Goal: Task Accomplishment & Management: Complete application form

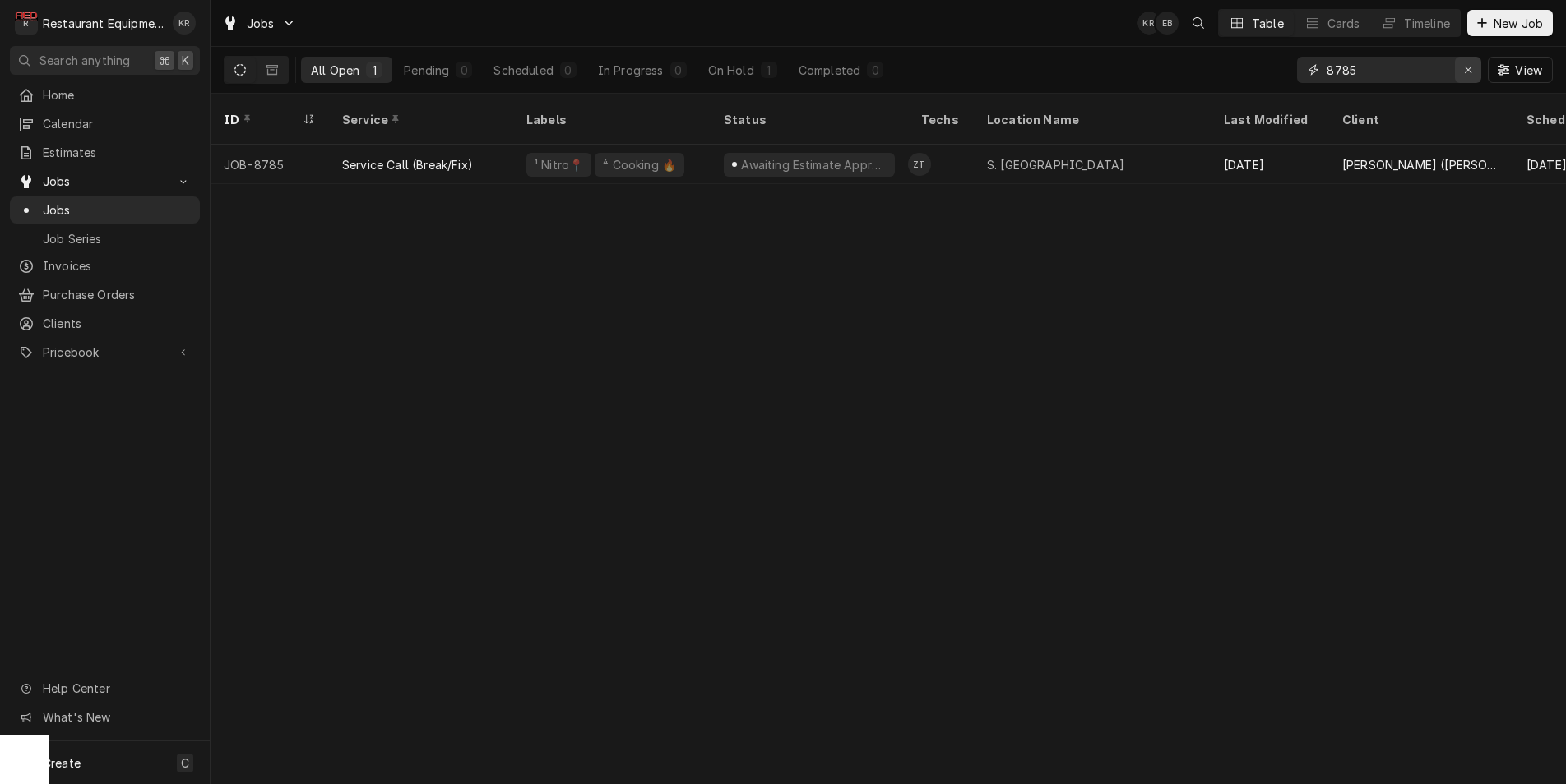
click at [1466, 71] on icon "Erase input" at bounding box center [1468, 70] width 6 height 6
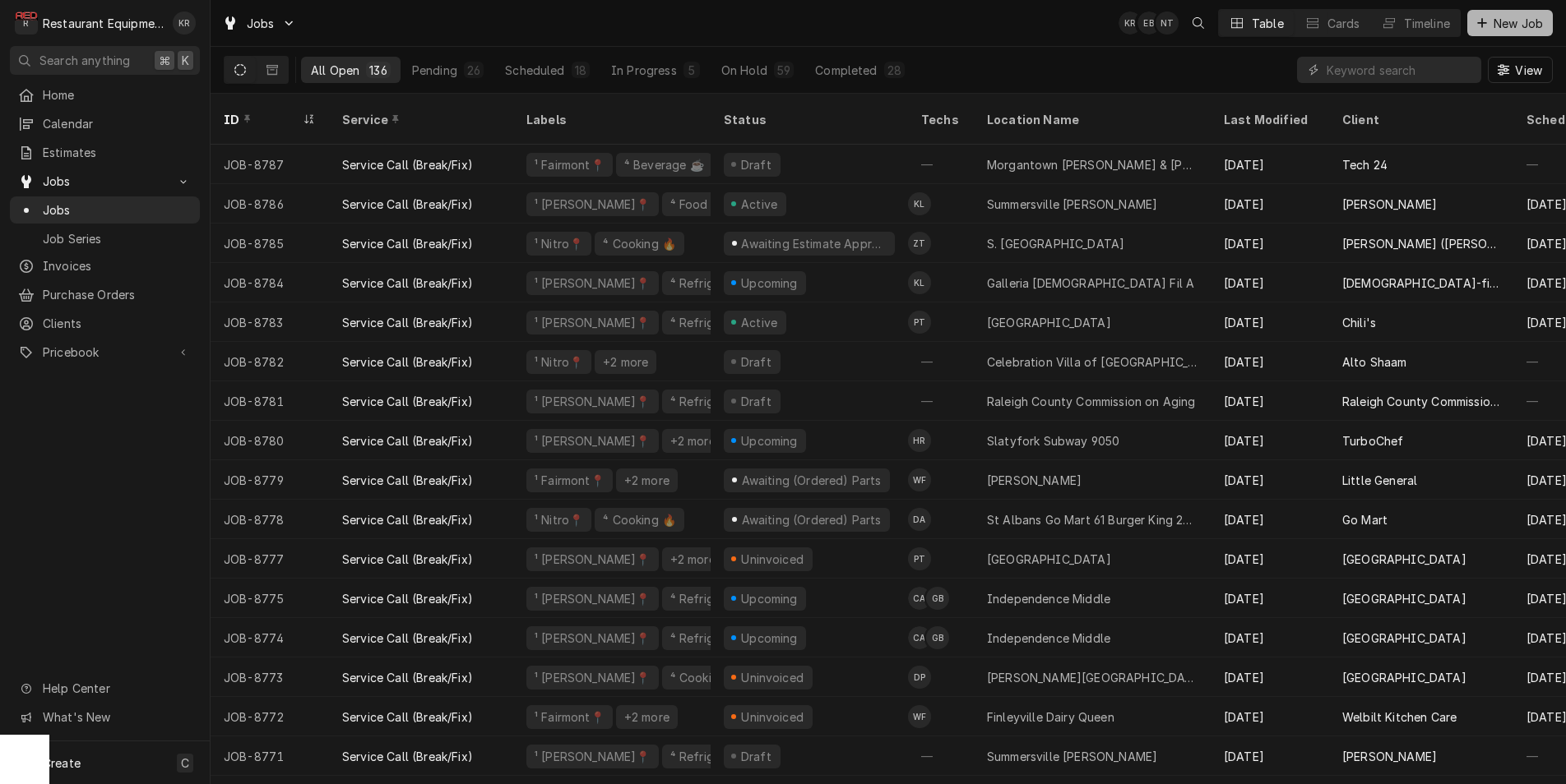
click at [1516, 27] on span "New Job" at bounding box center [1518, 23] width 56 height 18
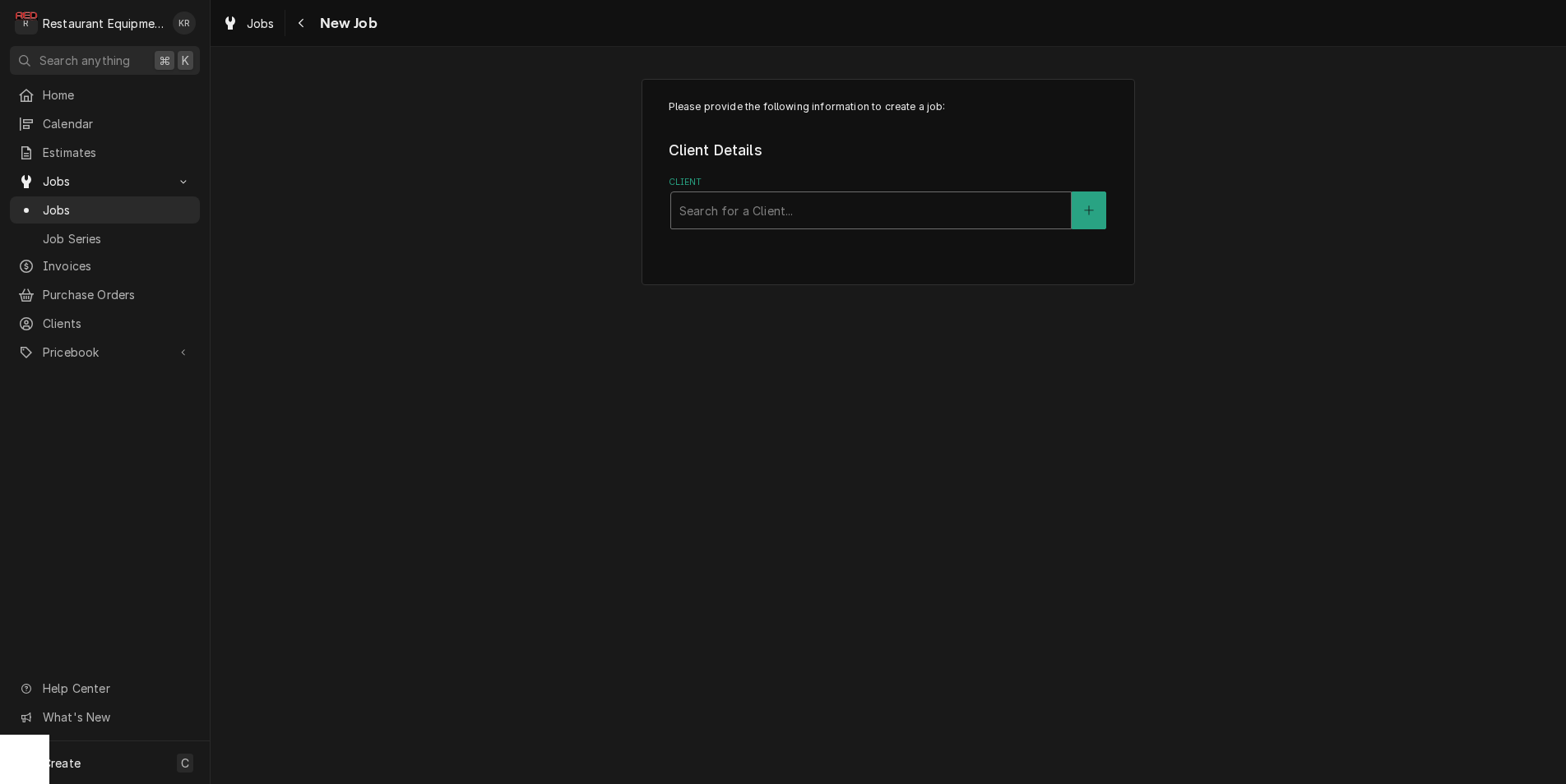
click at [829, 216] on div "Client" at bounding box center [871, 211] width 383 height 30
type input "dave"
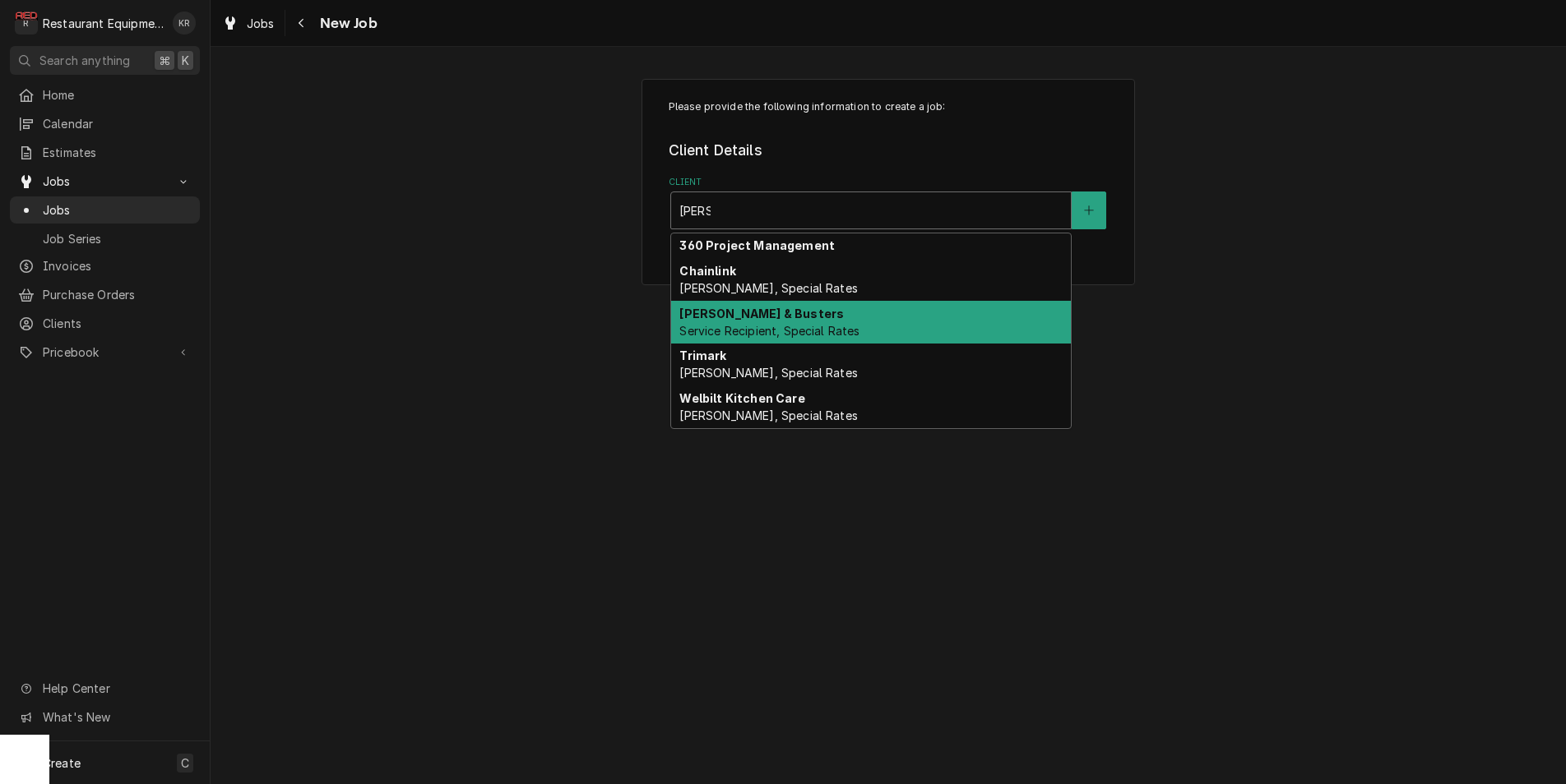
click at [822, 327] on span "Service Recipient, Special Rates" at bounding box center [770, 330] width 180 height 14
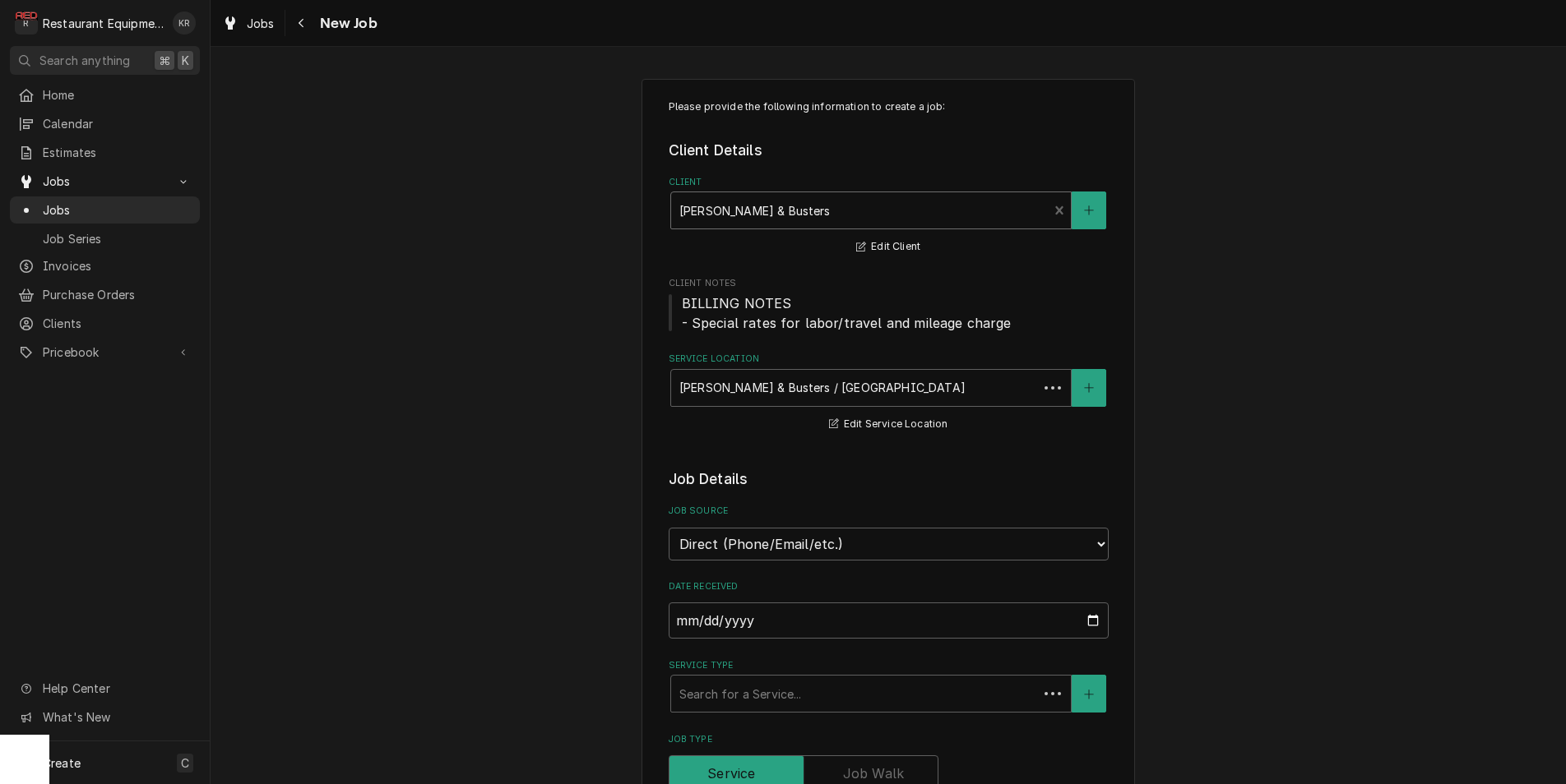
type textarea "x"
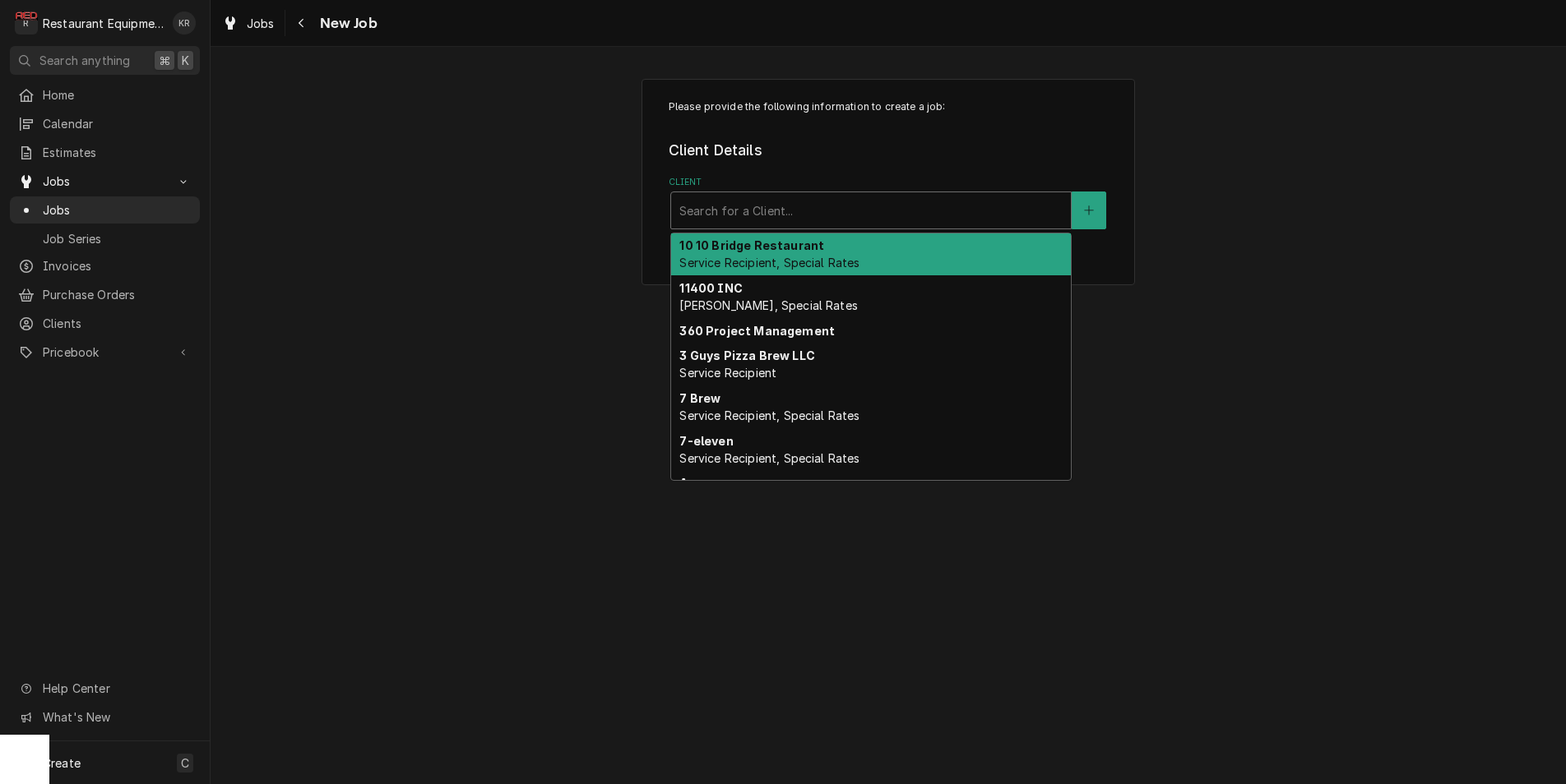
click at [878, 200] on div "Client" at bounding box center [871, 211] width 383 height 30
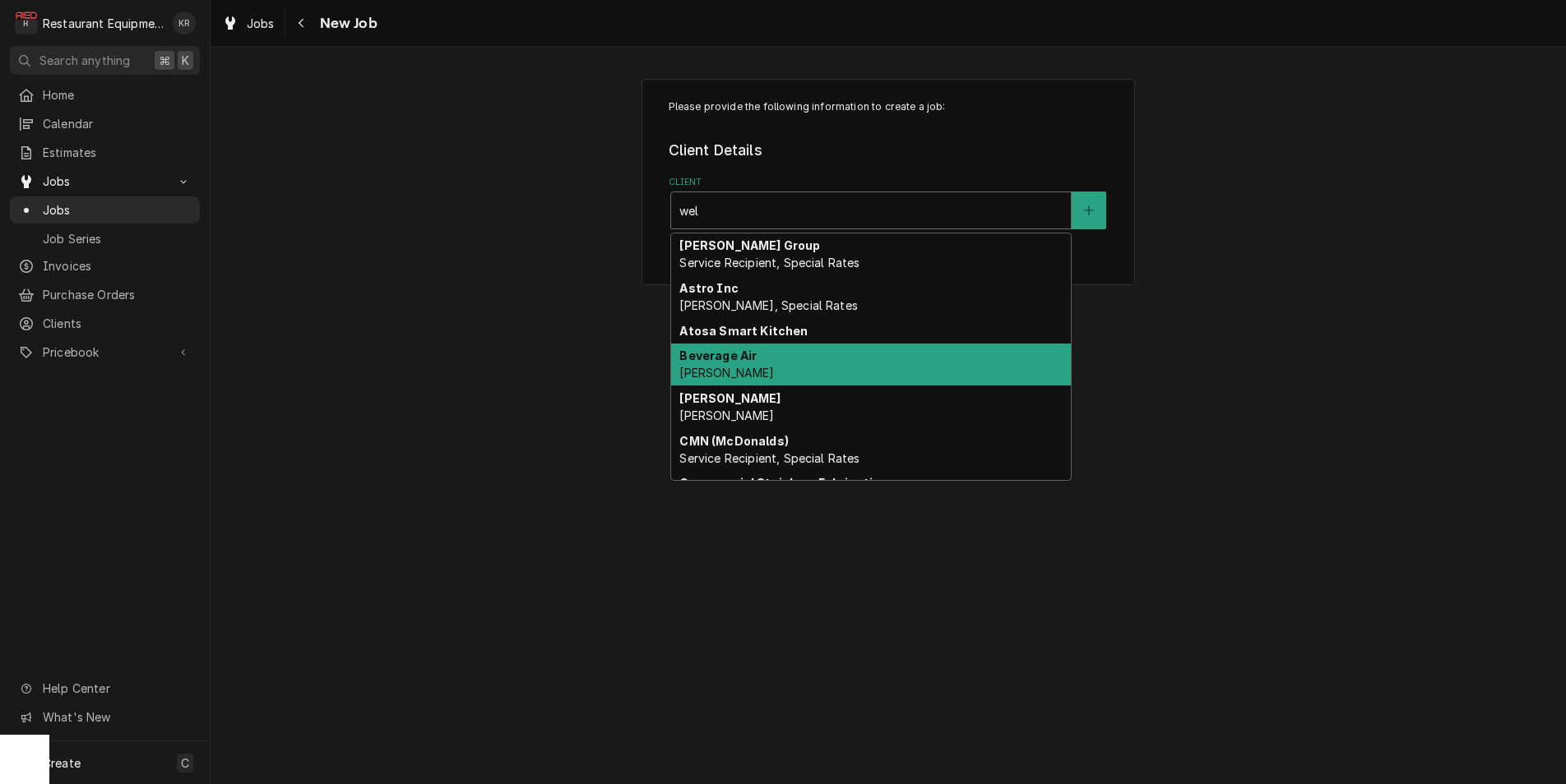
type input "welb"
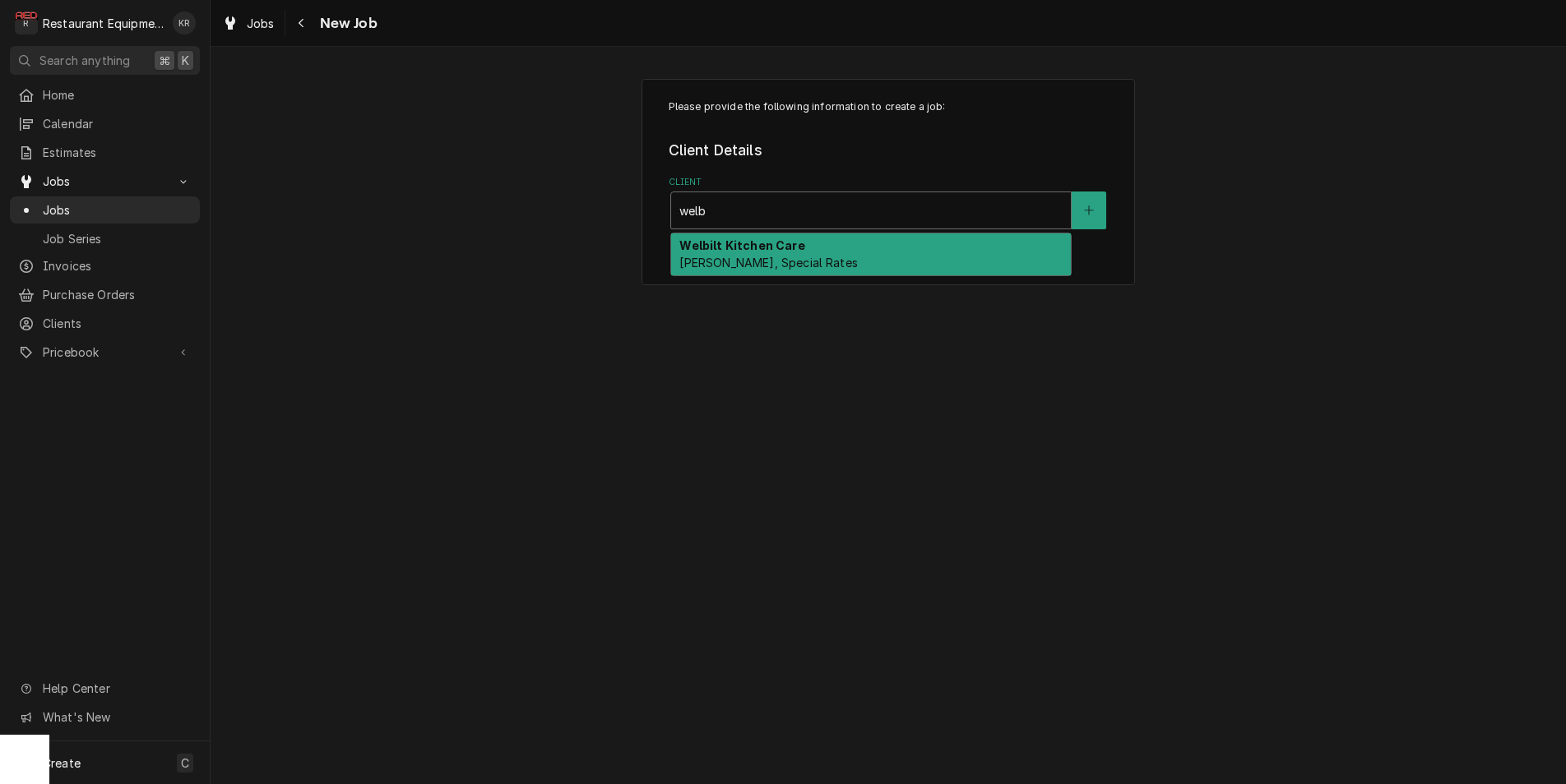
click at [861, 262] on div "Welbilt Kitchen Care Bill Payer, Special Rates" at bounding box center [871, 255] width 400 height 43
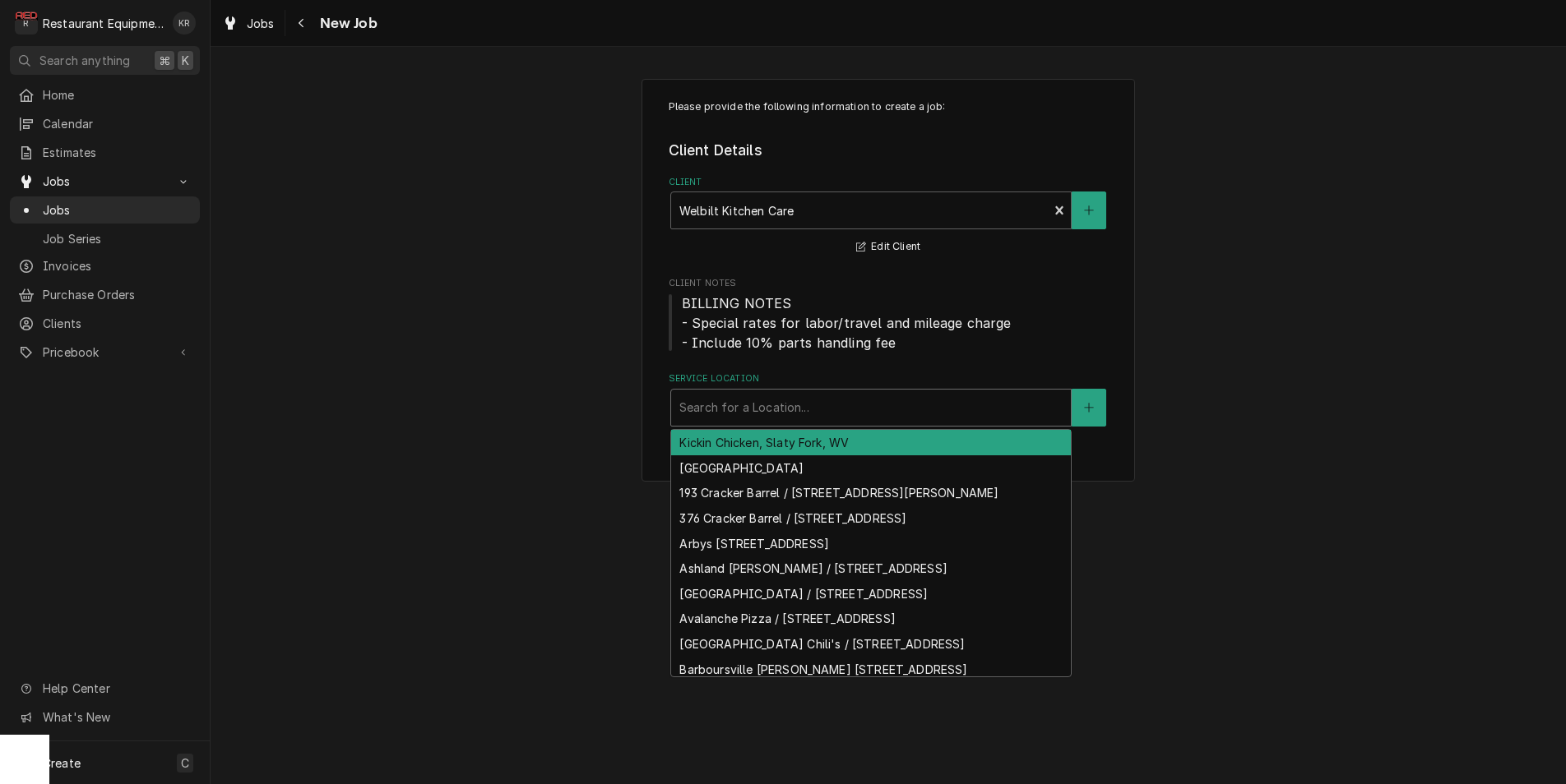
click at [848, 407] on div "Service Location" at bounding box center [871, 407] width 383 height 30
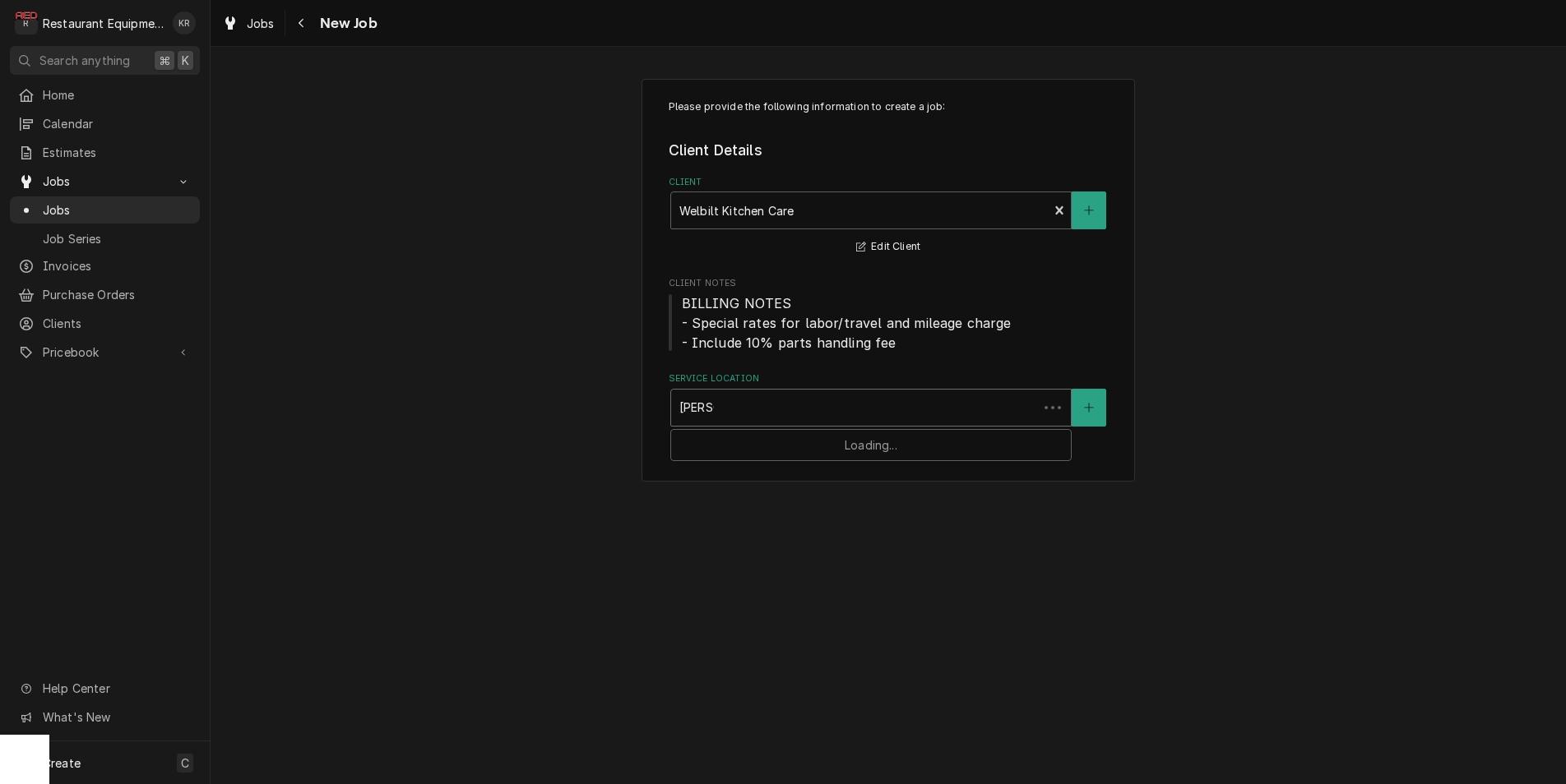
type input "dave a"
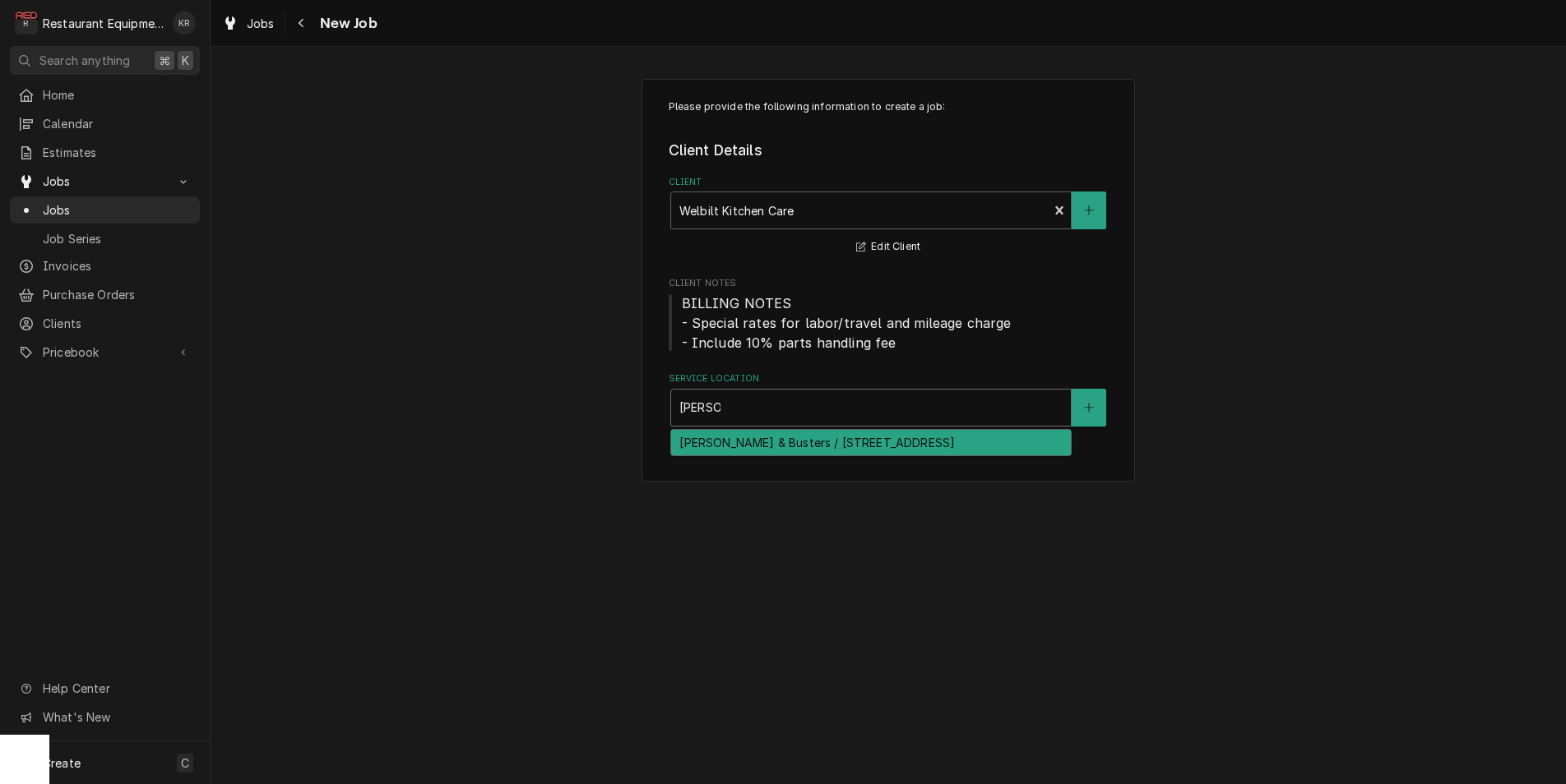
click at [872, 449] on div "Dave & Busters / 500 Mall Rd, Barboursville, WV 25504" at bounding box center [871, 442] width 400 height 25
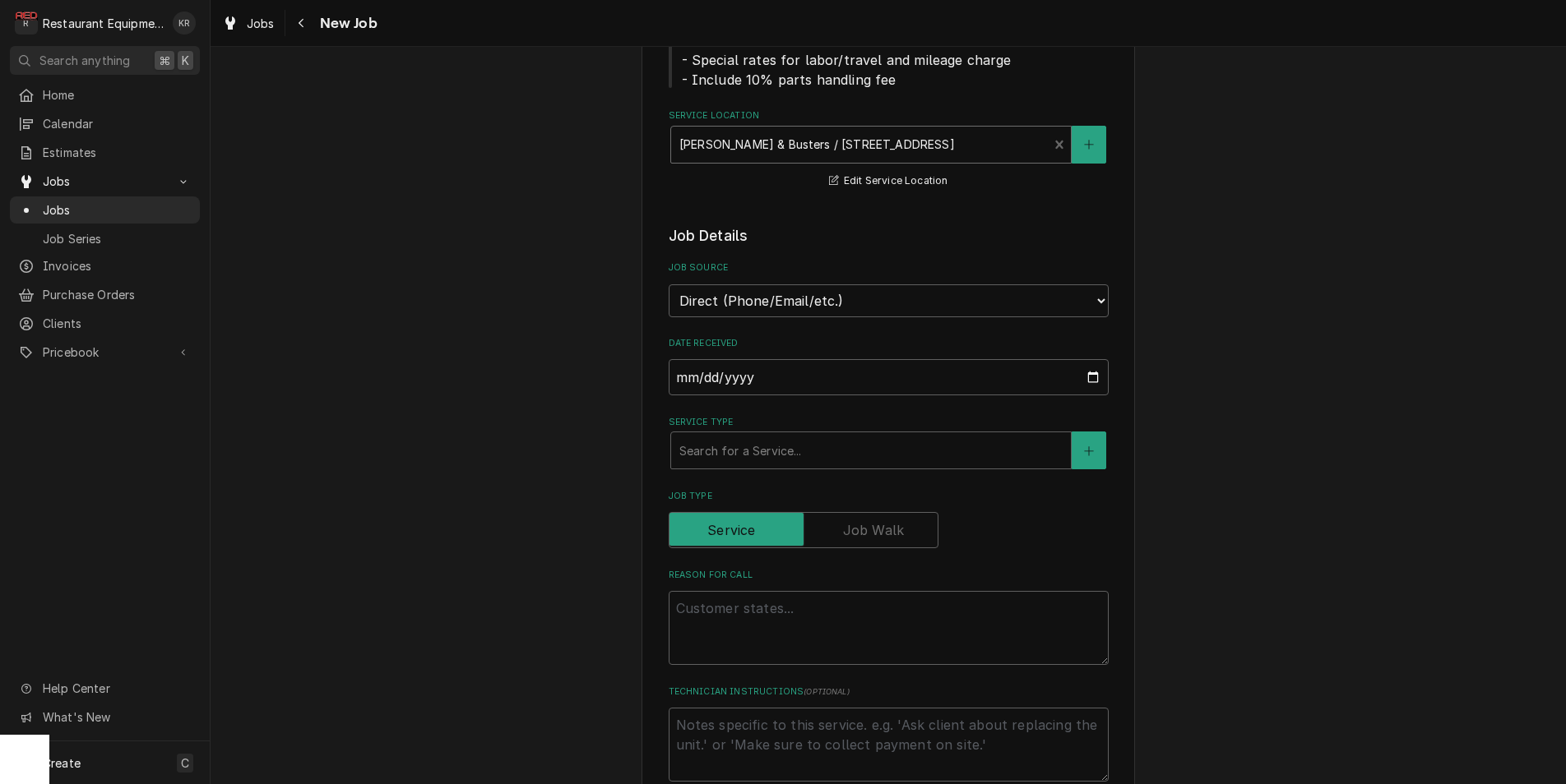
scroll to position [263, 0]
click at [872, 449] on div "Service Type" at bounding box center [871, 450] width 383 height 30
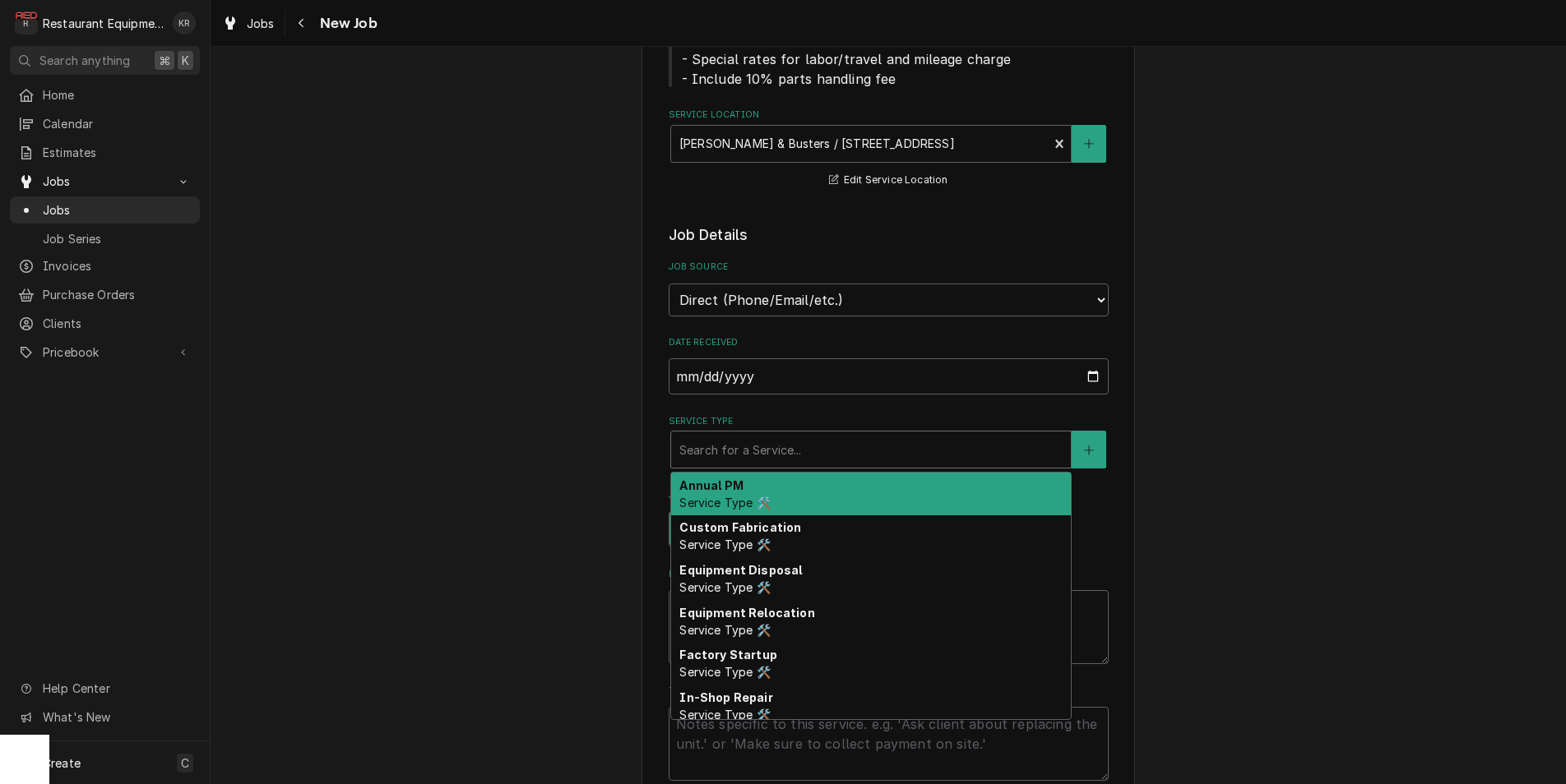
type textarea "x"
type input "b"
type textarea "x"
type input "br"
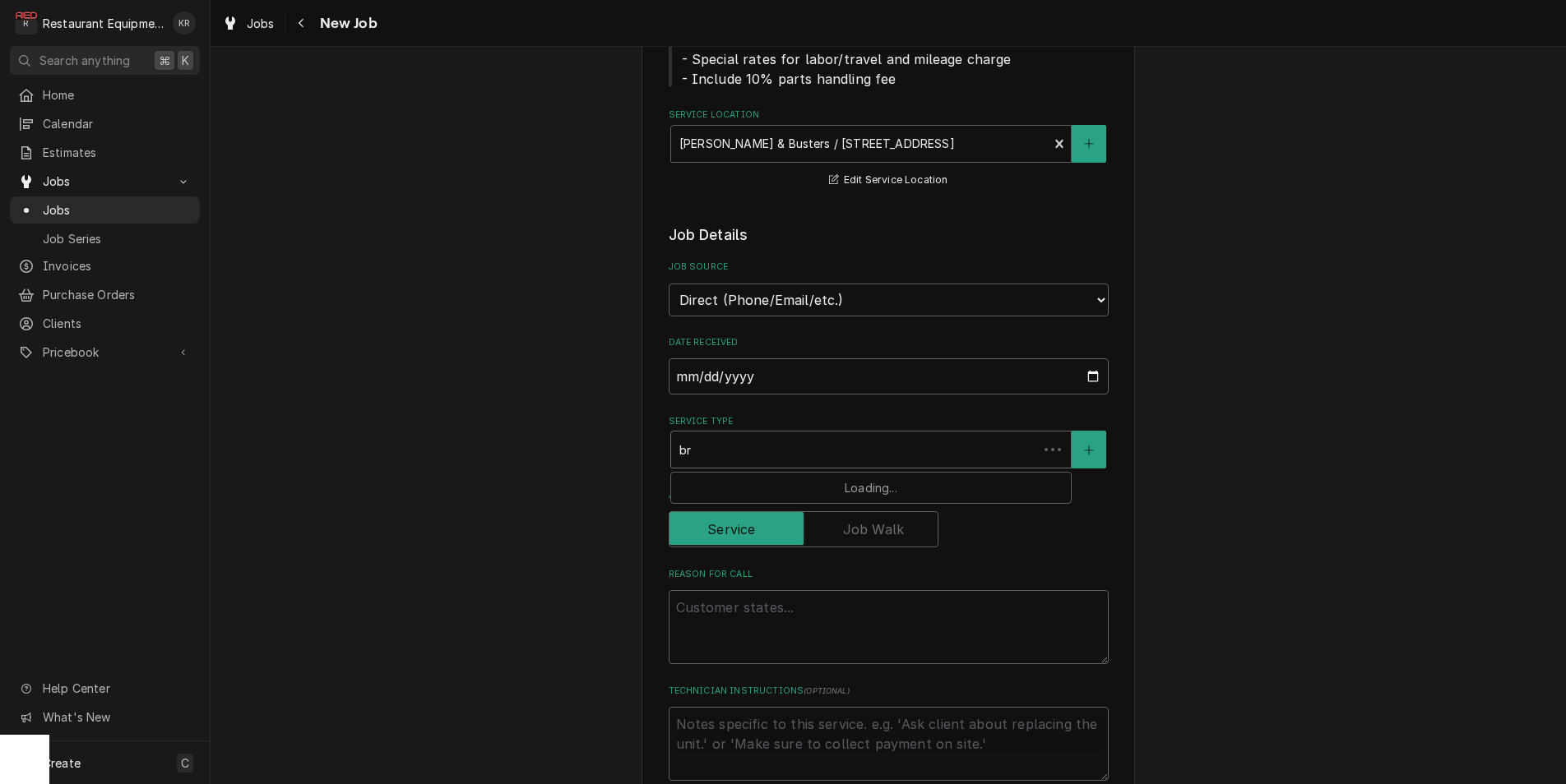
type textarea "x"
type input "bre"
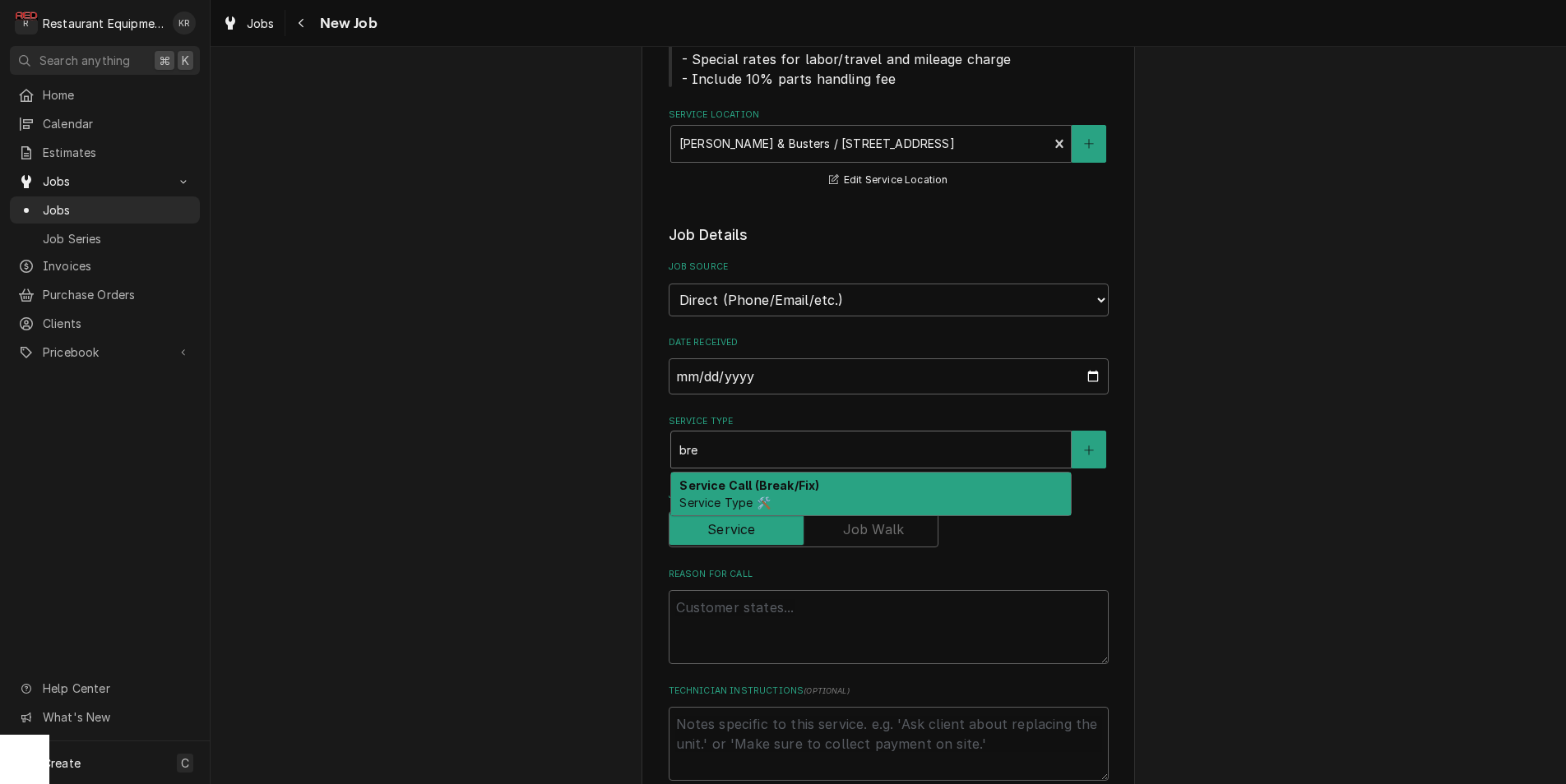
click at [970, 500] on div "Service Call (Break/Fix) Service Type 🛠️" at bounding box center [871, 494] width 400 height 43
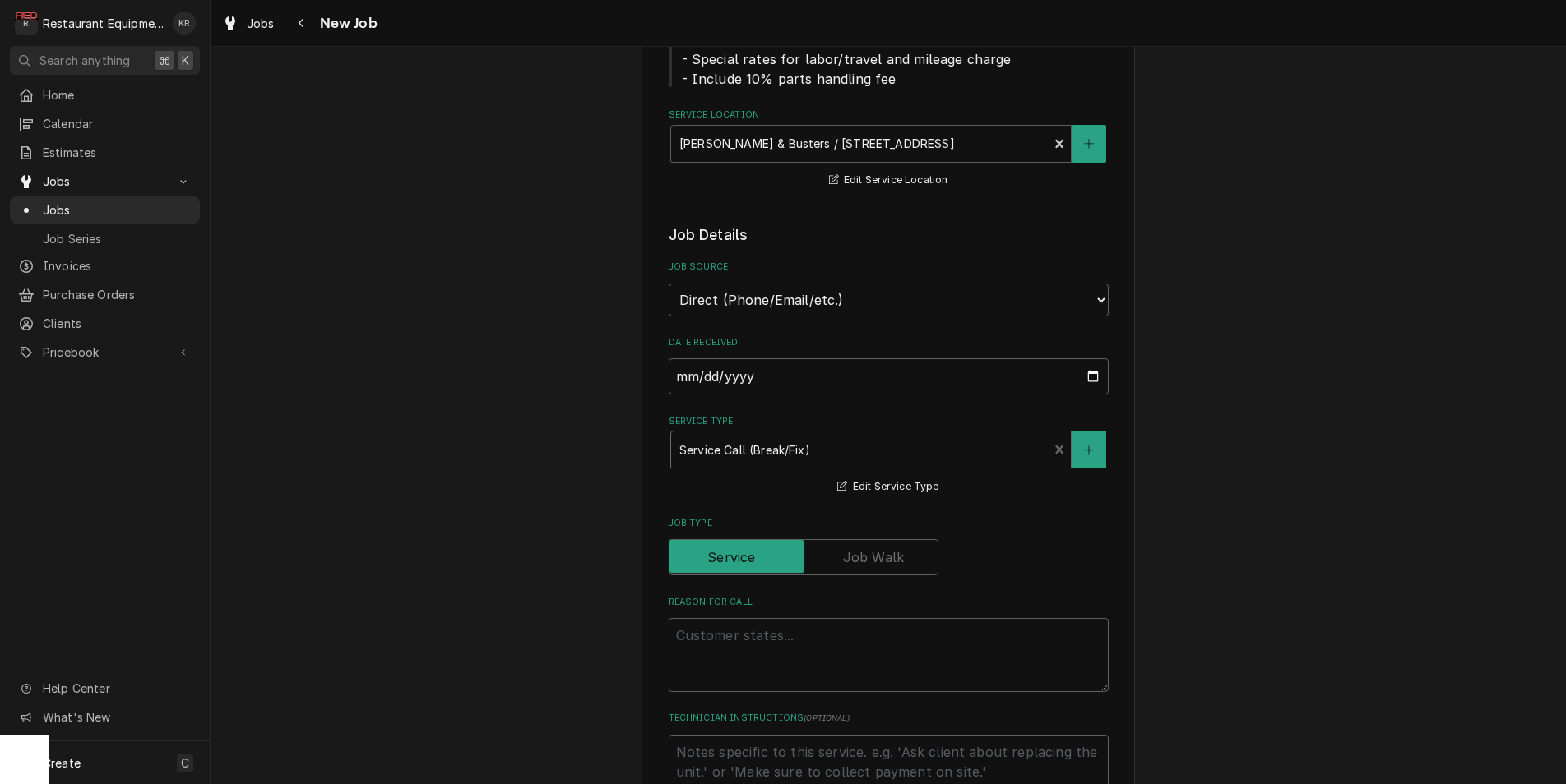
type textarea "x"
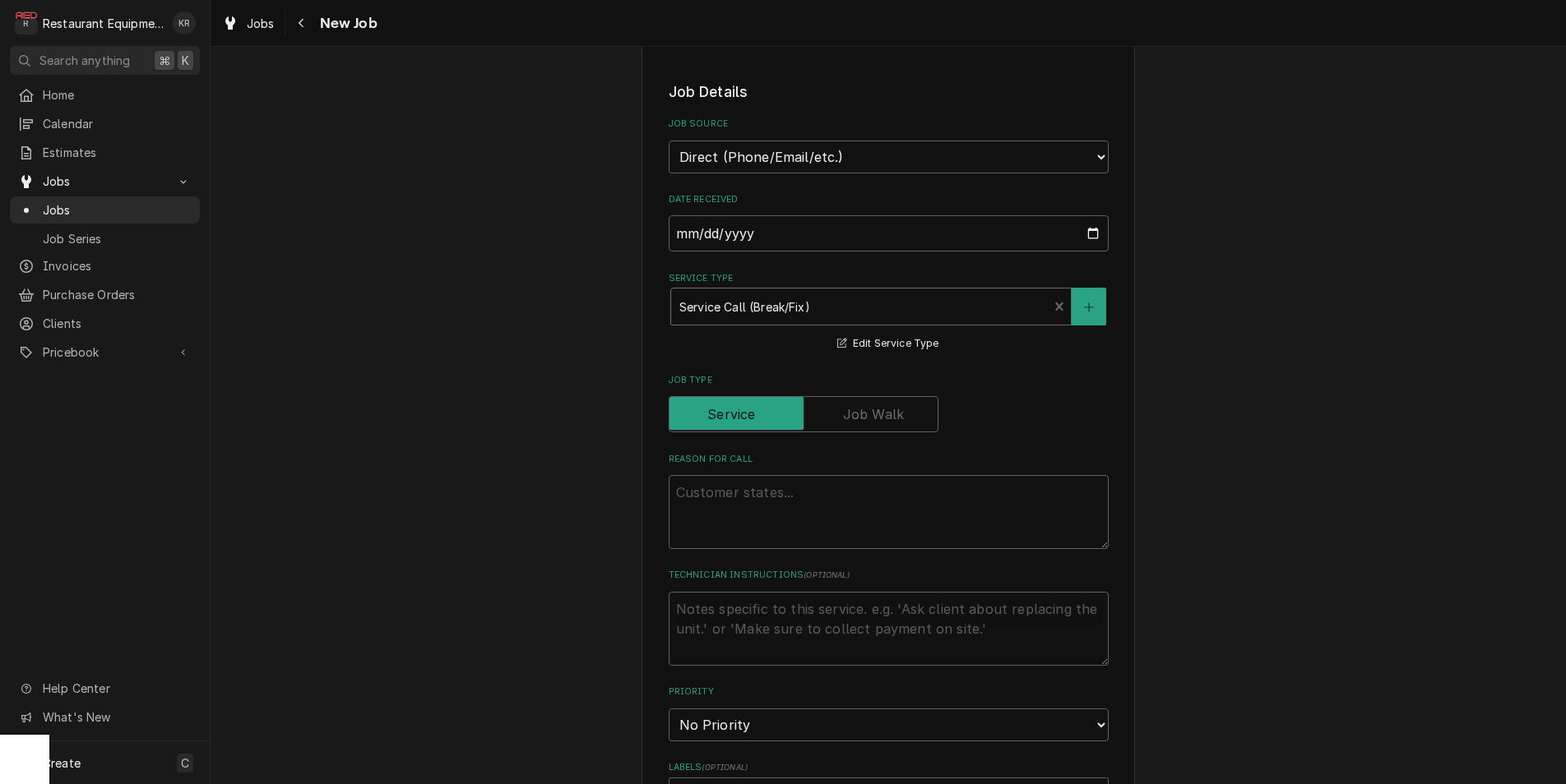
scroll to position [425, 0]
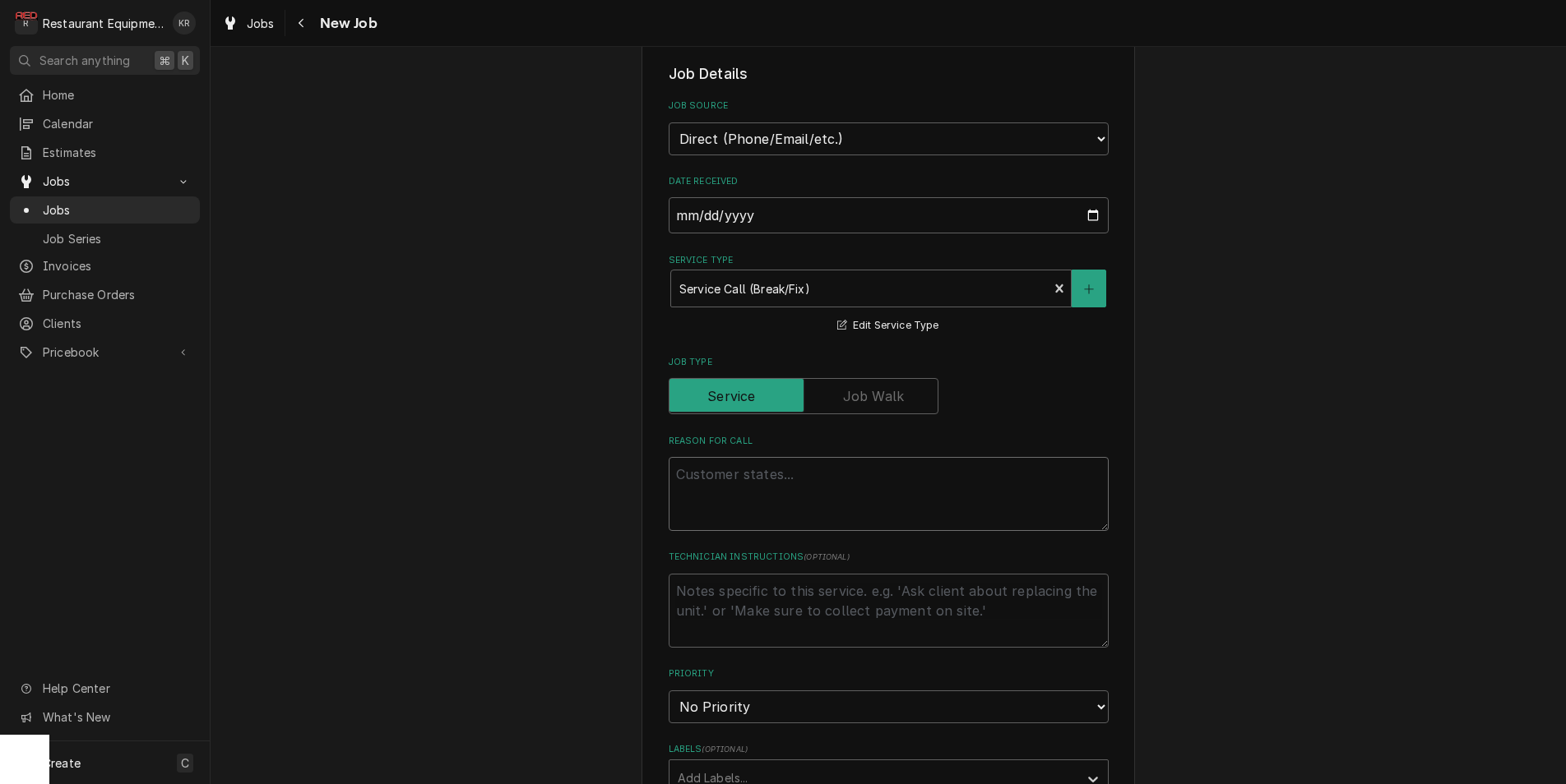
click at [796, 508] on textarea "Reason For Call" at bounding box center [888, 495] width 440 height 74
type textarea "0"
type textarea "x"
type textarea "00"
type textarea "x"
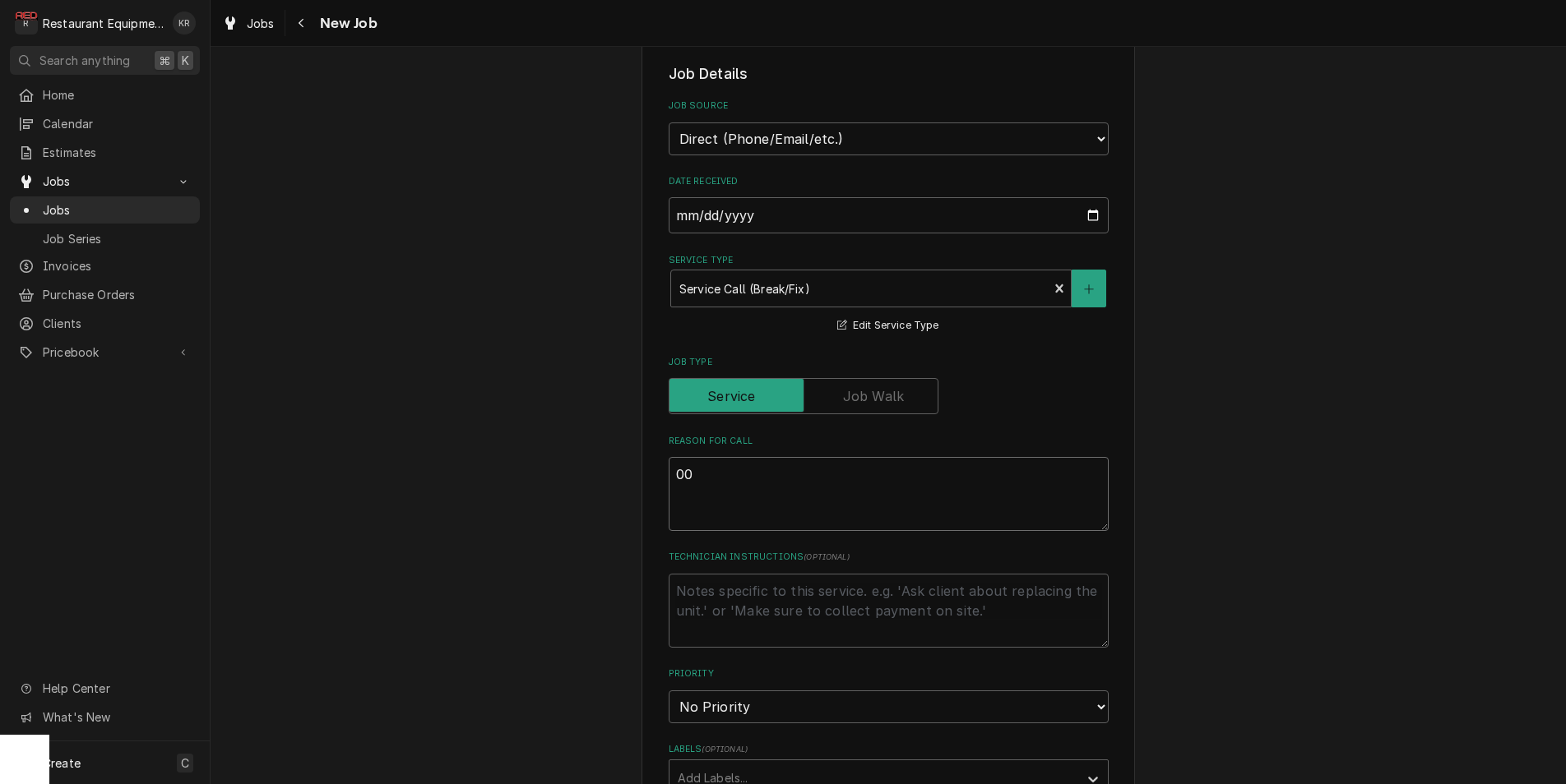
type textarea "009"
type textarea "x"
type textarea "0092"
type textarea "x"
type textarea "00920"
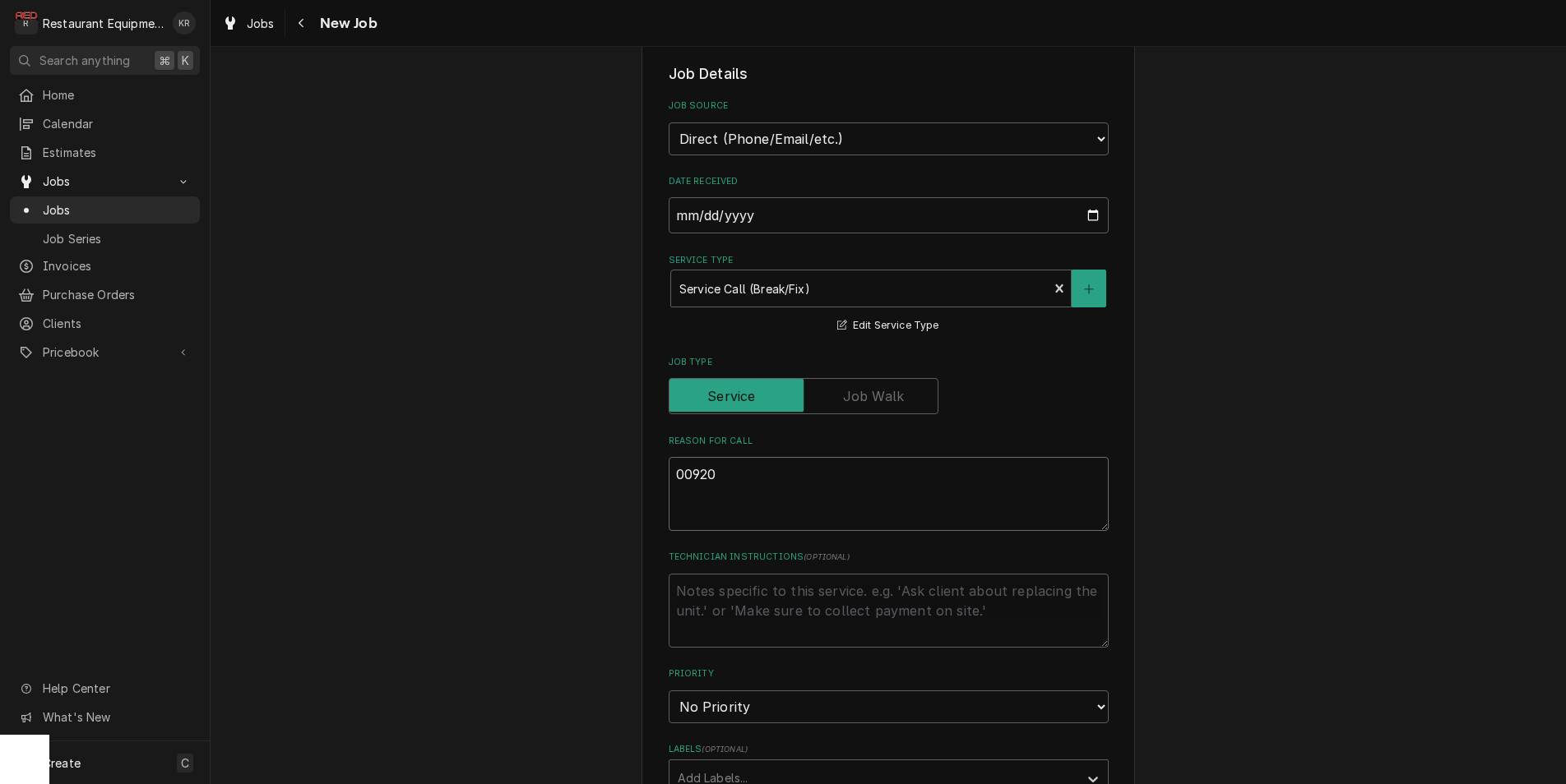
type textarea "x"
type textarea "009208"
type textarea "x"
type textarea "0092080"
type textarea "x"
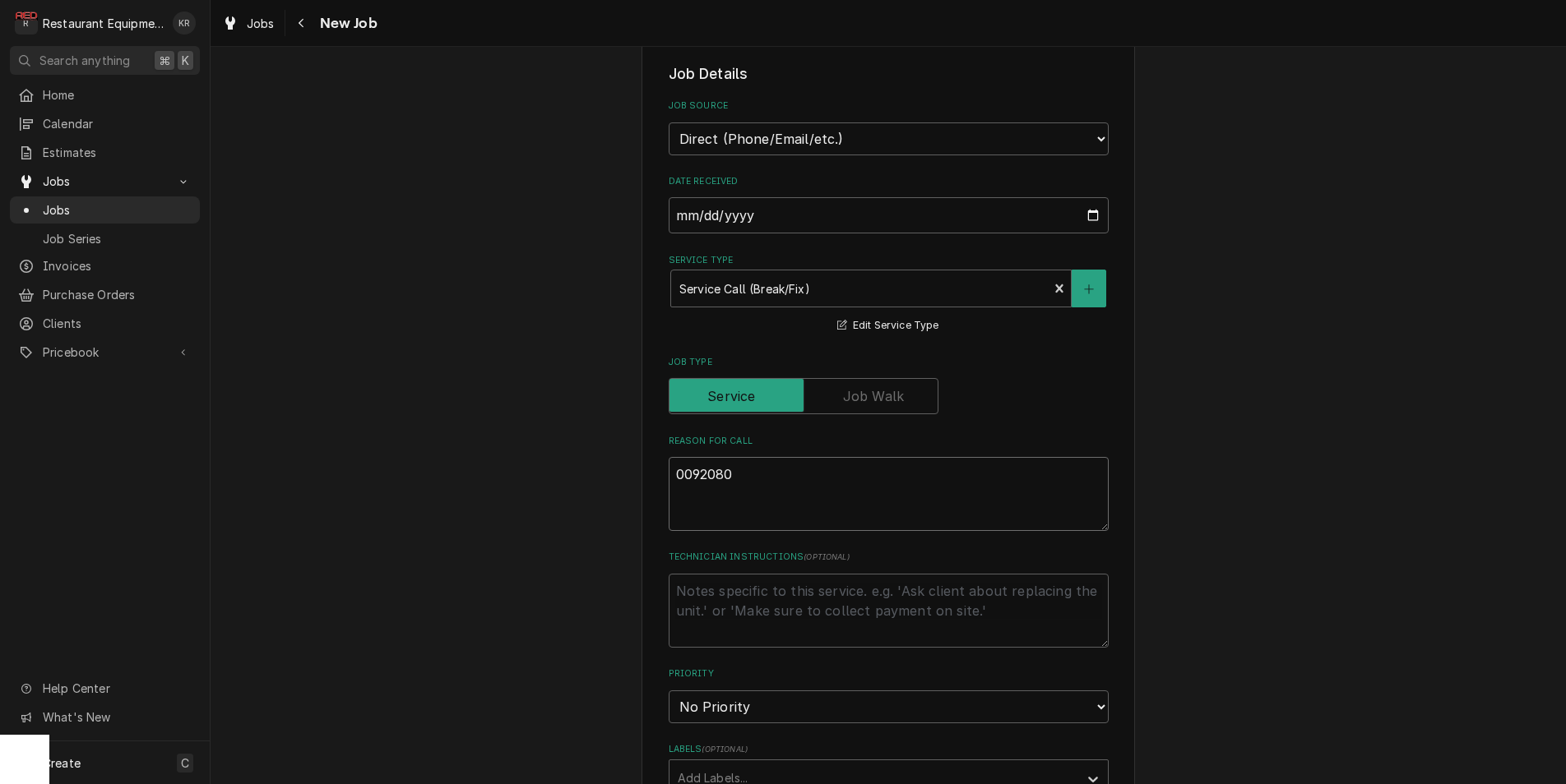
type textarea "00920804"
type textarea "x"
type textarea "00920804-"
type textarea "x"
type textarea "00920804-1"
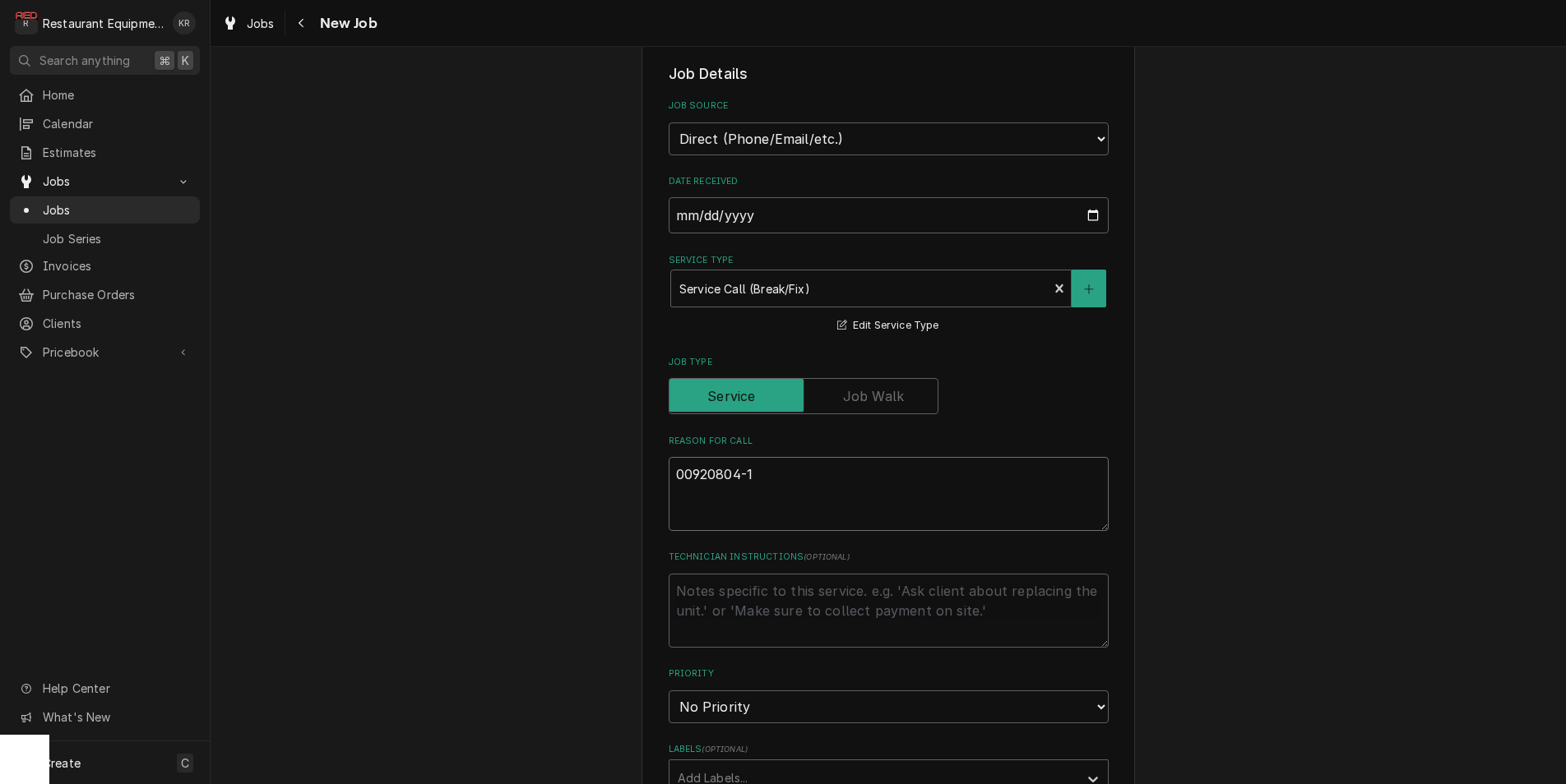
type textarea "x"
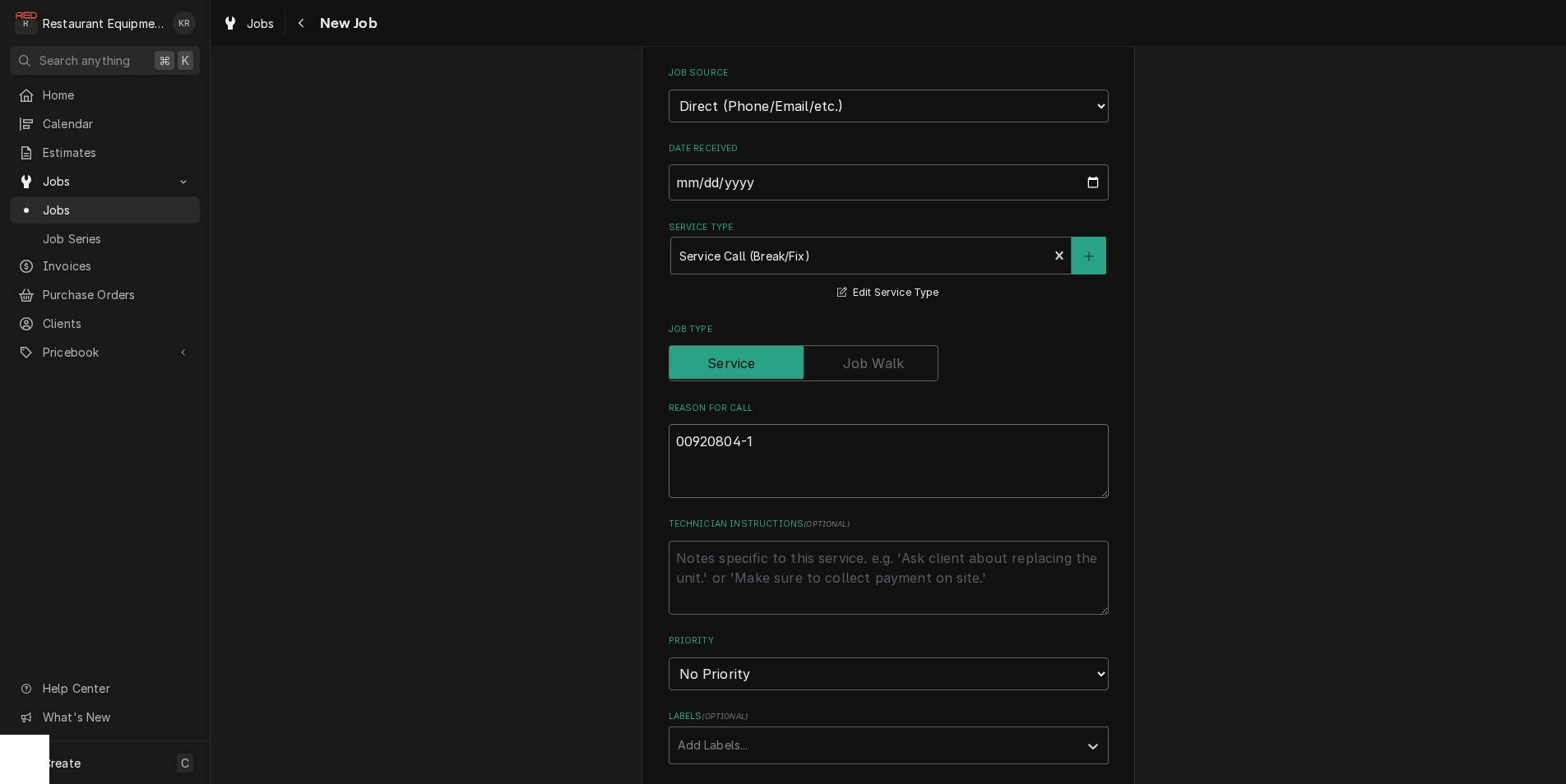
type textarea "00920804-1"
click at [914, 462] on textarea "00920804-1" at bounding box center [888, 461] width 440 height 74
drag, startPoint x: 861, startPoint y: 458, endPoint x: 815, endPoint y: 452, distance: 46.4
click at [861, 458] on textarea "00920804-1" at bounding box center [888, 461] width 440 height 74
click at [812, 452] on textarea "00920804-1" at bounding box center [888, 461] width 440 height 74
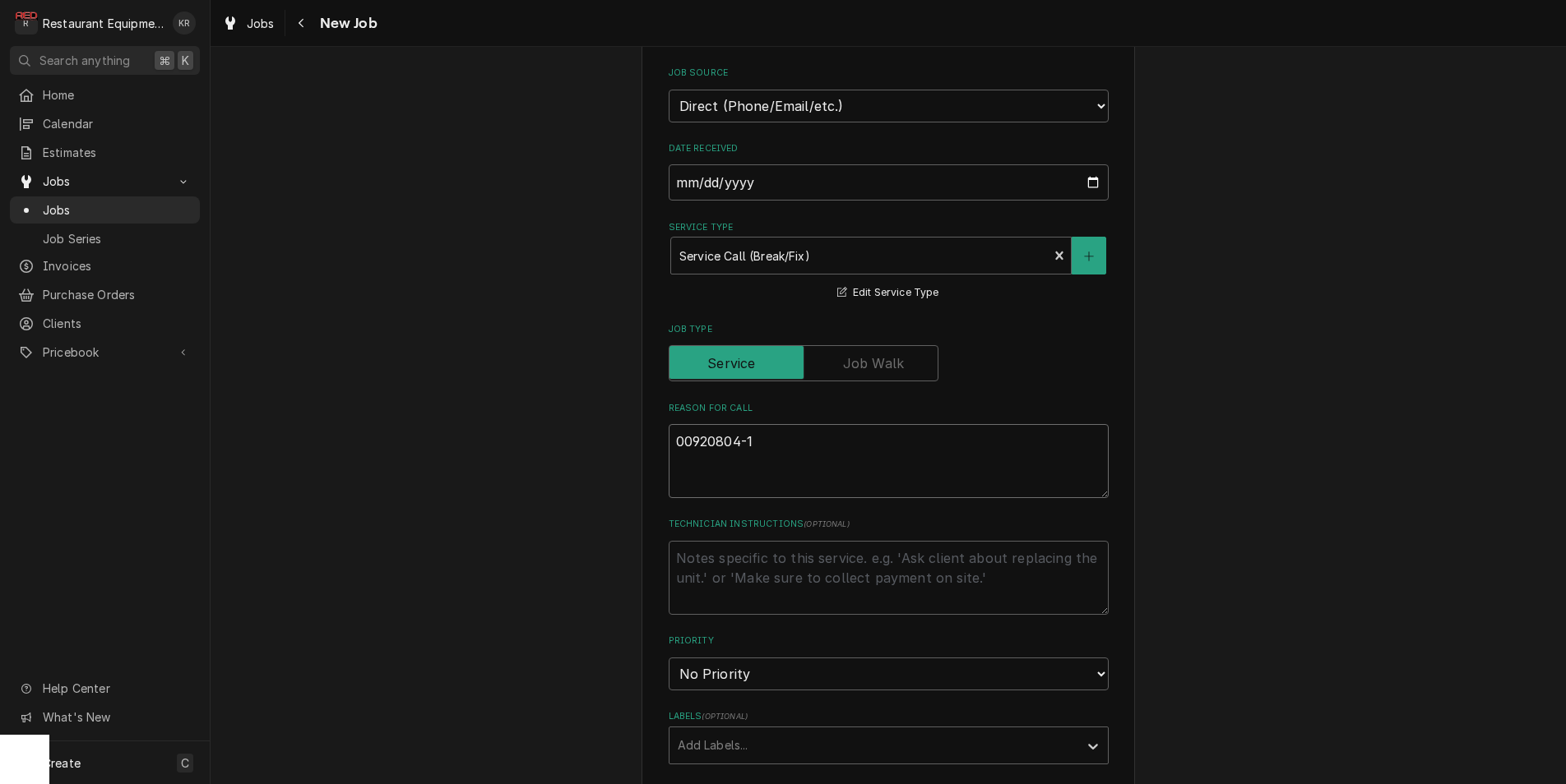
type textarea "x"
type textarea "00920804-1"
type textarea "x"
type textarea "00920804-1"
paste textarea "Type: Service Location Details: Dave & Buster's Chain: DAVE & BUSTERS 500 Mall …"
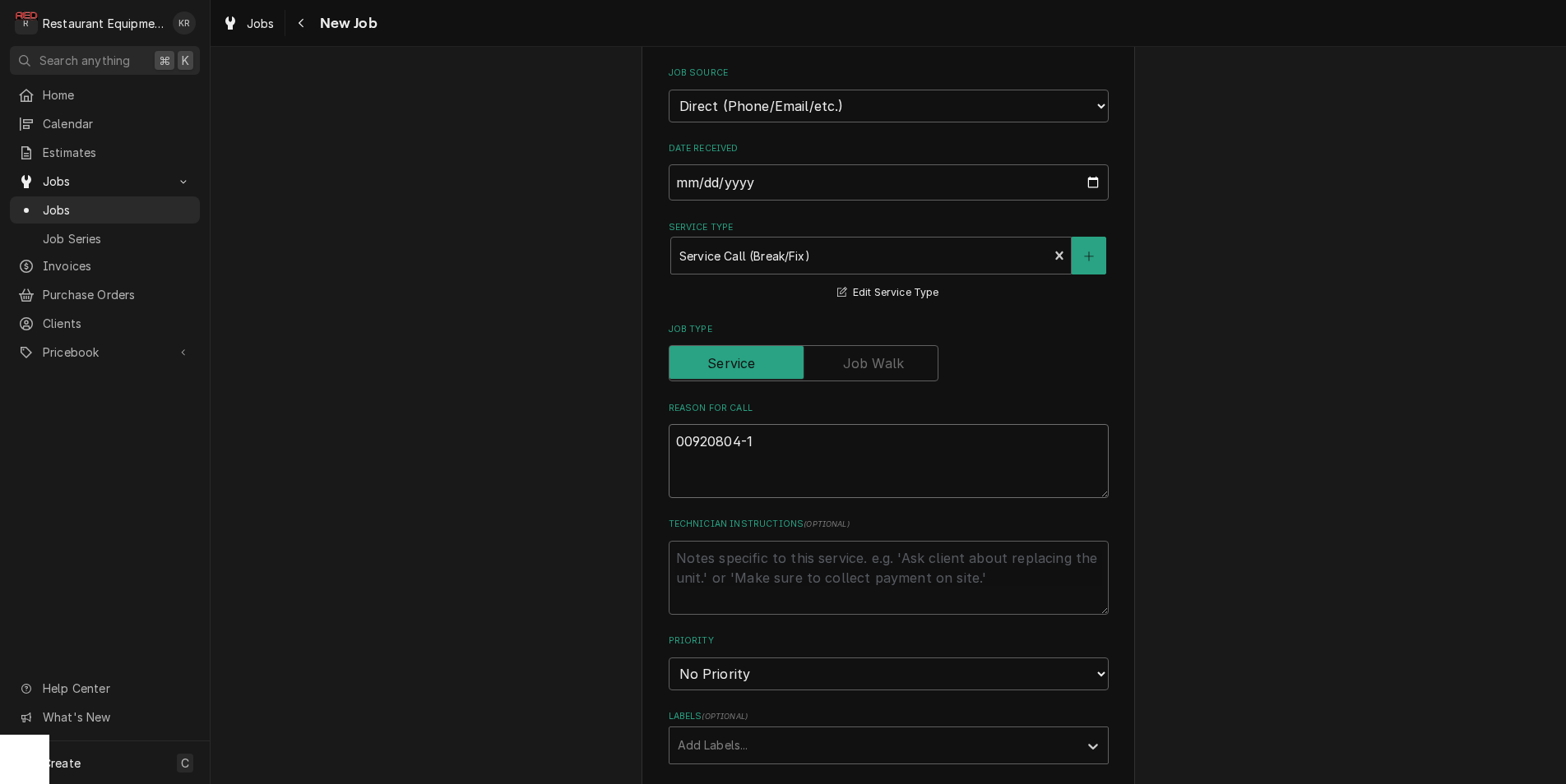
type textarea "x"
type textarea "00920804-1 Type: Service Location Details: Dave & Buster's Chain: DAVE & BUSTER…"
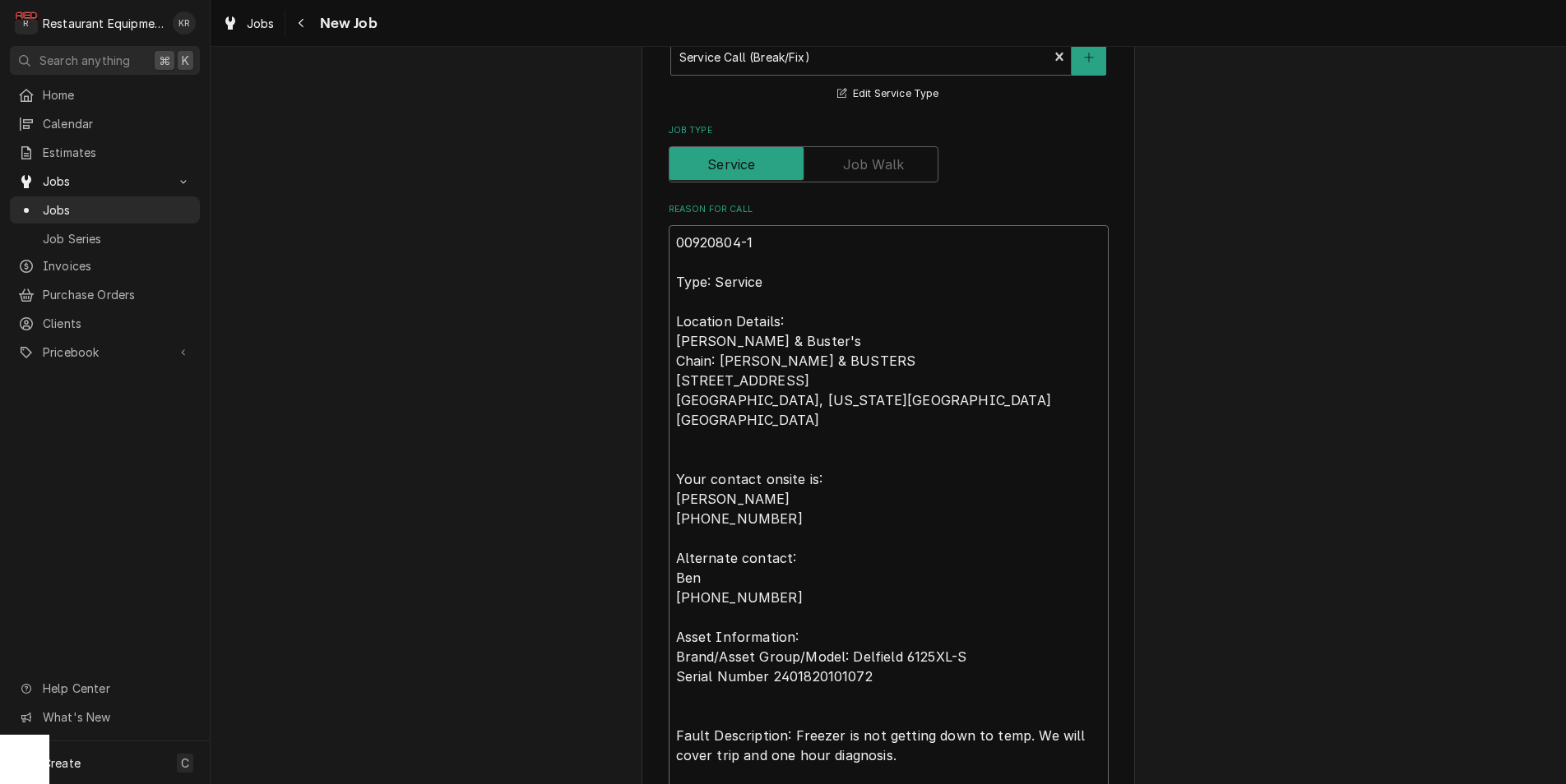
type textarea "x"
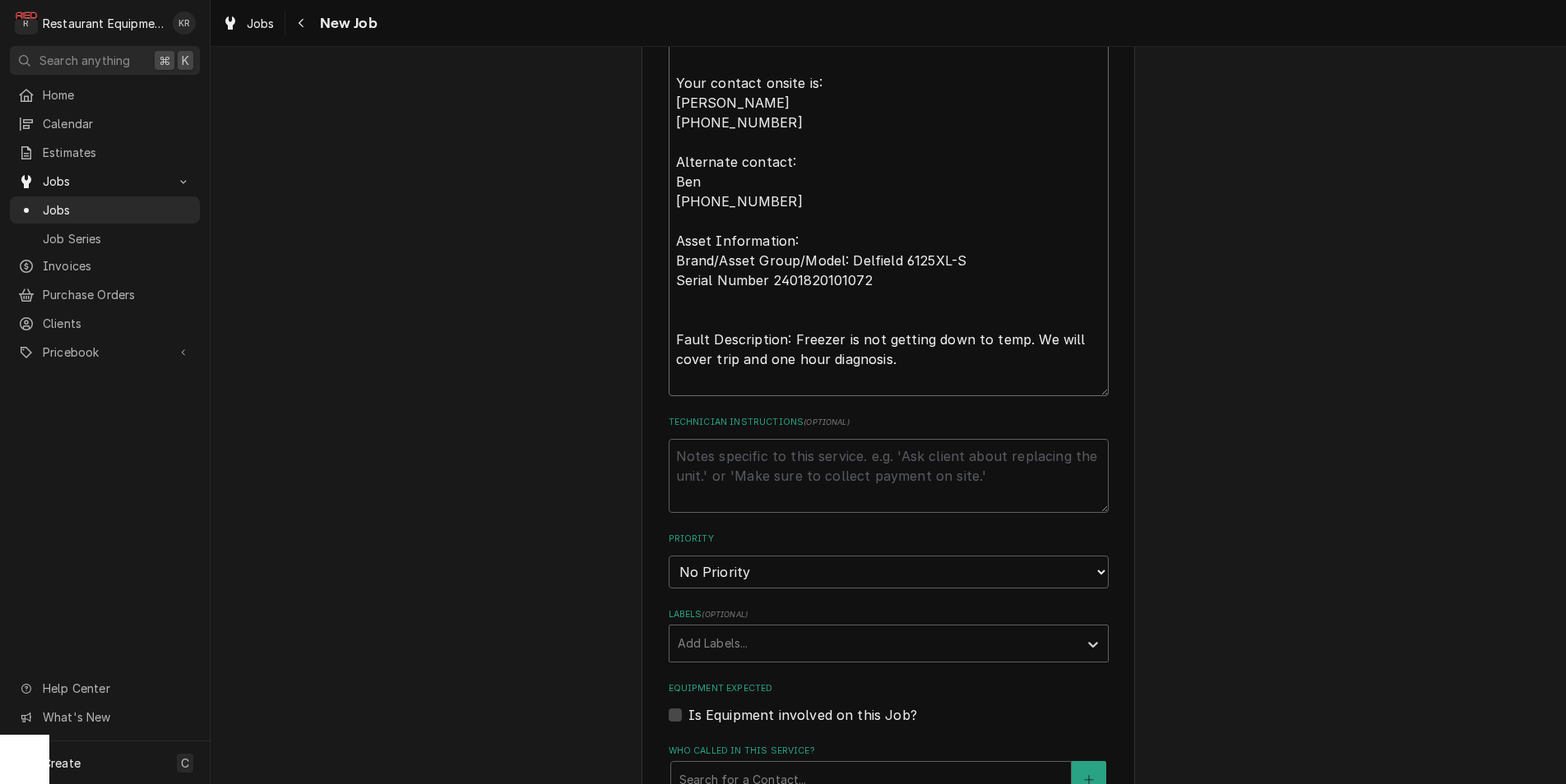
scroll to position [1054, 0]
type textarea "00920804-1 Type: Service Location Details: Dave & Buster's Chain: DAVE & BUSTER…"
select select "2"
click option "High" at bounding box center [0, 0] width 0 height 0
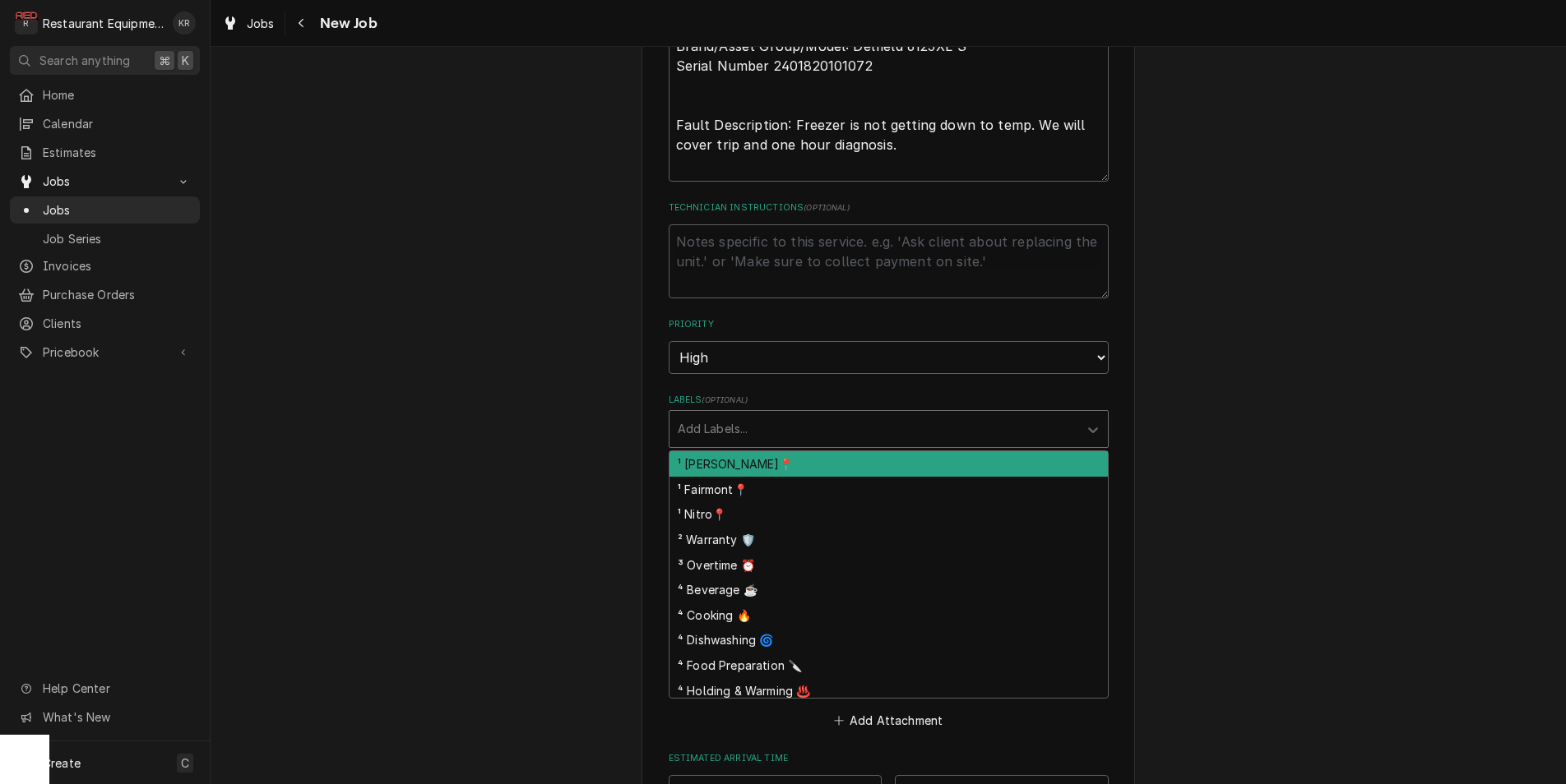
click at [991, 435] on div "Labels" at bounding box center [874, 430] width 393 height 30
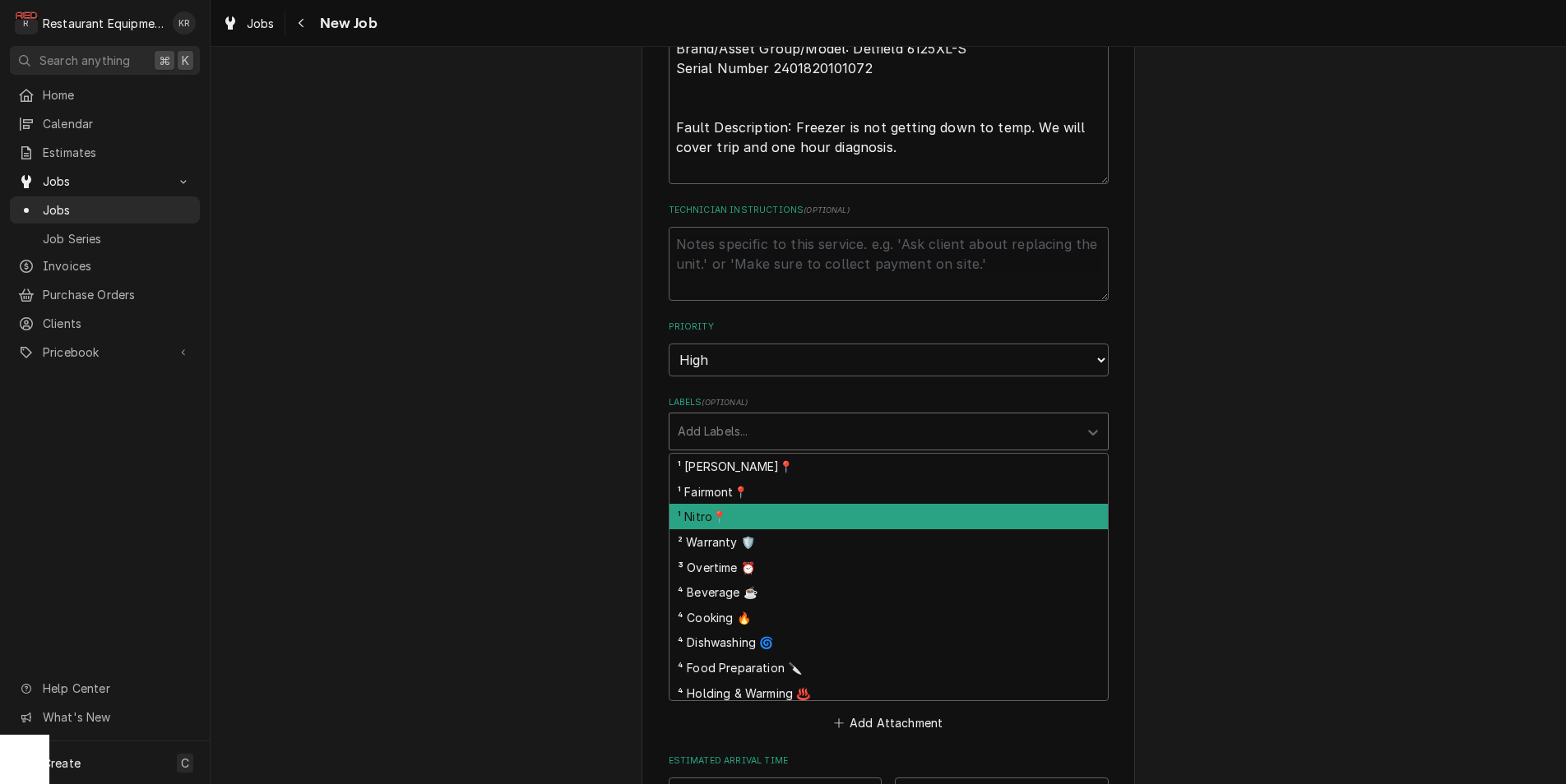
click at [868, 514] on div "¹ Nitro📍" at bounding box center [888, 516] width 438 height 25
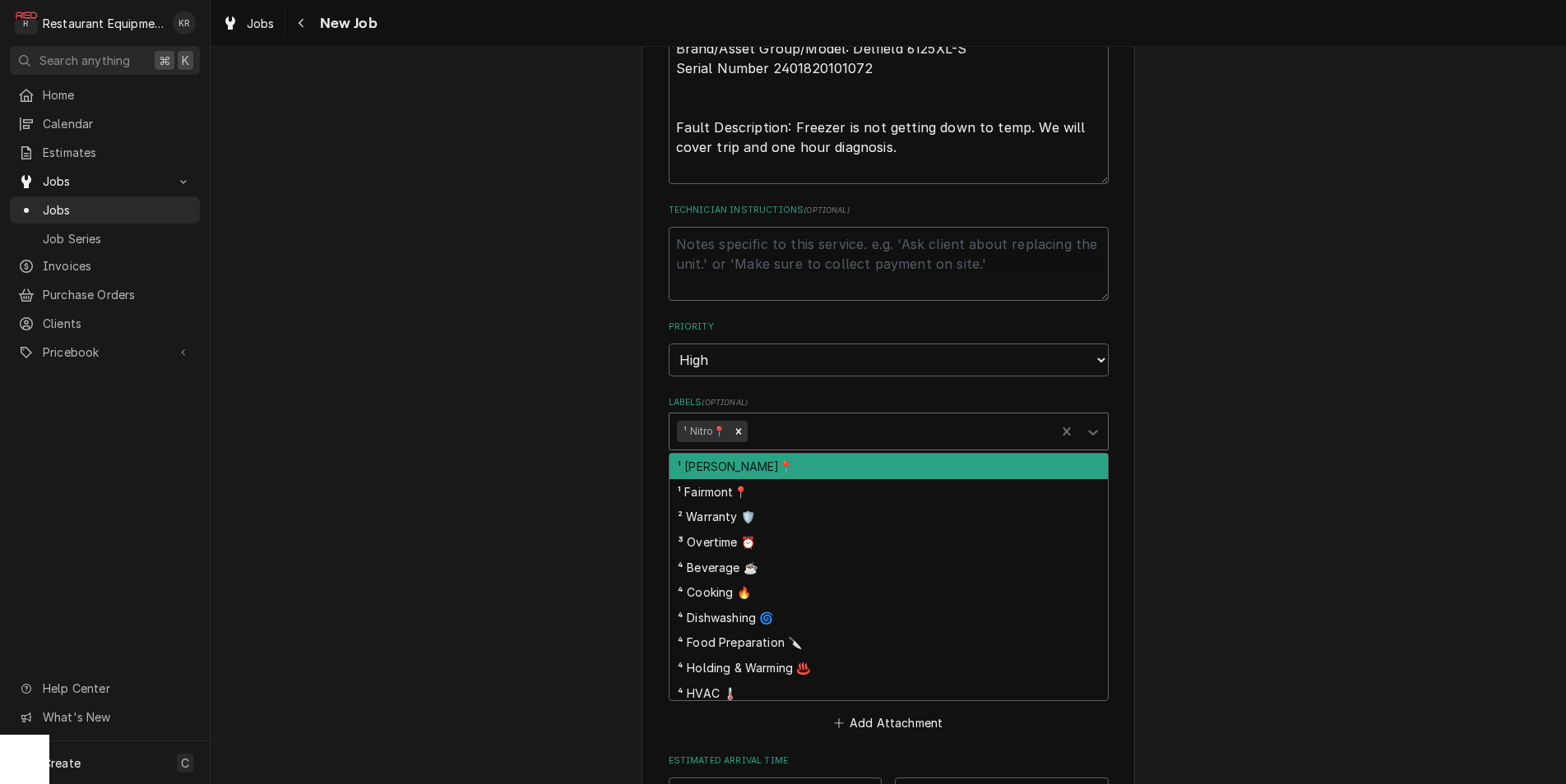
click at [884, 444] on div "¹ Nitro📍" at bounding box center [862, 431] width 386 height 36
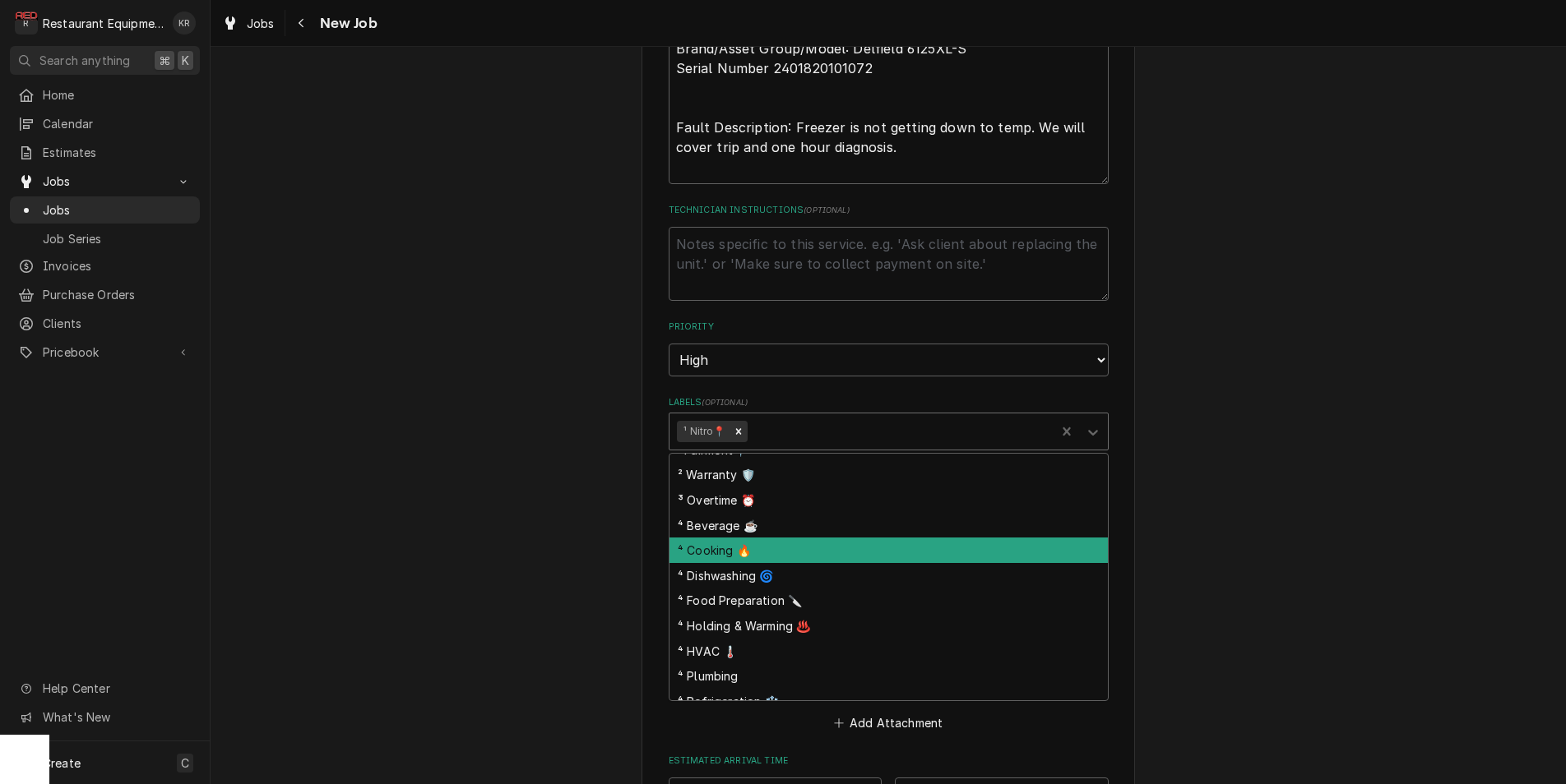
scroll to position [47, 0]
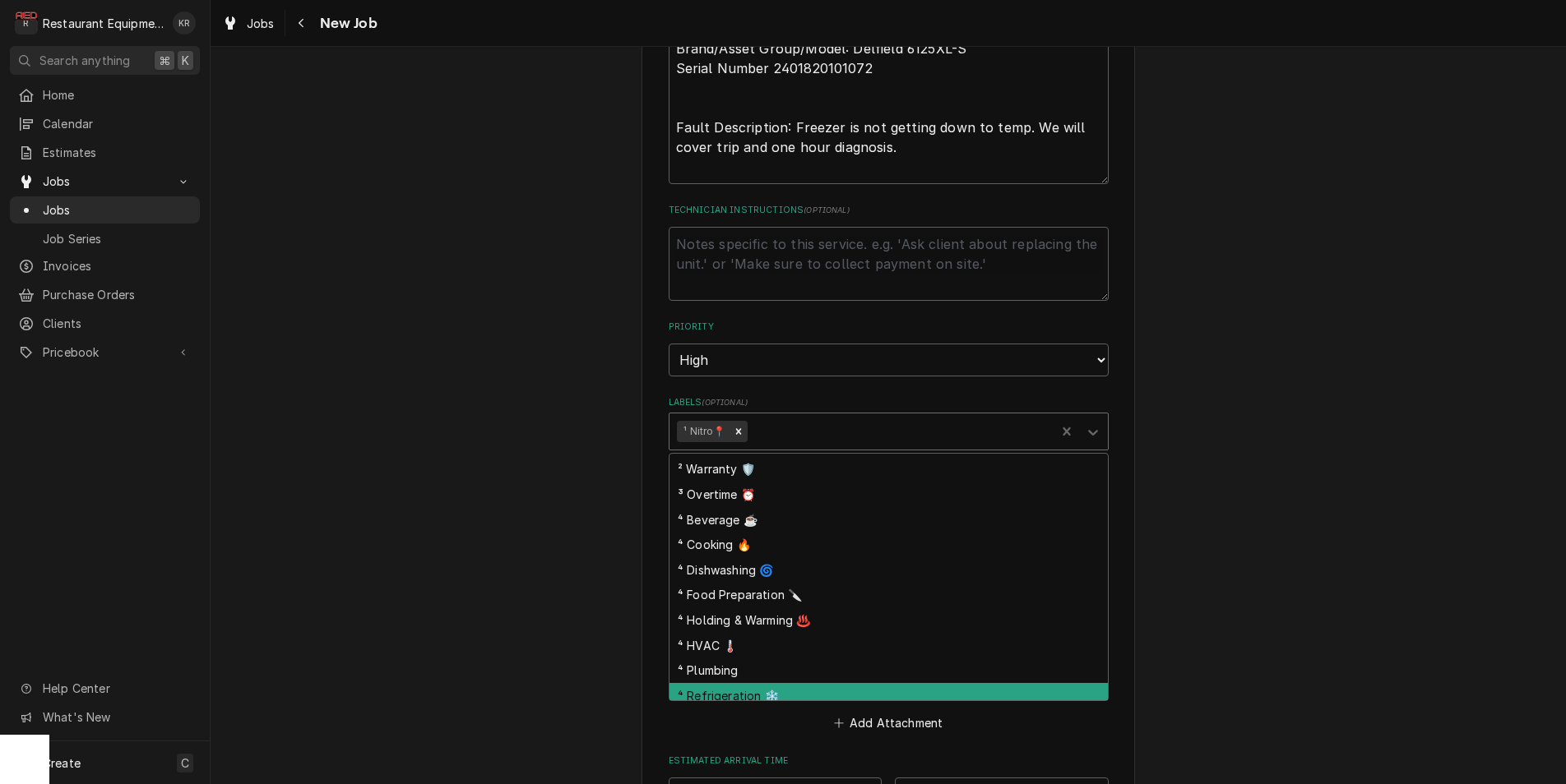
click at [886, 692] on div "⁴ Refrigeration ❄️" at bounding box center [888, 695] width 438 height 25
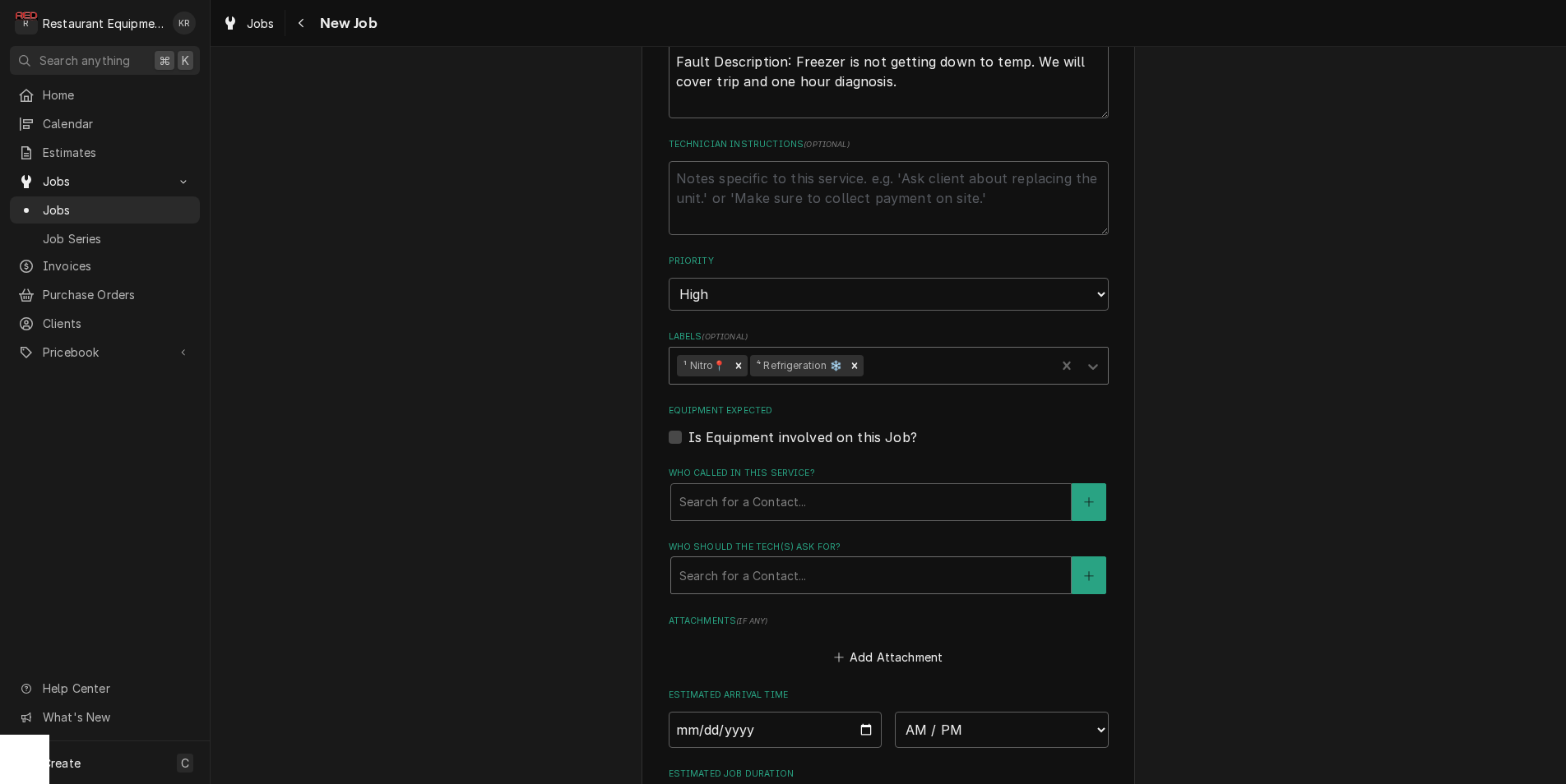
scroll to position [1332, 0]
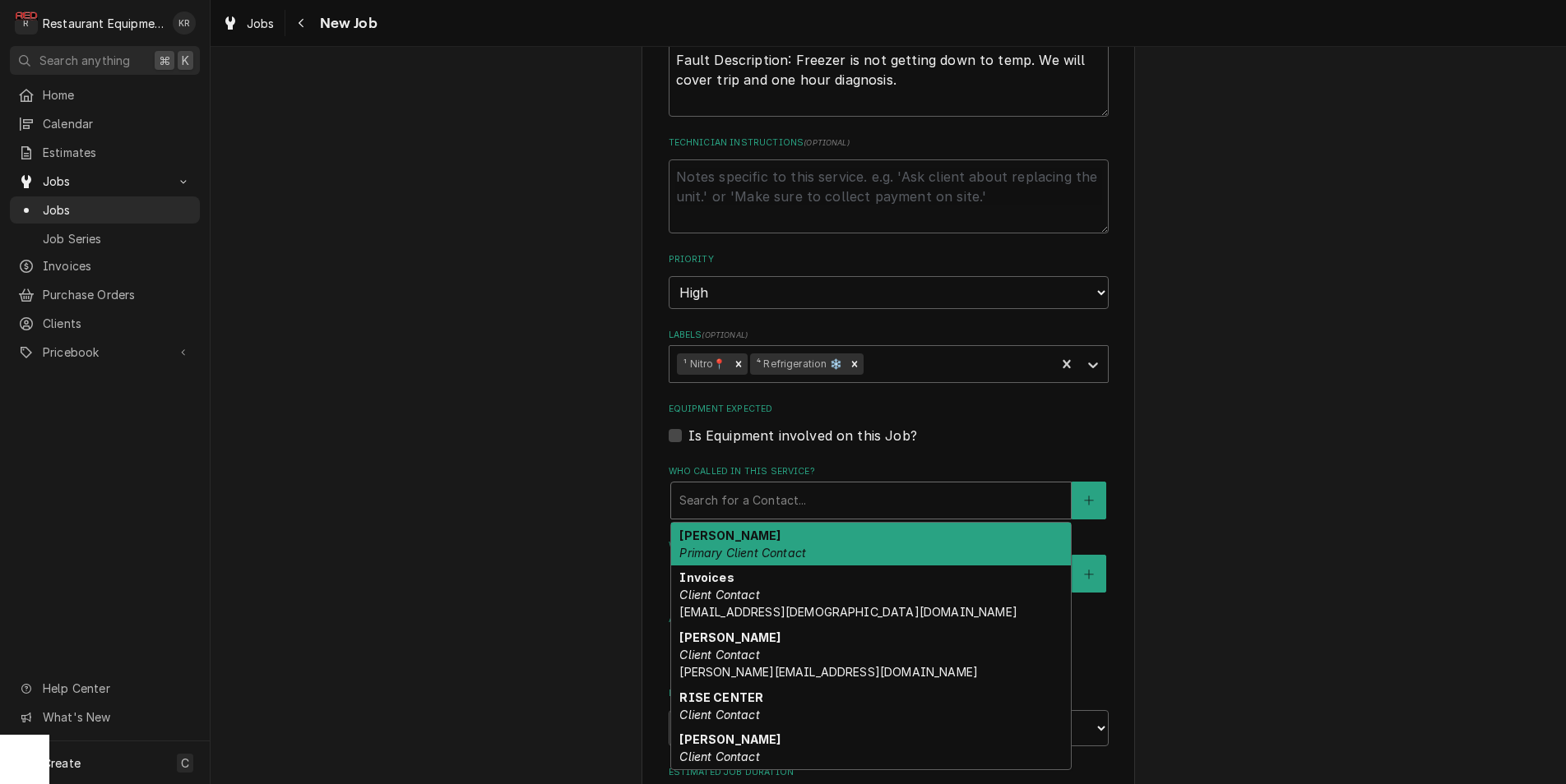
click at [861, 508] on div "Who called in this service?" at bounding box center [871, 501] width 383 height 30
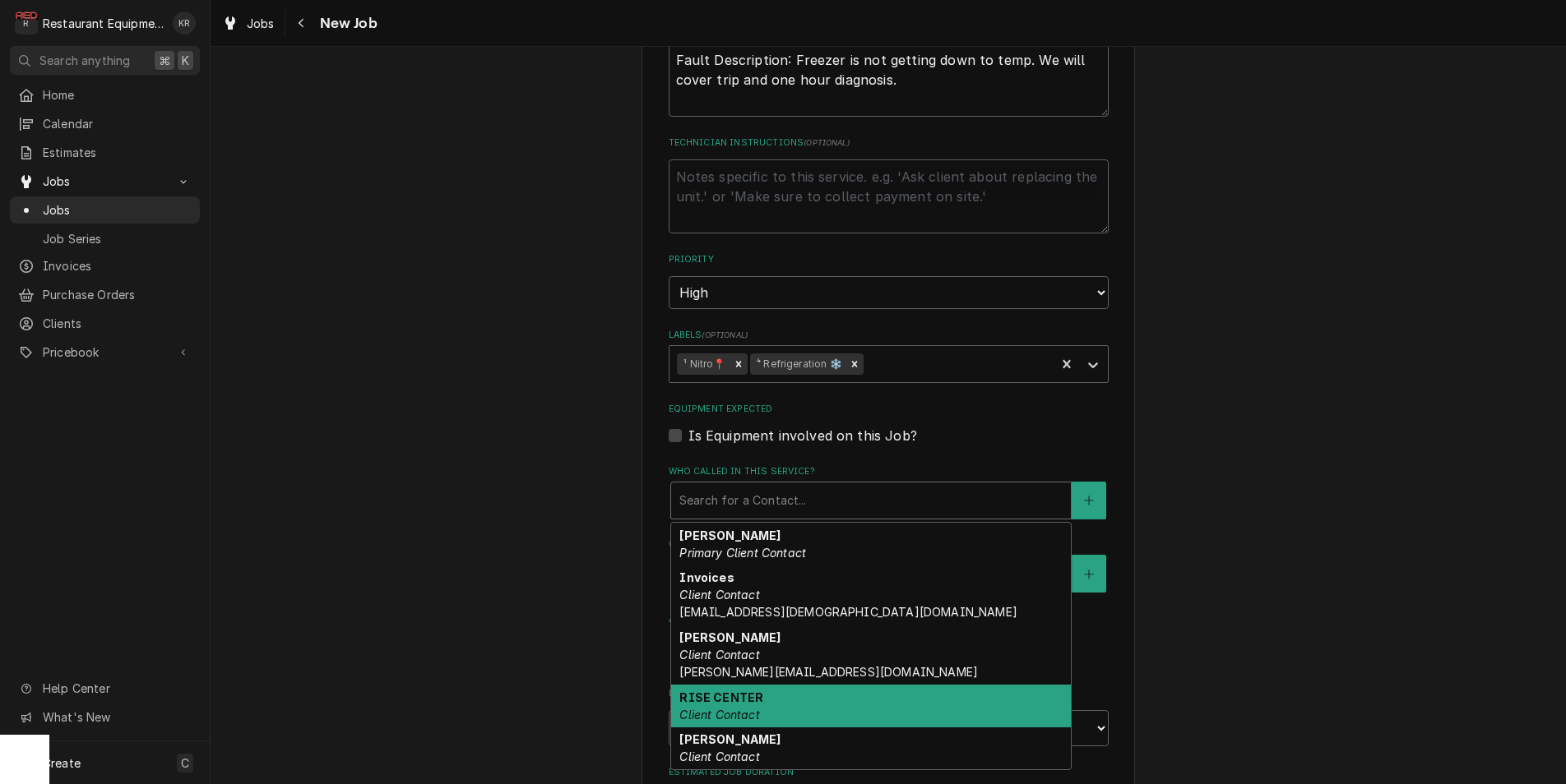
click at [821, 700] on div "RISE CENTER Client Contact" at bounding box center [871, 706] width 400 height 43
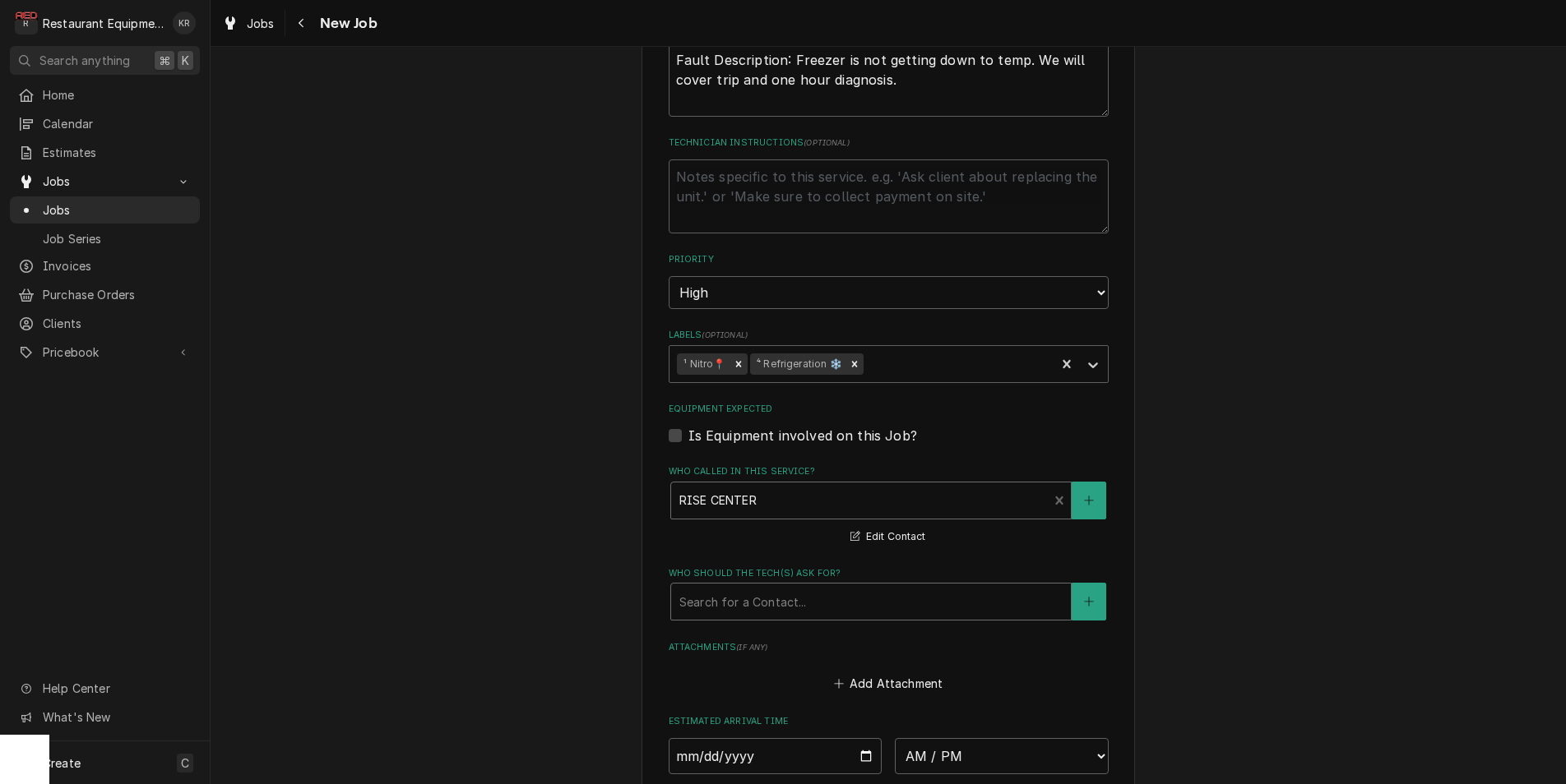
click at [806, 609] on div "Who should the tech(s) ask for?" at bounding box center [871, 602] width 383 height 30
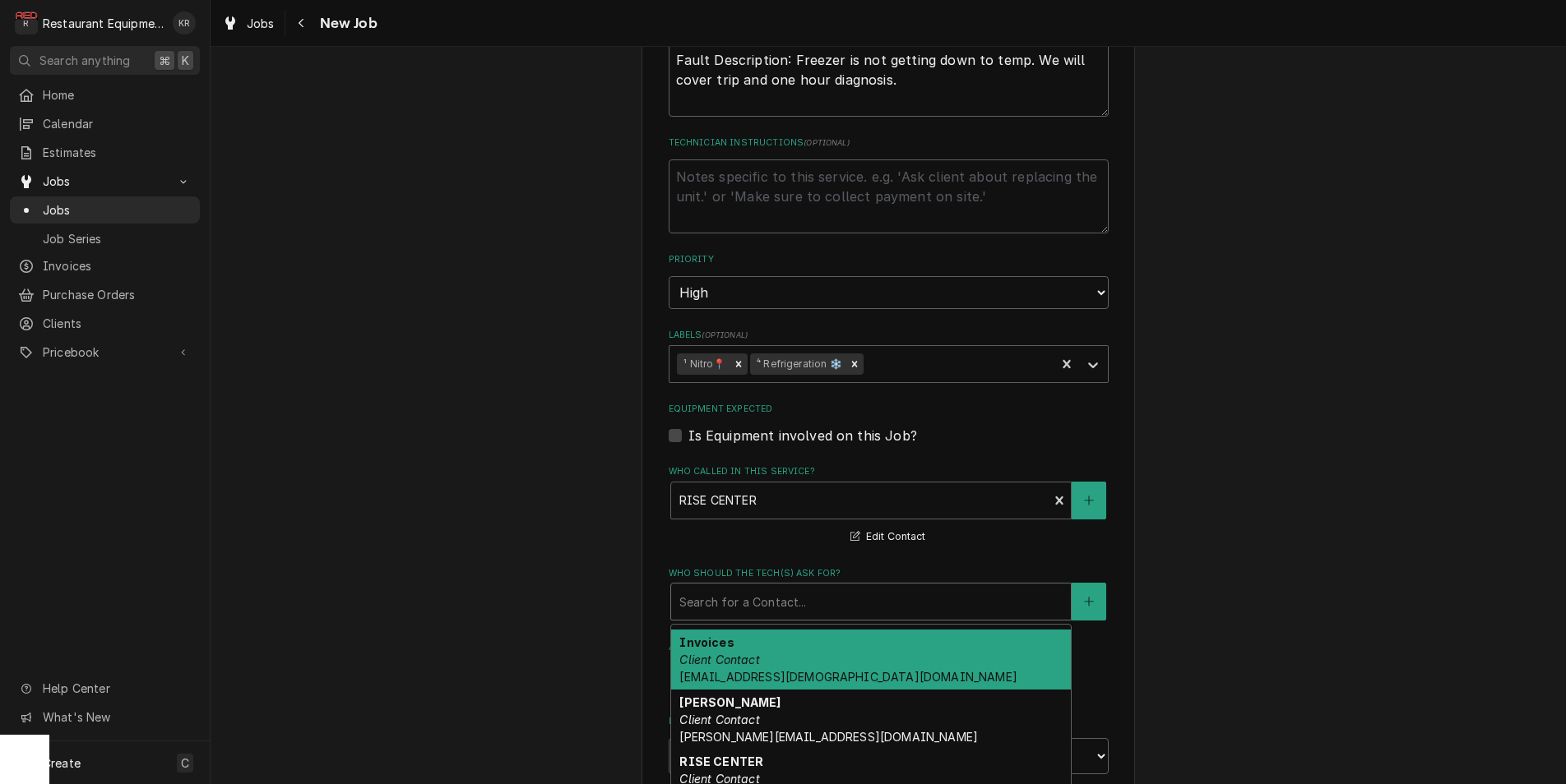
scroll to position [59, 0]
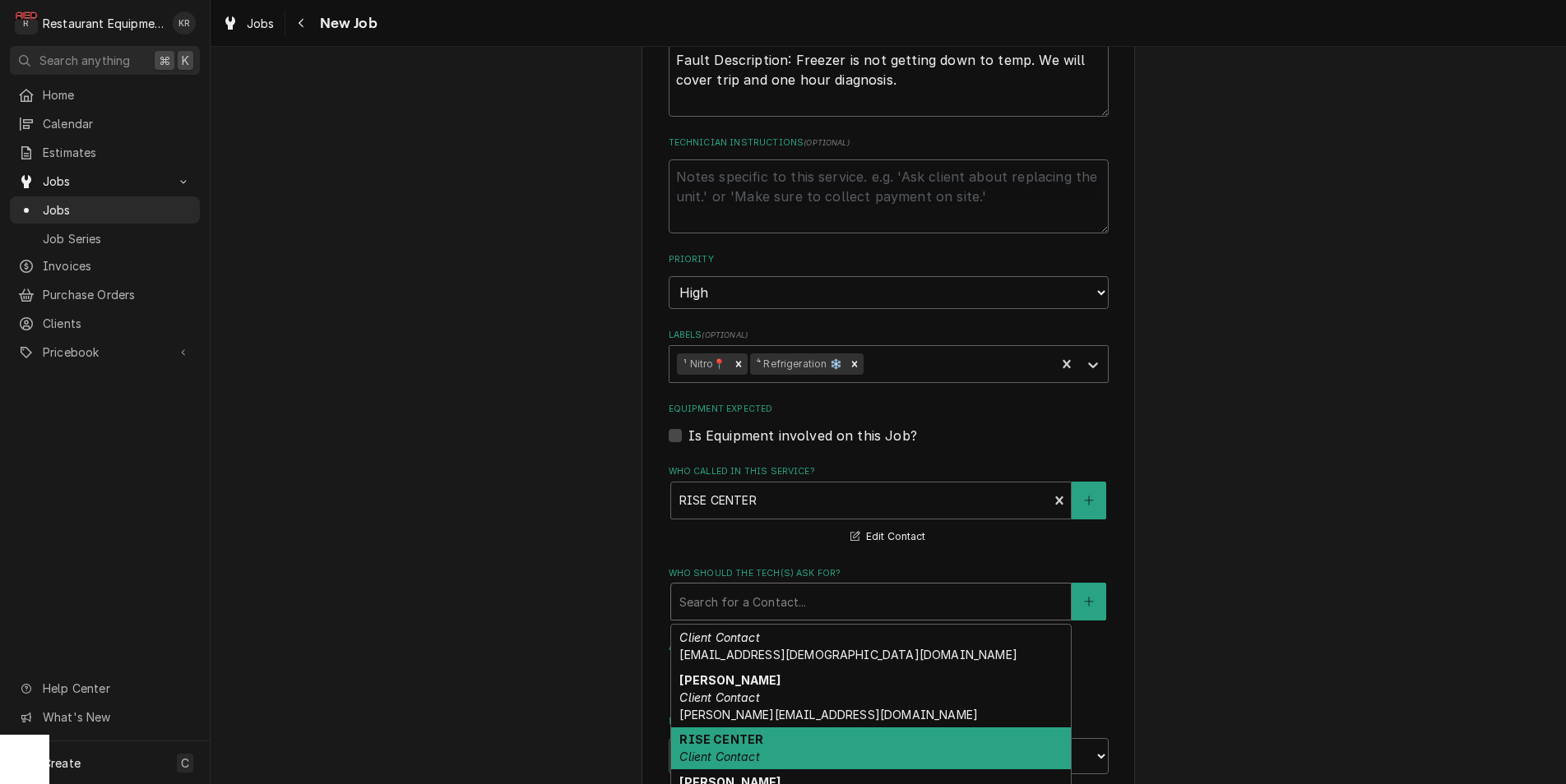
click at [790, 739] on div "RISE CENTER Client Contact" at bounding box center [871, 749] width 400 height 43
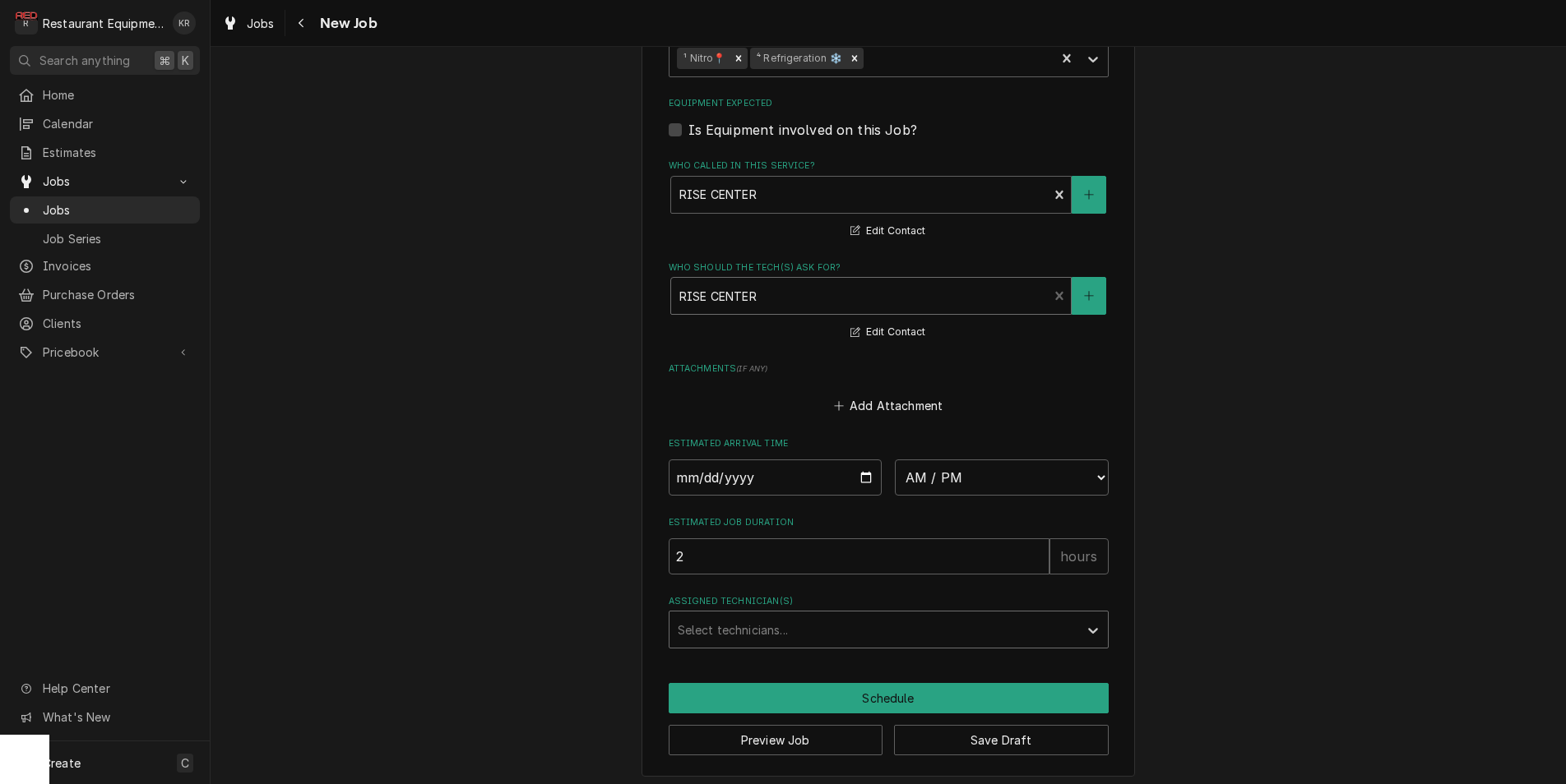
scroll to position [1641, 0]
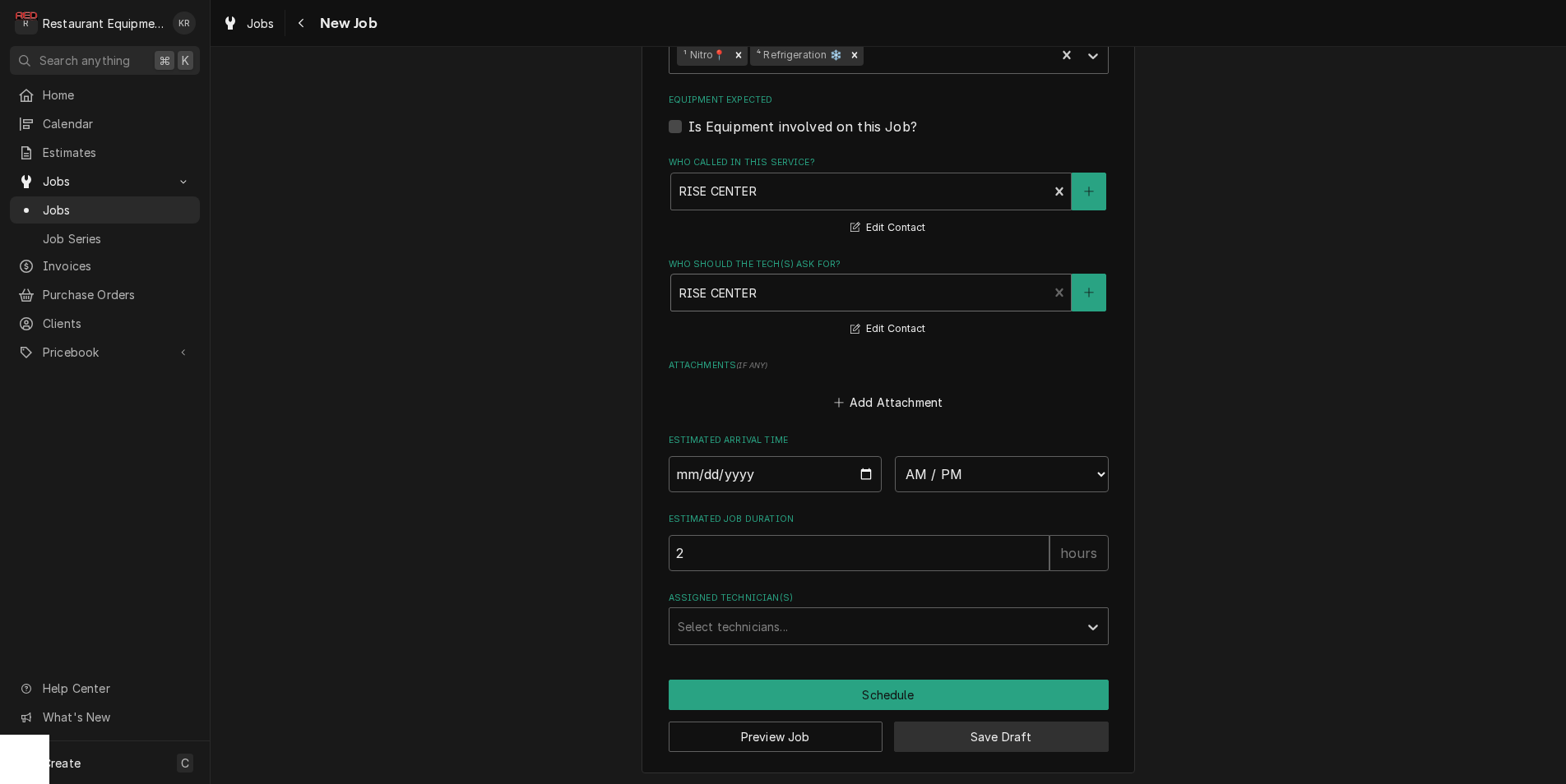
click at [977, 740] on button "Save Draft" at bounding box center [1001, 737] width 214 height 31
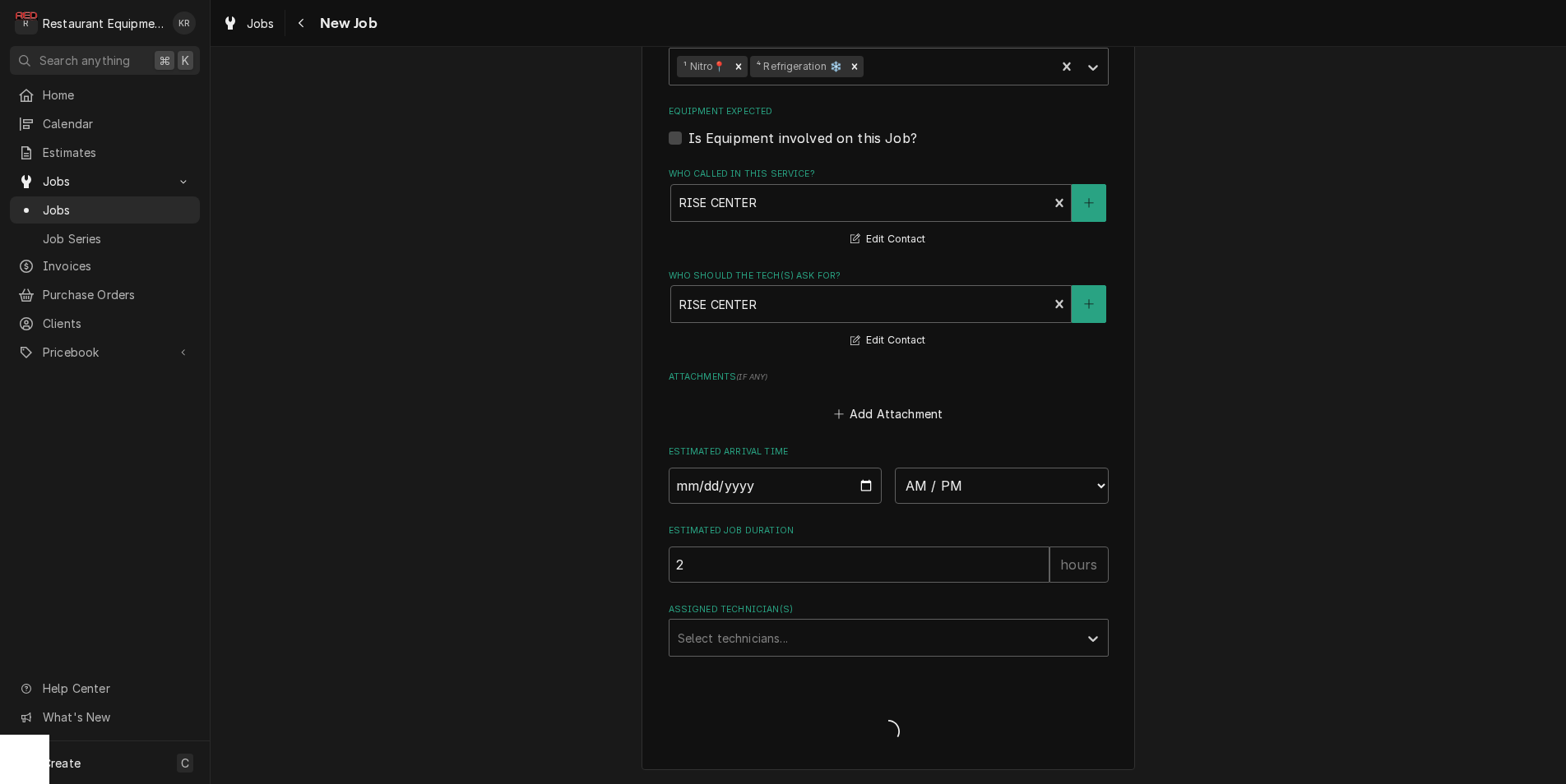
scroll to position [1626, 0]
type textarea "x"
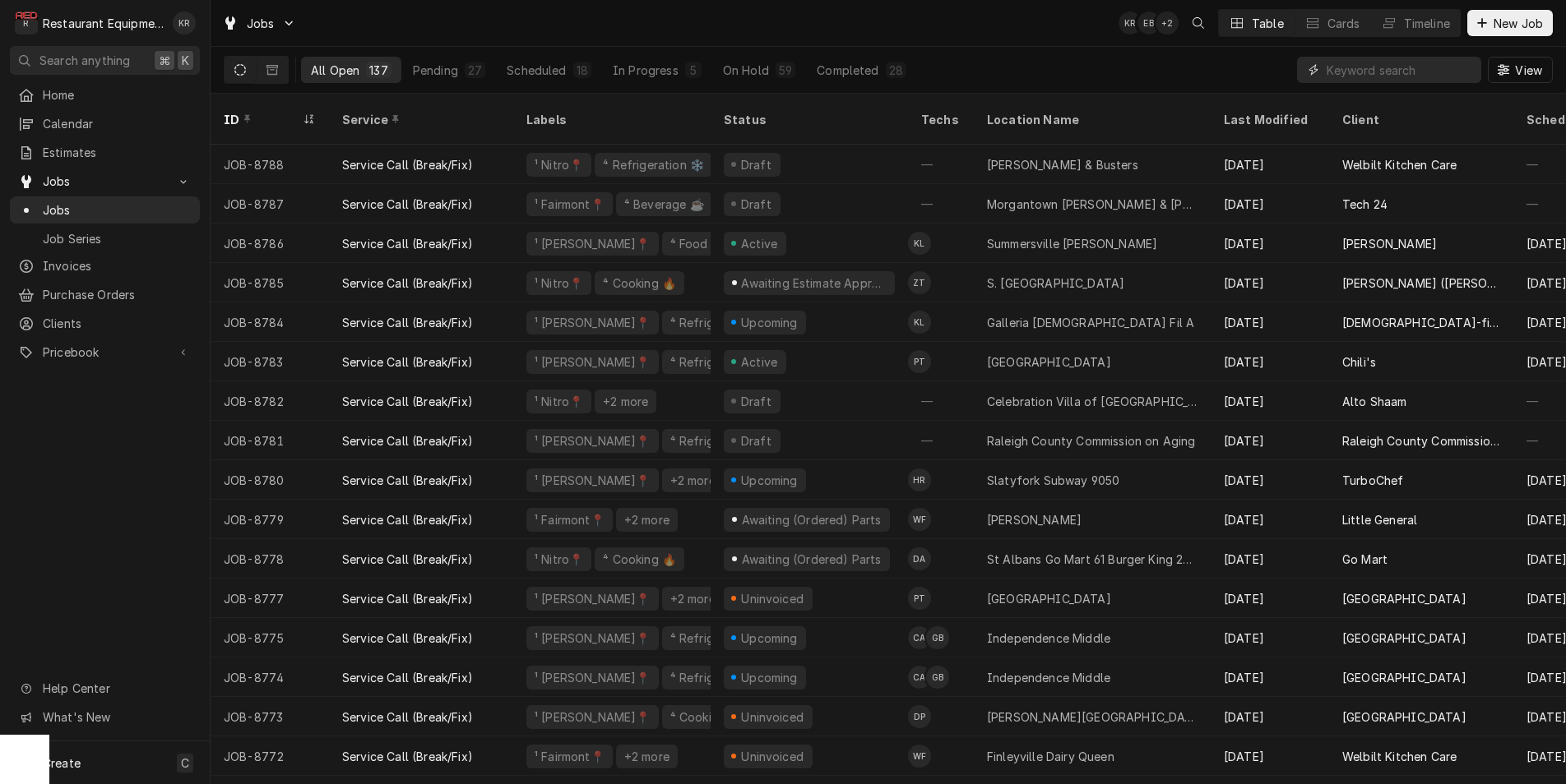
click at [1361, 72] on input "Dynamic Content Wrapper" at bounding box center [1400, 70] width 147 height 26
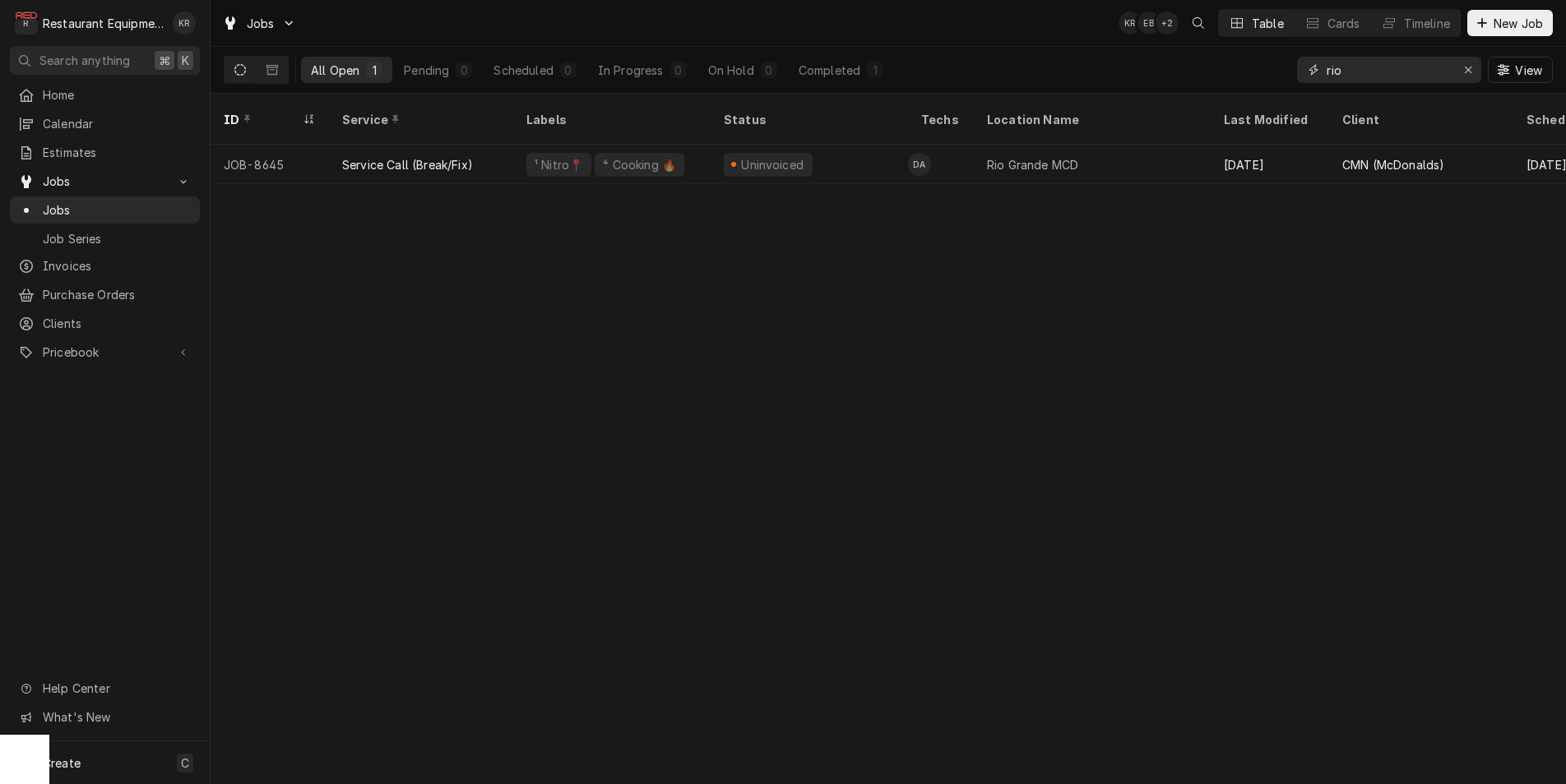
type input "rio"
click at [1467, 69] on icon "Erase input" at bounding box center [1468, 70] width 6 height 6
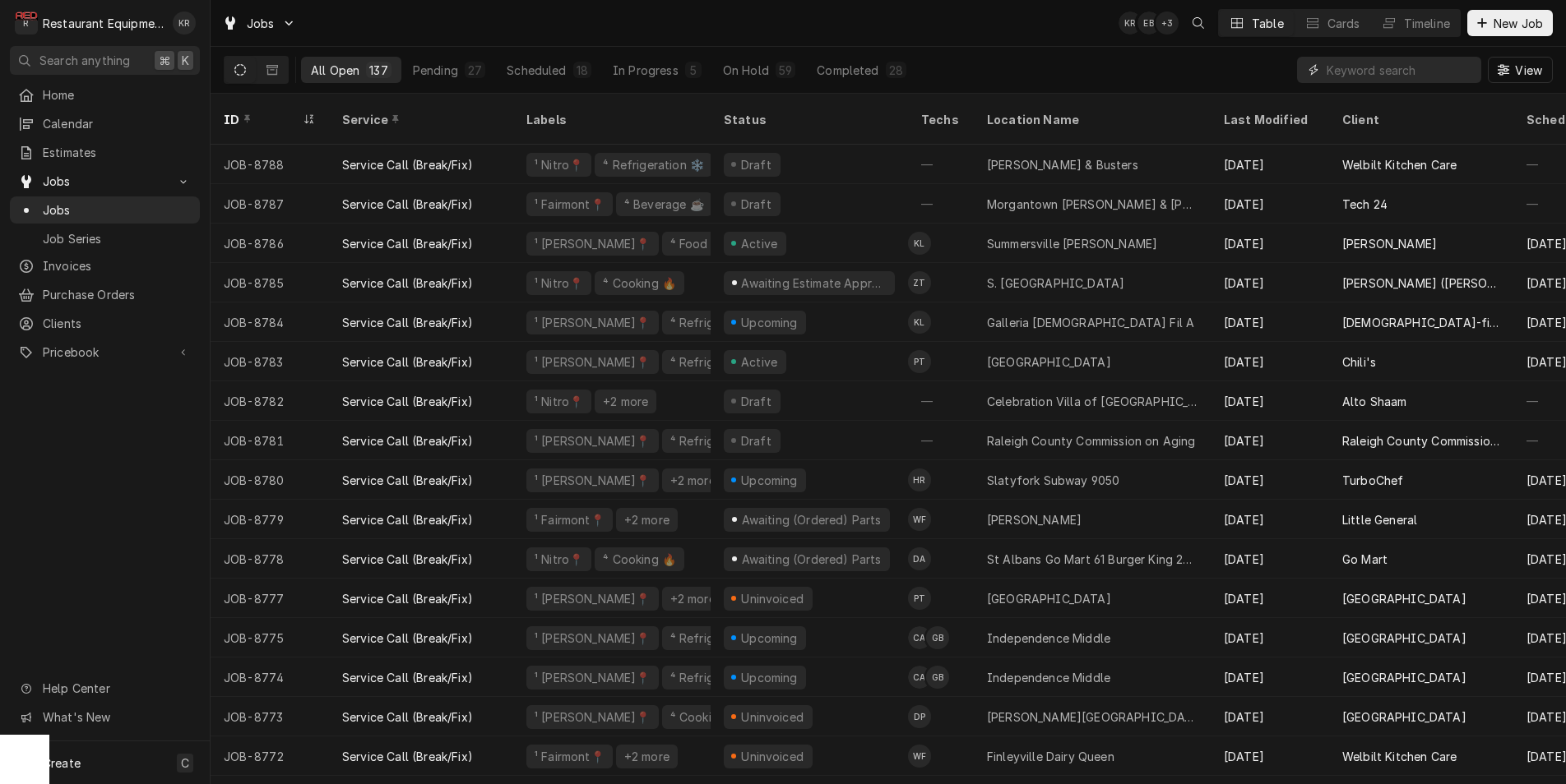
click at [1369, 71] on input "Dynamic Content Wrapper" at bounding box center [1400, 70] width 147 height 26
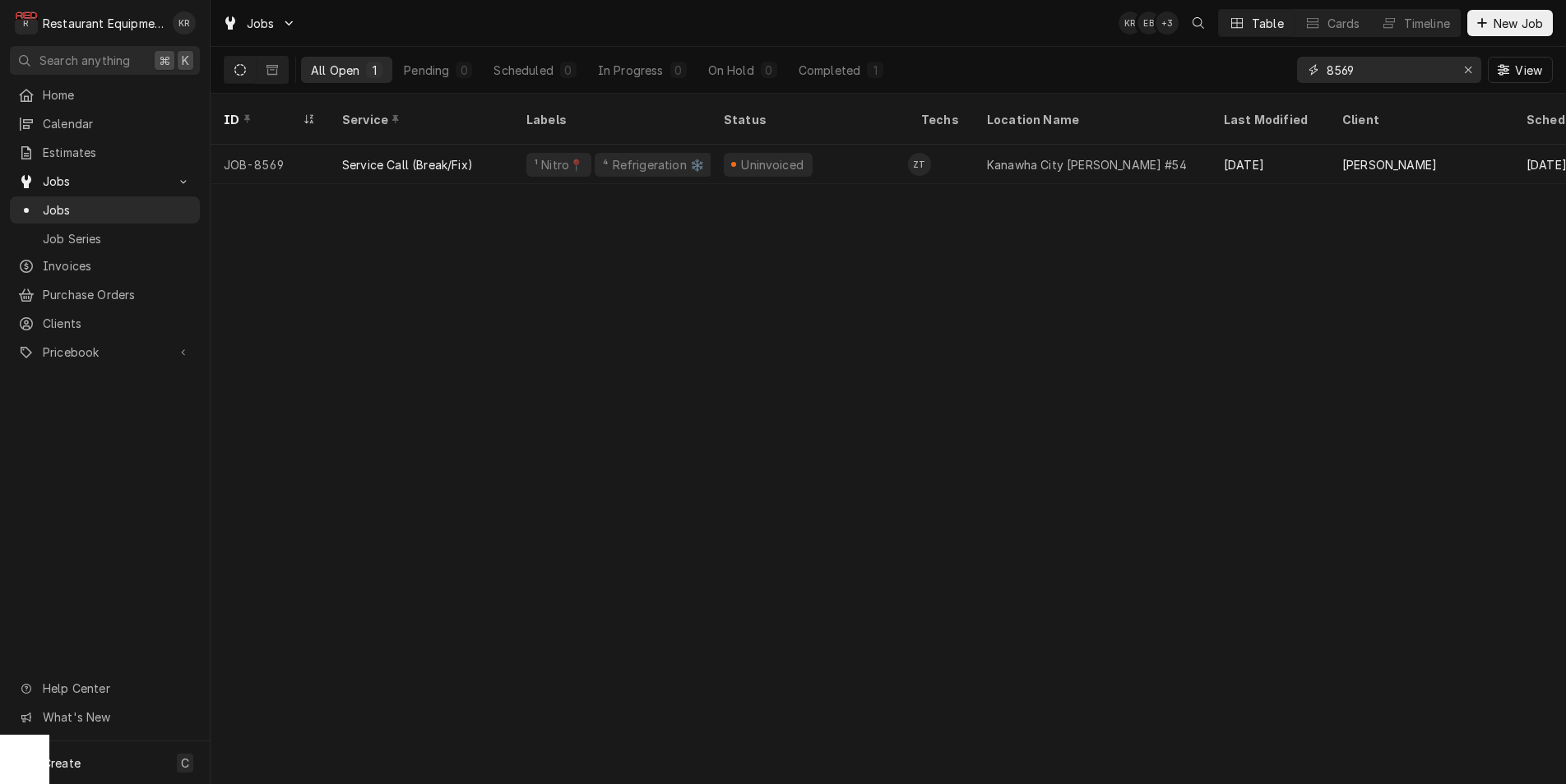
click at [1377, 66] on input "8569" at bounding box center [1388, 70] width 123 height 26
drag, startPoint x: 1374, startPoint y: 67, endPoint x: 1286, endPoint y: 72, distance: 88.1
click at [1327, 72] on input "8569" at bounding box center [1388, 70] width 123 height 26
click at [1386, 69] on input "8636" at bounding box center [1388, 70] width 123 height 26
drag, startPoint x: 1368, startPoint y: 69, endPoint x: 1282, endPoint y: 79, distance: 86.6
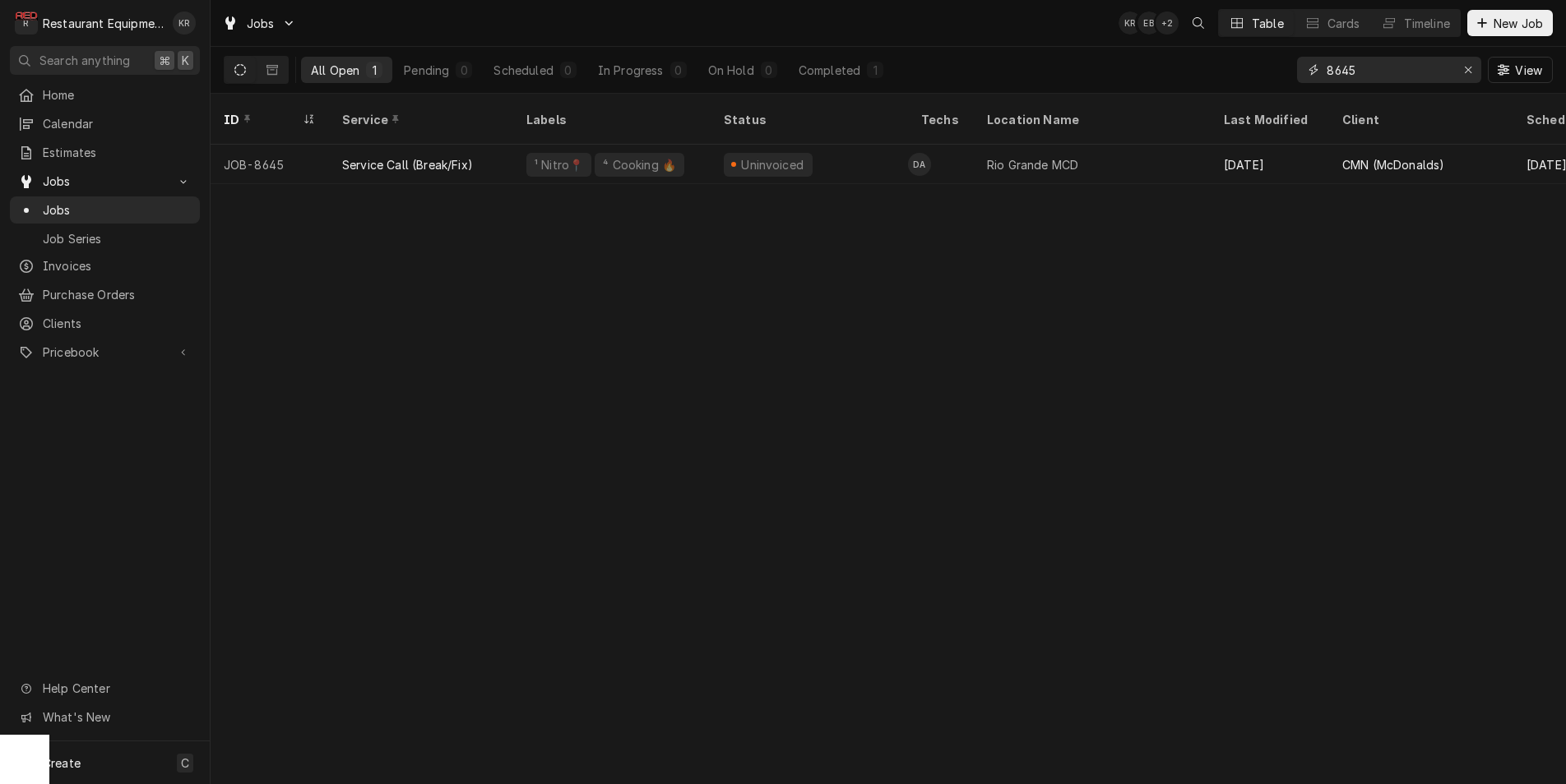
click at [1327, 79] on input "8645" at bounding box center [1388, 70] width 123 height 26
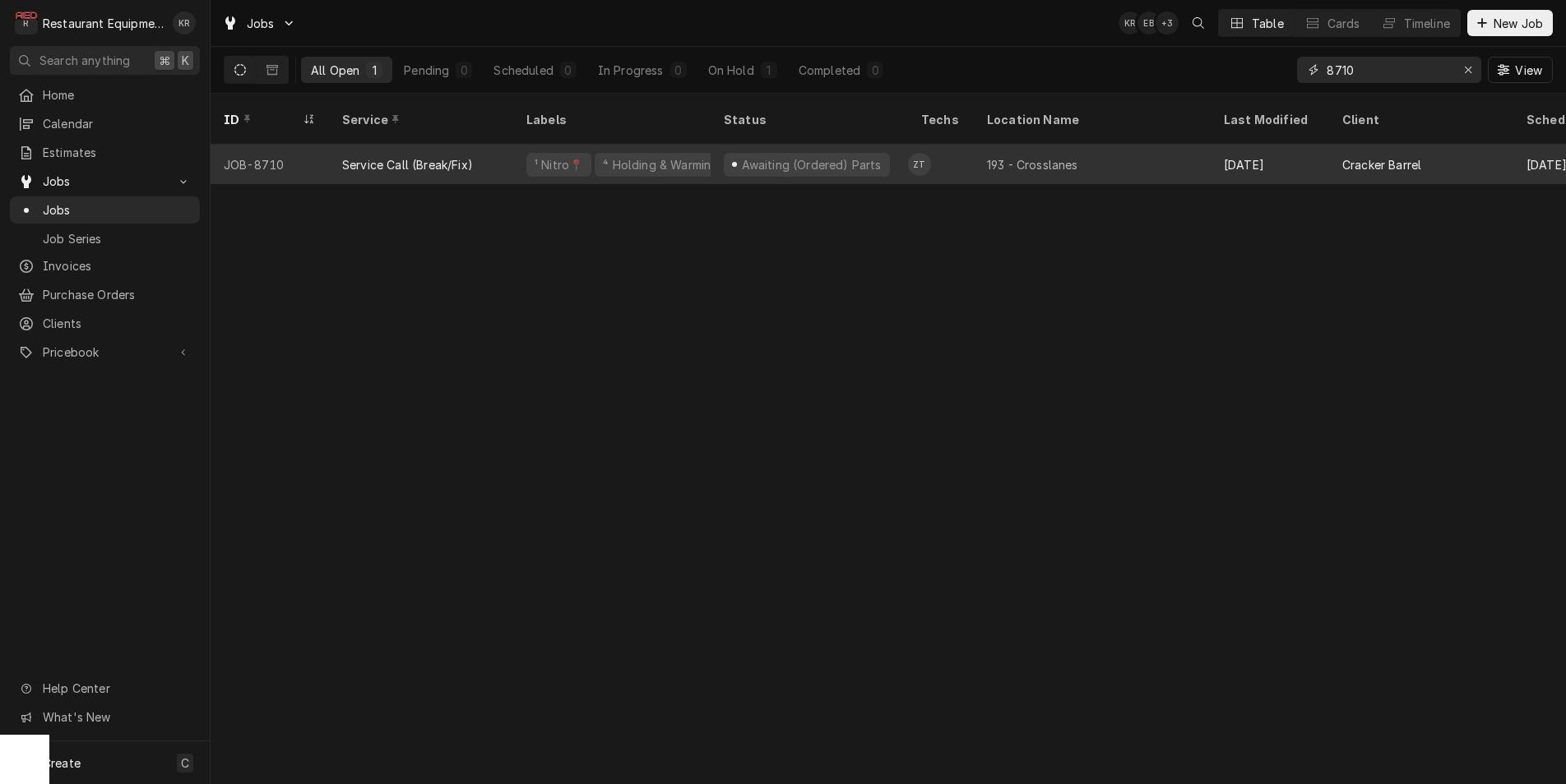
type input "8710"
click at [768, 156] on div "Awaiting (Ordered) Parts" at bounding box center [810, 164] width 143 height 18
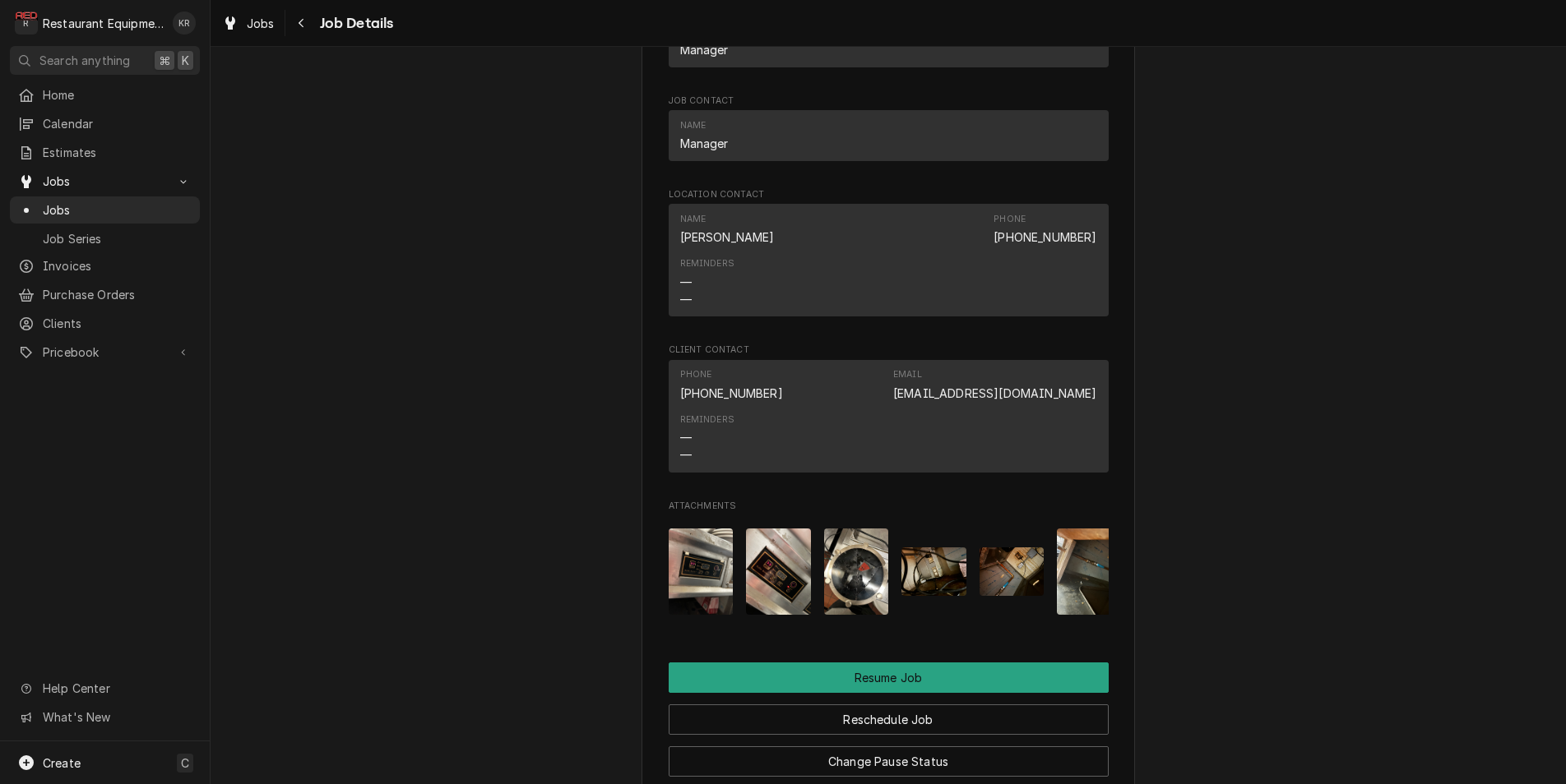
scroll to position [2019, 0]
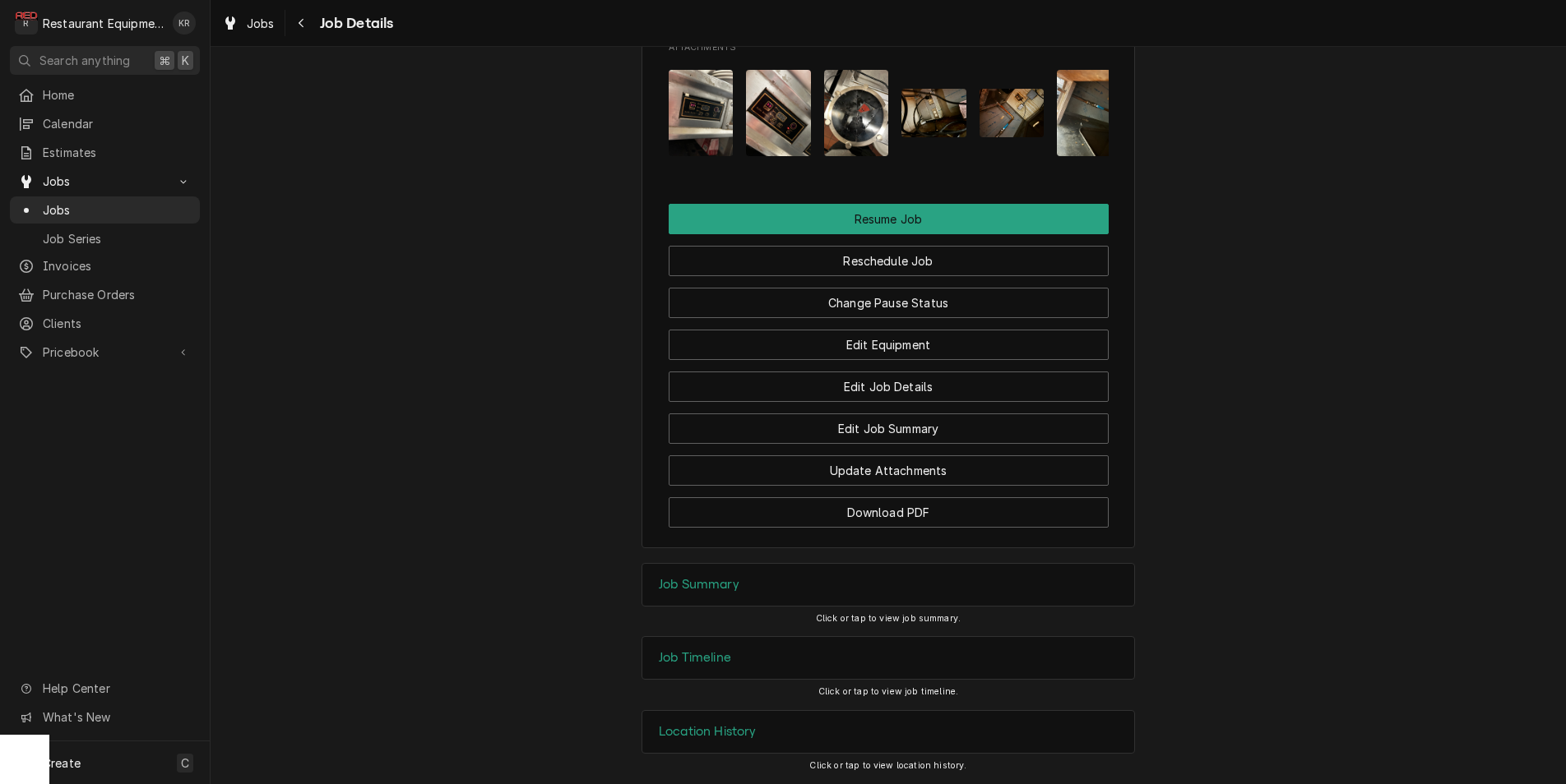
click at [710, 670] on div "Job Timeline" at bounding box center [888, 658] width 492 height 42
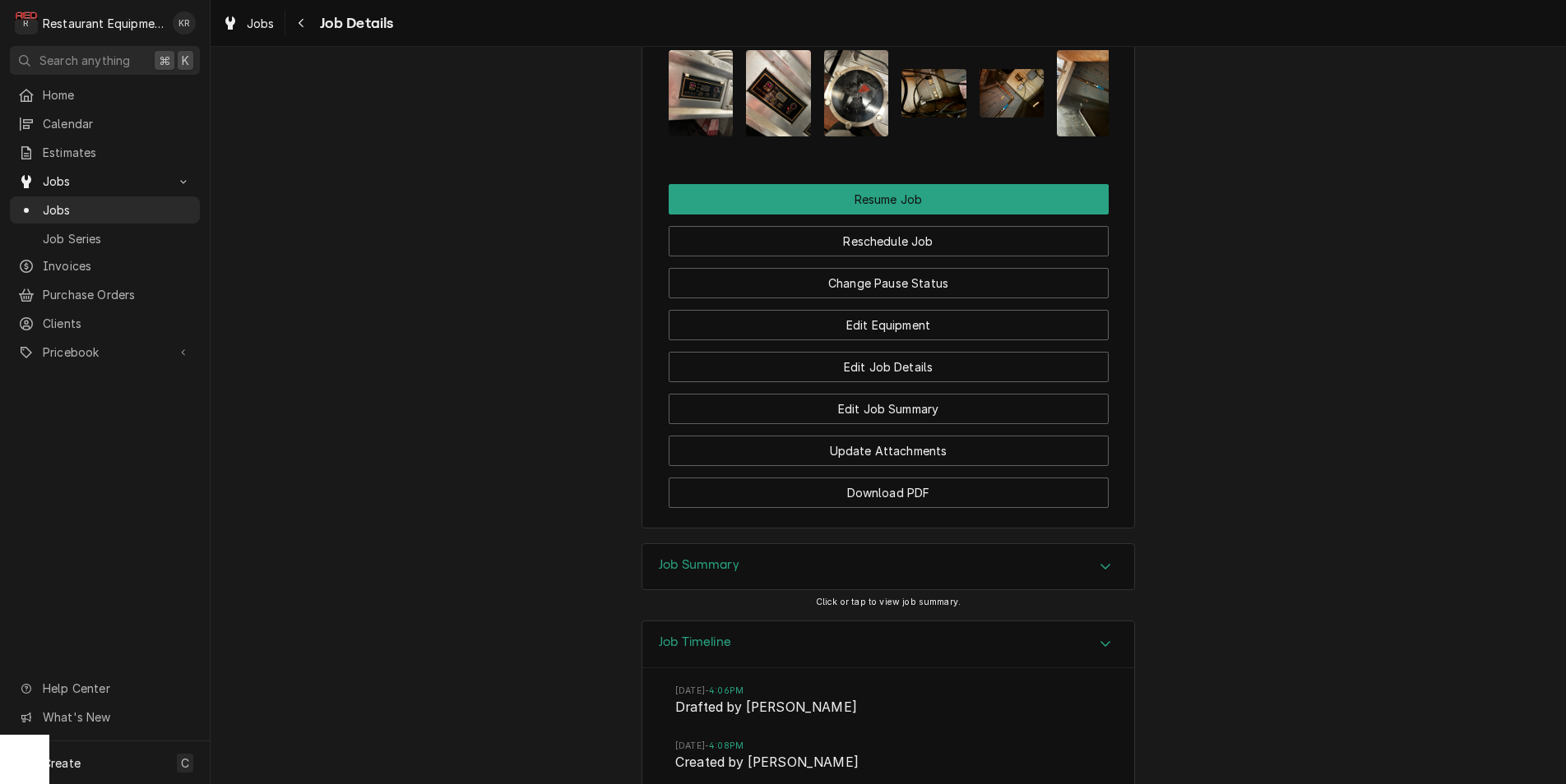
scroll to position [3015, 0]
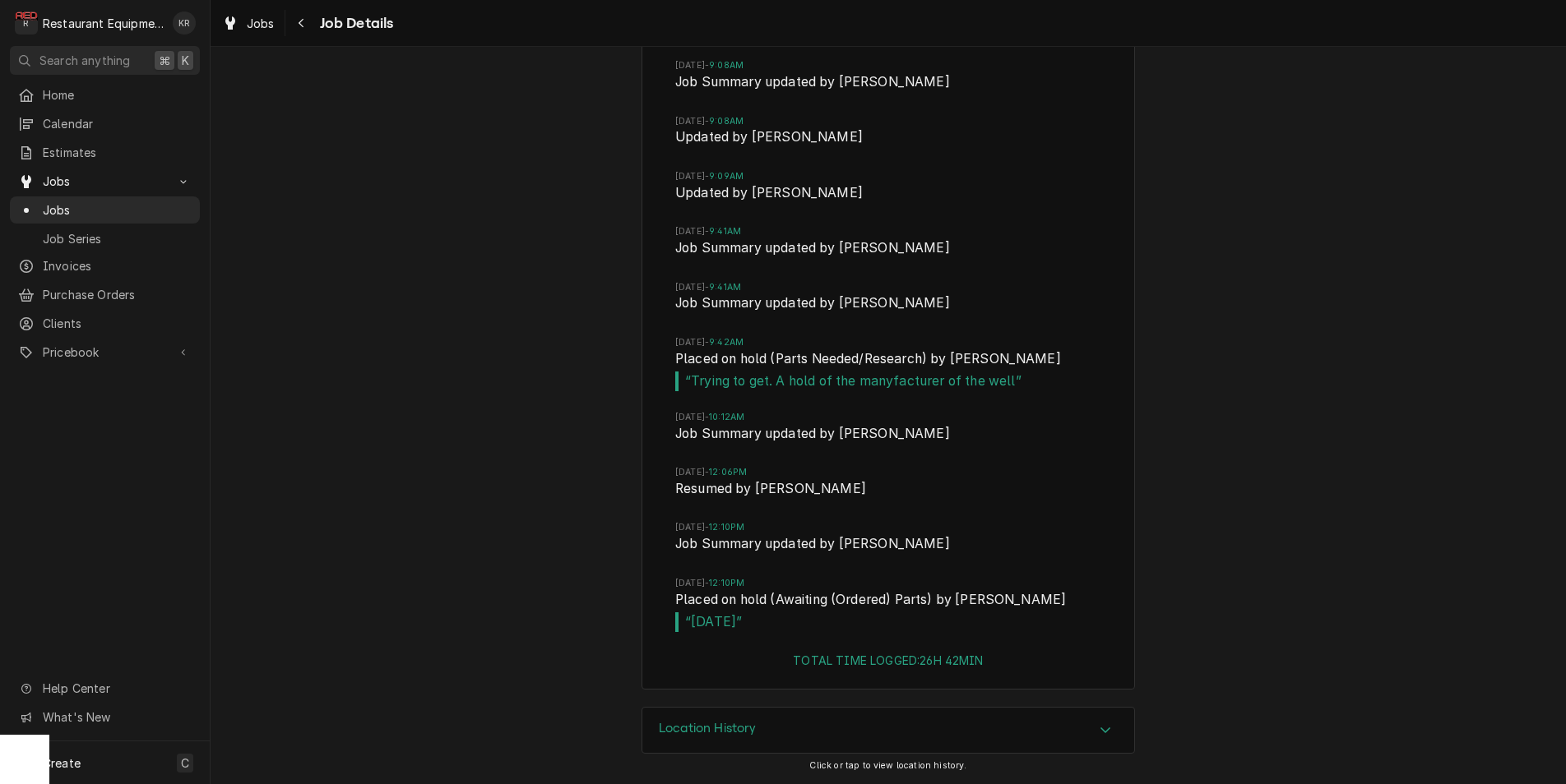
drag, startPoint x: 265, startPoint y: 25, endPoint x: 1076, endPoint y: 134, distance: 818.3
click at [265, 25] on span "Jobs" at bounding box center [261, 23] width 28 height 18
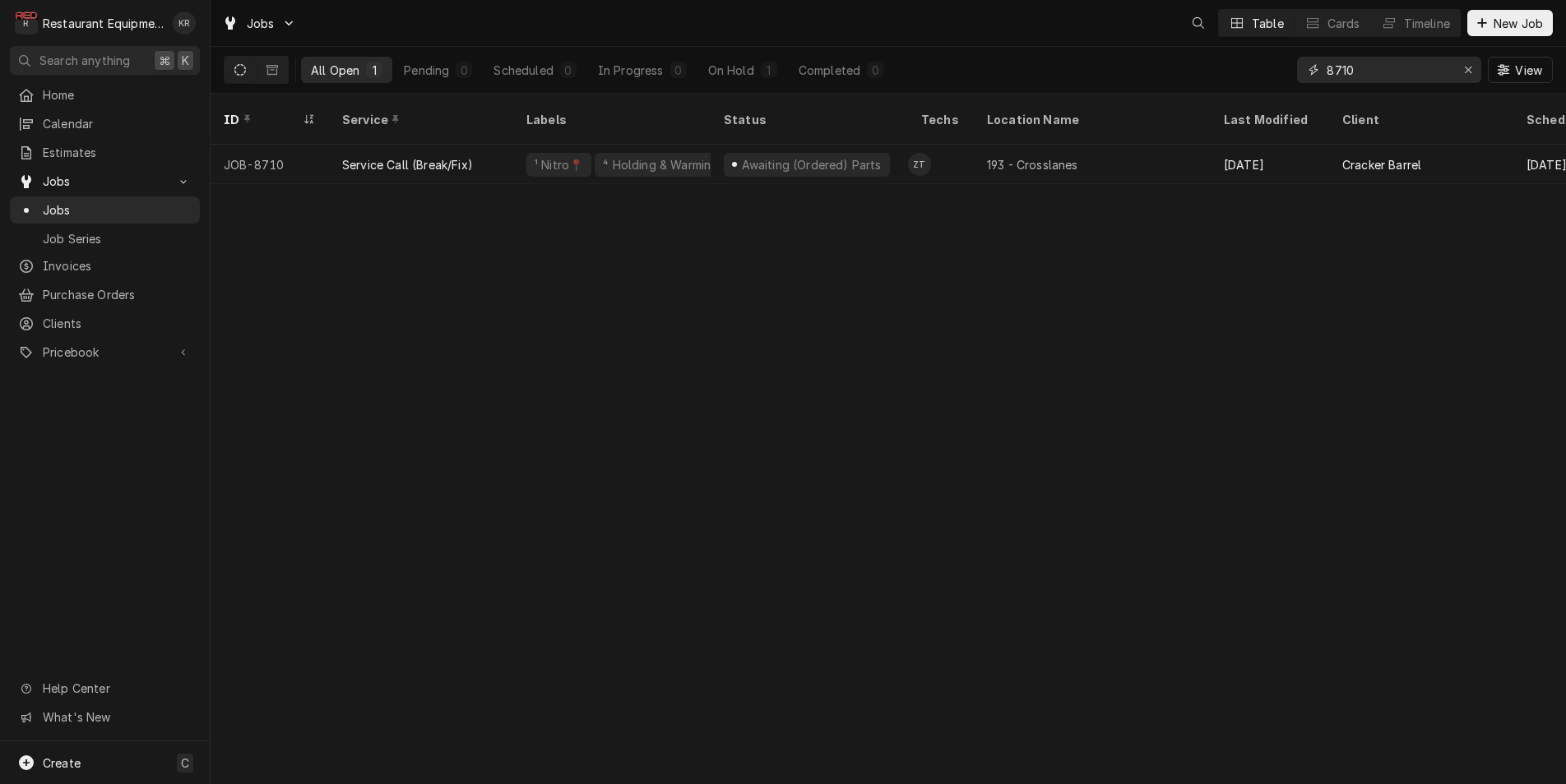
drag, startPoint x: 1395, startPoint y: 74, endPoint x: 1271, endPoint y: 79, distance: 124.1
click at [1327, 79] on input "8710" at bounding box center [1388, 70] width 123 height 26
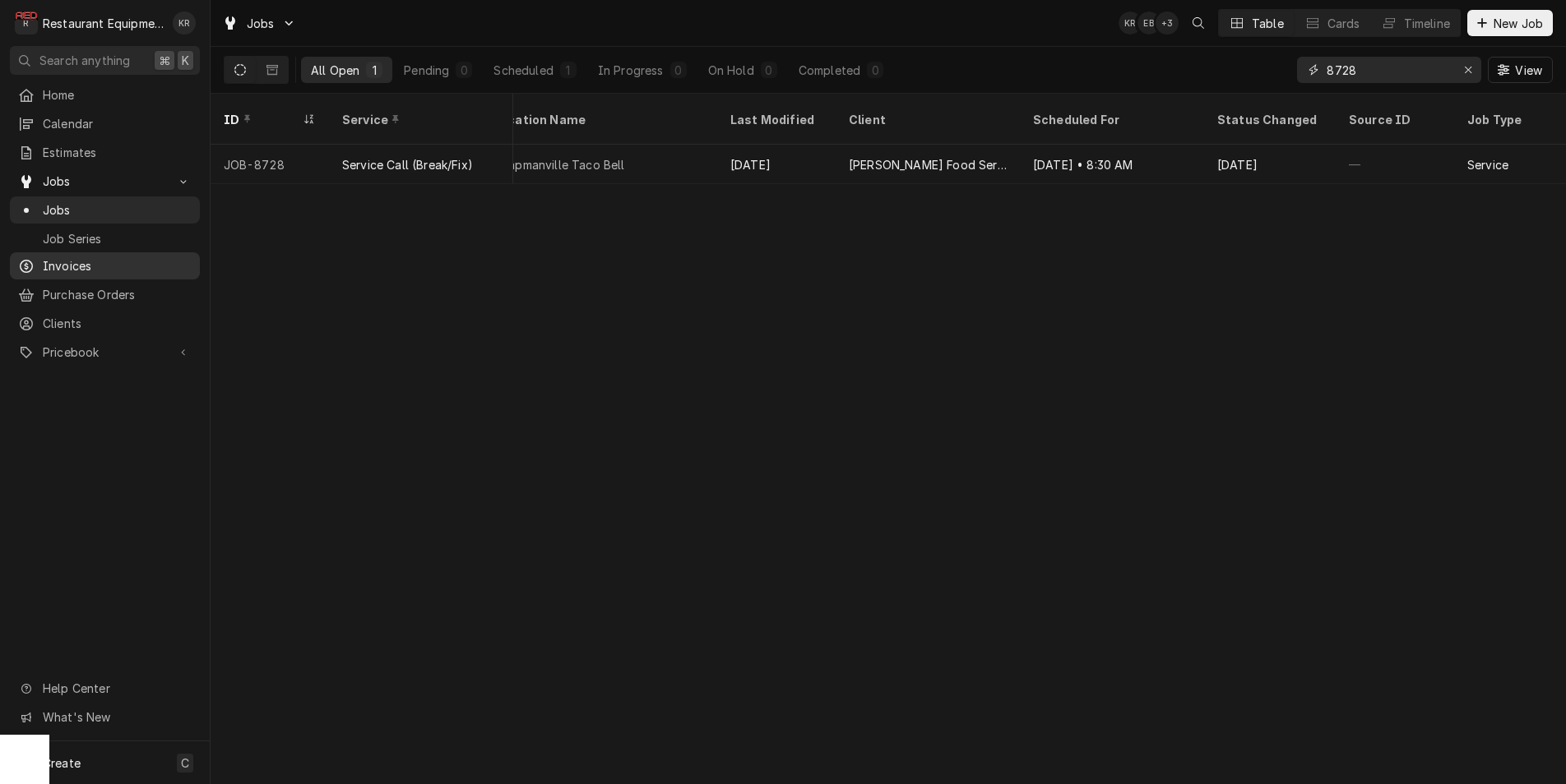
scroll to position [0, 492]
type input "8728"
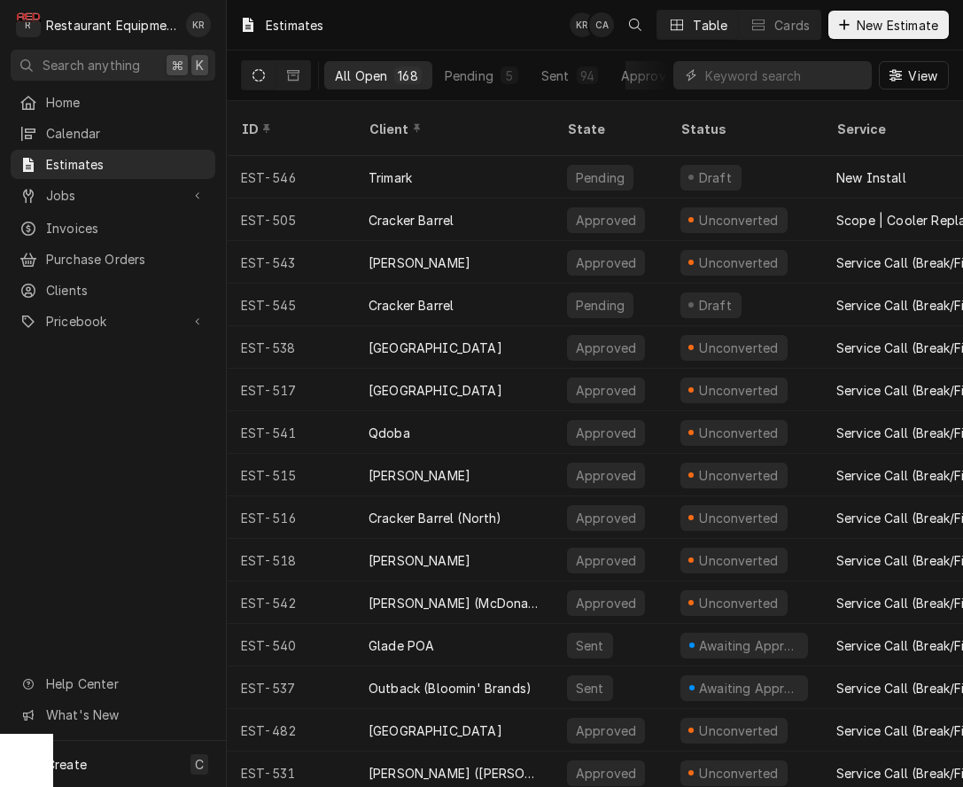
click at [765, 74] on input "Dynamic Content Wrapper" at bounding box center [784, 75] width 158 height 28
type input "j"
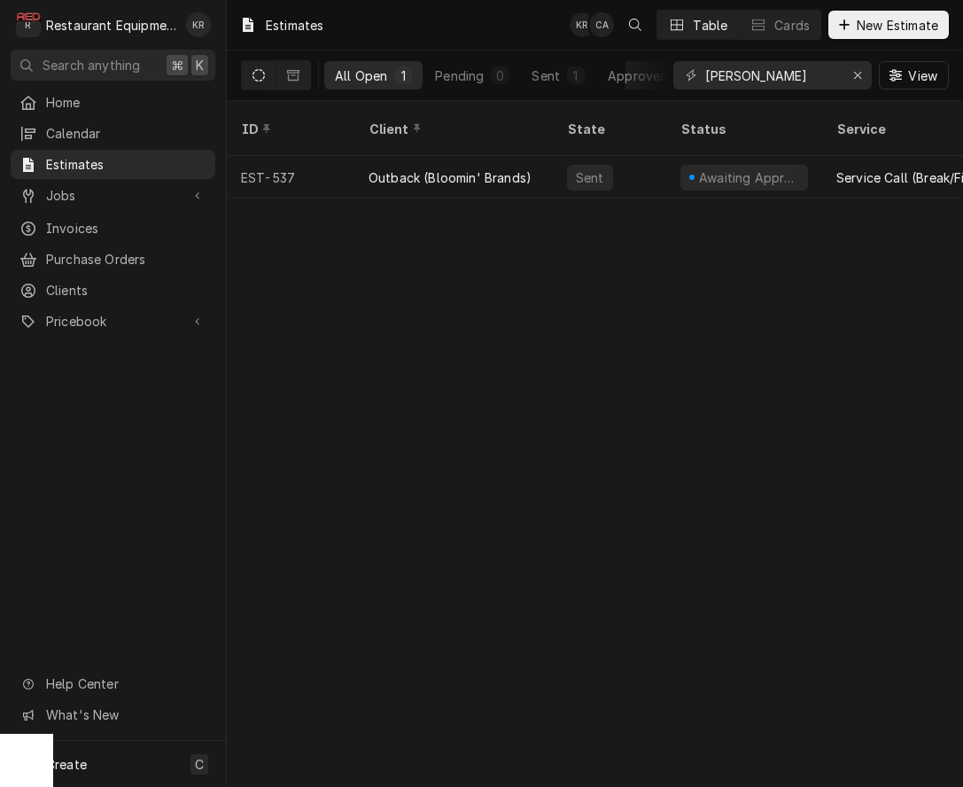
type input "[PERSON_NAME]"
click at [449, 168] on div "Outback (Bloomin' Brands)" at bounding box center [450, 177] width 163 height 19
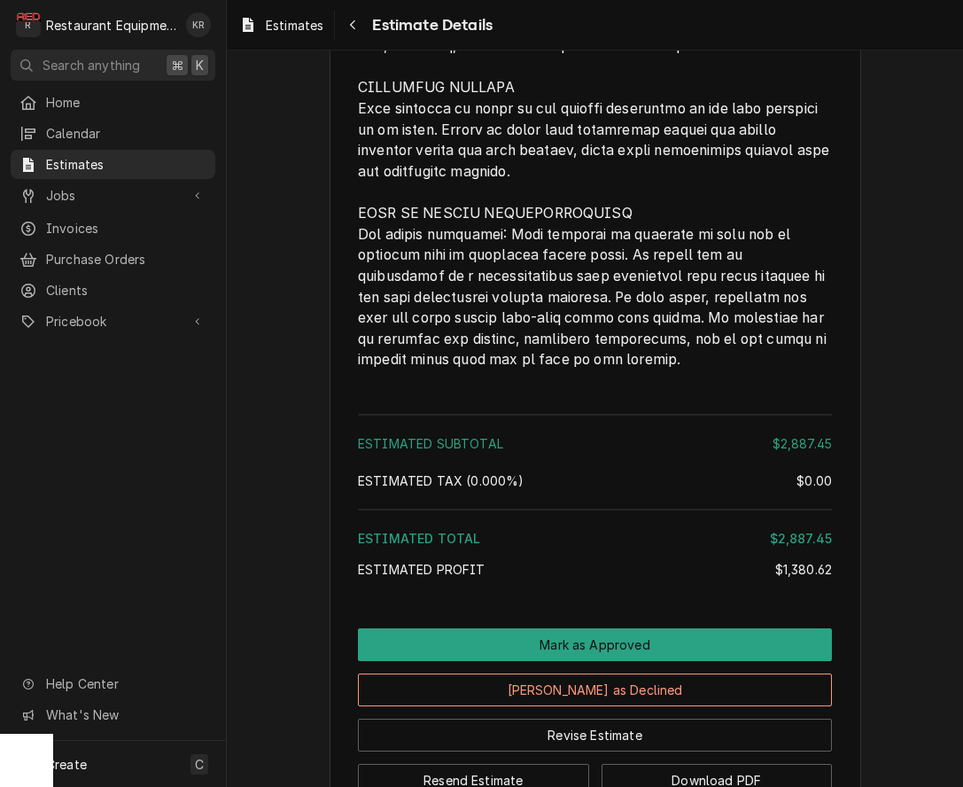
scroll to position [4243, 0]
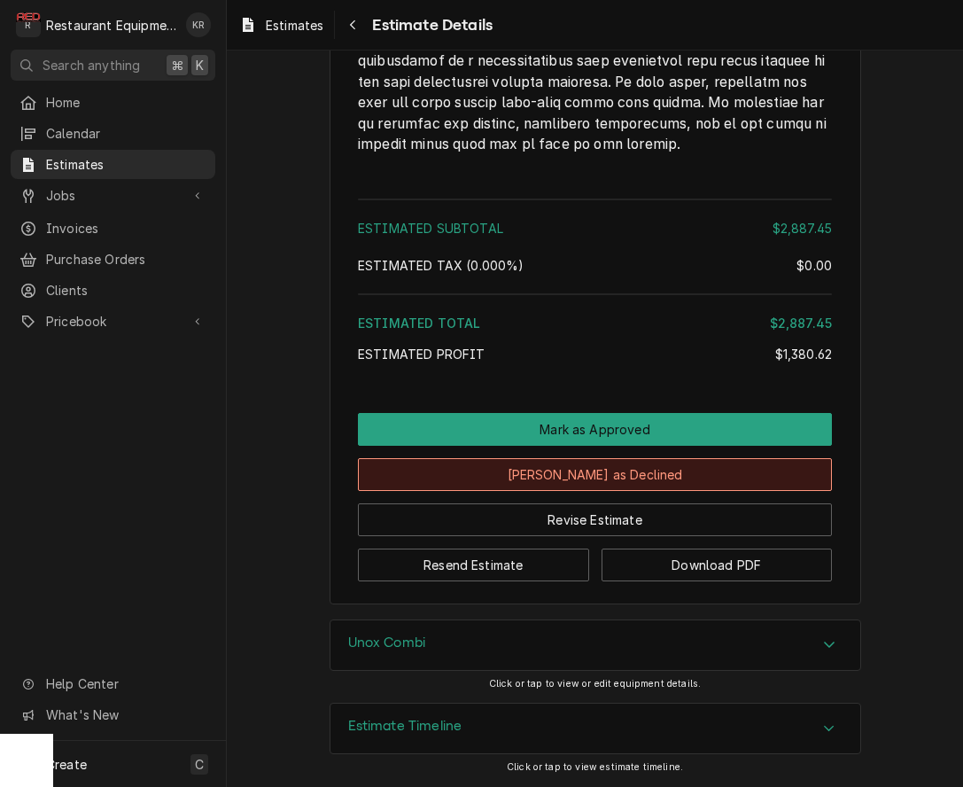
click at [604, 473] on button "Mark as Declined" at bounding box center [595, 474] width 474 height 33
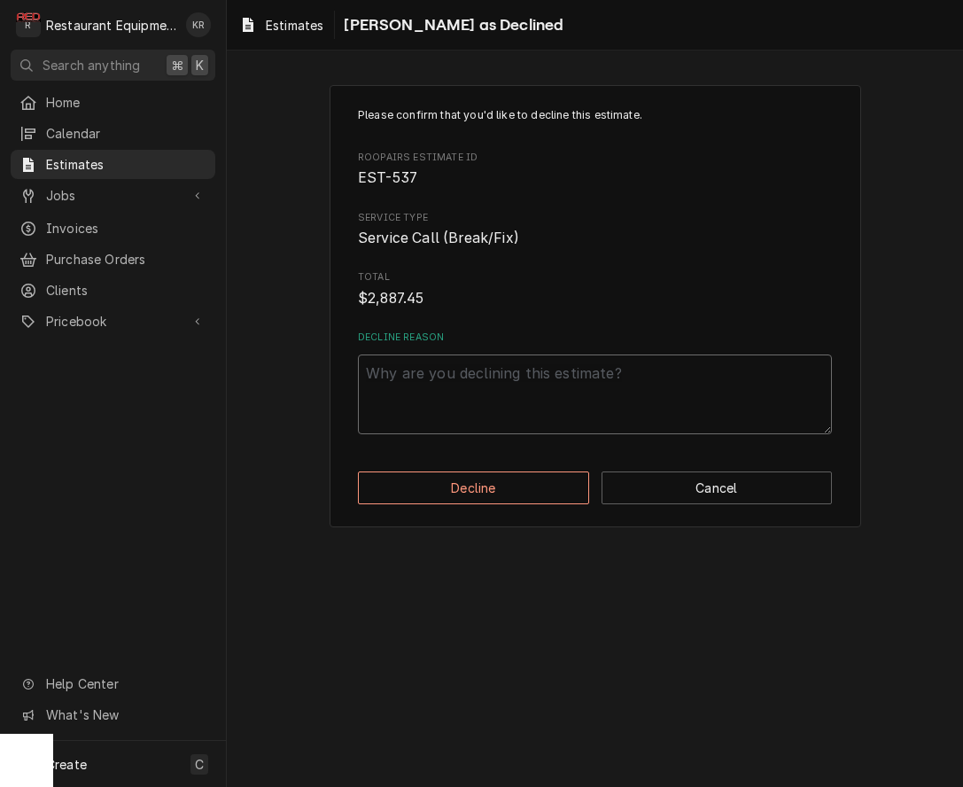
click at [502, 378] on textarea "Decline Reason" at bounding box center [595, 394] width 474 height 80
type textarea "x"
type textarea "P"
type textarea "x"
type textarea "Pe"
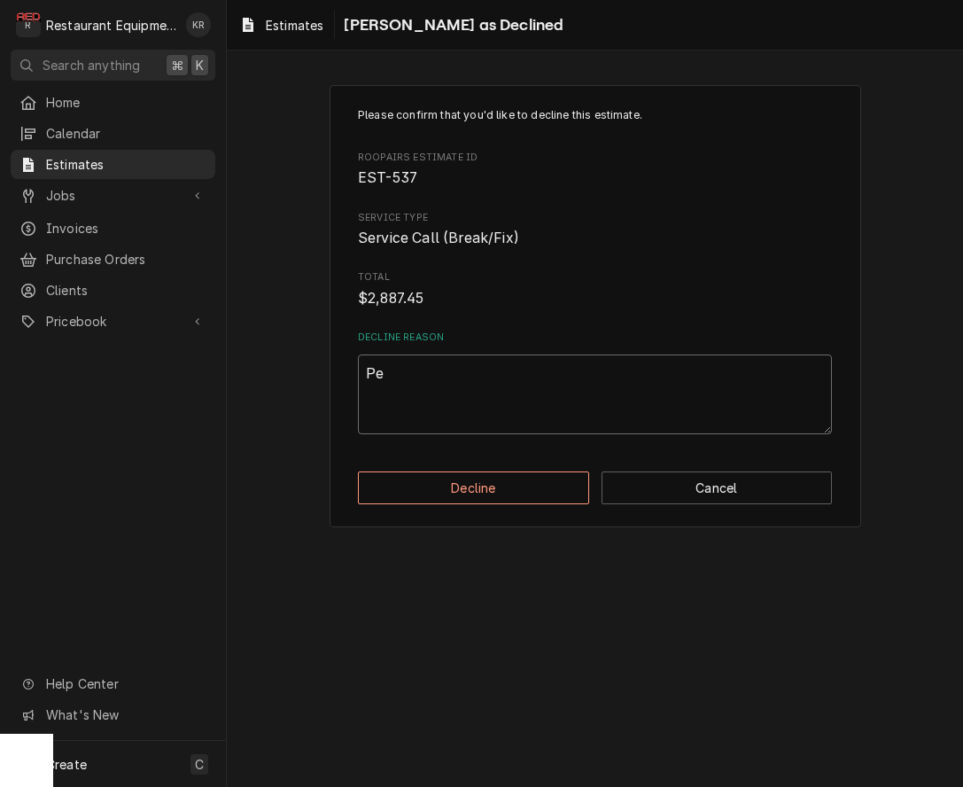
type textarea "x"
type textarea "Per"
type textarea "x"
type textarea "Per C"
type textarea "x"
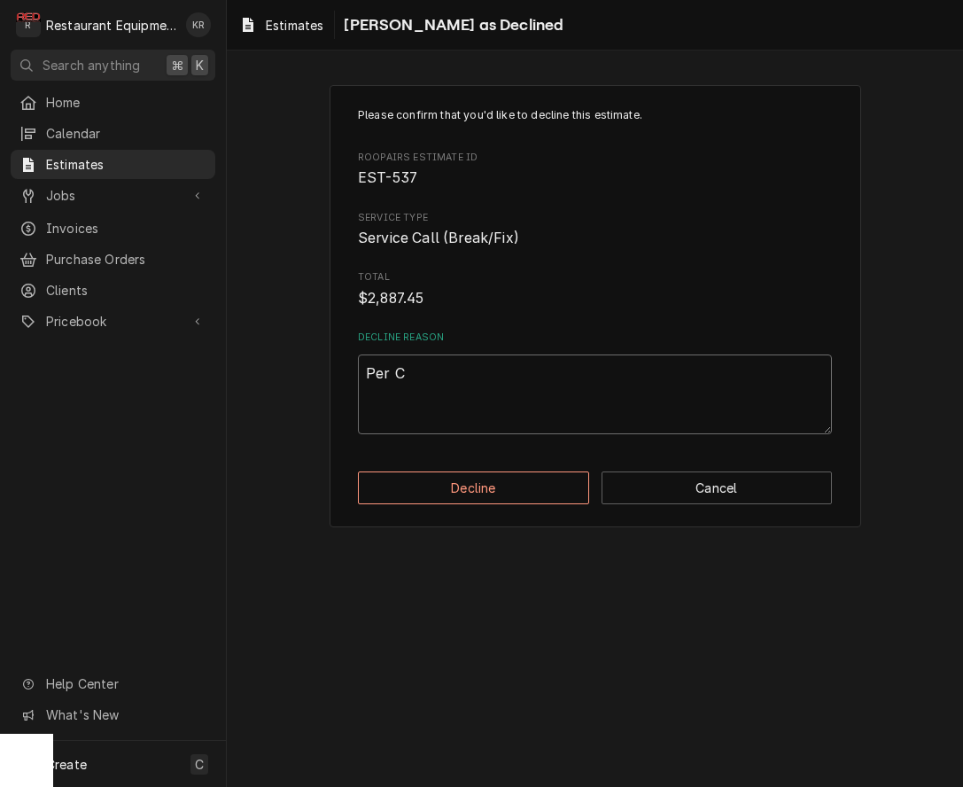
type textarea "Per Ch"
type textarea "x"
type textarea "Per Chr"
type textarea "x"
type textarea "Per Chri"
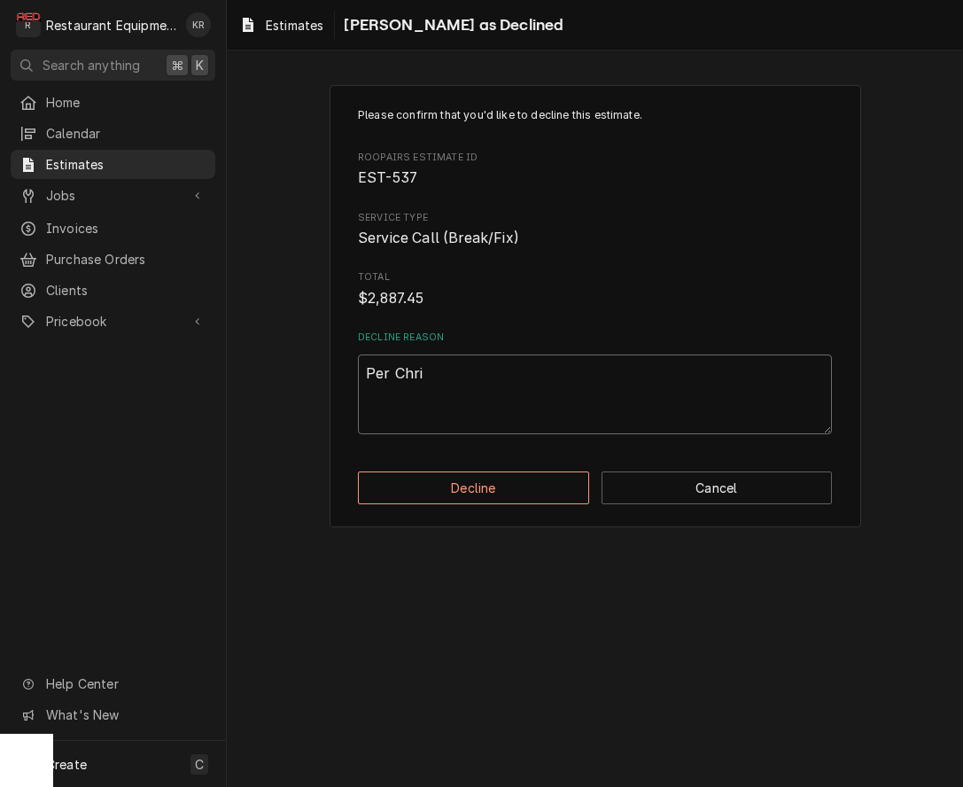
type textarea "x"
type textarea "Per Chris"
type textarea "x"
type textarea "Per Chris 9"
type textarea "x"
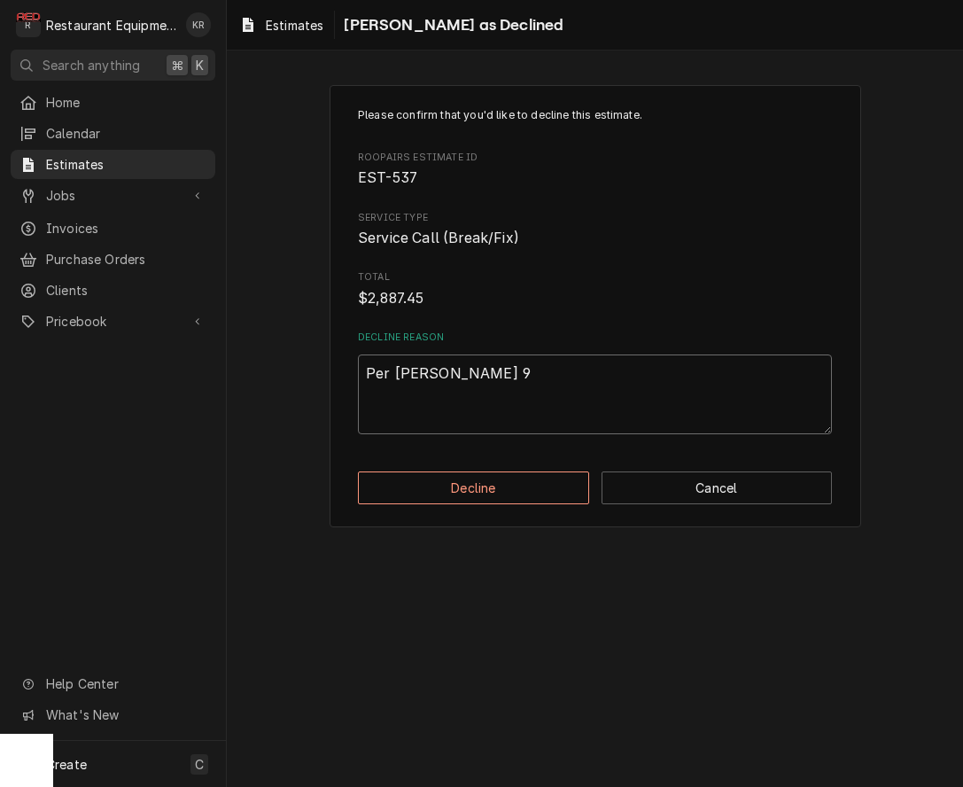
type textarea "Per Chris 9/"
type textarea "x"
type textarea "Per Chris 9/3"
type textarea "x"
type textarea "Per Chris 9/3/"
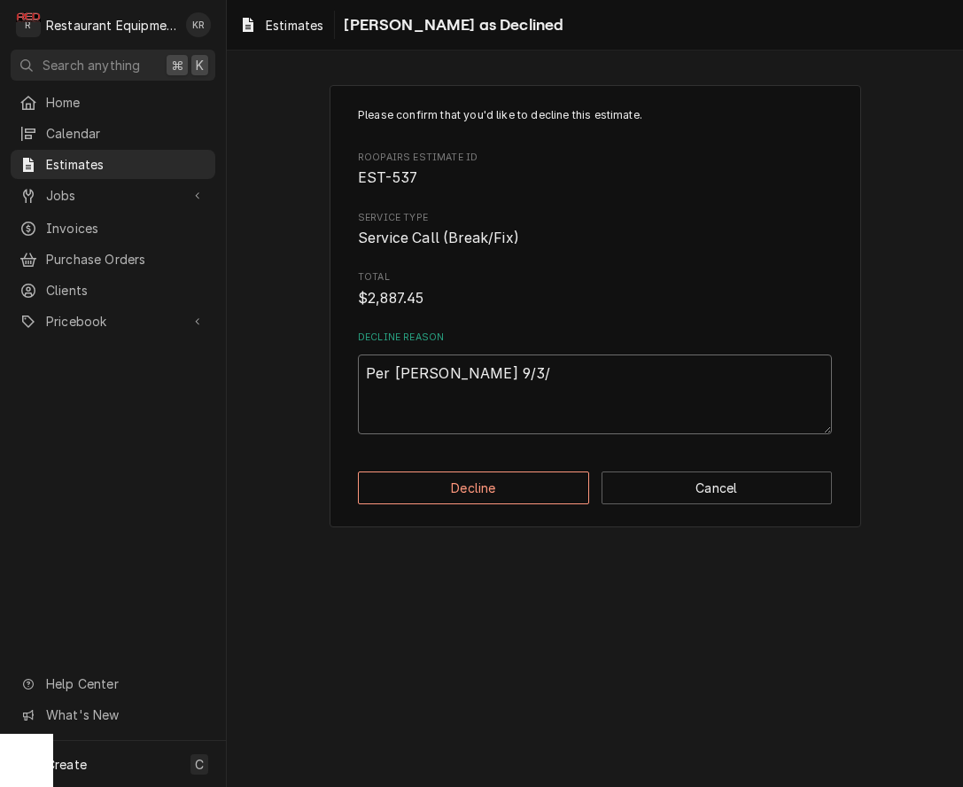
type textarea "x"
type textarea "Per Chris 9/3/2"
type textarea "x"
type textarea "Per Chris 9/3/25"
type textarea "x"
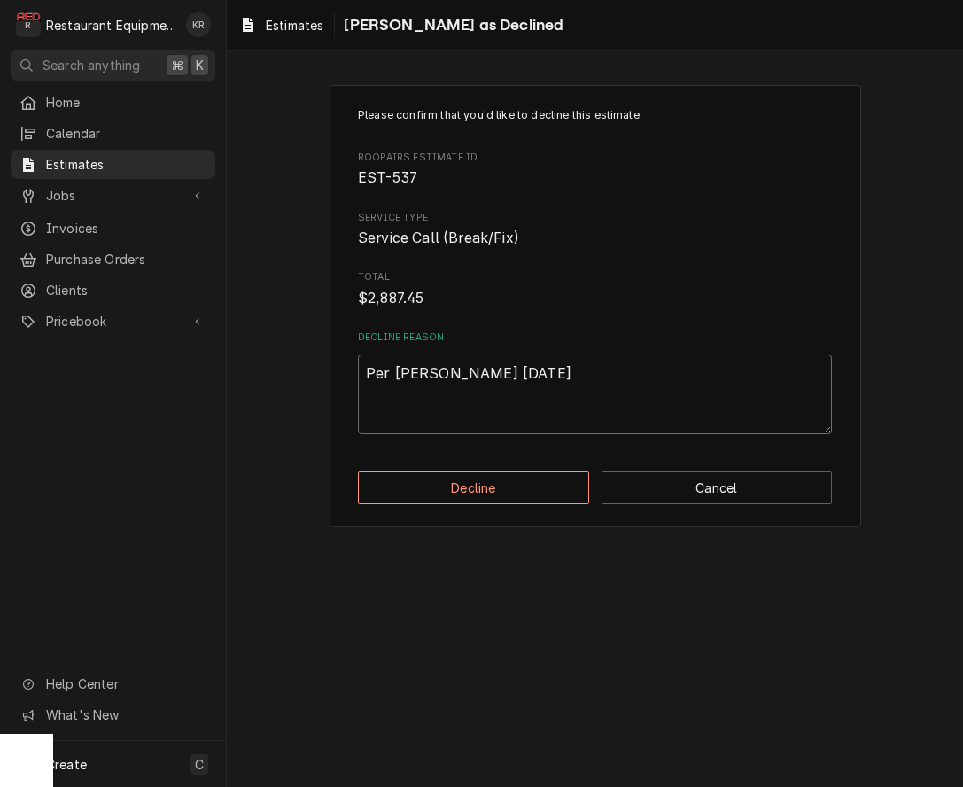
type textarea "Per Chris 9/3/25"
type textarea "x"
type textarea "Per Chris 9/3/25 1"
type textarea "x"
type textarea "Per Chris 9/3/25 10"
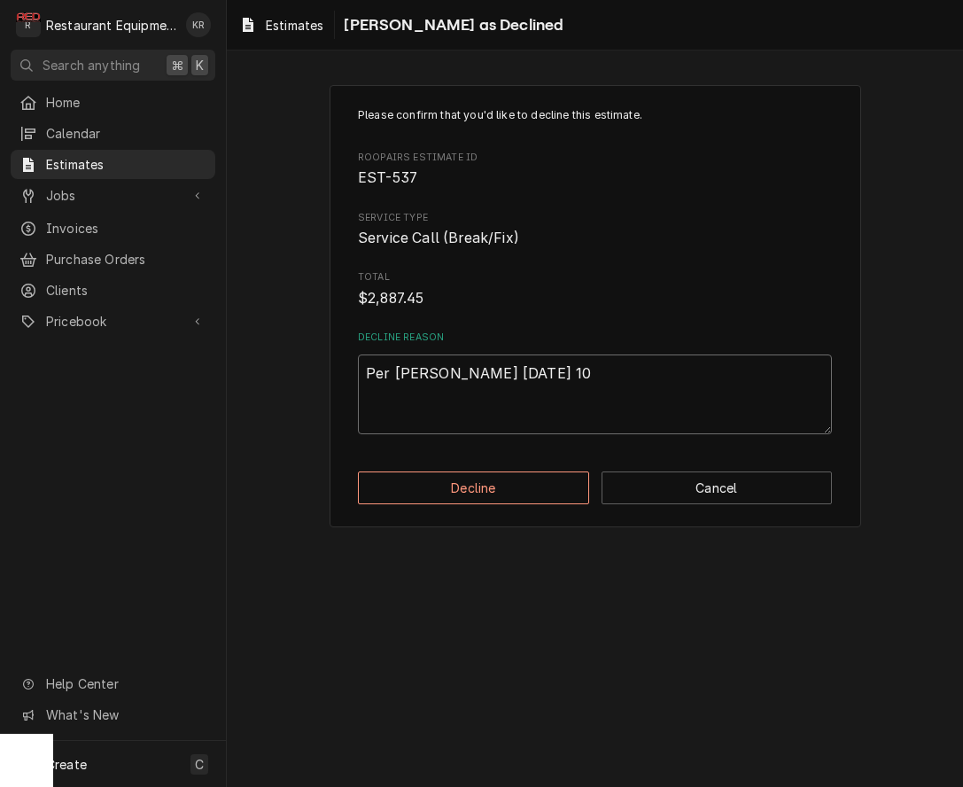
type textarea "x"
type textarea "Per Chris 9/3/25 104"
type textarea "x"
type textarea "Per Chris 9/3/25 1040"
type textarea "x"
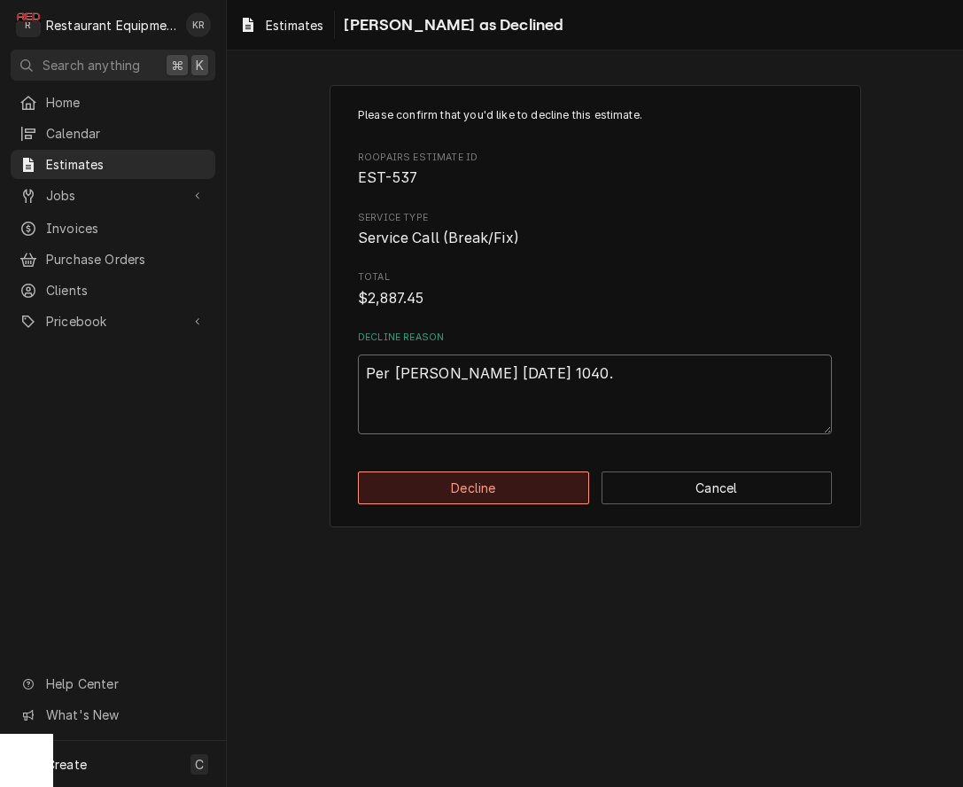
type textarea "Per Chris 9/3/25 1040."
click at [514, 488] on button "Decline" at bounding box center [473, 487] width 231 height 33
type textarea "x"
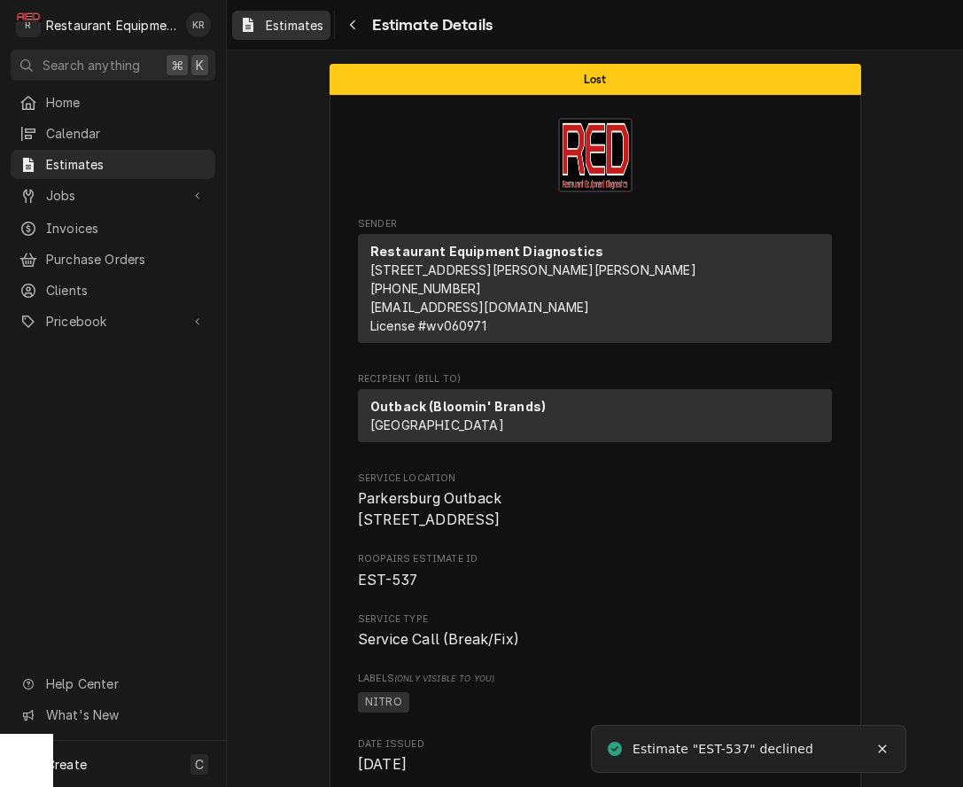
click at [285, 25] on span "Estimates" at bounding box center [295, 25] width 58 height 19
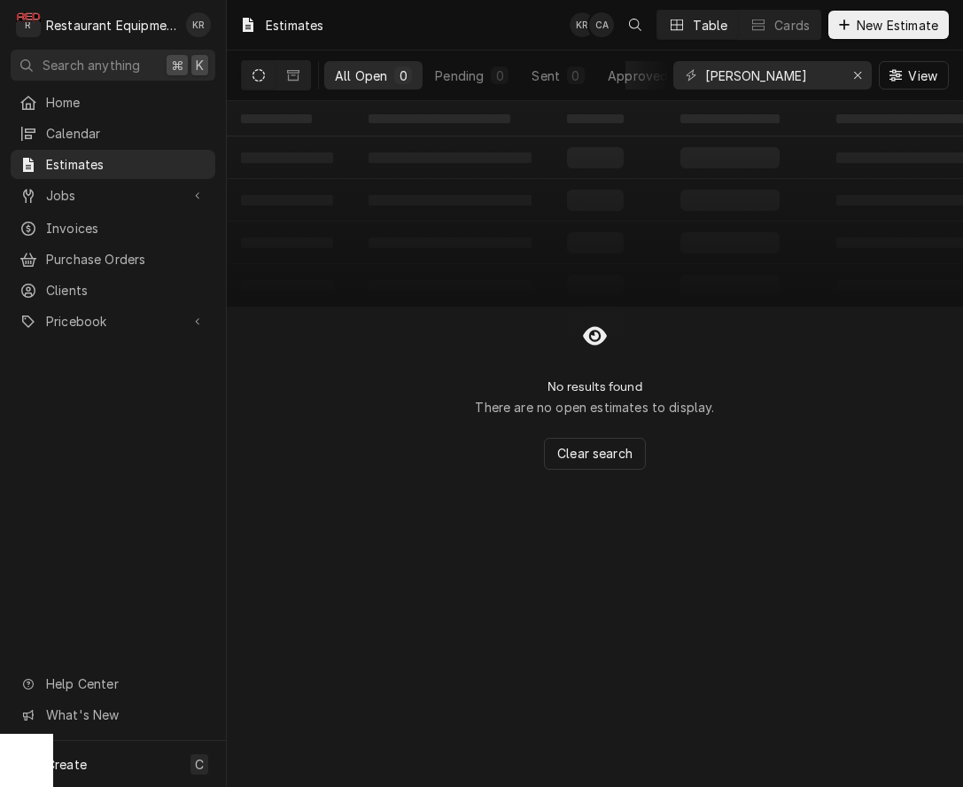
click at [258, 78] on icon "Dynamic Content Wrapper" at bounding box center [258, 75] width 12 height 12
click at [859, 74] on icon "Erase input" at bounding box center [858, 75] width 10 height 12
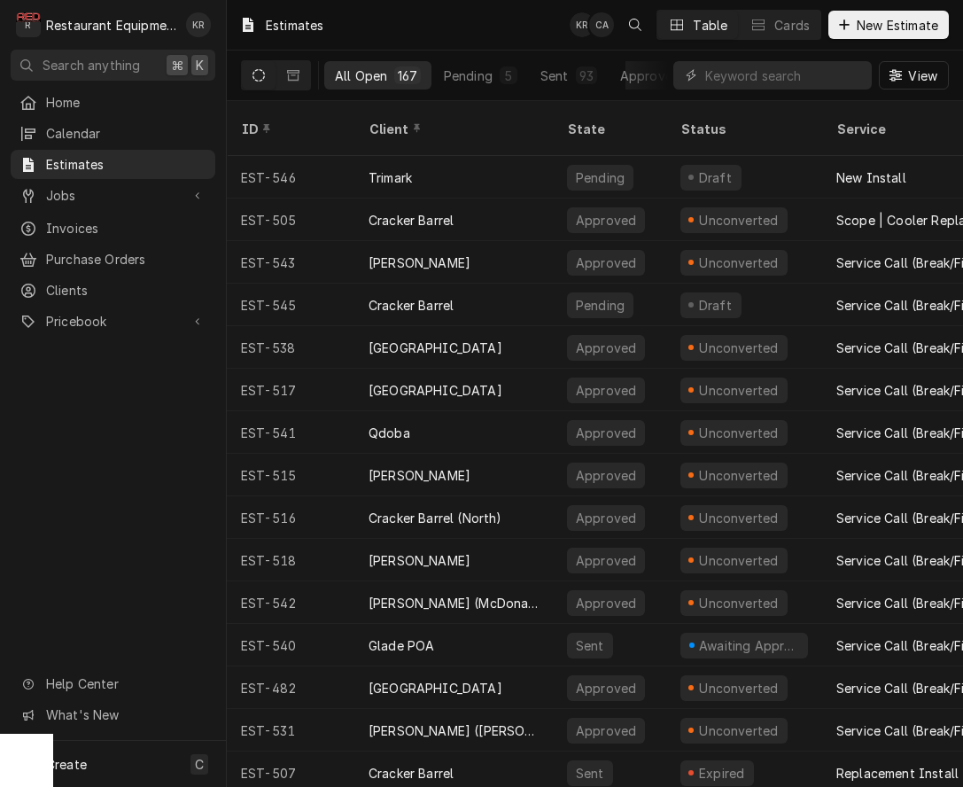
click at [897, 39] on div "KR CA Table Cards New Estimate" at bounding box center [759, 25] width 379 height 30
click at [901, 29] on span "New Estimate" at bounding box center [897, 25] width 89 height 19
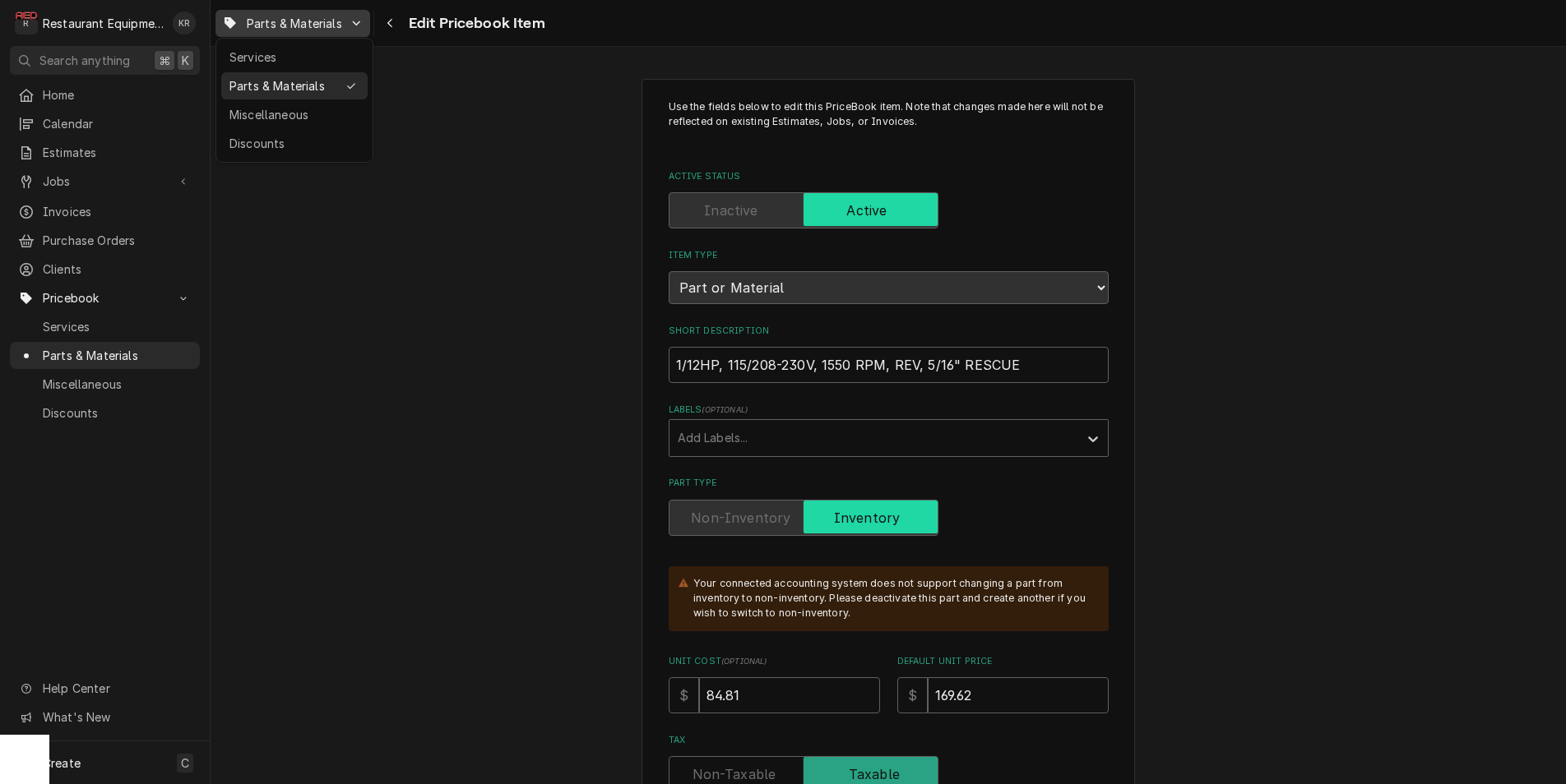
scroll to position [1508, 0]
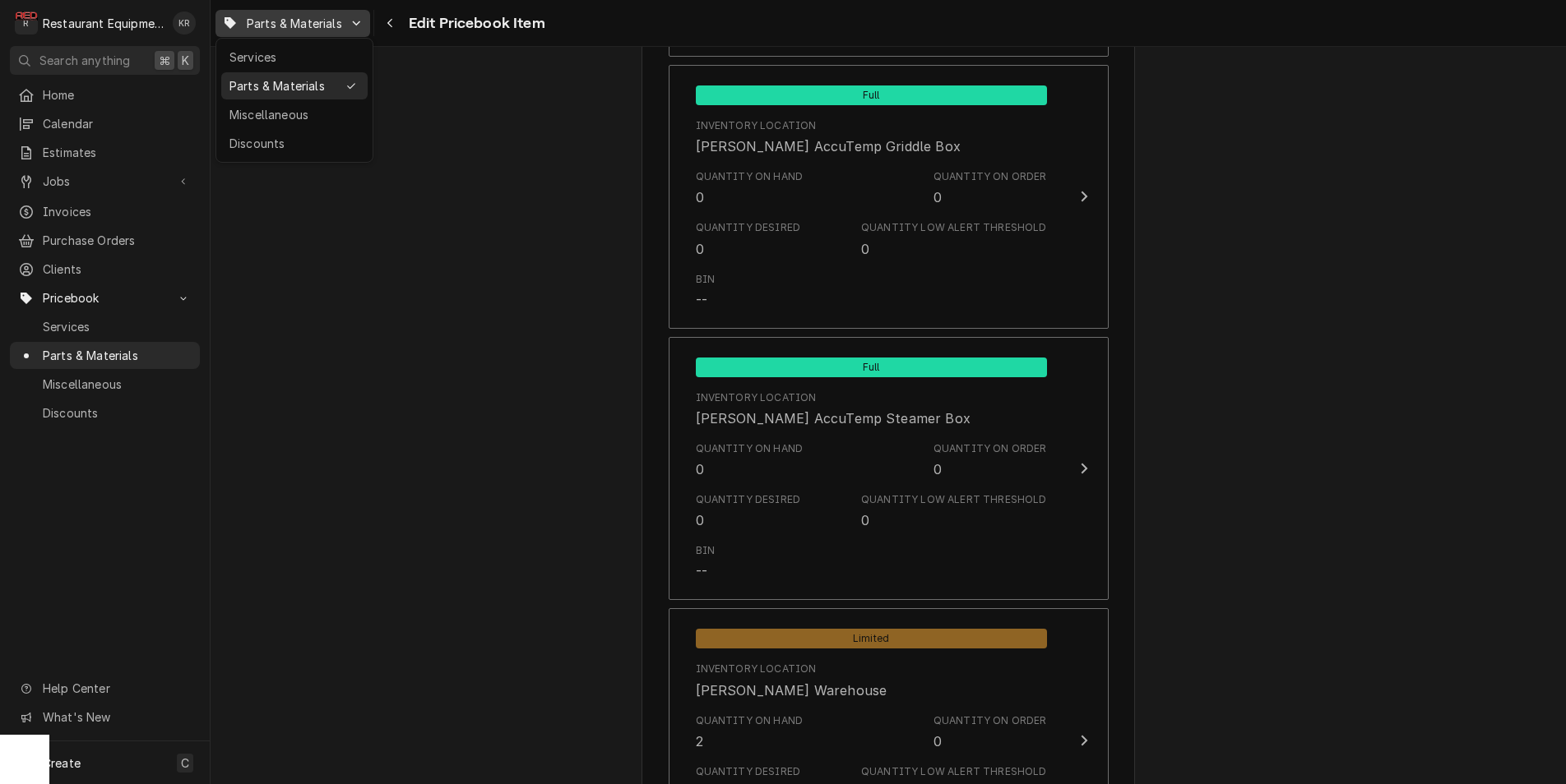
click at [393, 23] on html "R Restaurant Equipment Diagnostics KR Search anything ⌘ K Home Calendar Estimat…" at bounding box center [783, 392] width 1566 height 784
click at [395, 25] on div "Navigate back" at bounding box center [391, 23] width 17 height 17
click at [387, 25] on icon "Navigate back" at bounding box center [390, 23] width 7 height 11
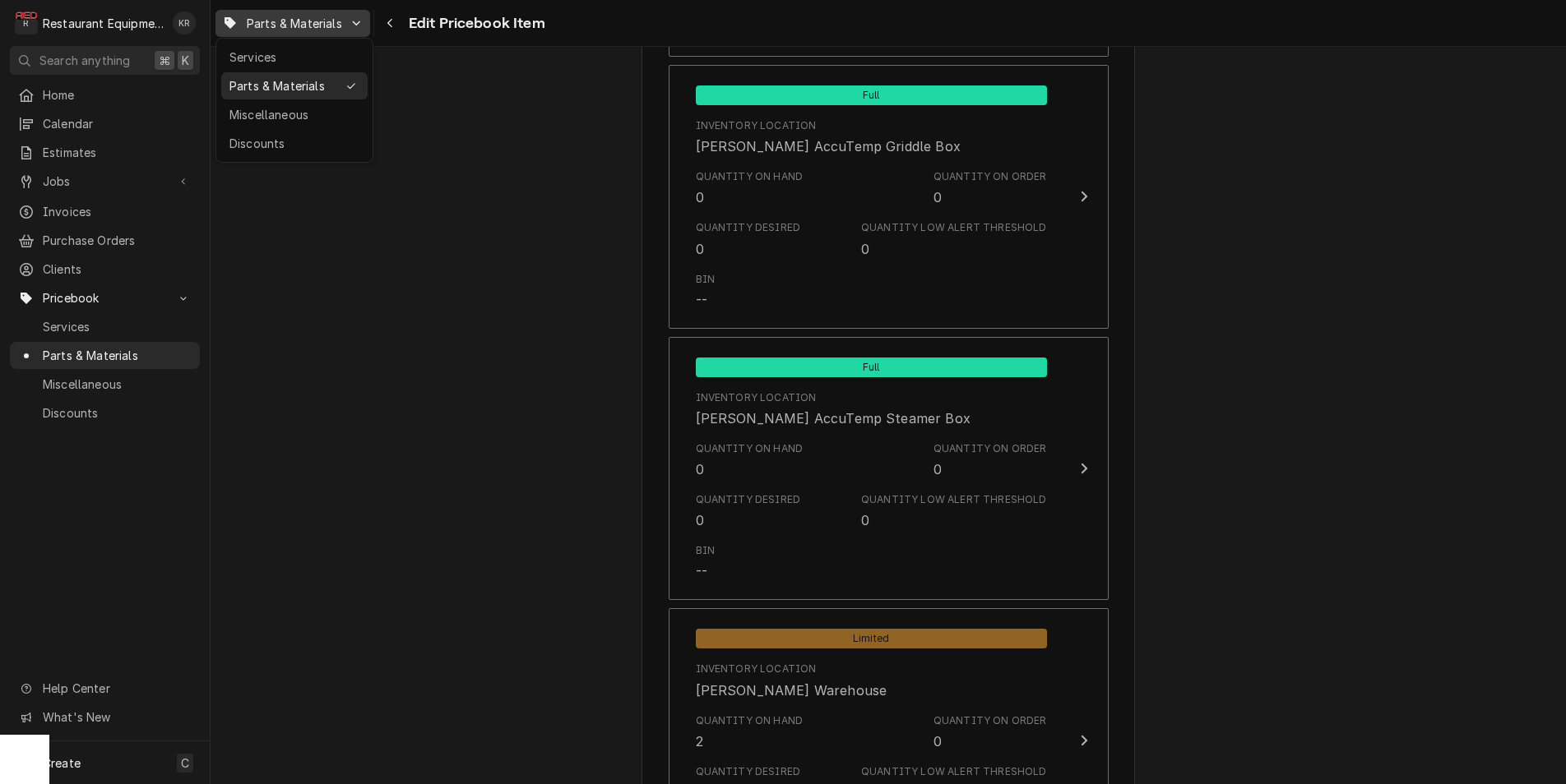
click at [358, 24] on icon "Dynamic Content Wrapper" at bounding box center [356, 22] width 8 height 5
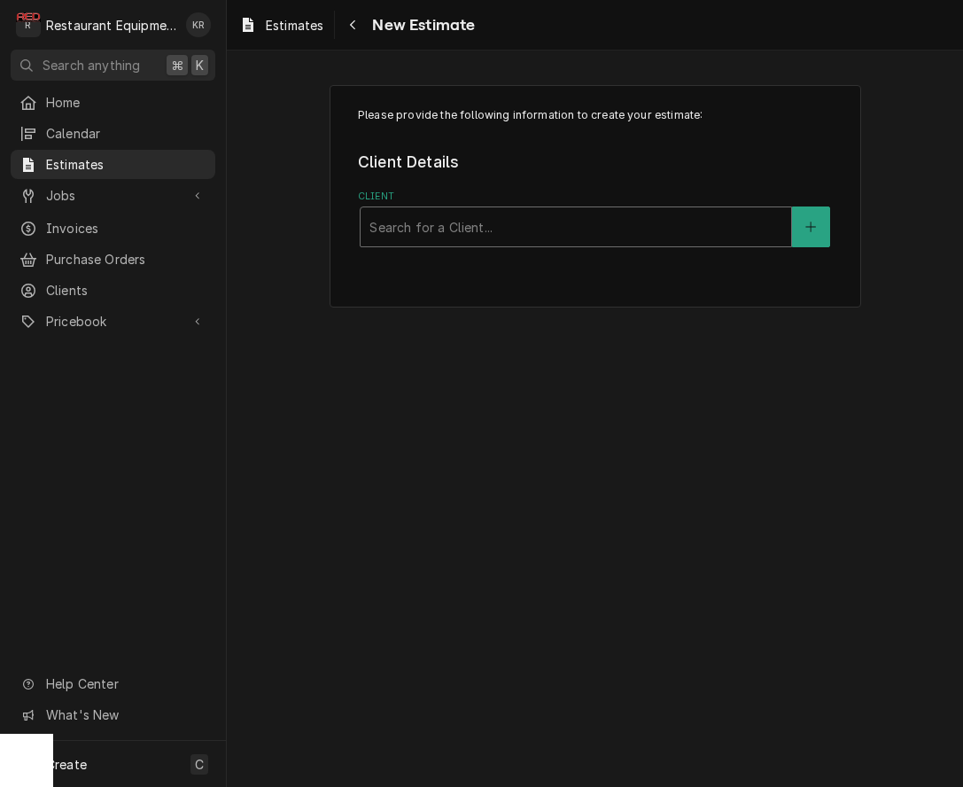
click at [585, 225] on div "Client" at bounding box center [575, 227] width 413 height 32
type input "coal"
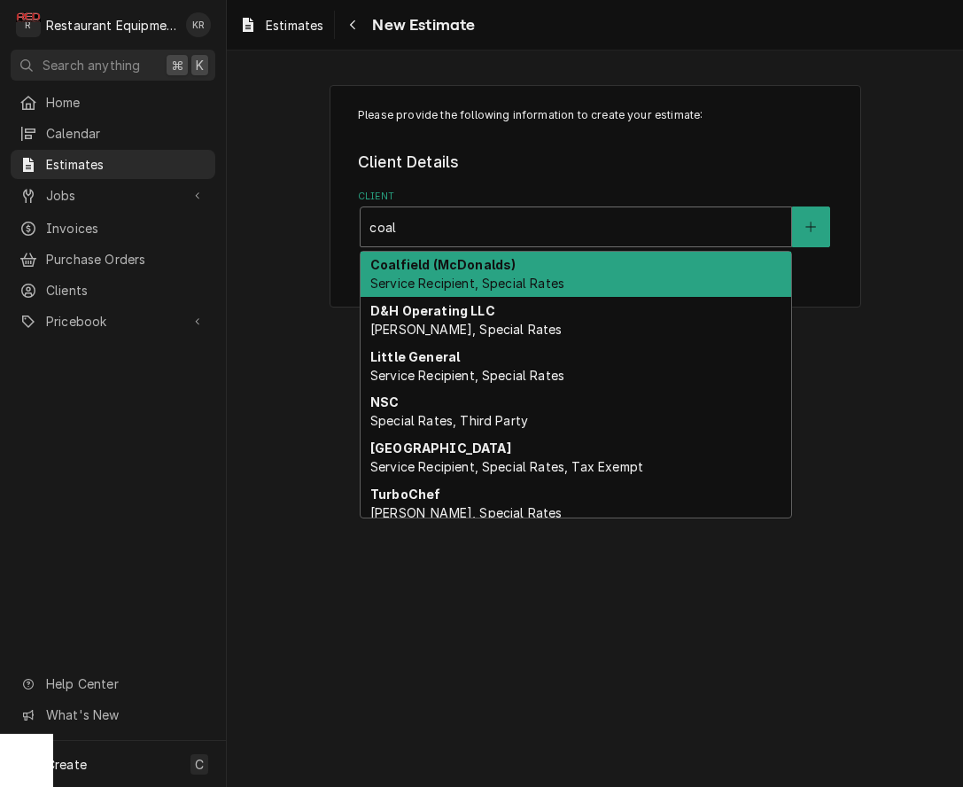
click at [493, 272] on strong "Coalfield (McDonalds)" at bounding box center [442, 264] width 145 height 15
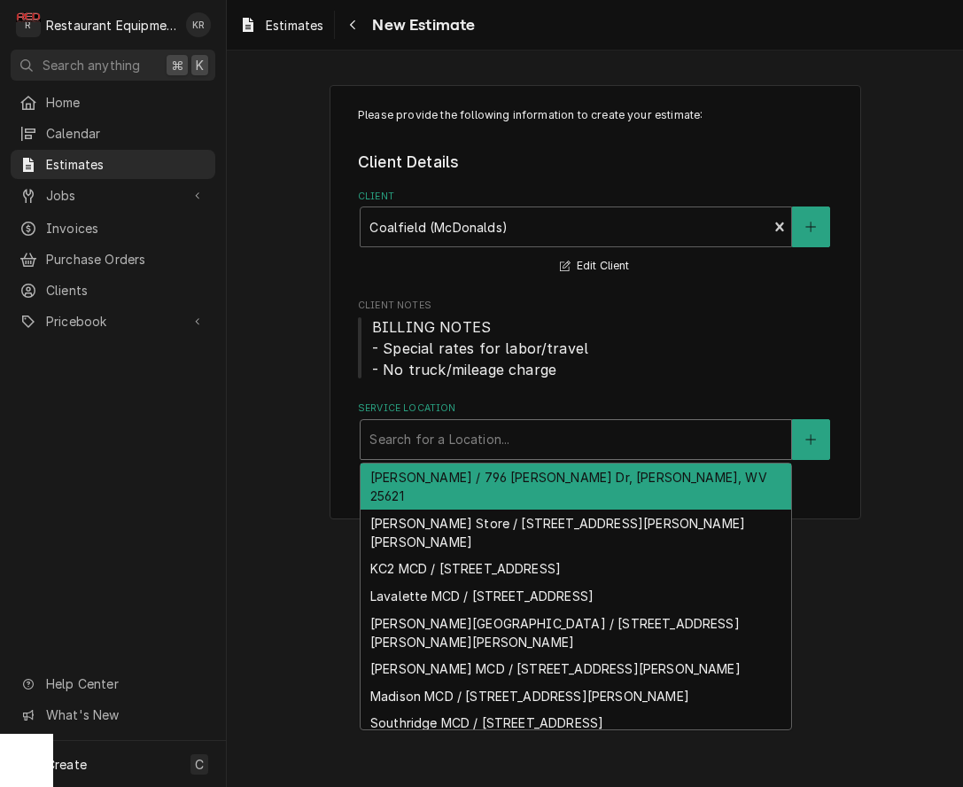
click at [473, 454] on div "Service Location" at bounding box center [575, 439] width 413 height 32
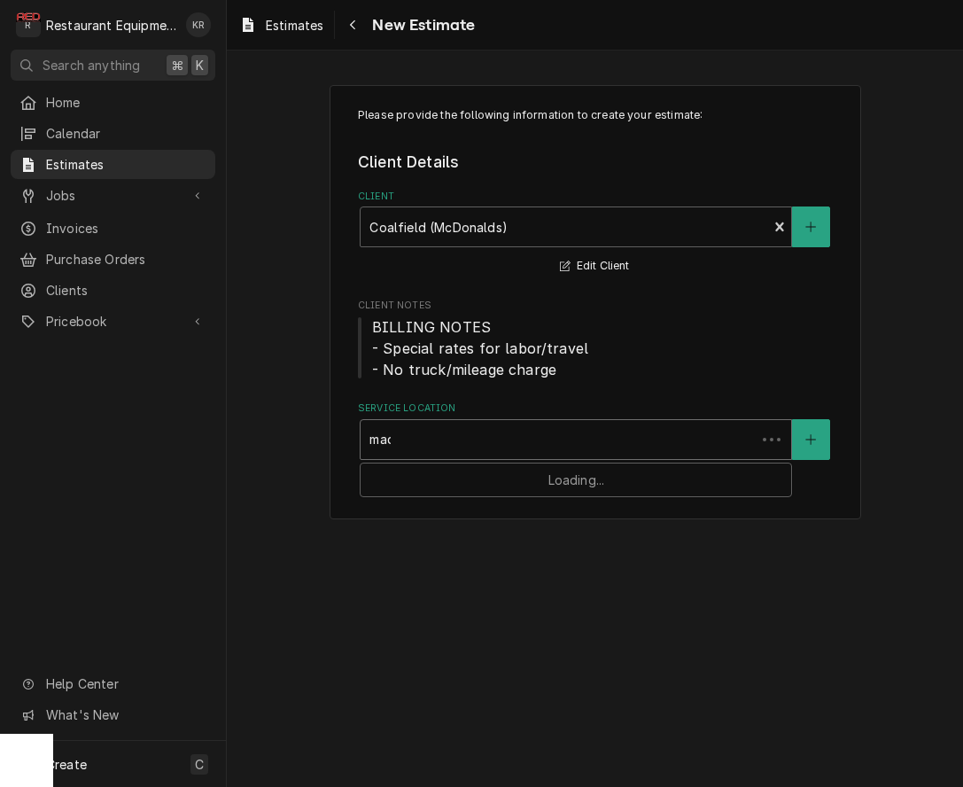
type input "madi"
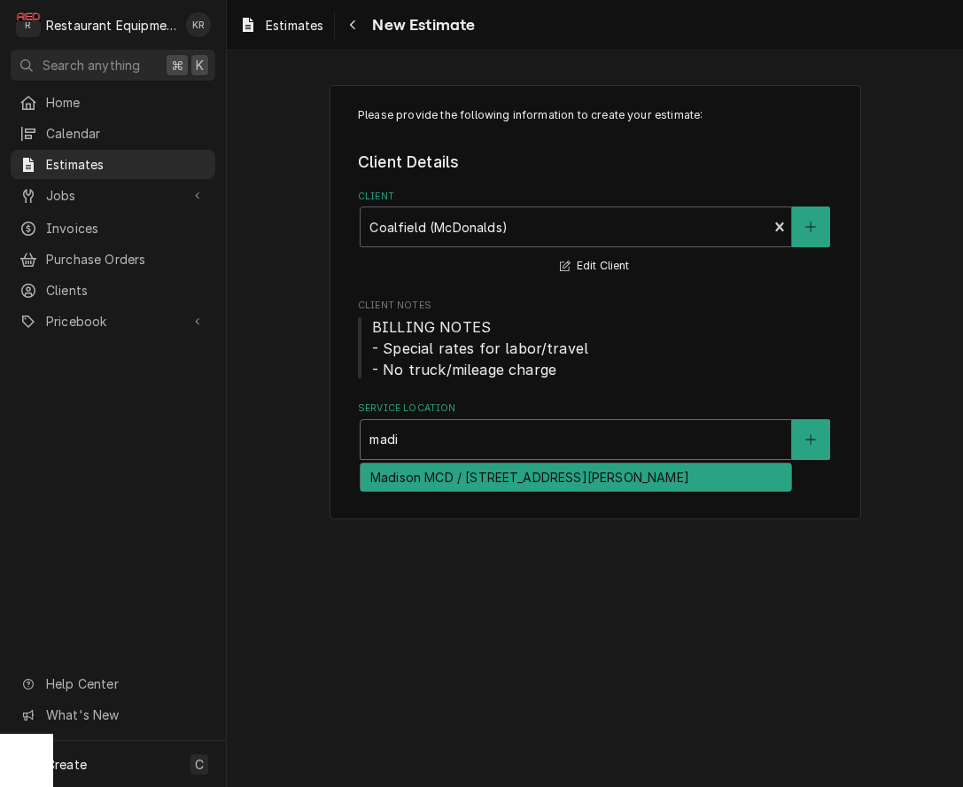
click at [473, 470] on div "Madison MCD / [STREET_ADDRESS][PERSON_NAME]" at bounding box center [576, 476] width 431 height 27
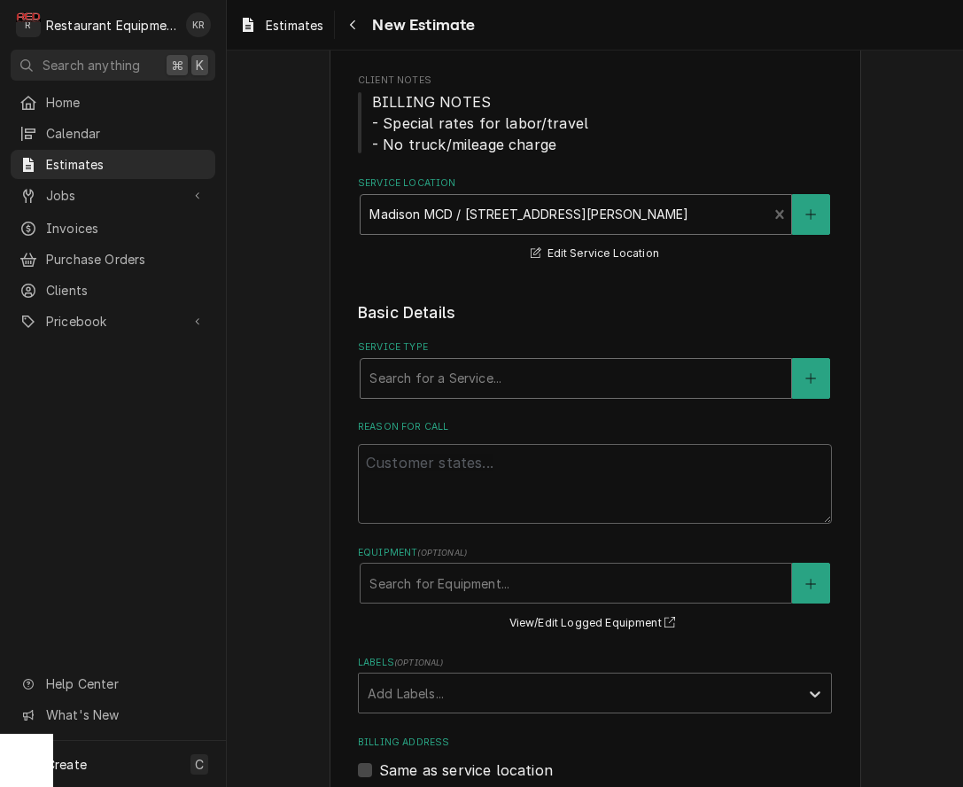
scroll to position [220, 0]
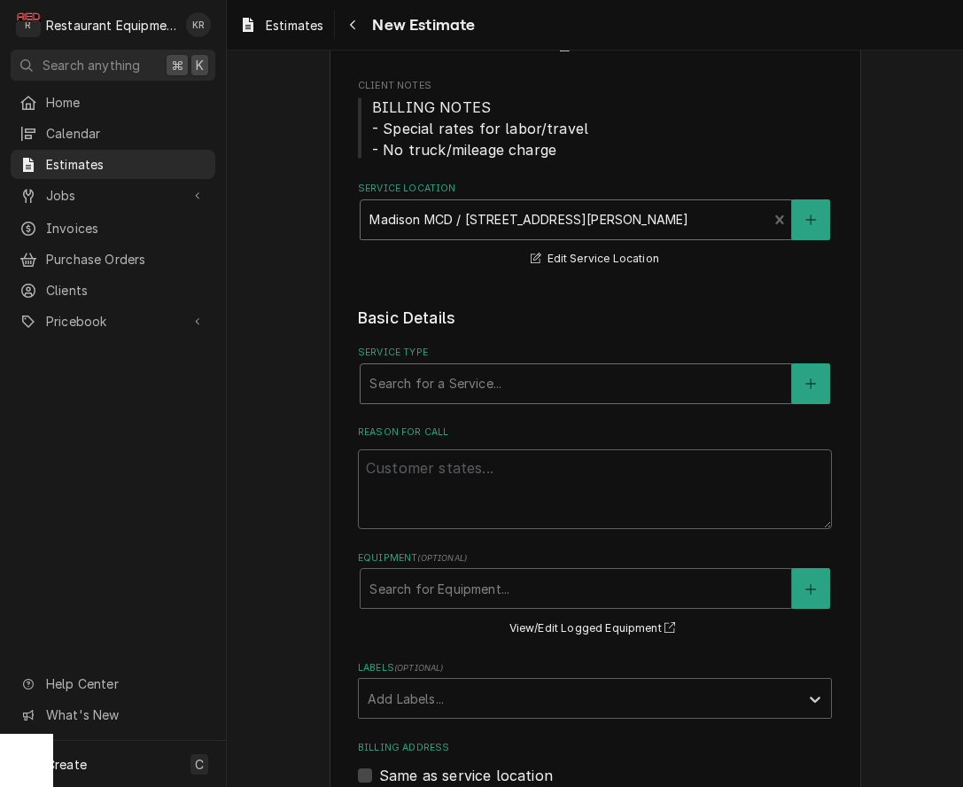
click at [486, 377] on div "Service Type" at bounding box center [575, 384] width 413 height 32
type input "pa"
type textarea "x"
type input "part"
type textarea "x"
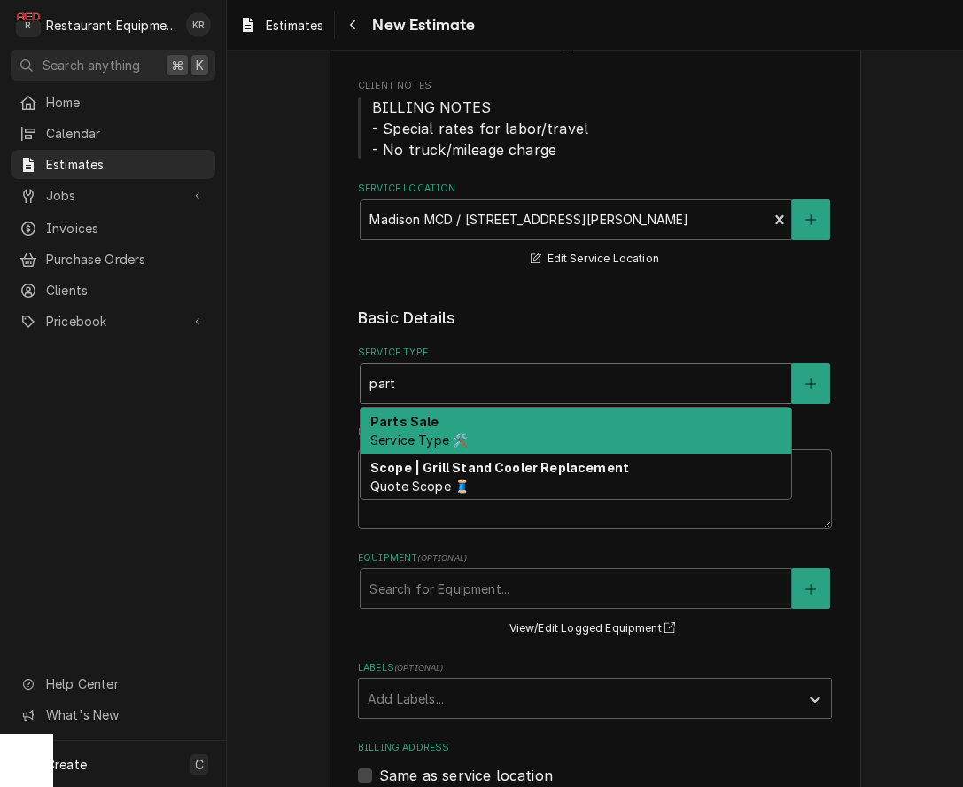
click at [459, 427] on div "Parts Sale Service Type 🛠️" at bounding box center [576, 431] width 431 height 46
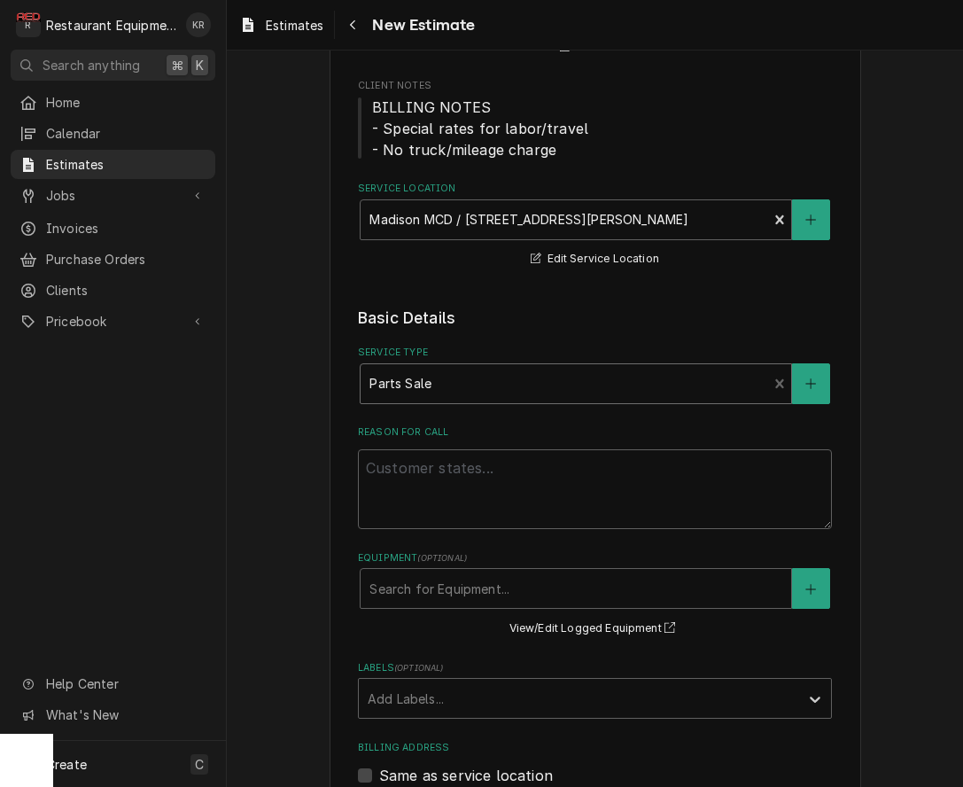
type textarea "x"
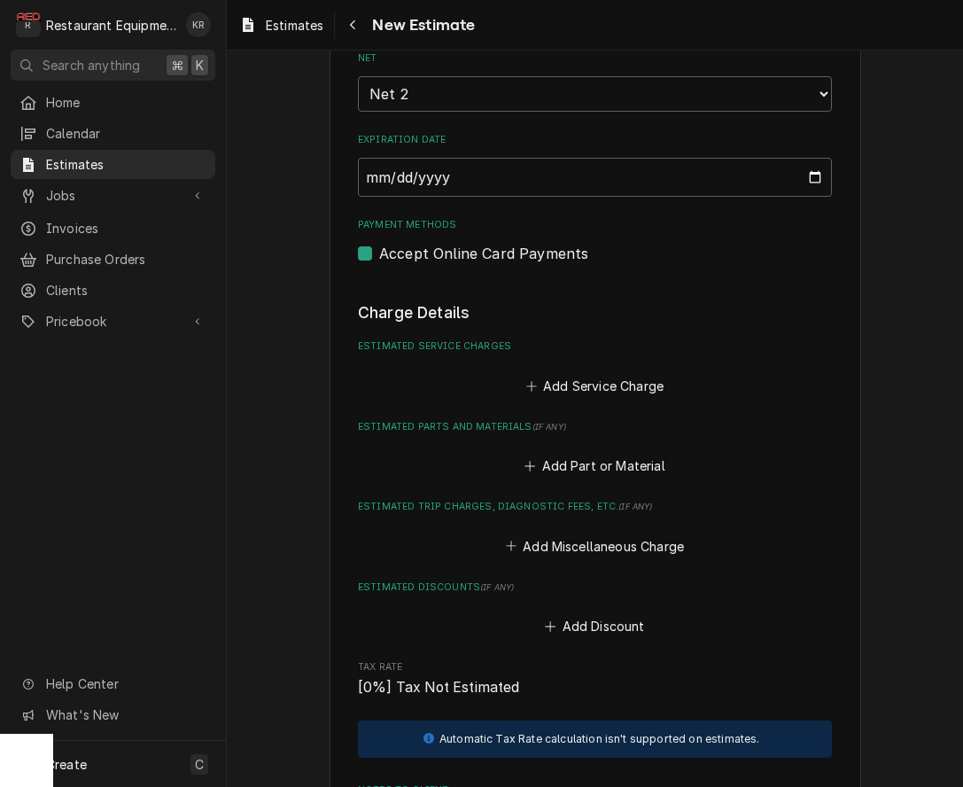
scroll to position [1503, 0]
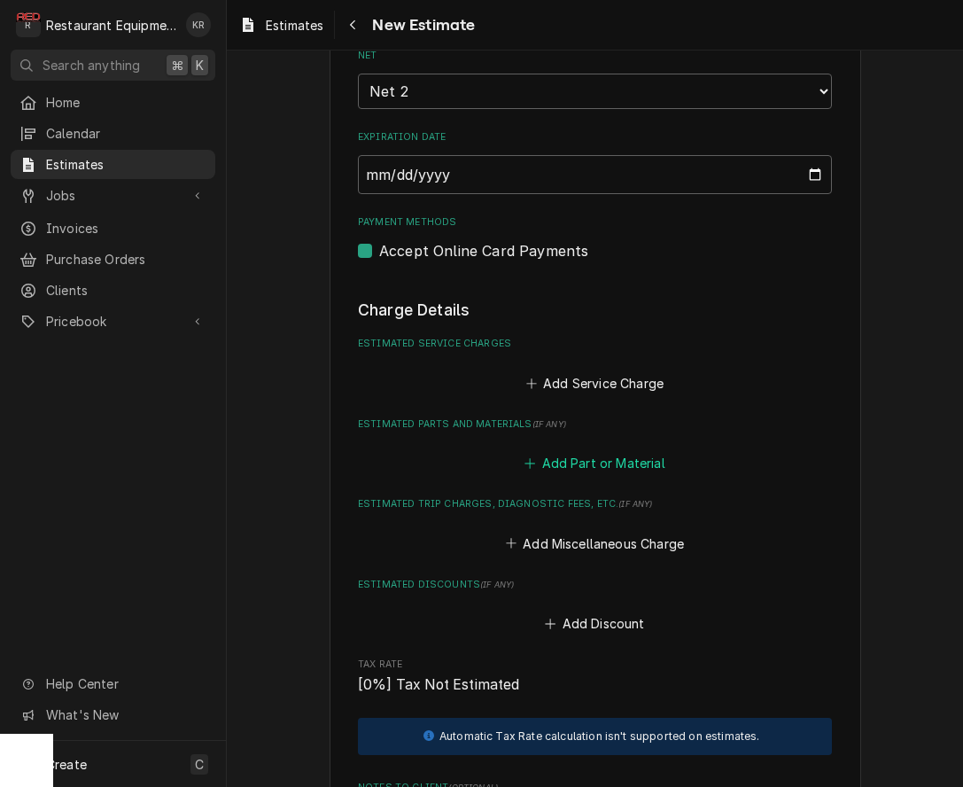
click at [578, 461] on button "Add Part or Material" at bounding box center [595, 463] width 146 height 25
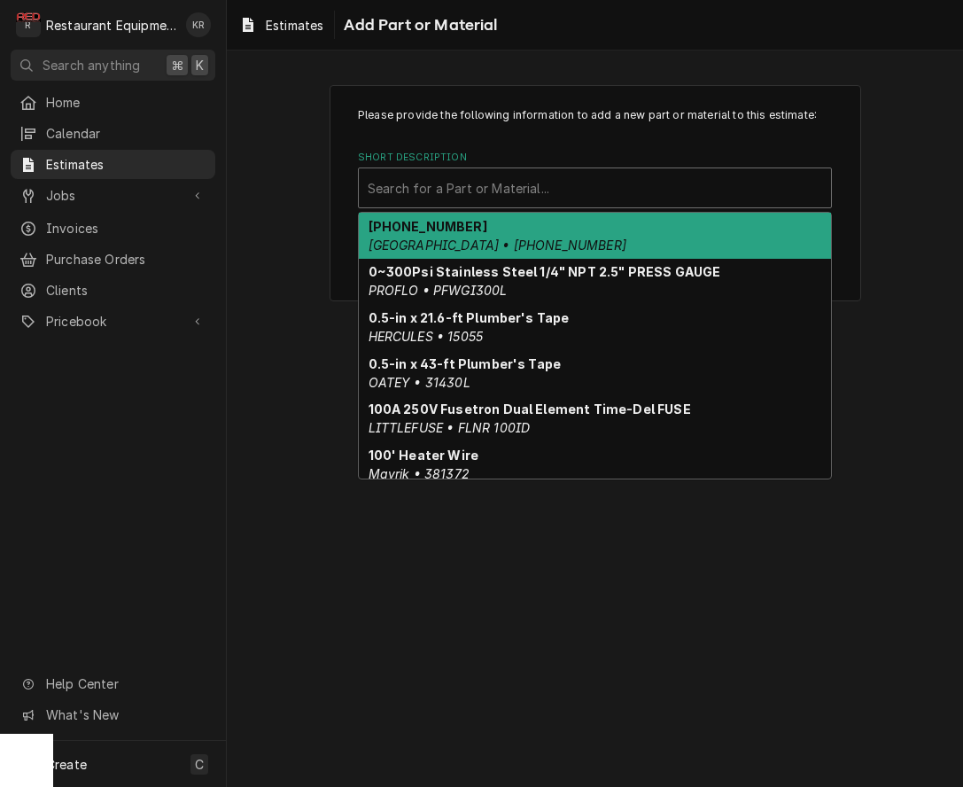
click at [464, 189] on div "Short Description" at bounding box center [595, 188] width 454 height 32
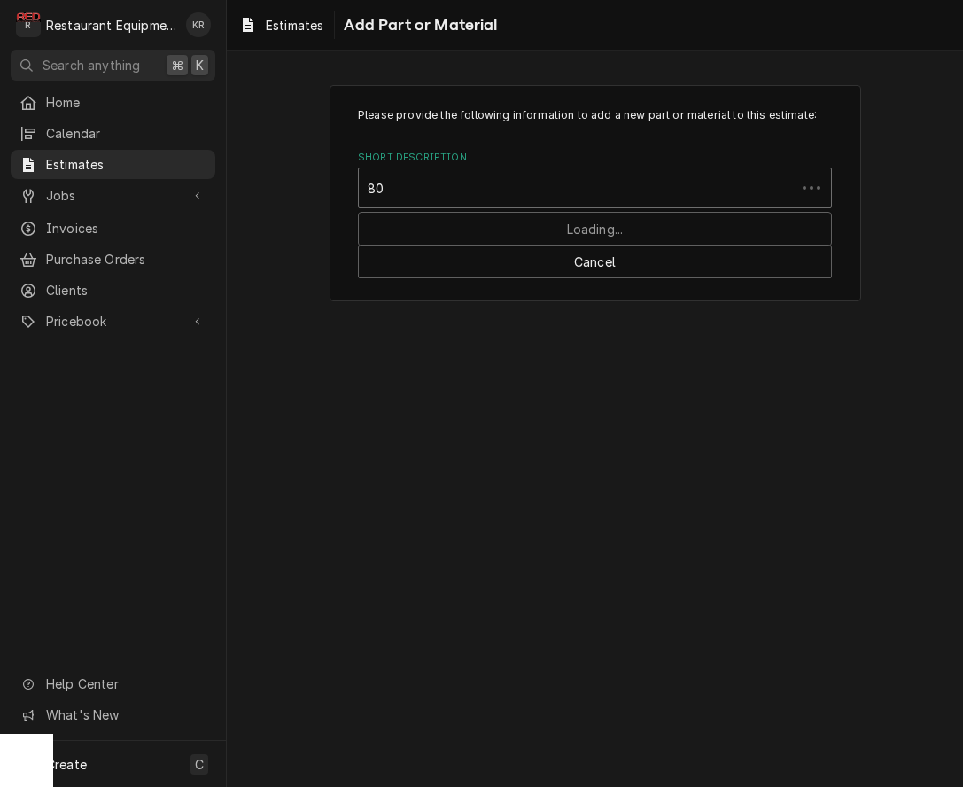
type input "8"
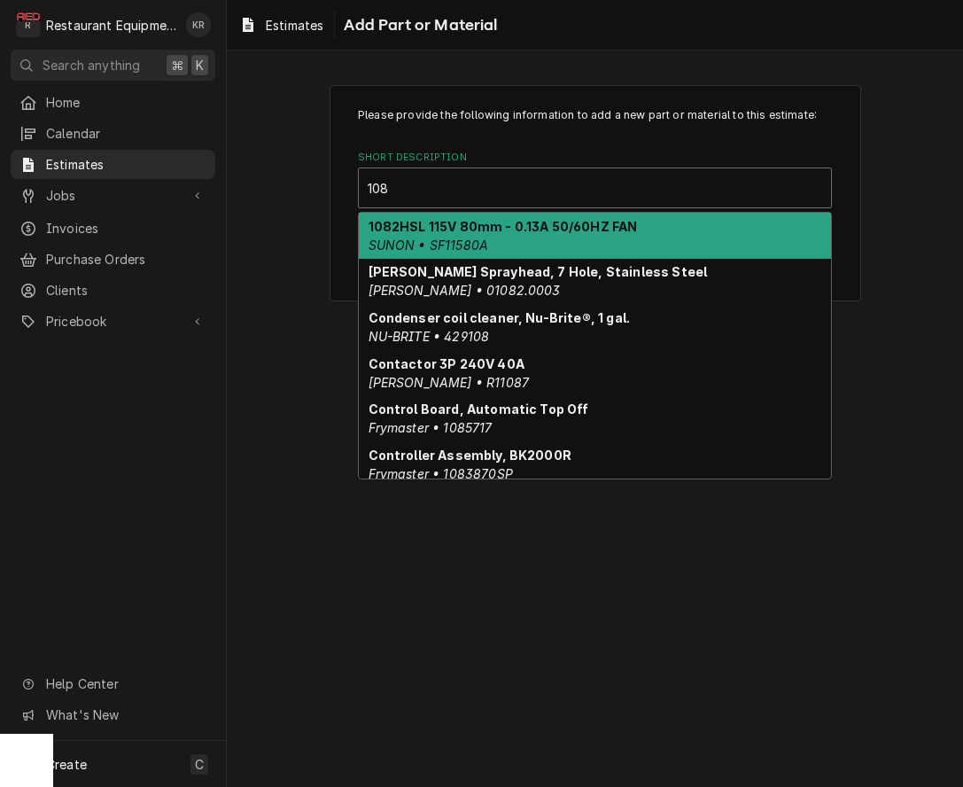
type input "1080"
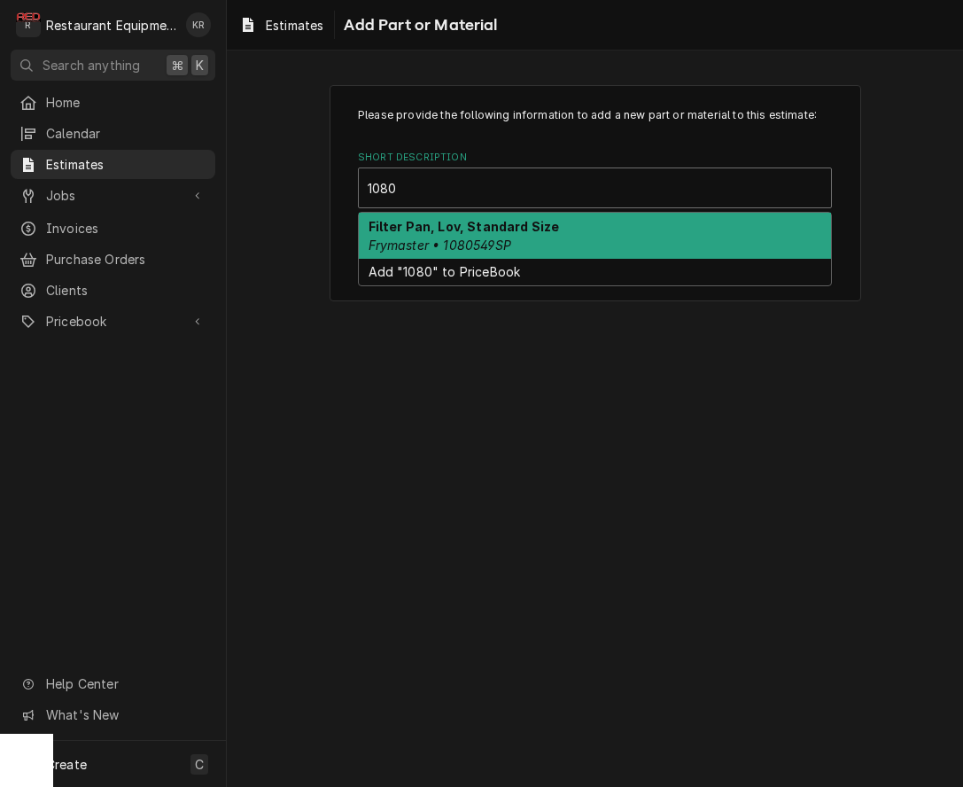
click at [478, 228] on strong "Filter Pan, Lov, Standard Size" at bounding box center [464, 226] width 191 height 15
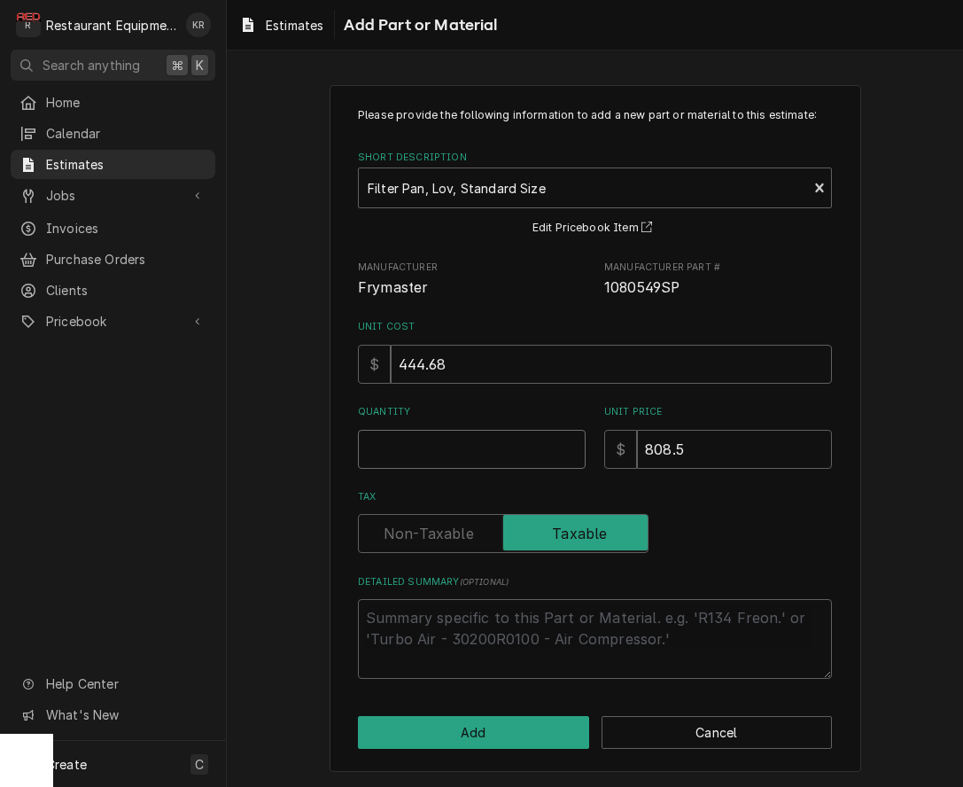
click at [431, 451] on input "Quantity" at bounding box center [472, 449] width 228 height 39
type textarea "x"
type input "1"
type textarea "x"
type input "1"
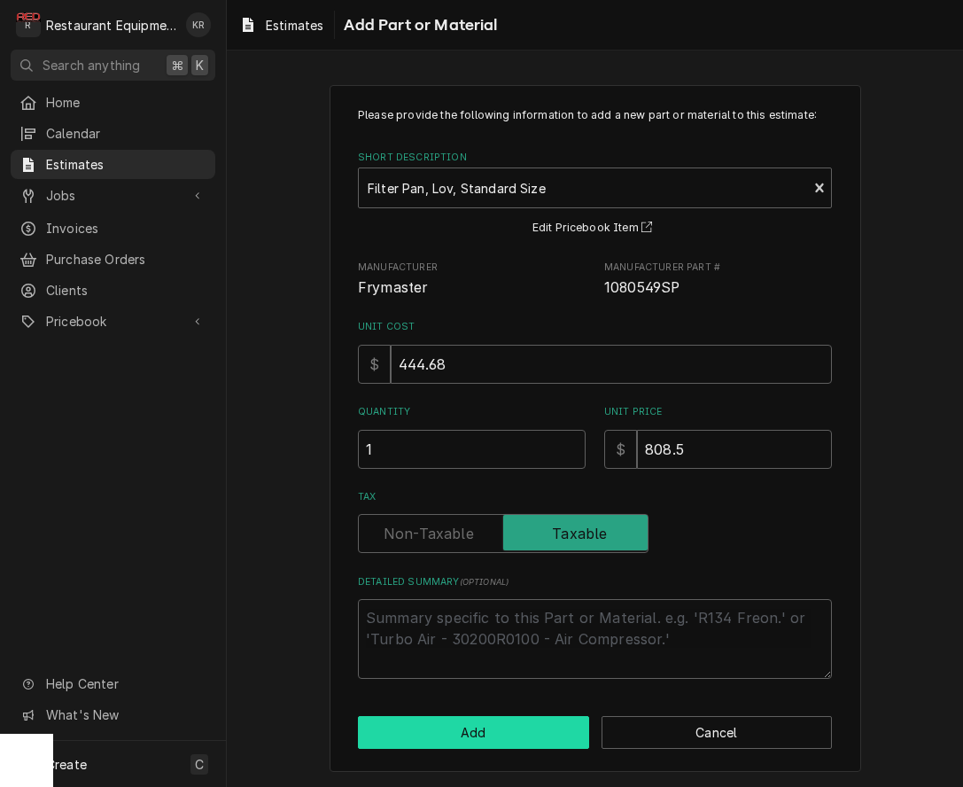
click at [470, 723] on button "Add" at bounding box center [473, 732] width 231 height 33
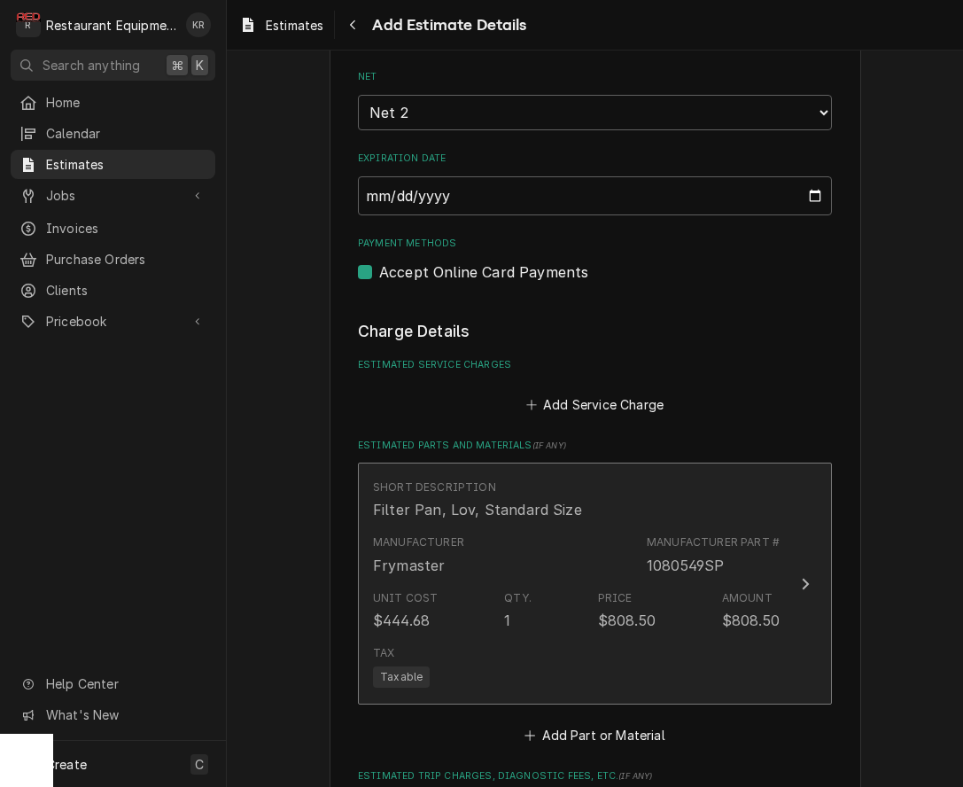
type textarea "x"
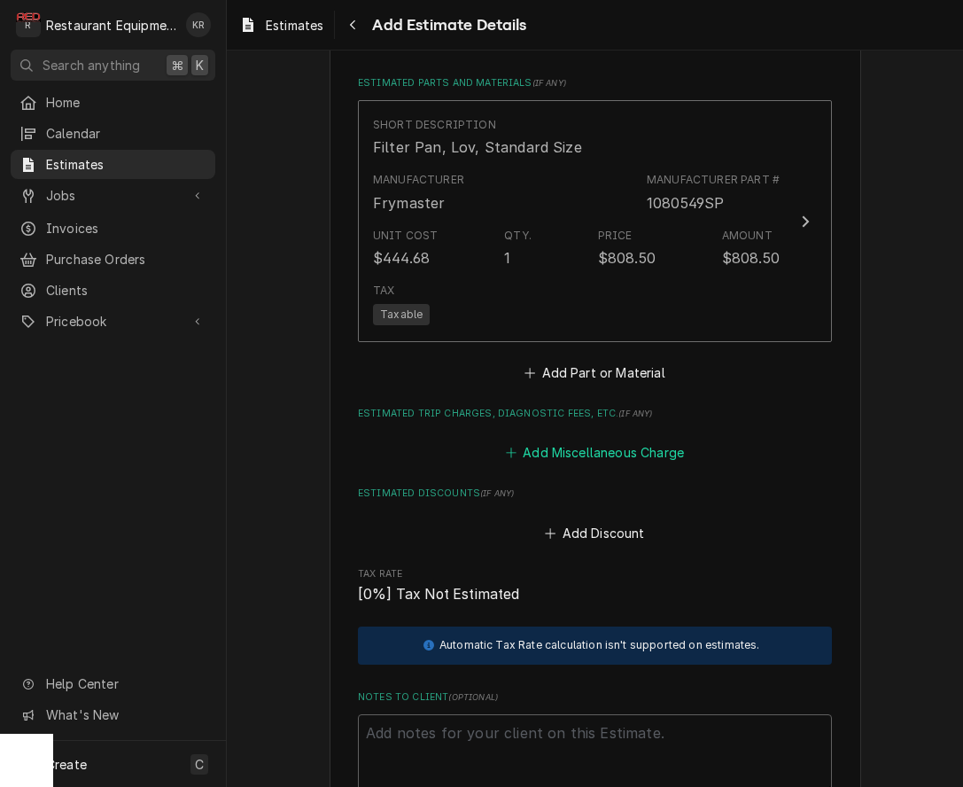
scroll to position [1831, 0]
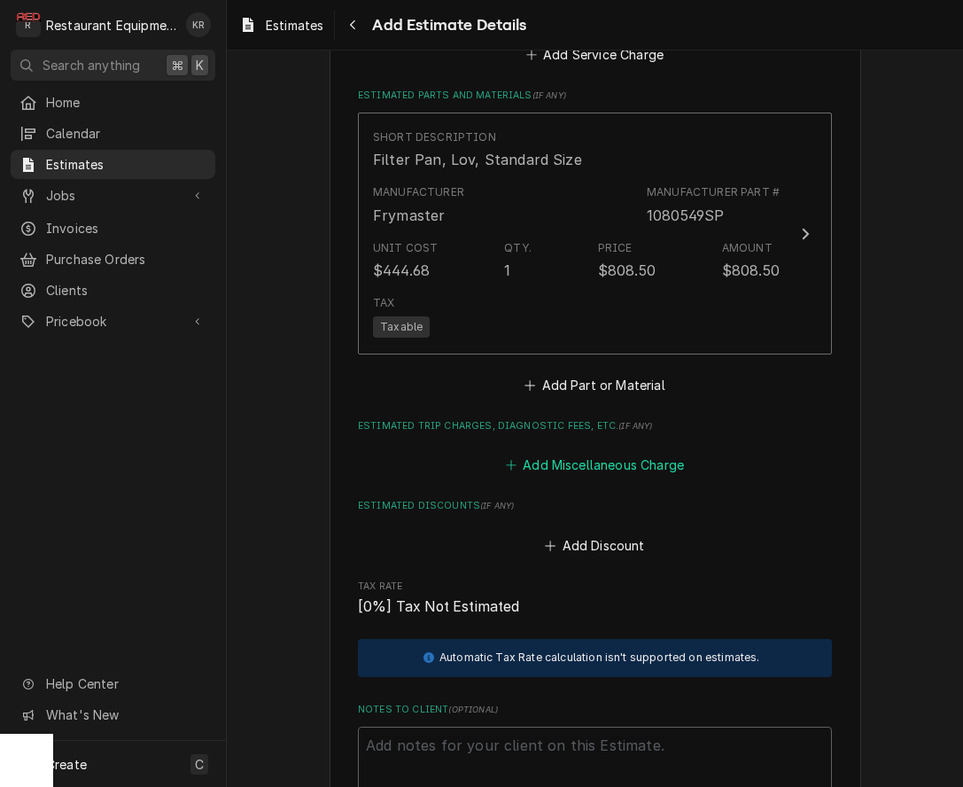
click at [600, 469] on button "Add Miscellaneous Charge" at bounding box center [594, 465] width 184 height 25
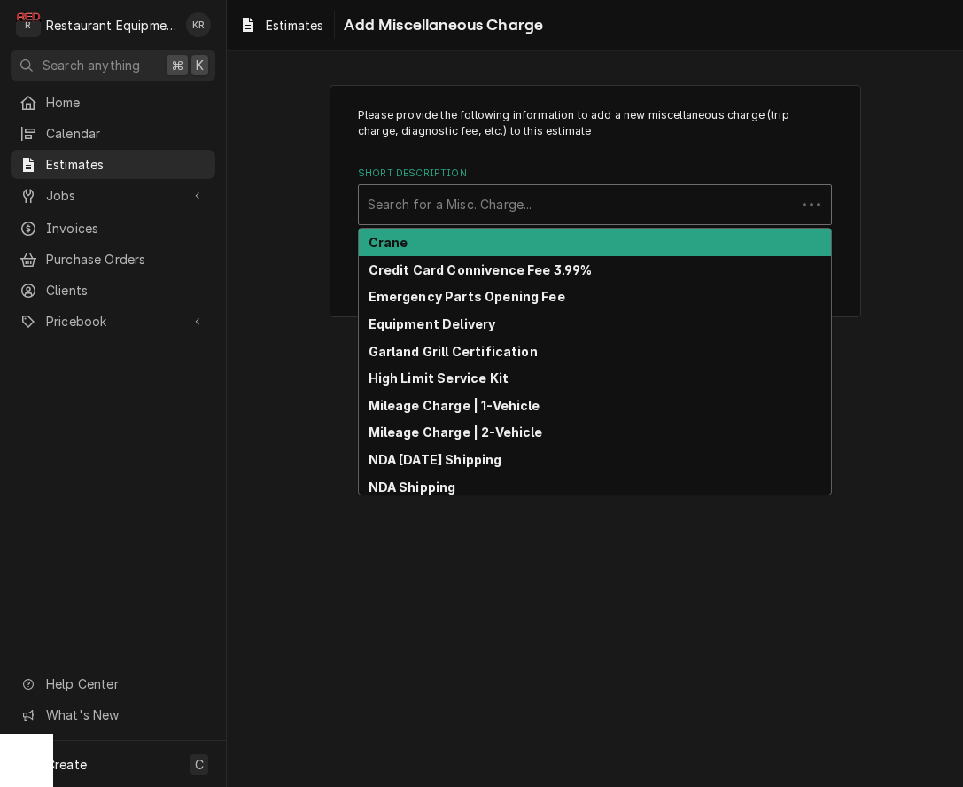
click at [480, 206] on div "Short Description" at bounding box center [577, 205] width 419 height 32
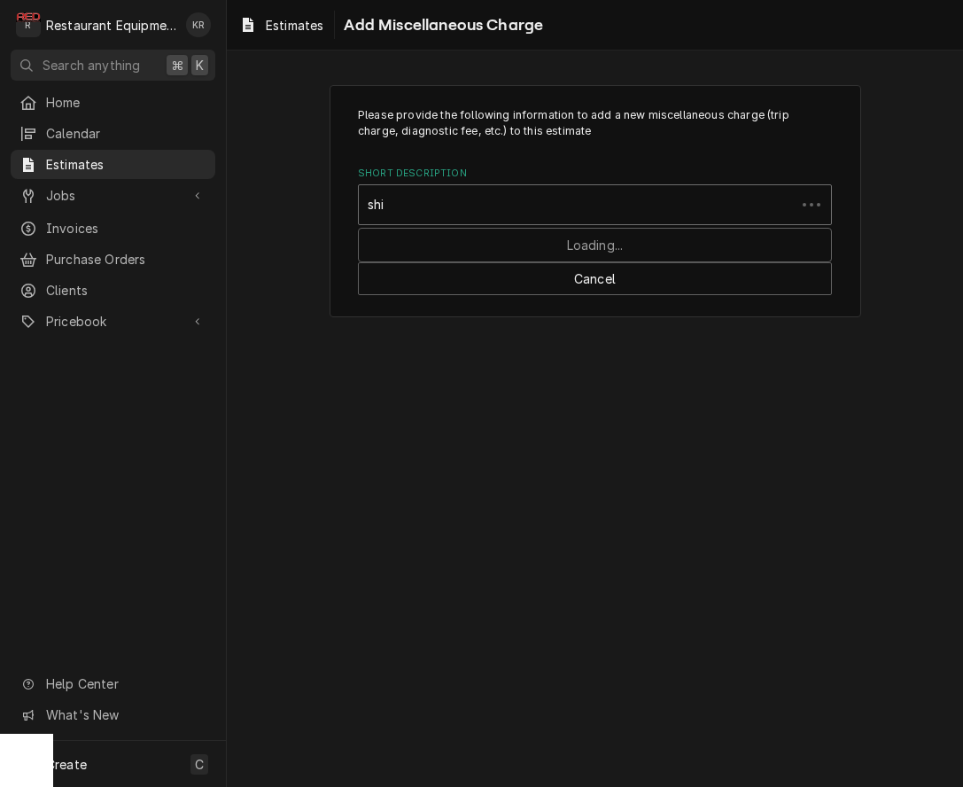
type input "ship"
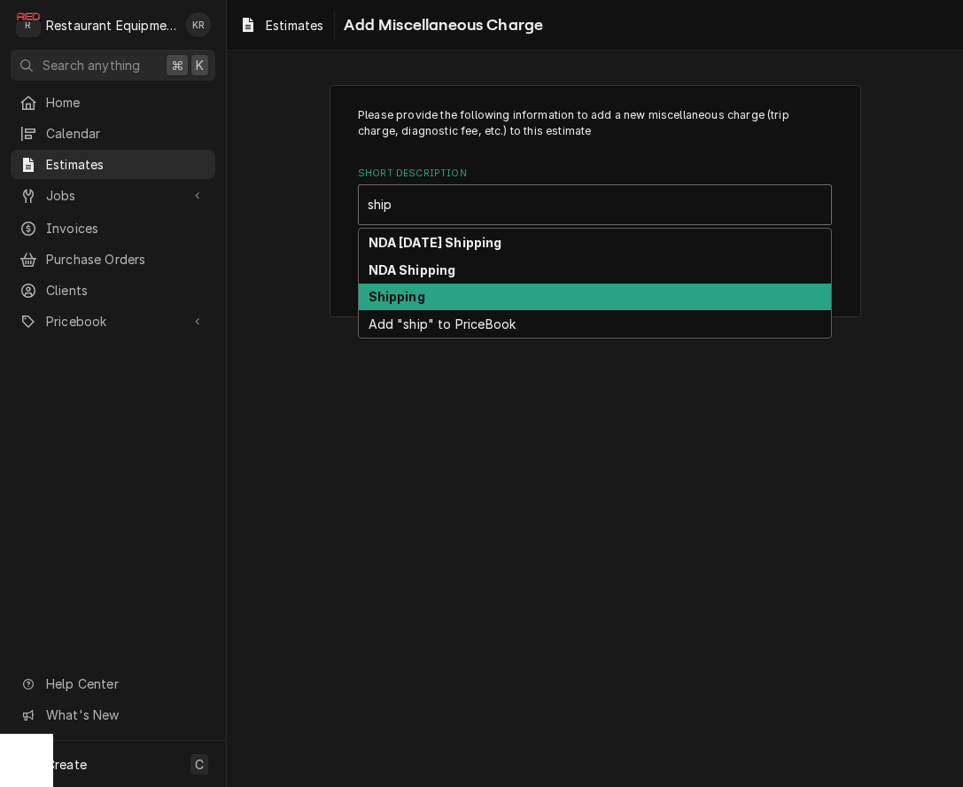
click at [476, 298] on div "Shipping" at bounding box center [595, 297] width 472 height 27
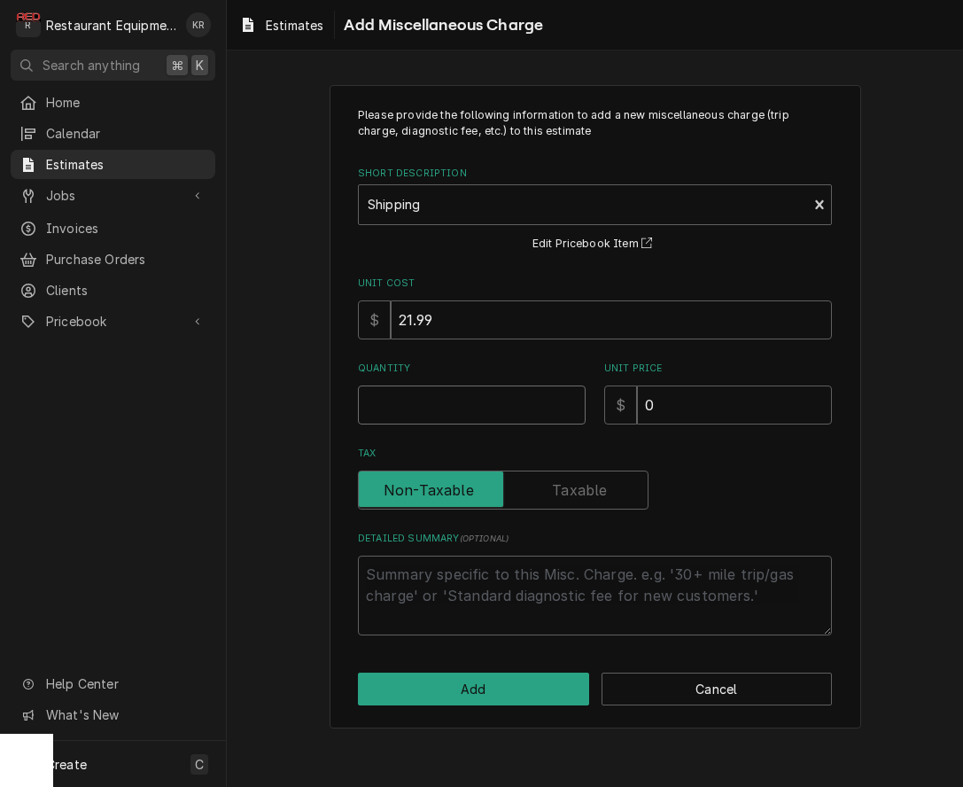
click at [476, 402] on input "Quantity" at bounding box center [472, 404] width 228 height 39
type textarea "x"
type input "1"
type textarea "x"
type input "1"
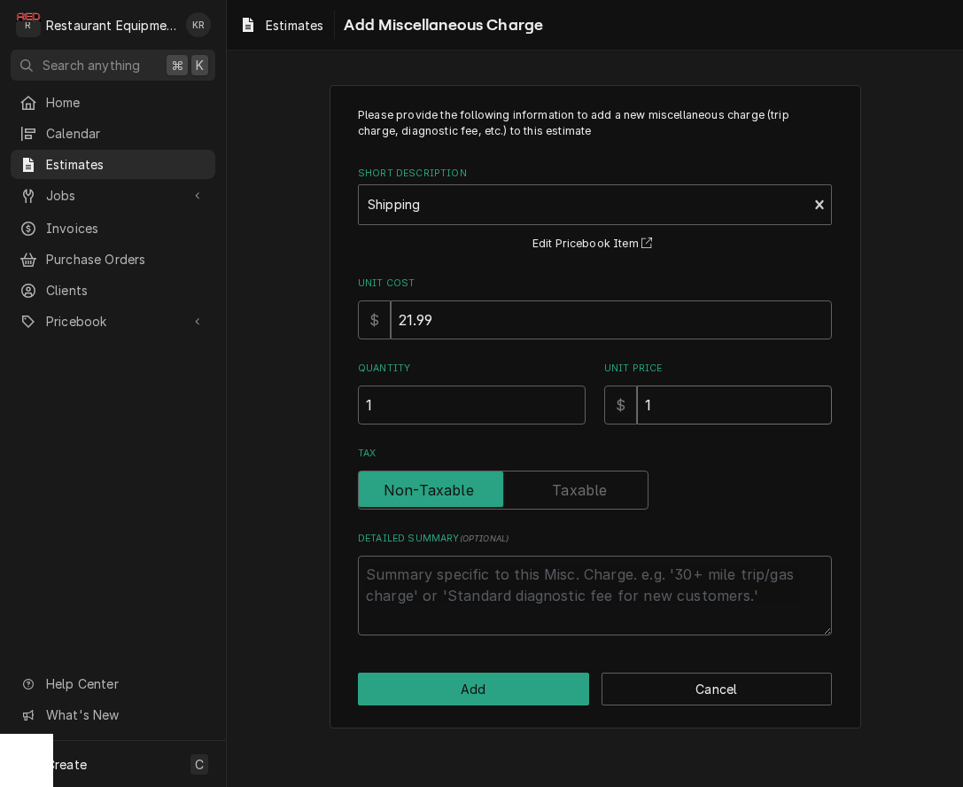
type textarea "x"
type input "11"
type textarea "x"
type input "111"
type textarea "x"
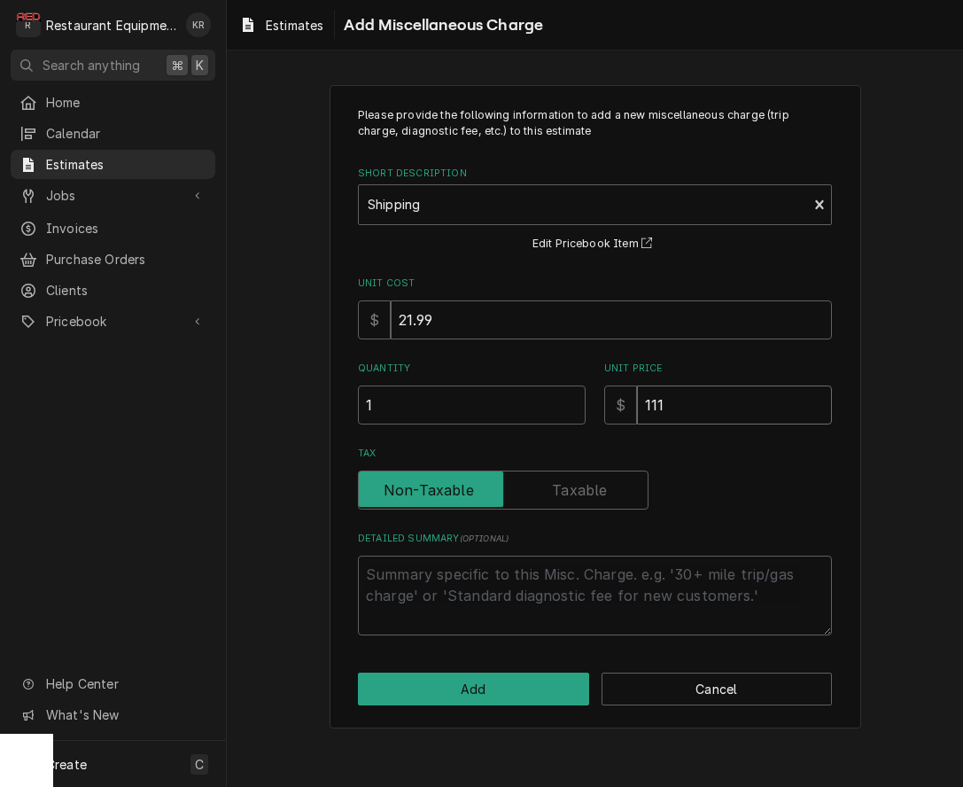
type input "111.3"
type textarea "x"
type input "111.33"
type textarea "x"
type input "111.33"
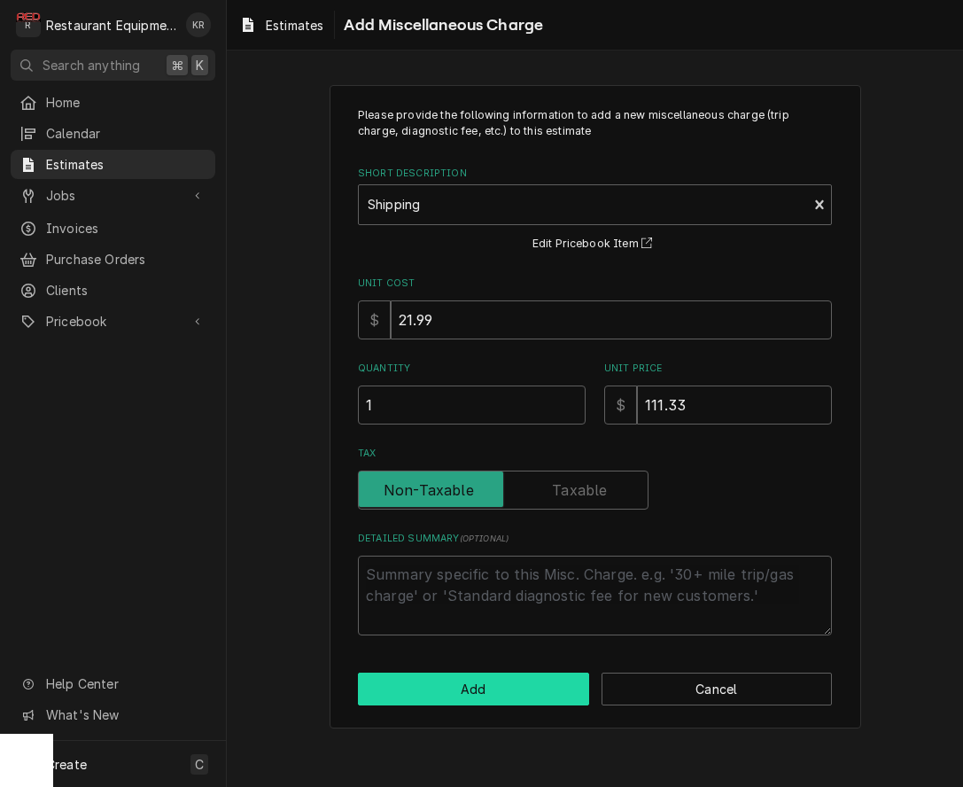
click at [454, 688] on button "Add" at bounding box center [473, 688] width 231 height 33
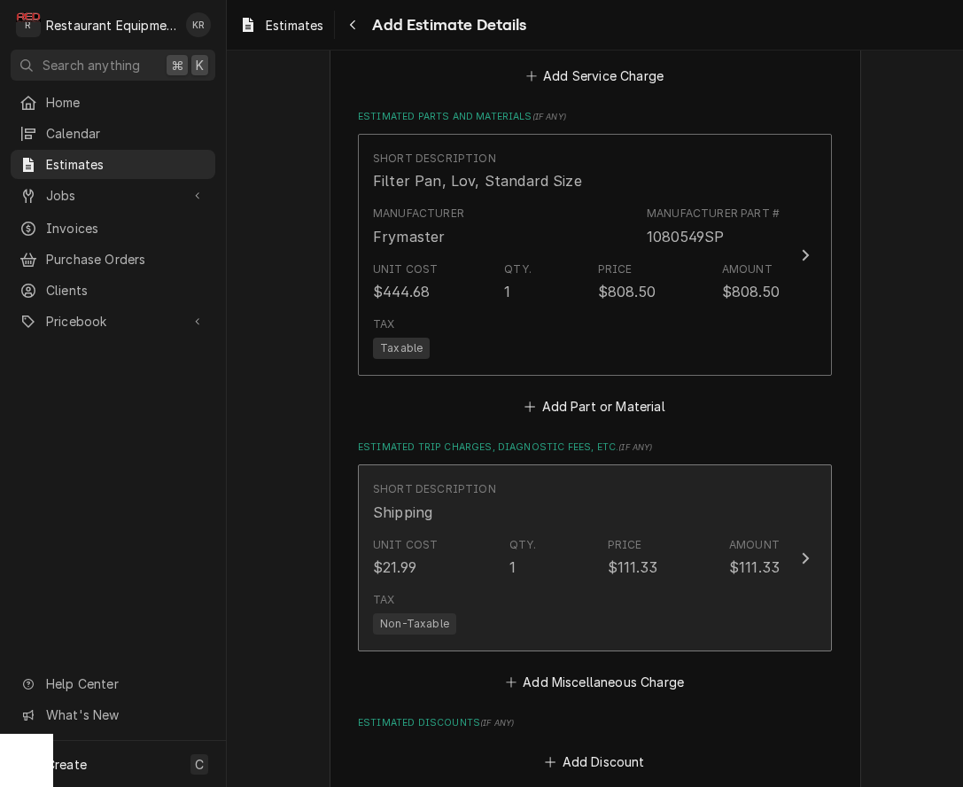
type textarea "x"
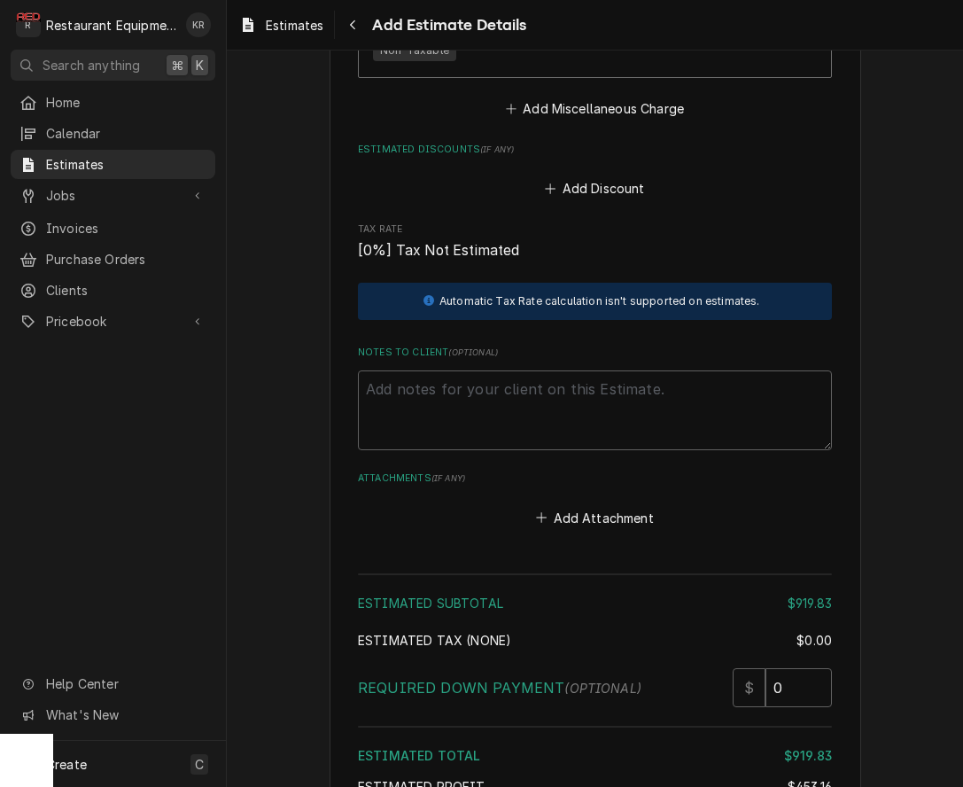
scroll to position [2387, 0]
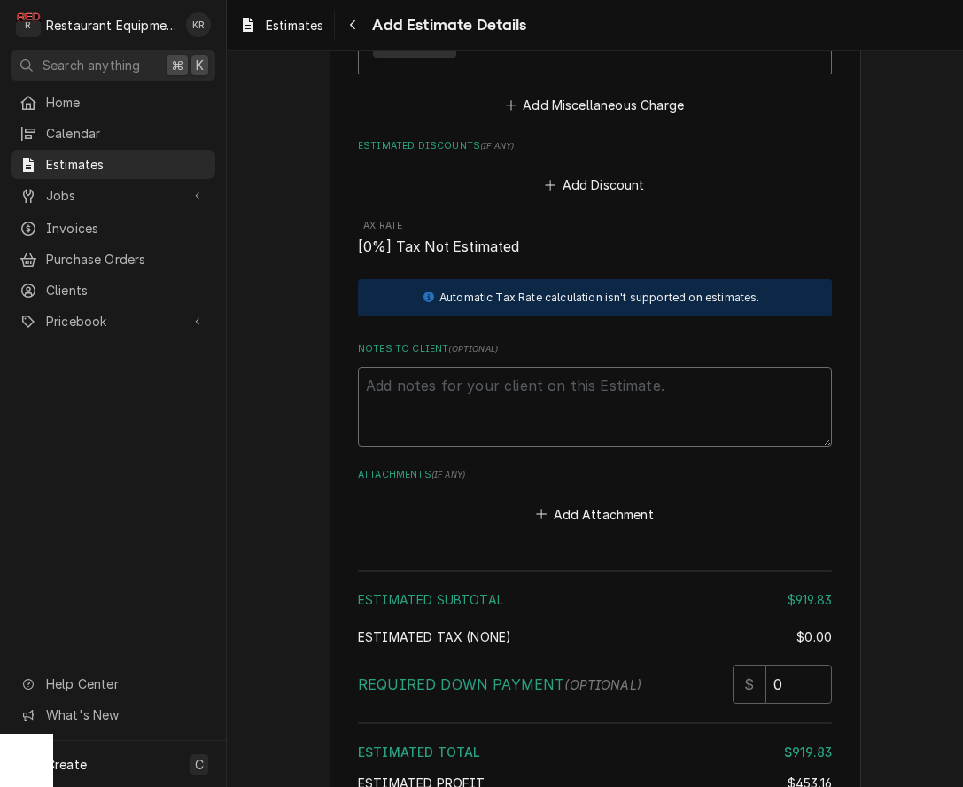
click at [385, 392] on textarea "Notes to Client ( optional )" at bounding box center [595, 407] width 474 height 80
type textarea "T"
type textarea "x"
type textarea "The"
type textarea "x"
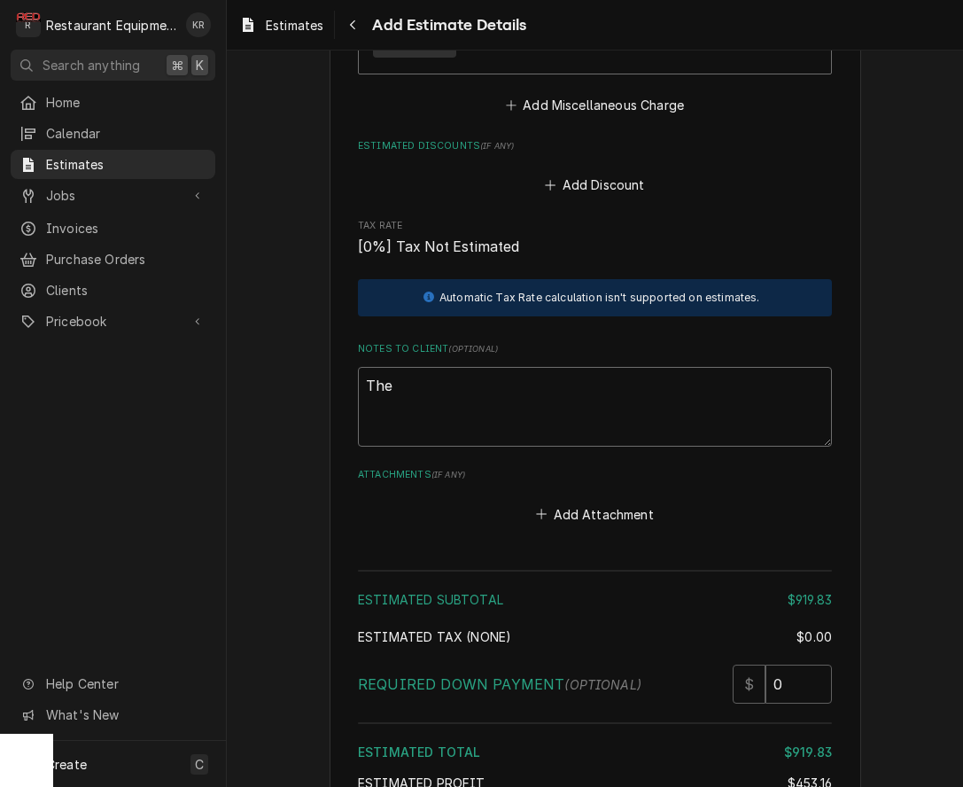
type textarea "The"
type textarea "x"
type textarea "The so"
type textarea "x"
type textarea "The s"
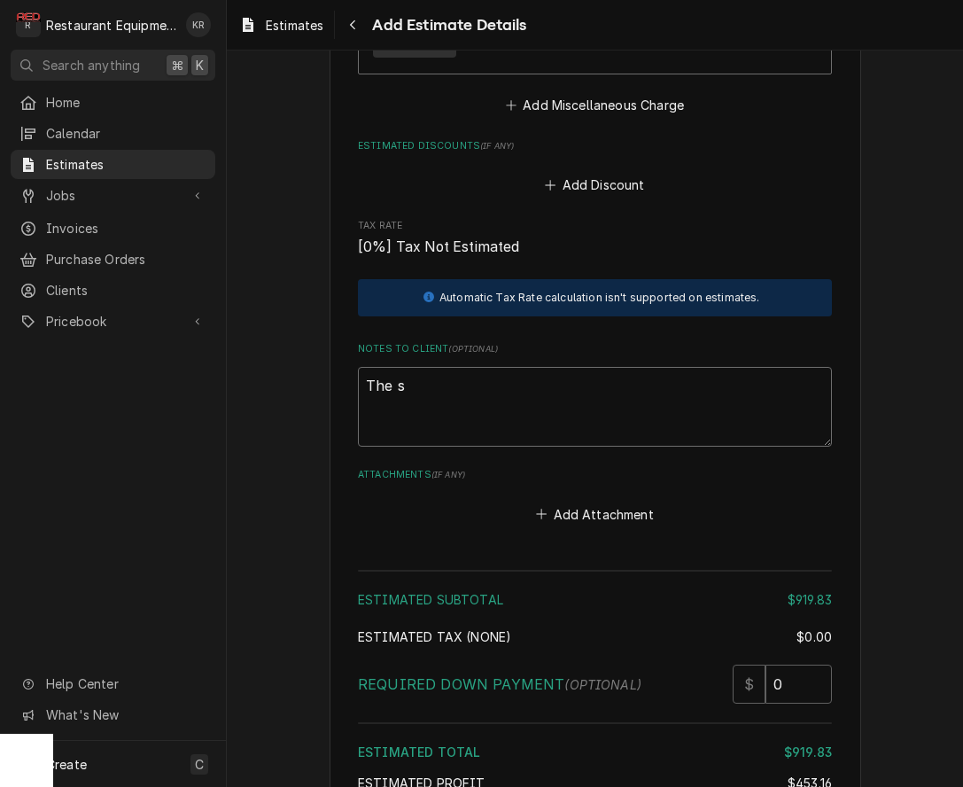
type textarea "x"
type textarea "The sstore"
type textarea "x"
type textarea "The sstore"
type textarea "x"
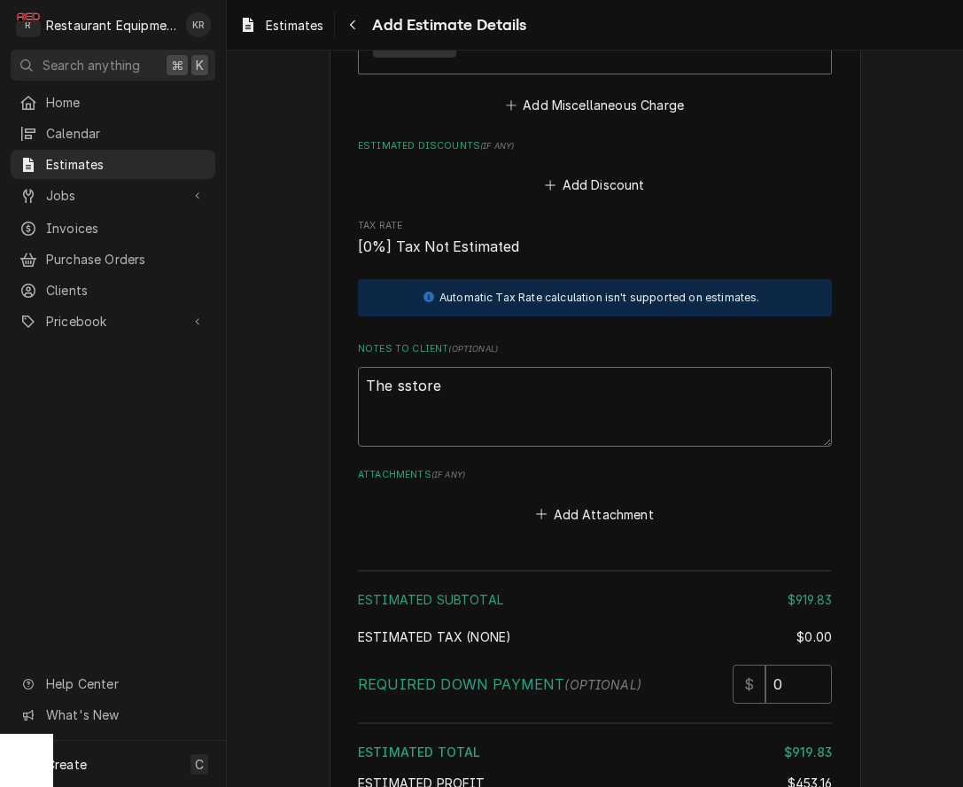
type textarea "The sstor"
type textarea "x"
type textarea "The ssto"
type textarea "x"
type textarea "The sst"
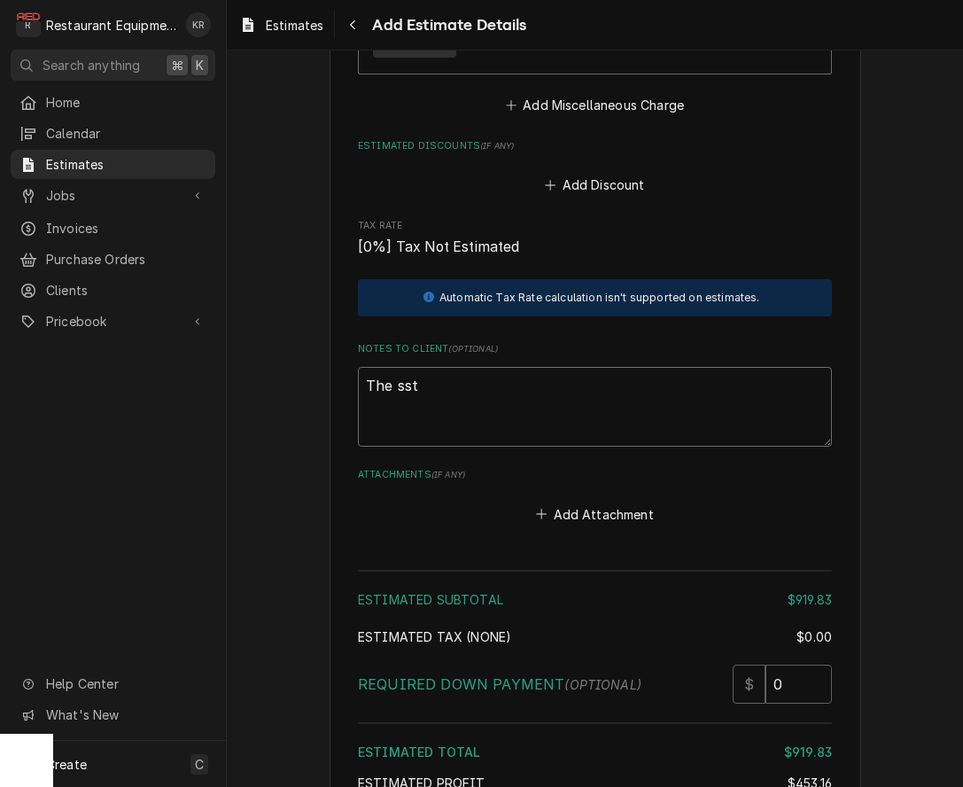
type textarea "x"
type textarea "The ss"
type textarea "x"
type textarea "The s"
type textarea "x"
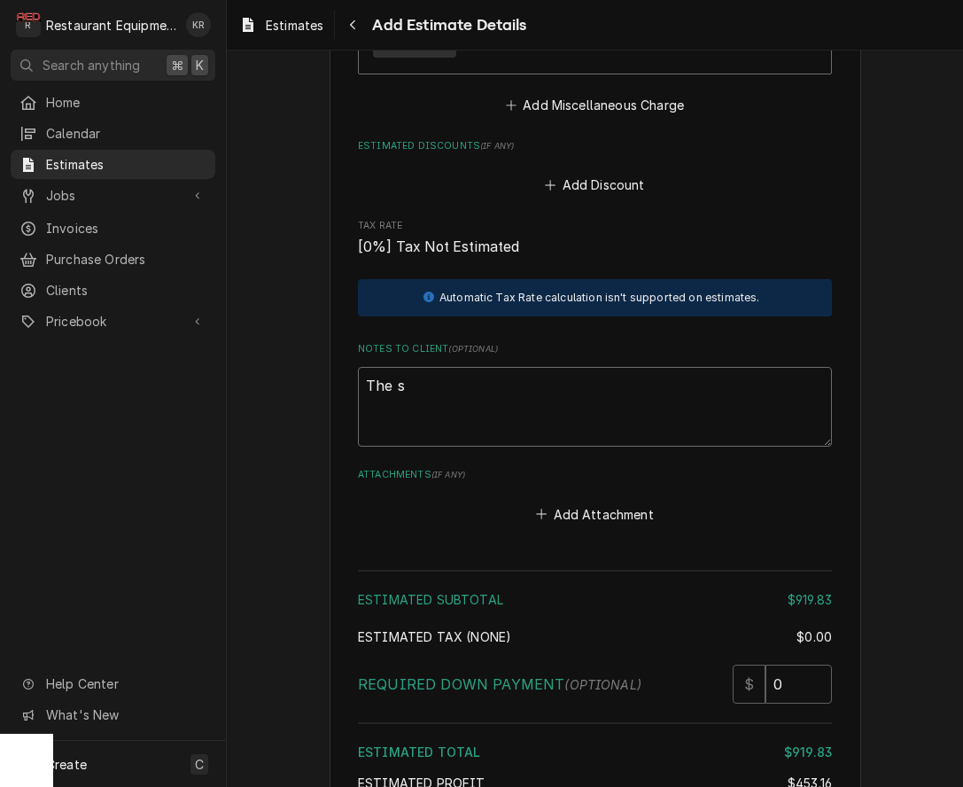
type textarea "The st"
type textarea "x"
type textarea "The sto"
type textarea "x"
type textarea "The stor"
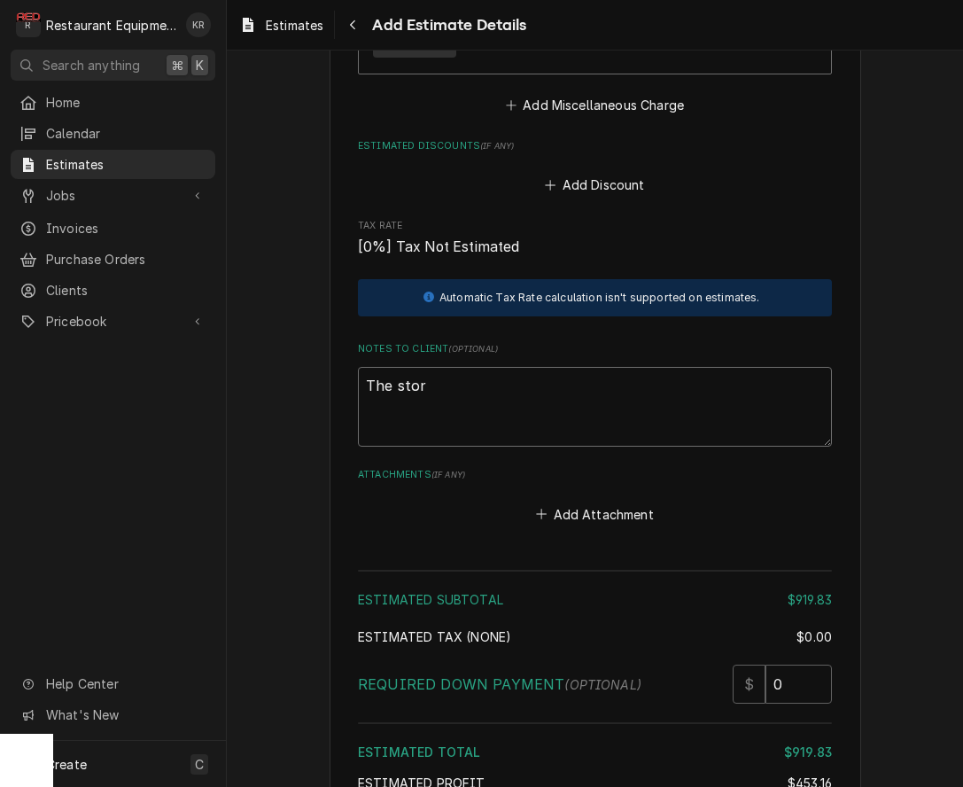
type textarea "x"
type textarea "The store"
type textarea "x"
type textarea "The store"
type textarea "x"
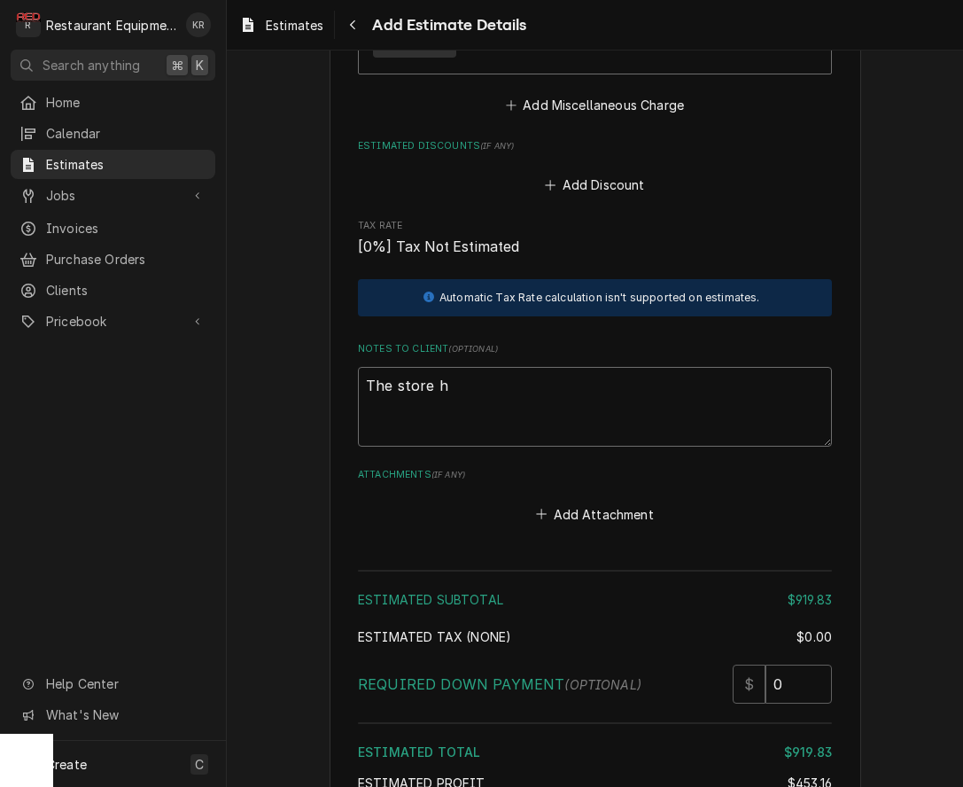
type textarea "The store ha"
type textarea "x"
type textarea "The store has"
type textarea "x"
type textarea "The store has"
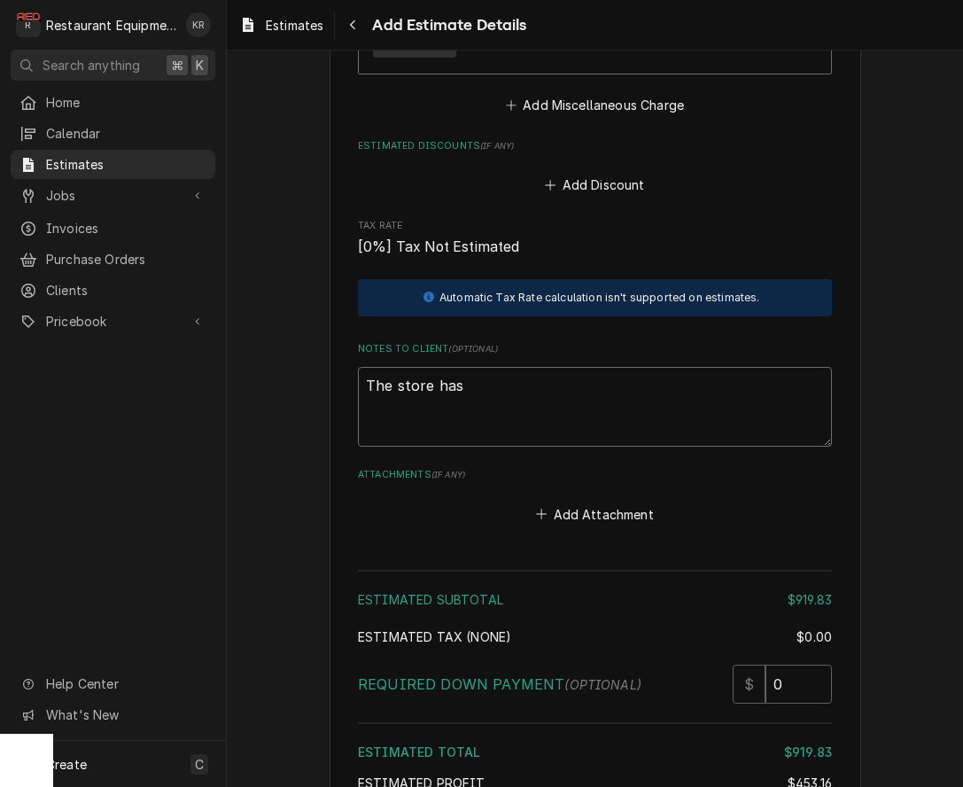
type textarea "x"
type textarea "The store has r"
type textarea "x"
type textarea "The store has re"
type textarea "x"
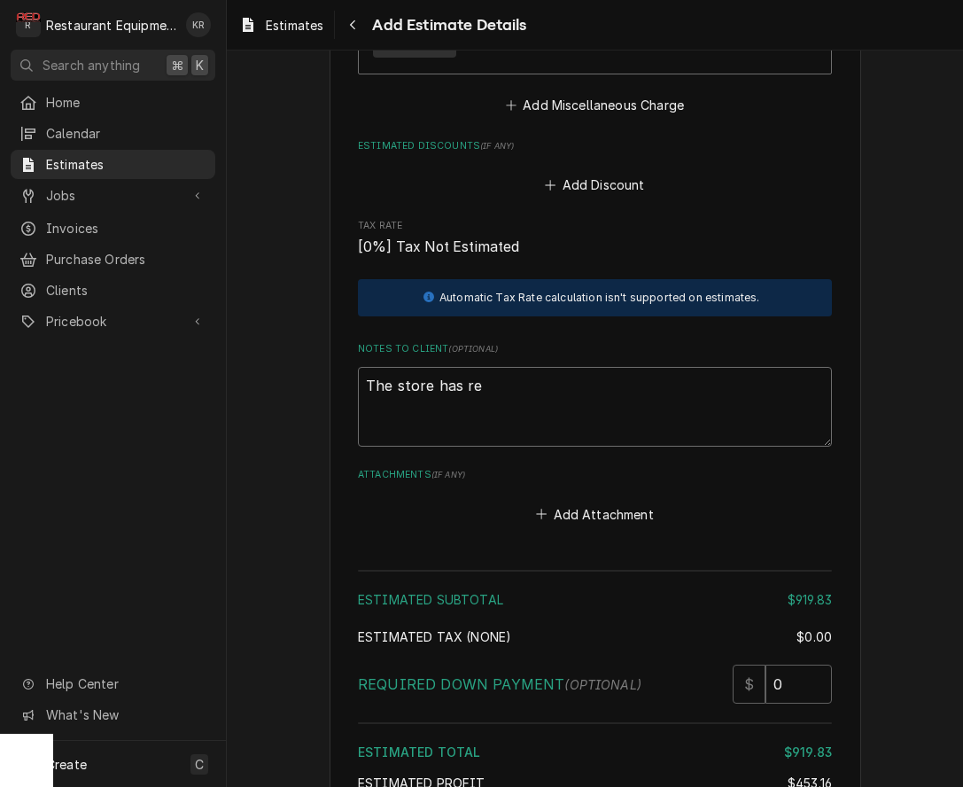
type textarea "The store has req"
type textarea "x"
type textarea "The store has reques"
type textarea "x"
type textarea "The store has requested t"
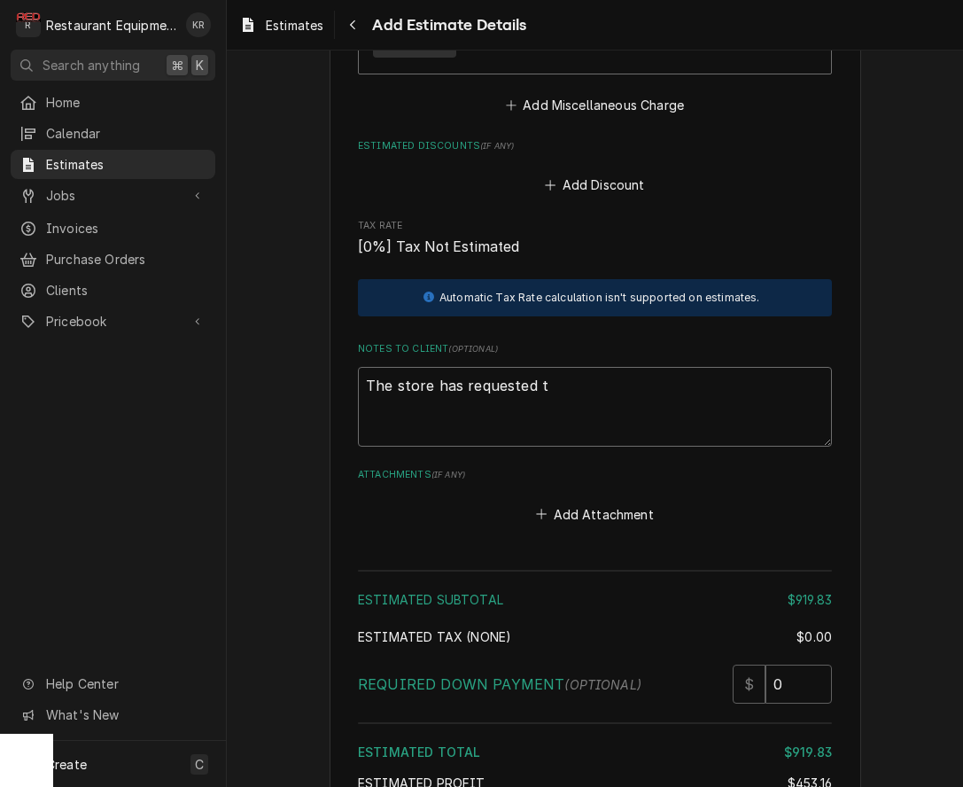
type textarea "x"
type textarea "The store has requested that we send a rep"
type textarea "x"
type textarea "The store has requested that we send a repl"
type textarea "x"
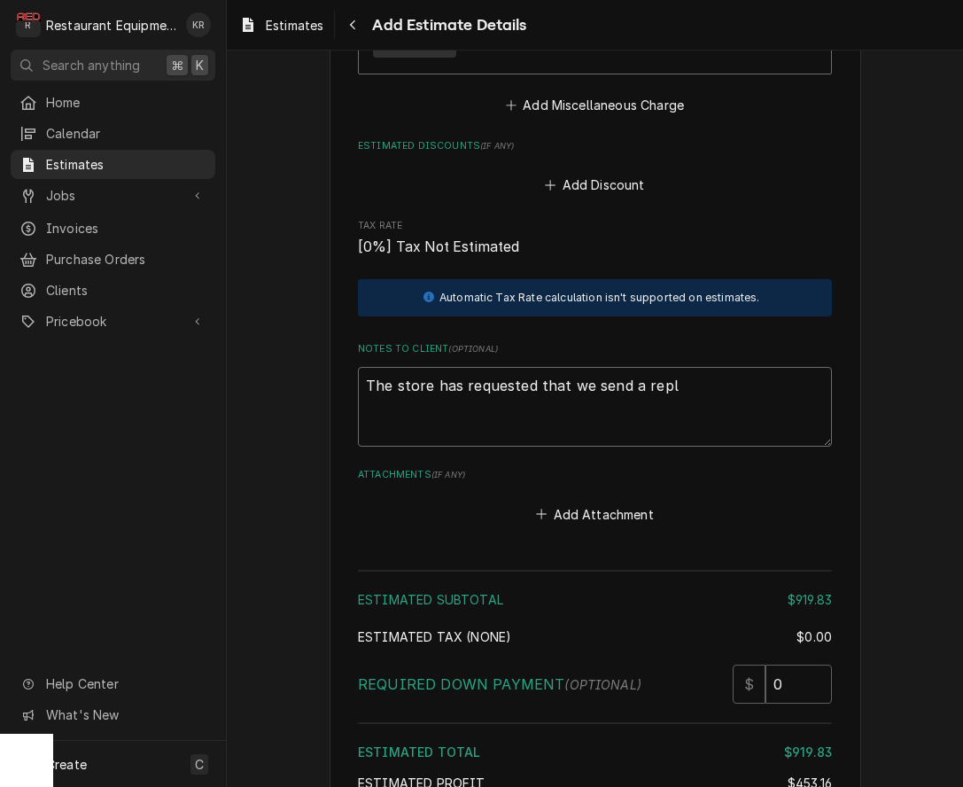
type textarea "The store has requested that we send a repla"
type textarea "x"
type textarea "The store has requested that we send a replac"
type textarea "x"
type textarea "The store has requested that we send a replacm"
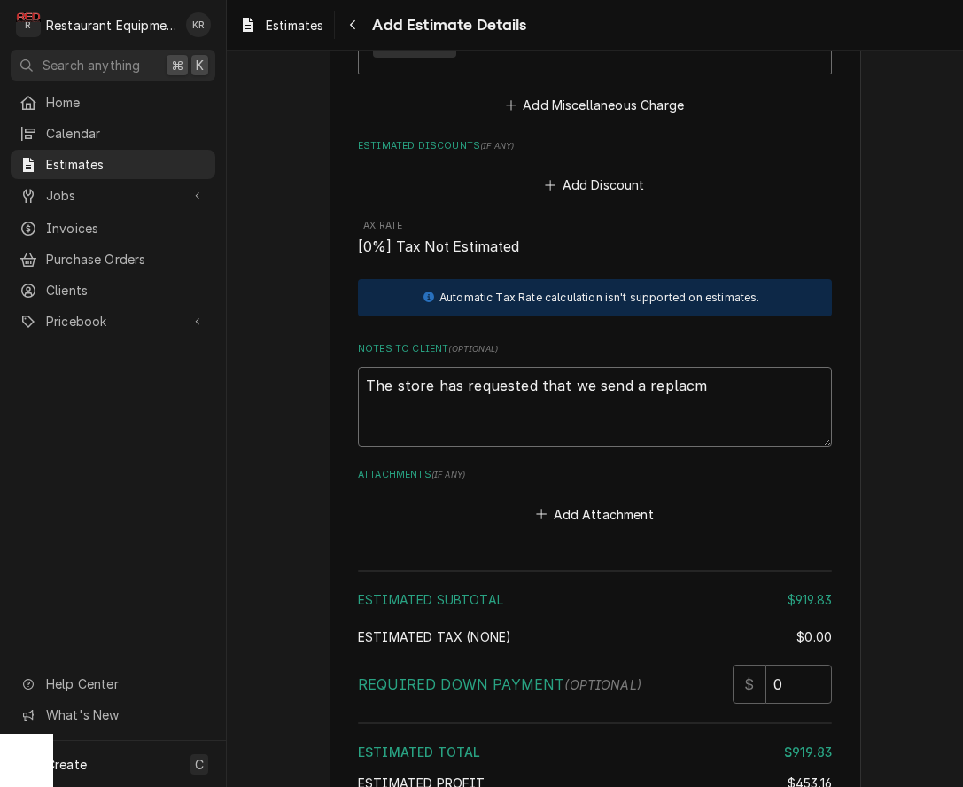
type textarea "x"
type textarea "The store has requested that we send a replacme"
type textarea "x"
type textarea "The store has requested that we send a replacmet"
type textarea "x"
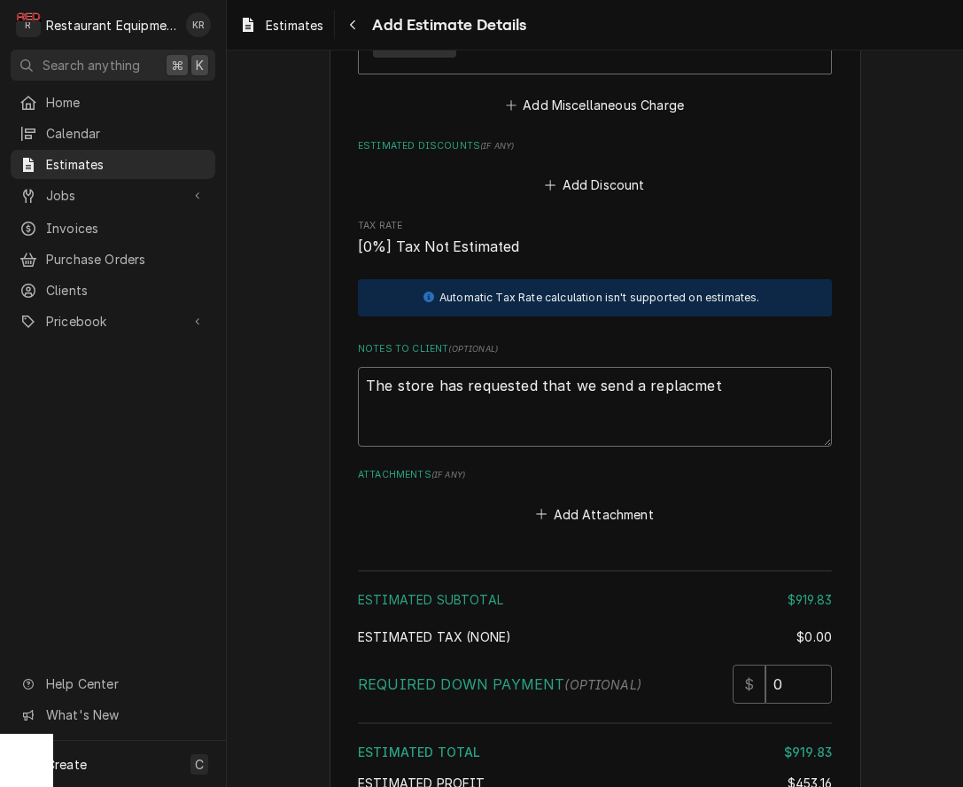
type textarea "The store has requested that we send a replacmetn"
type textarea "x"
type textarea "The store has requested that we send a replacmetn"
type textarea "x"
type textarea "The store has requested that we send a replacmetn"
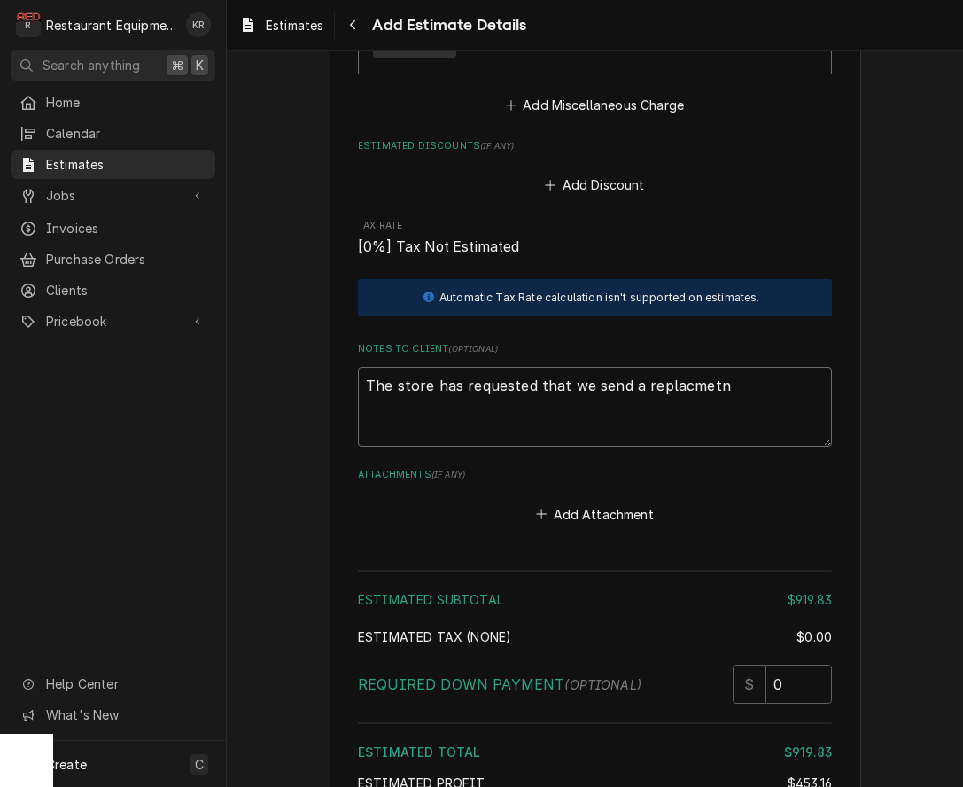
type textarea "x"
type textarea "The store has requested that we send a replacmet"
type textarea "x"
type textarea "The store has requested that we send a replacme"
type textarea "x"
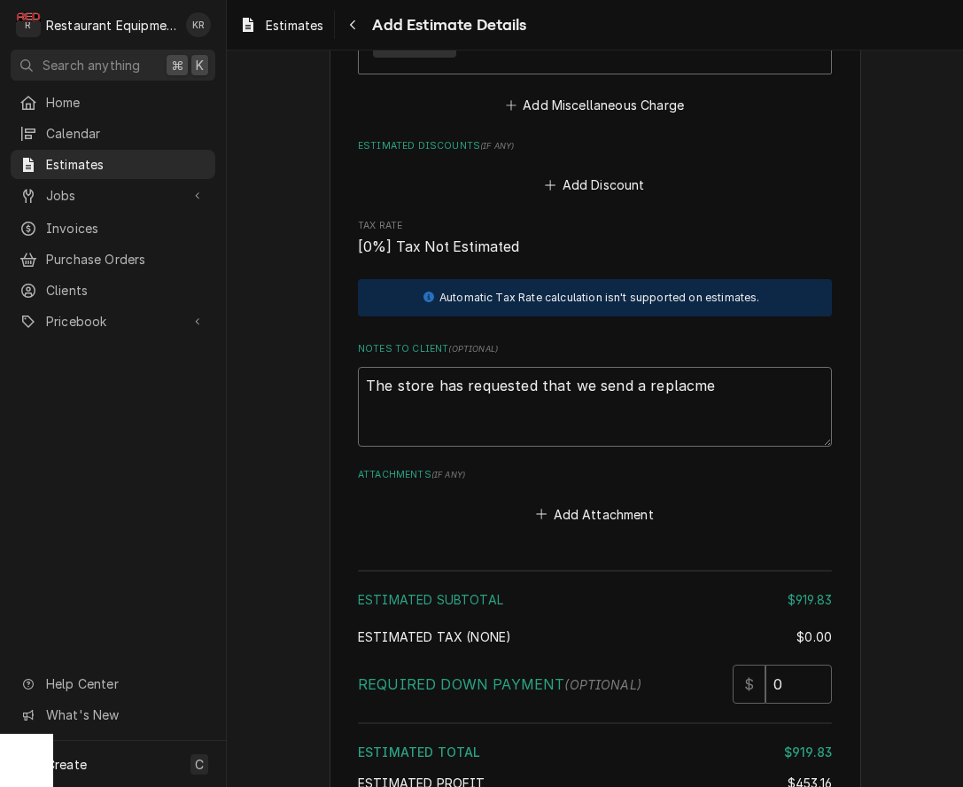
type textarea "The store has requested that we send a replacmen"
type textarea "x"
type textarea "The store has requested that we send a replacment"
type textarea "x"
type textarea "The store has requested that we send a replacment"
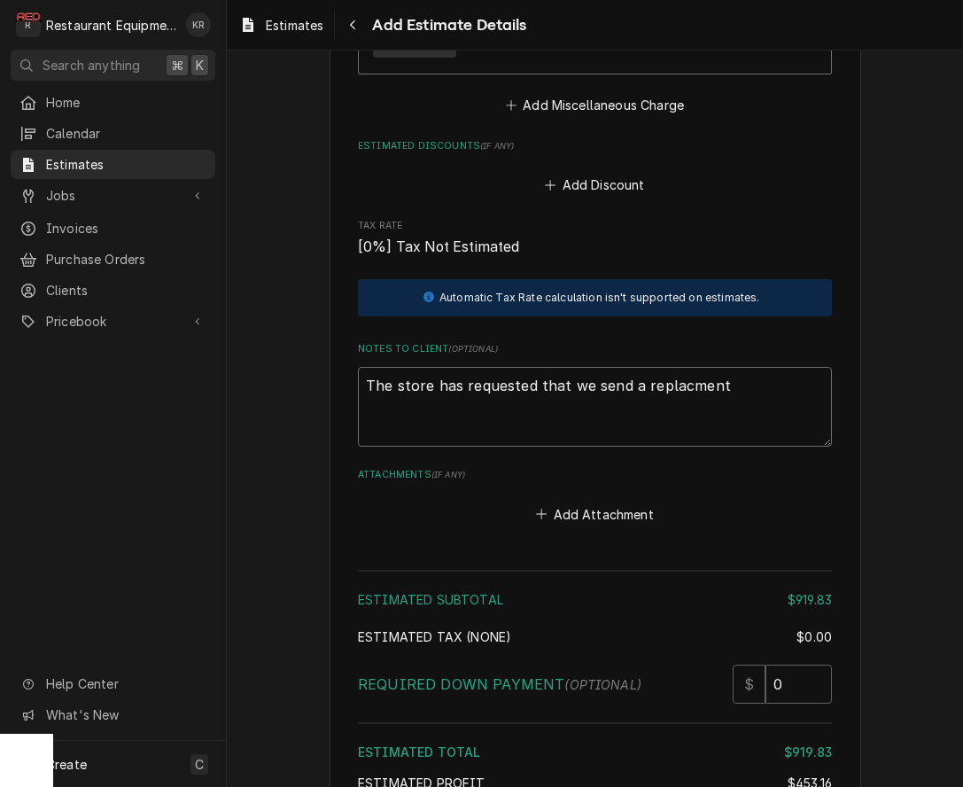
type textarea "x"
type textarea "The store has requested that we send a replacment fi"
type textarea "x"
type textarea "The store has requested that we send a replacment fil"
type textarea "x"
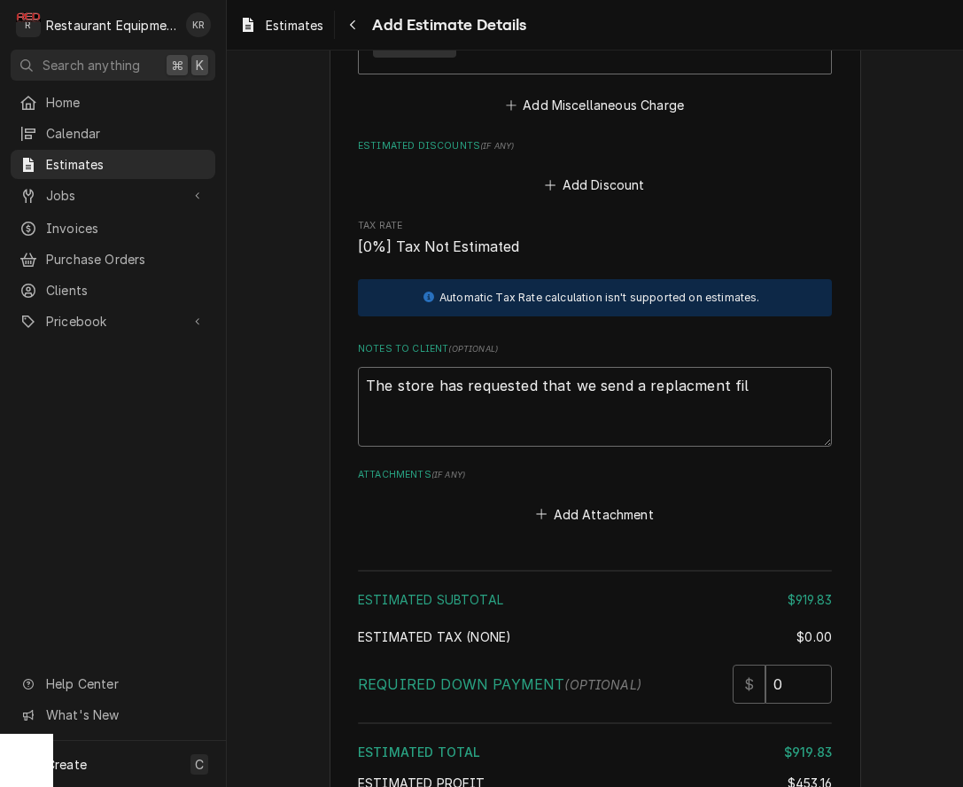
type textarea "The store has requested that we send a replacment filt"
type textarea "x"
type textarea "The store has requested that we send a replacment filte"
type textarea "x"
type textarea "The store has requested that we send a replacment filter"
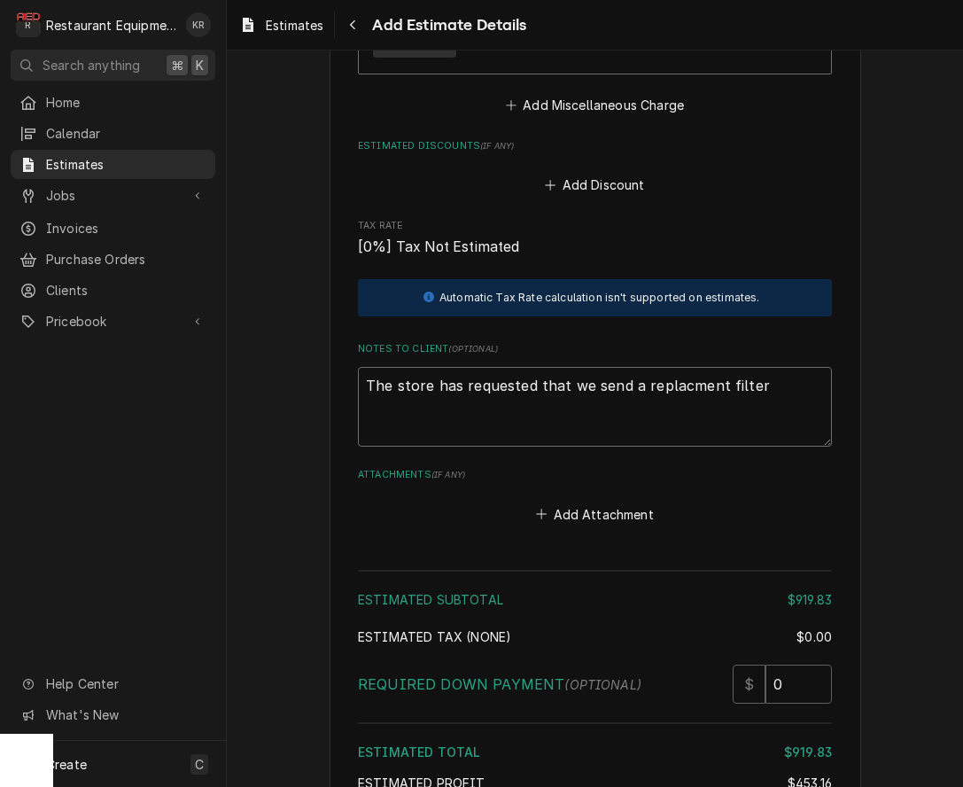
type textarea "x"
type textarea "The store has requested that we send a replacment filter p"
type textarea "x"
type textarea "The store has requested that we send a replacment filter pa"
type textarea "x"
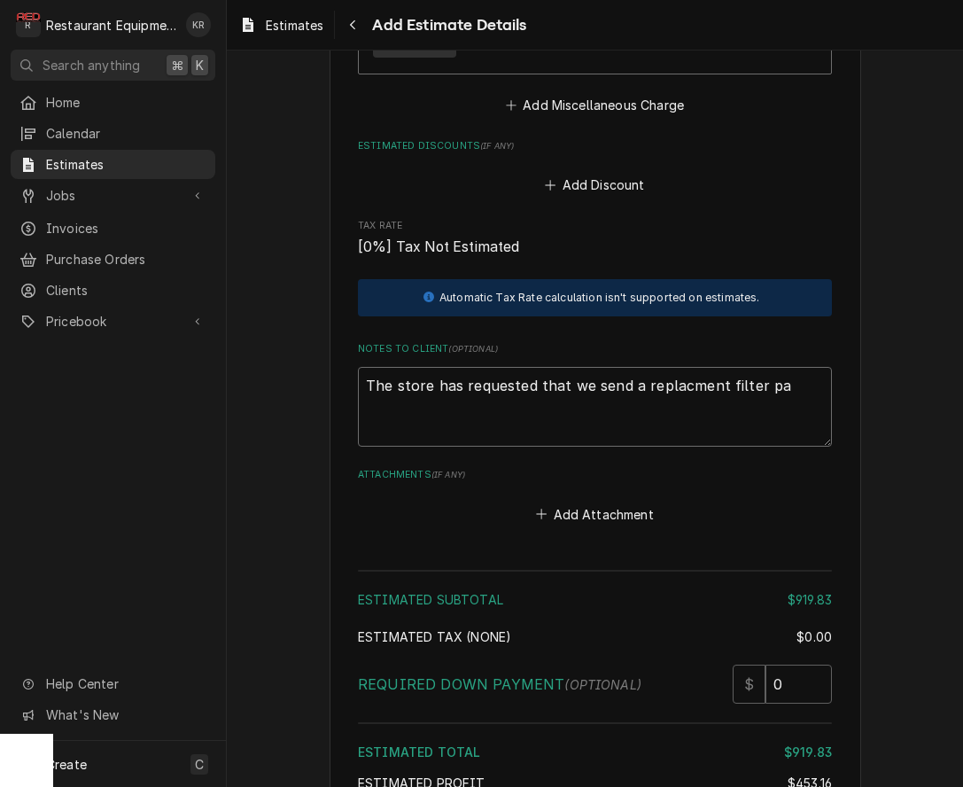
type textarea "The store has requested that we send a replacment filter pan"
type textarea "x"
type textarea "The store has requested that we send a replacment filter pan."
type textarea "x"
type textarea "The store has requested that we send a replacment filter pan."
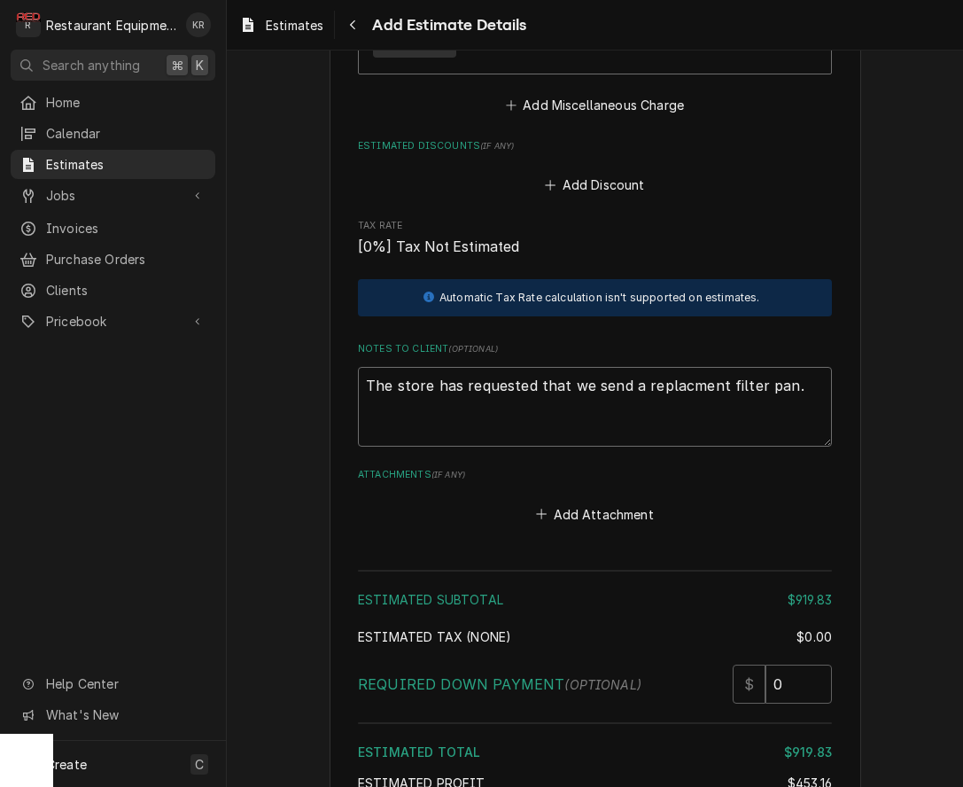
click at [682, 385] on textarea "The store has requested that we send a replacment filter pan." at bounding box center [595, 407] width 474 height 80
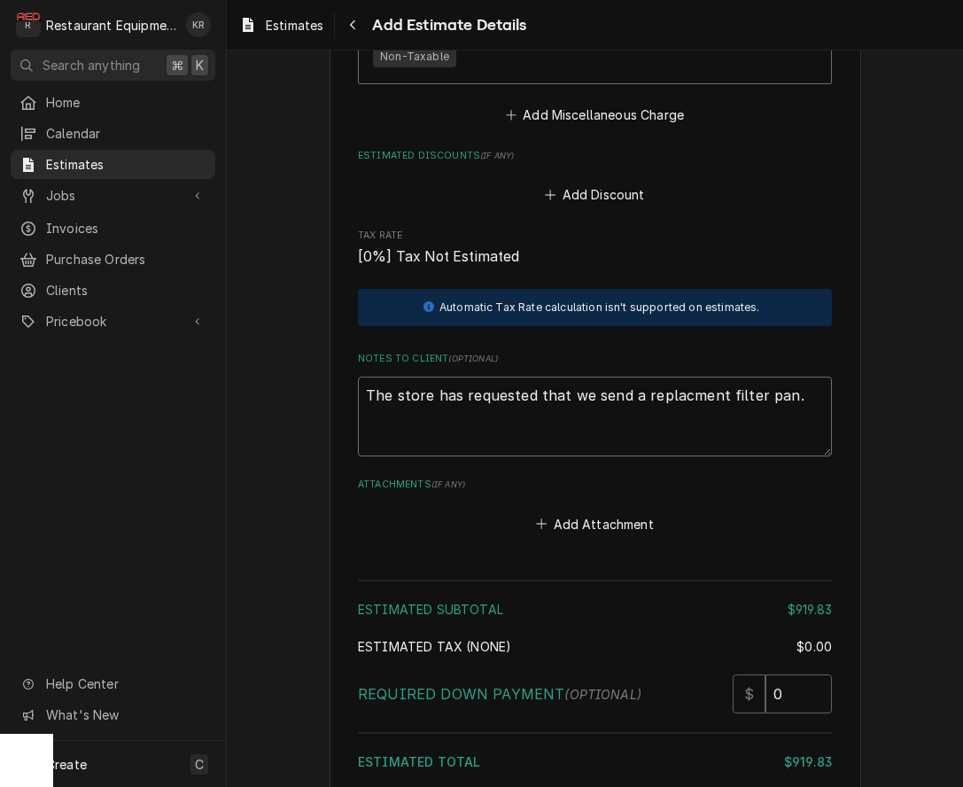
type textarea "x"
type textarea "The store has requested that we send a replacement filter pan."
type textarea "x"
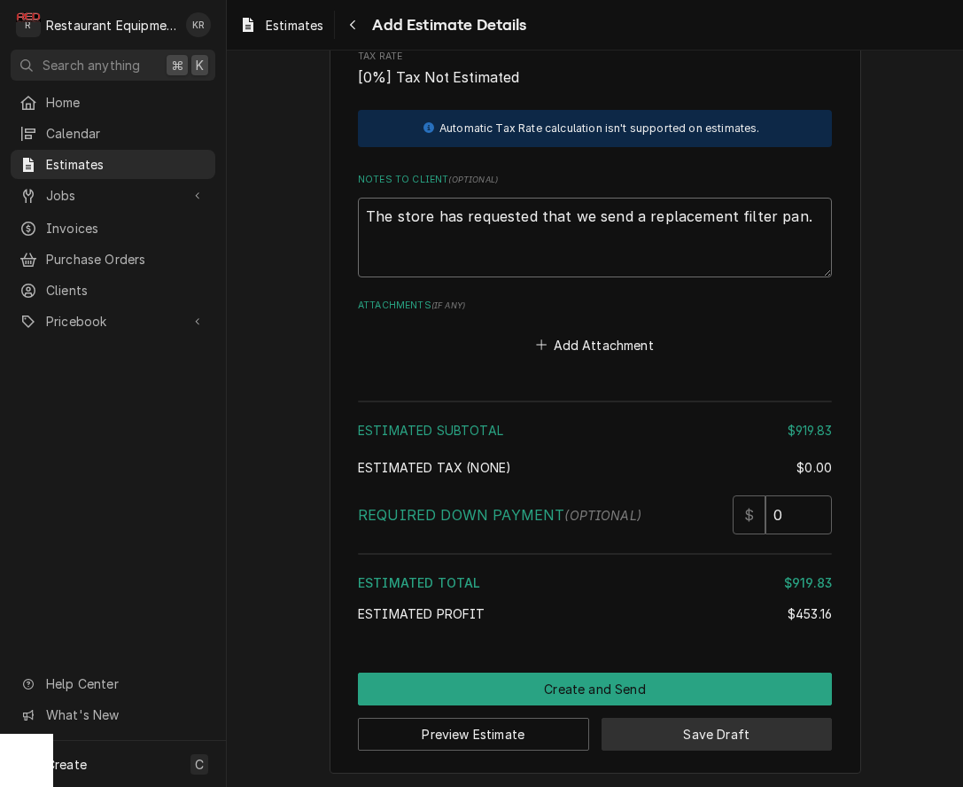
scroll to position [2552, 0]
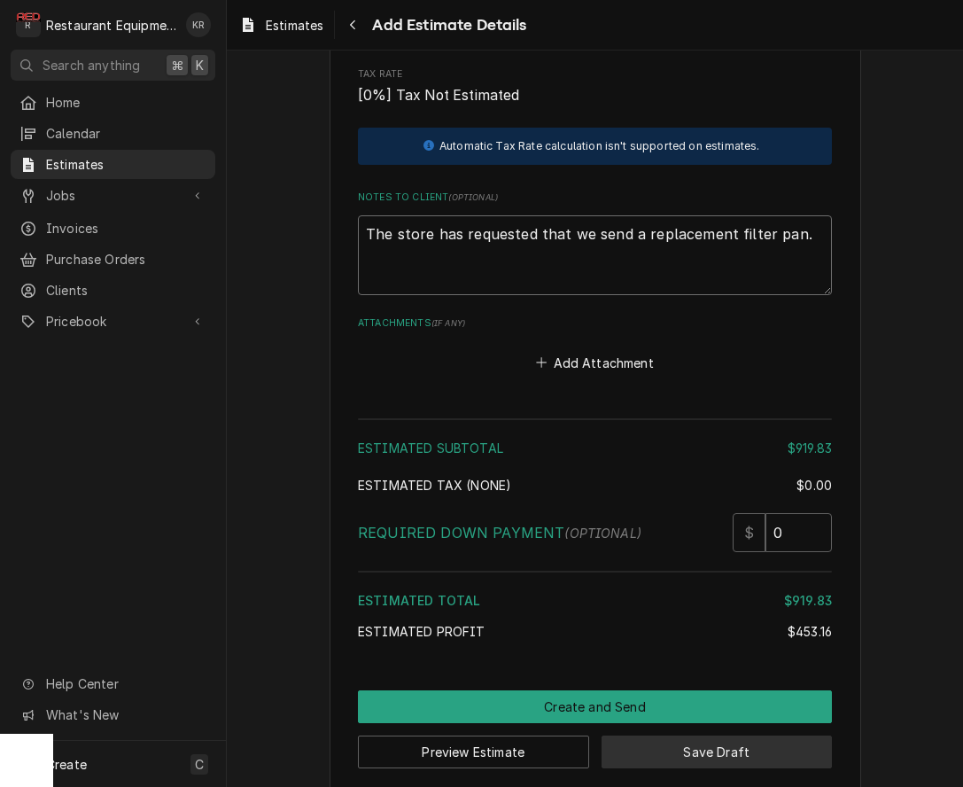
type textarea "The store has requested that we send a replacement filter pan."
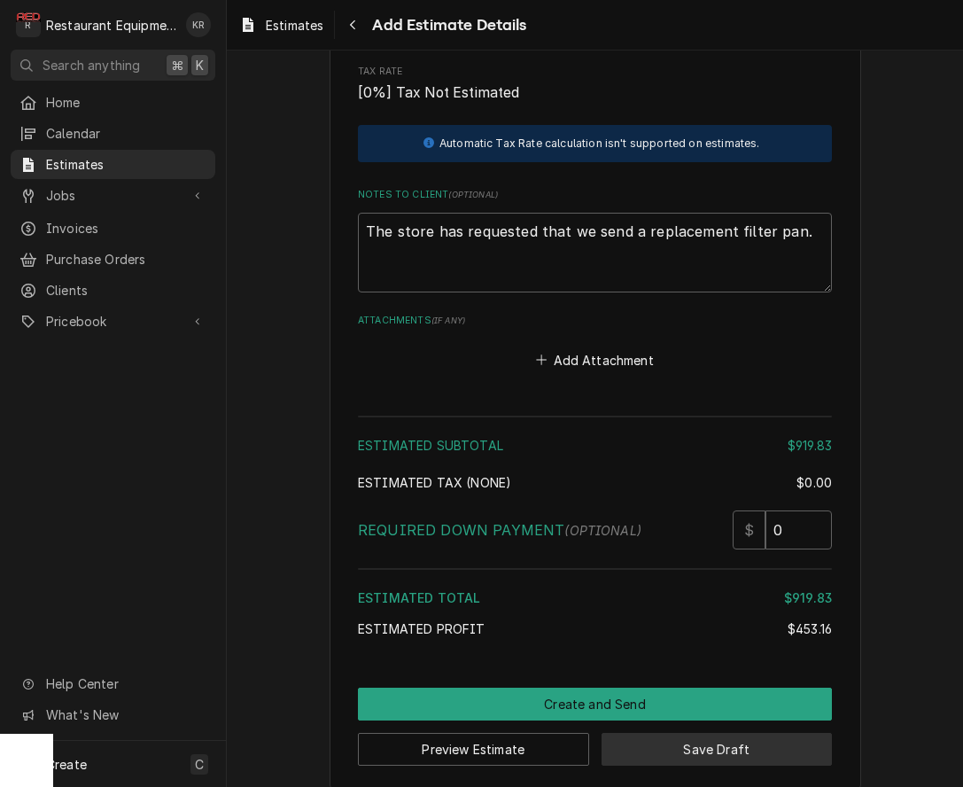
click at [738, 753] on button "Save Draft" at bounding box center [717, 749] width 231 height 33
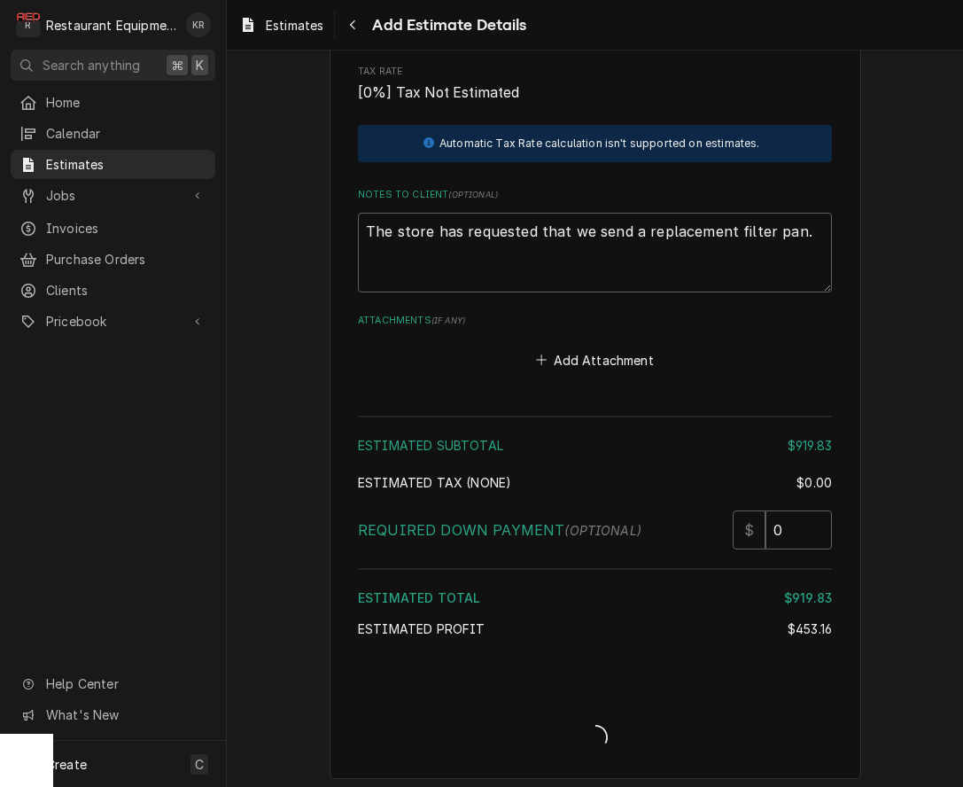
scroll to position [2539, 0]
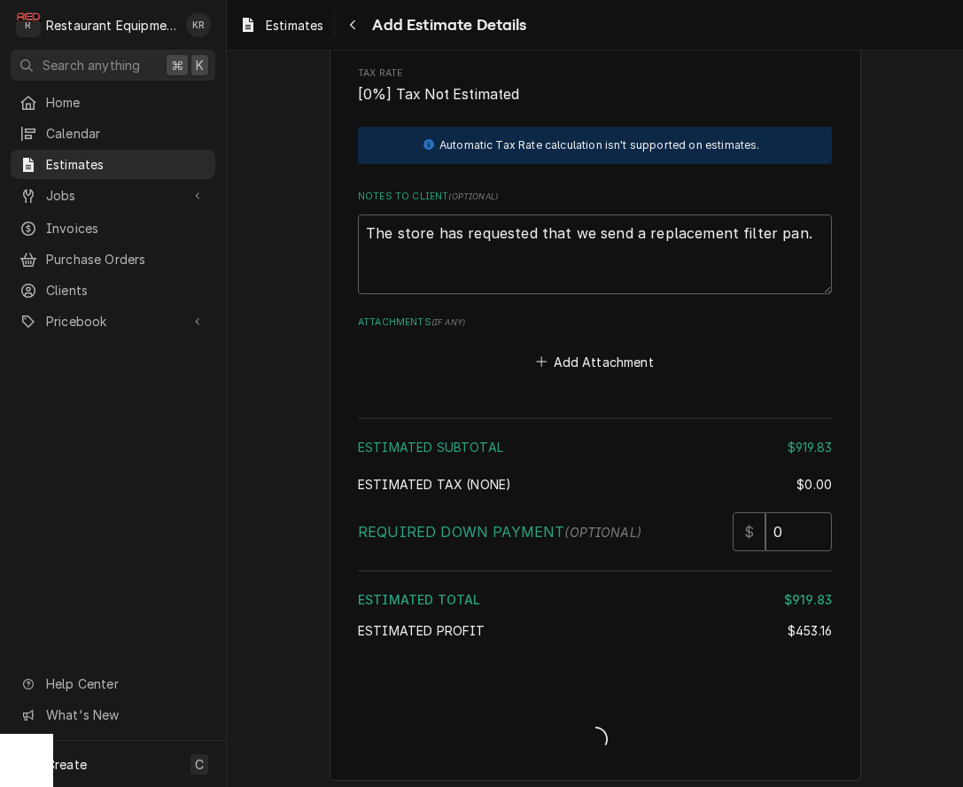
type textarea "x"
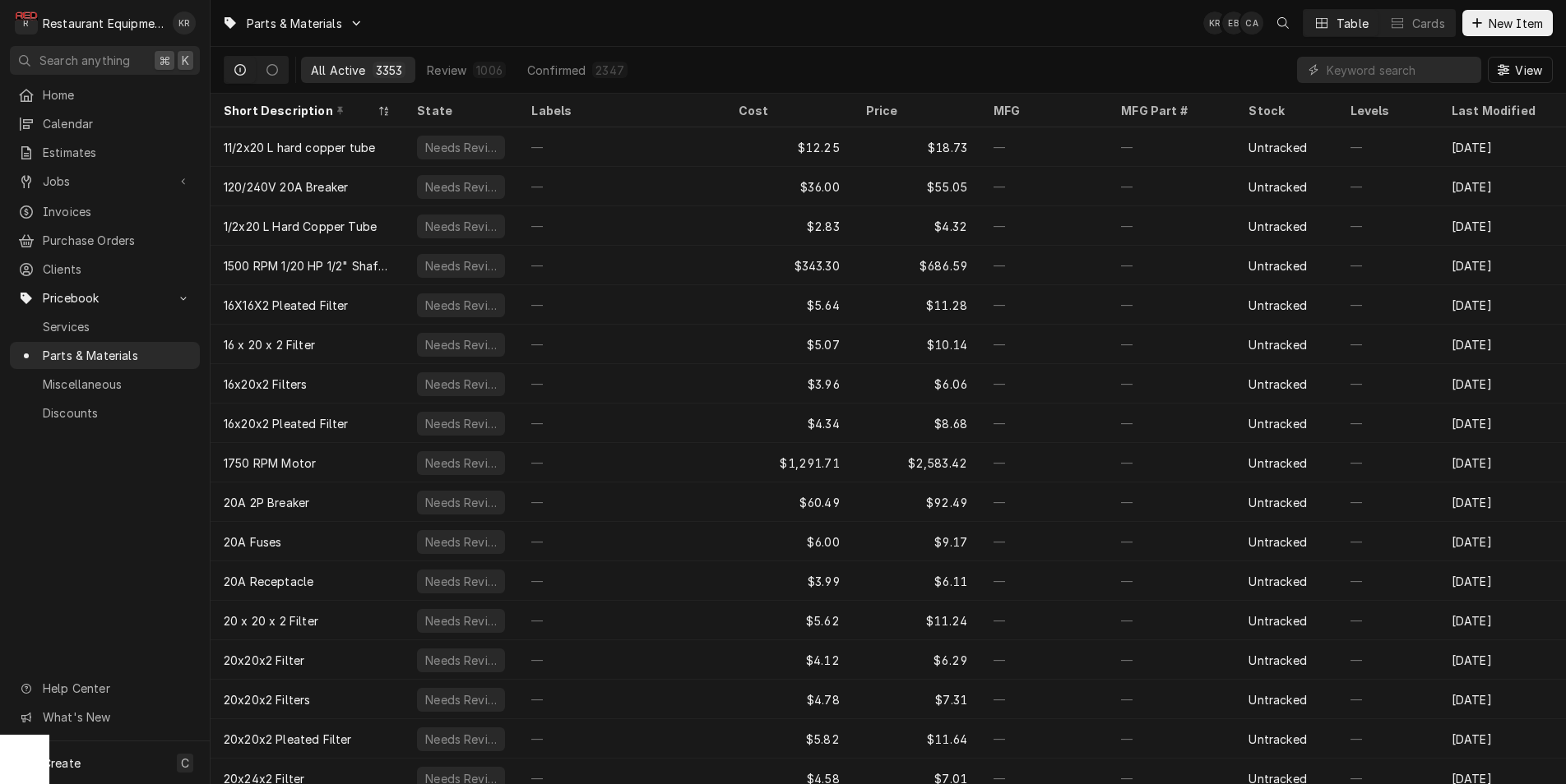
click at [1223, 167] on div "Parts & Materials KR EB CA Table Cards New Item All Active 3353 Review 1006 Con…" at bounding box center [888, 392] width 1355 height 784
click at [1365, 68] on input "Dynamic Content Wrapper" at bounding box center [1400, 70] width 147 height 26
click at [1352, 71] on input "Dynamic Content Wrapper" at bounding box center [1400, 70] width 147 height 26
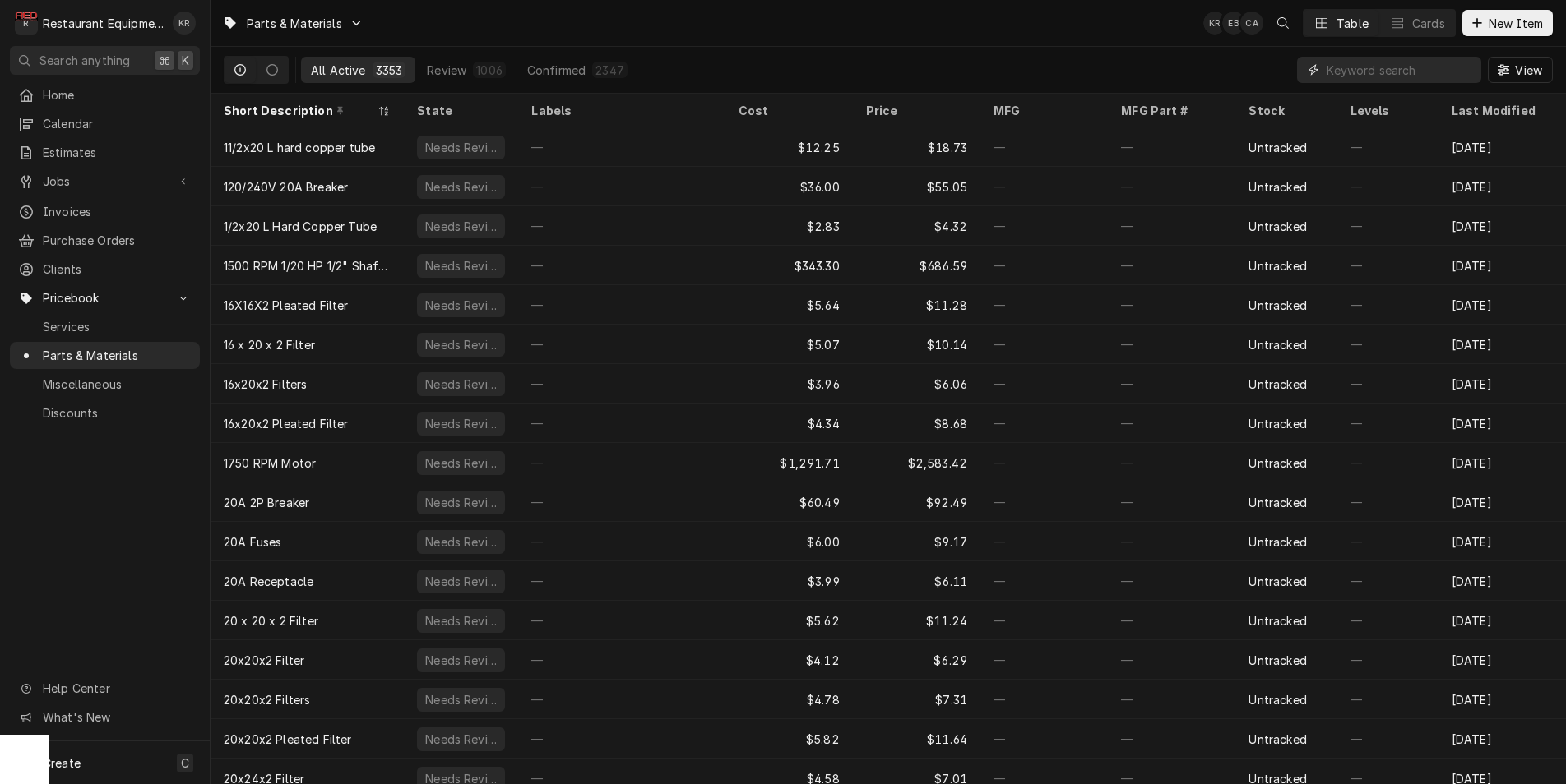
click at [1352, 71] on input "Dynamic Content Wrapper" at bounding box center [1400, 70] width 147 height 26
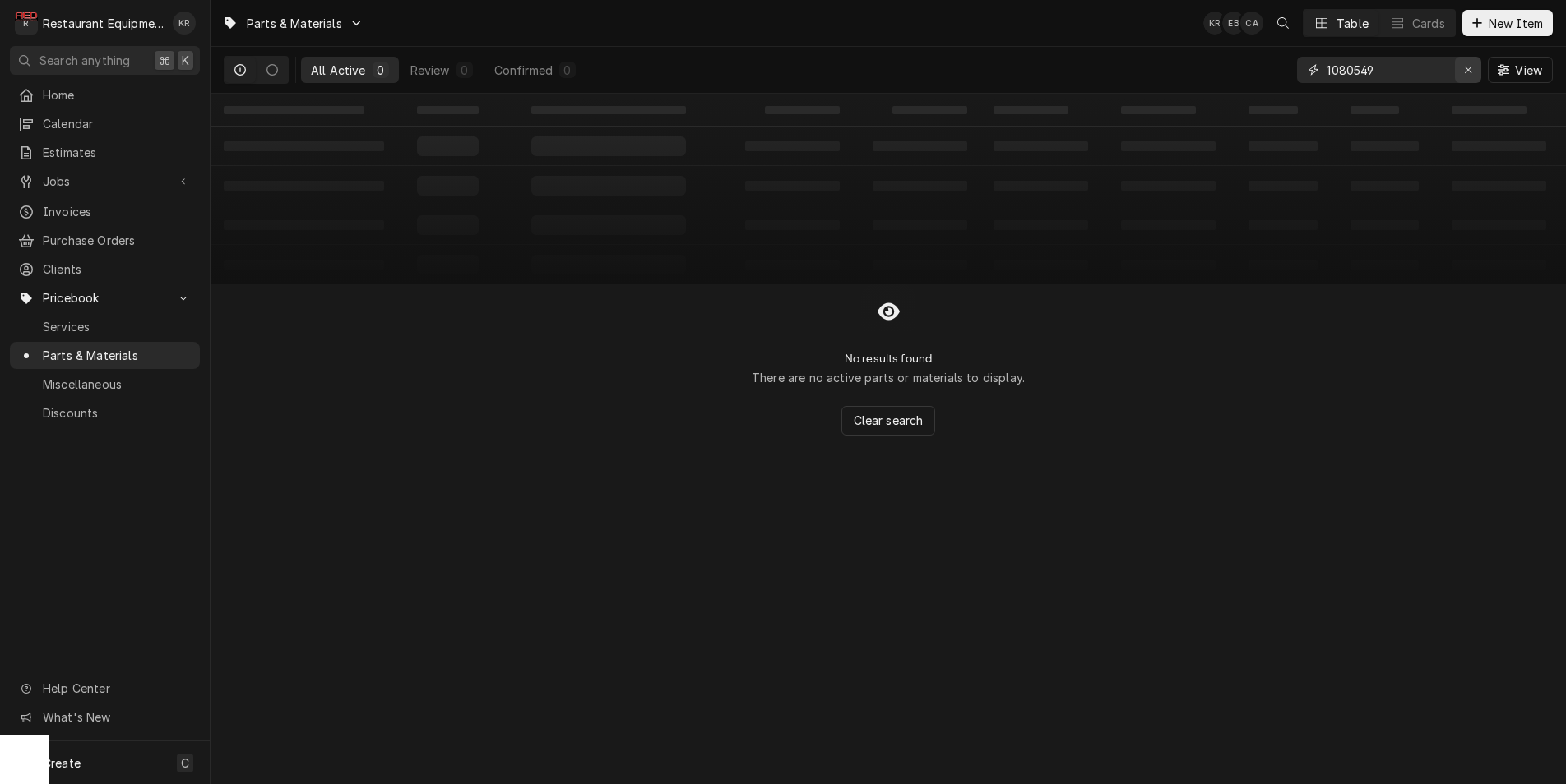
type input "1080549"
click at [1466, 69] on icon "Erase input" at bounding box center [1469, 70] width 9 height 11
click at [1469, 71] on input "Dynamic Content Wrapper" at bounding box center [1404, 70] width 155 height 26
click at [1468, 71] on input "Dynamic Content Wrapper" at bounding box center [1404, 70] width 155 height 26
click at [1482, 20] on div "Dynamic Content Wrapper" at bounding box center [1477, 23] width 17 height 17
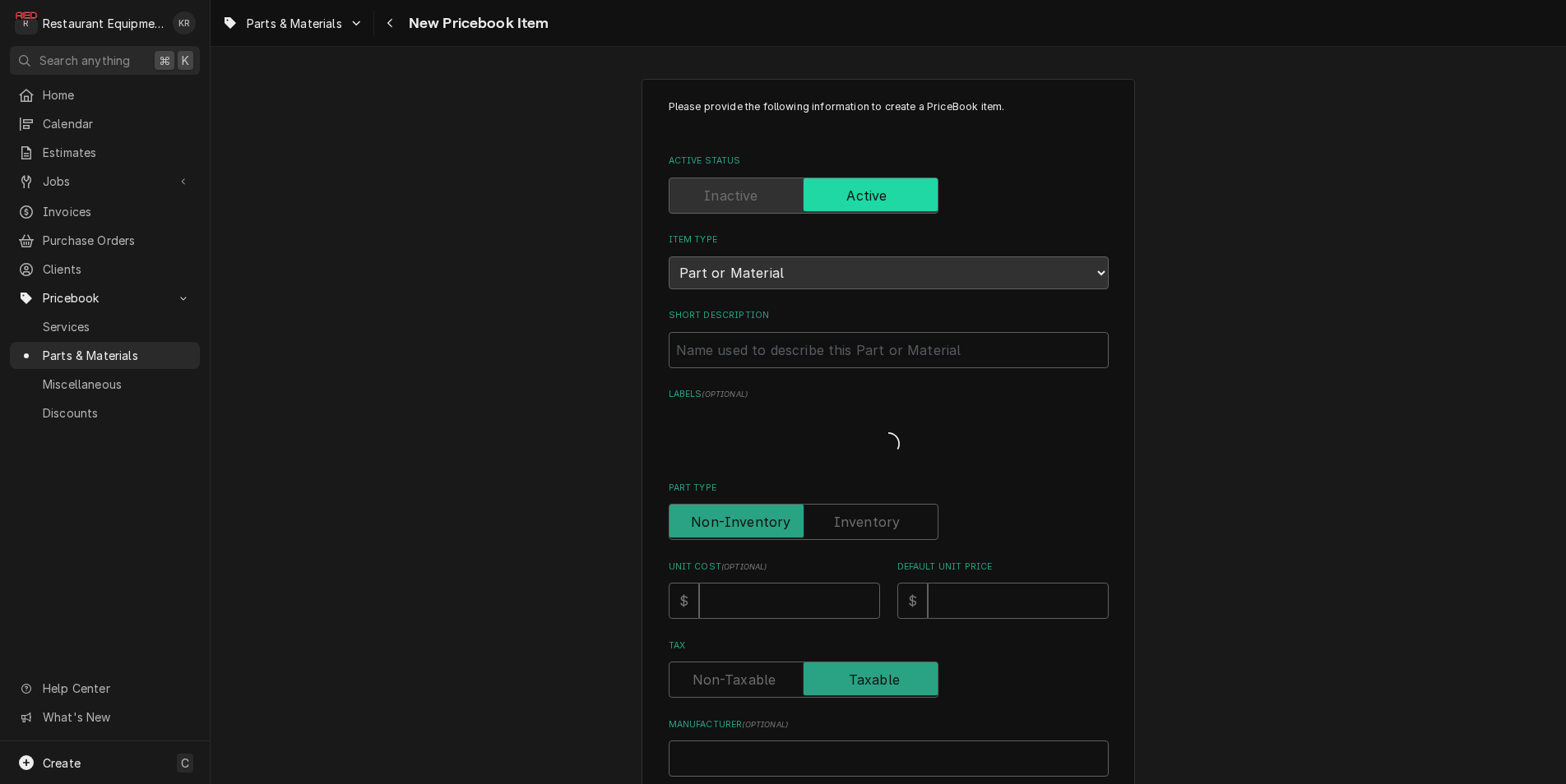
type textarea "x"
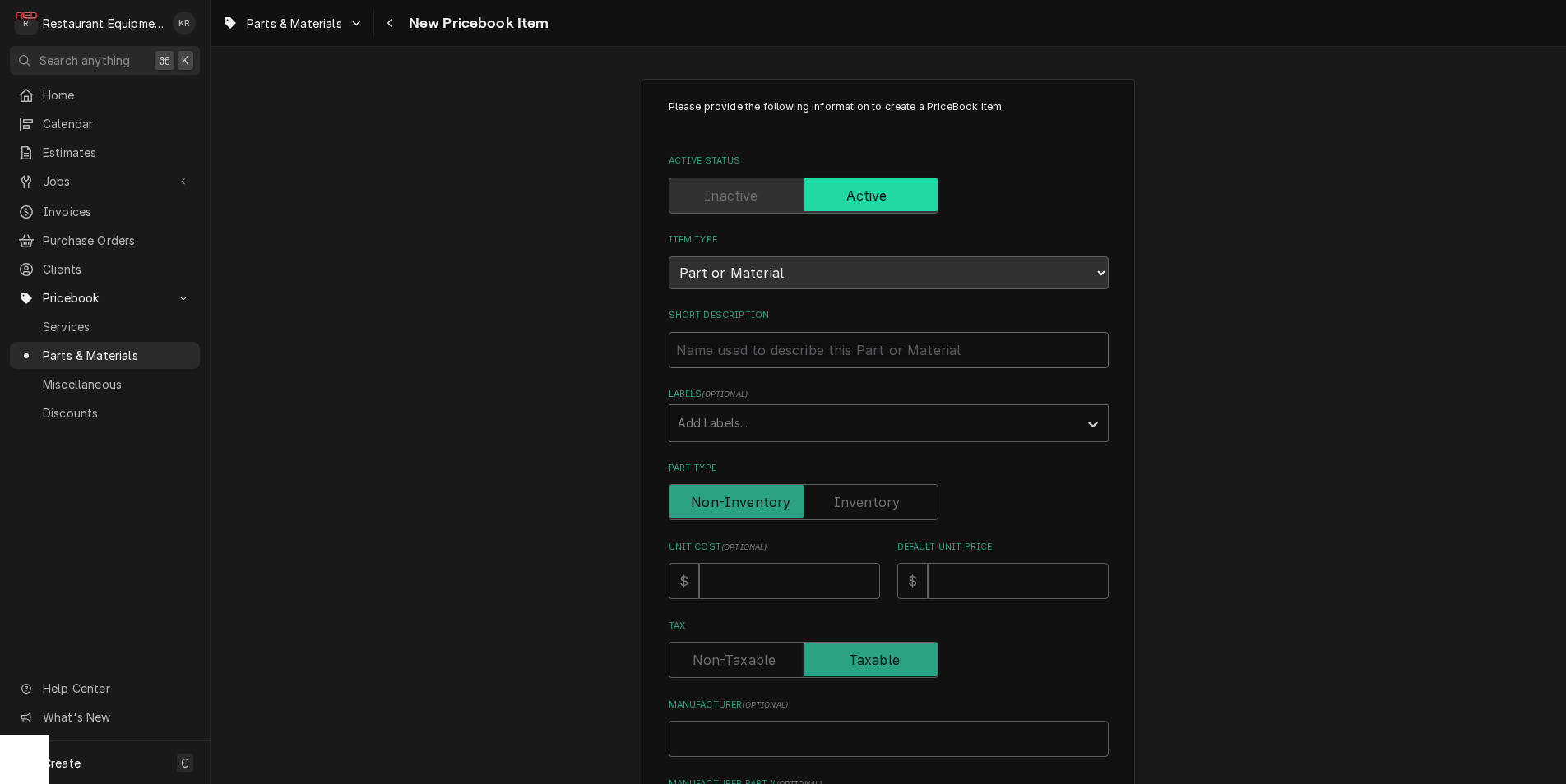
click at [726, 354] on input "Short Description" at bounding box center [888, 350] width 440 height 36
paste input "Frymaster 1080549SP Filter Pan, Lov, Standard Size"
type input "Frymaster 1080549SP Filter Pan, Lov, Standard Size"
type textarea "x"
drag, startPoint x: 655, startPoint y: 346, endPoint x: 631, endPoint y: 345, distance: 24.0
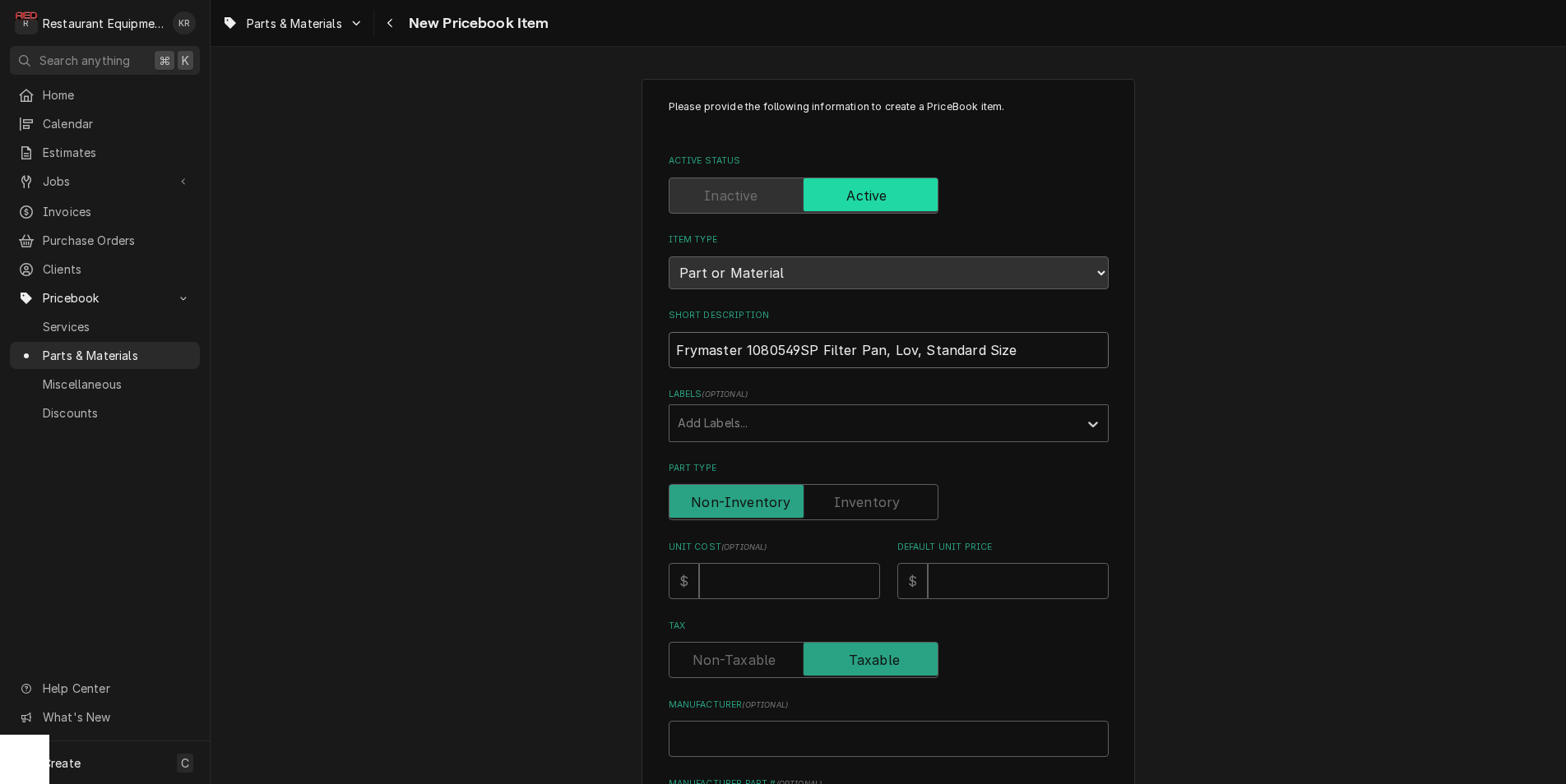
click at [668, 345] on input "Frymaster 1080549SP Filter Pan, Lov, Standard Size" at bounding box center [888, 350] width 440 height 36
type input "Filter Pan, Lov, Standard Size"
type textarea "x"
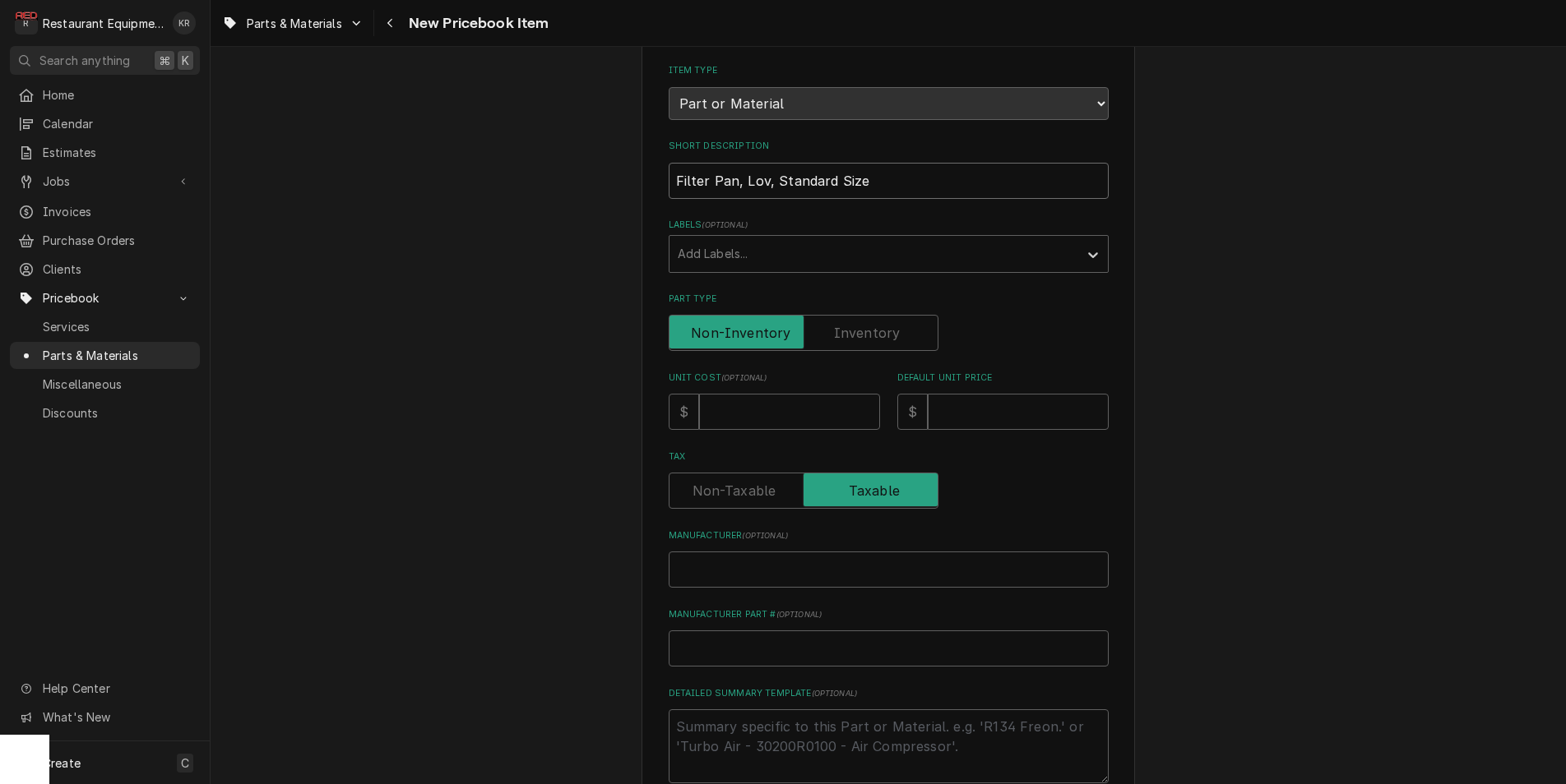
scroll to position [171, 0]
type input "Filter Pan, Lov, Standard Size"
click at [747, 415] on input "Unit Cost ( optional )" at bounding box center [789, 410] width 181 height 36
type input "4"
type textarea "x"
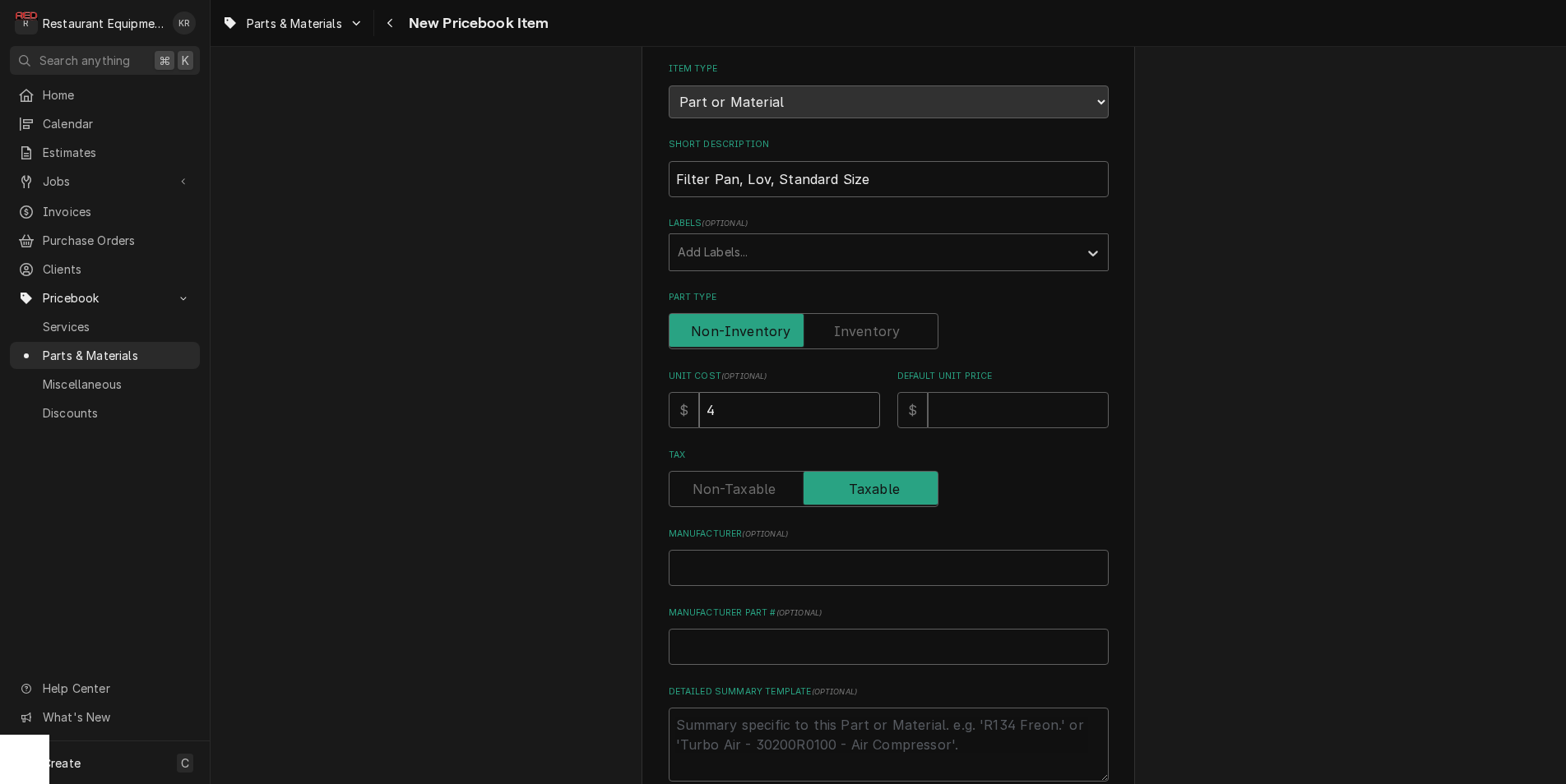
type input "44"
type textarea "x"
type input "444"
type textarea "x"
type input "444.6"
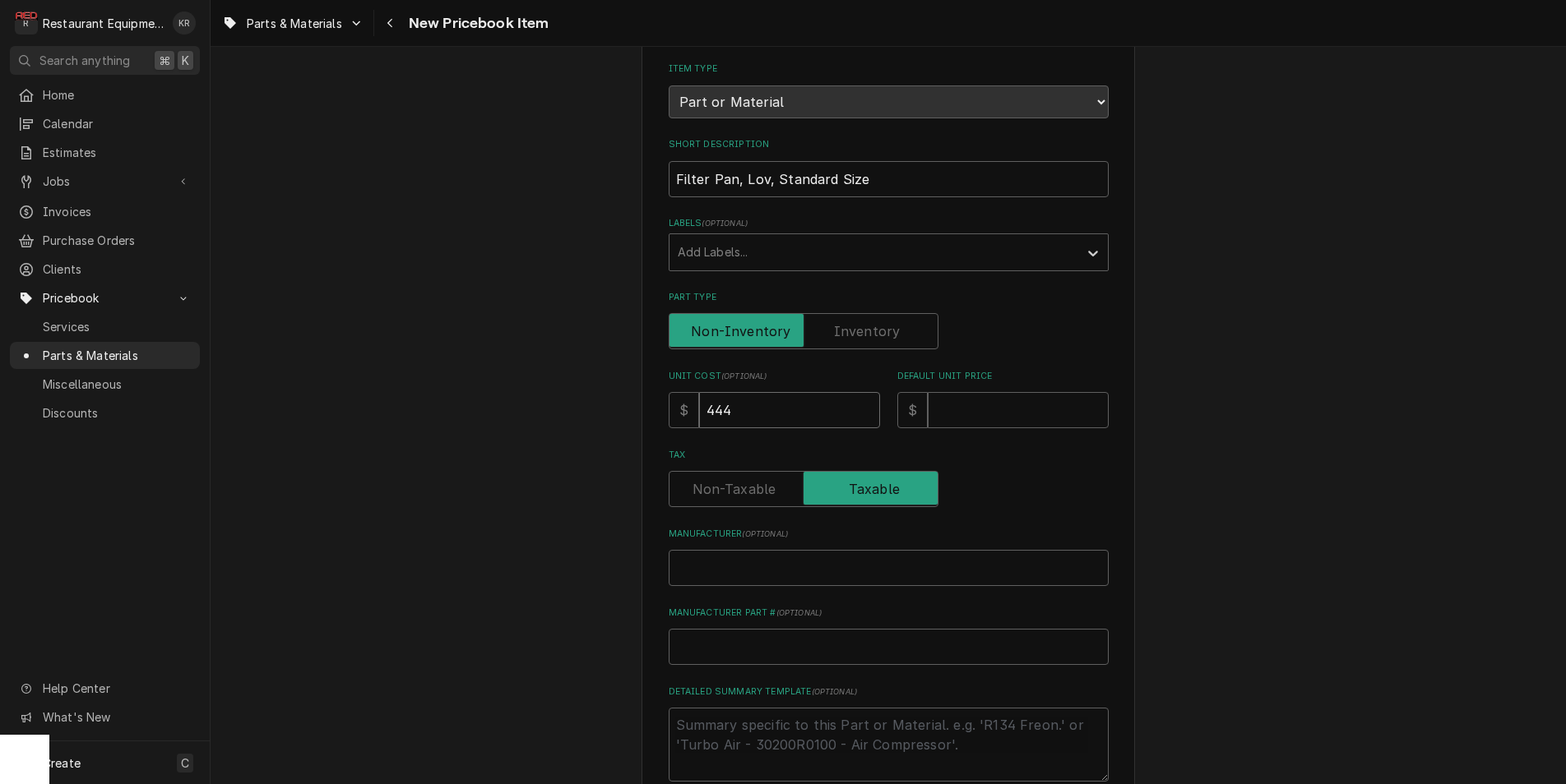
type textarea "x"
type input "444.68"
type textarea "x"
type input "444.68"
type input "8"
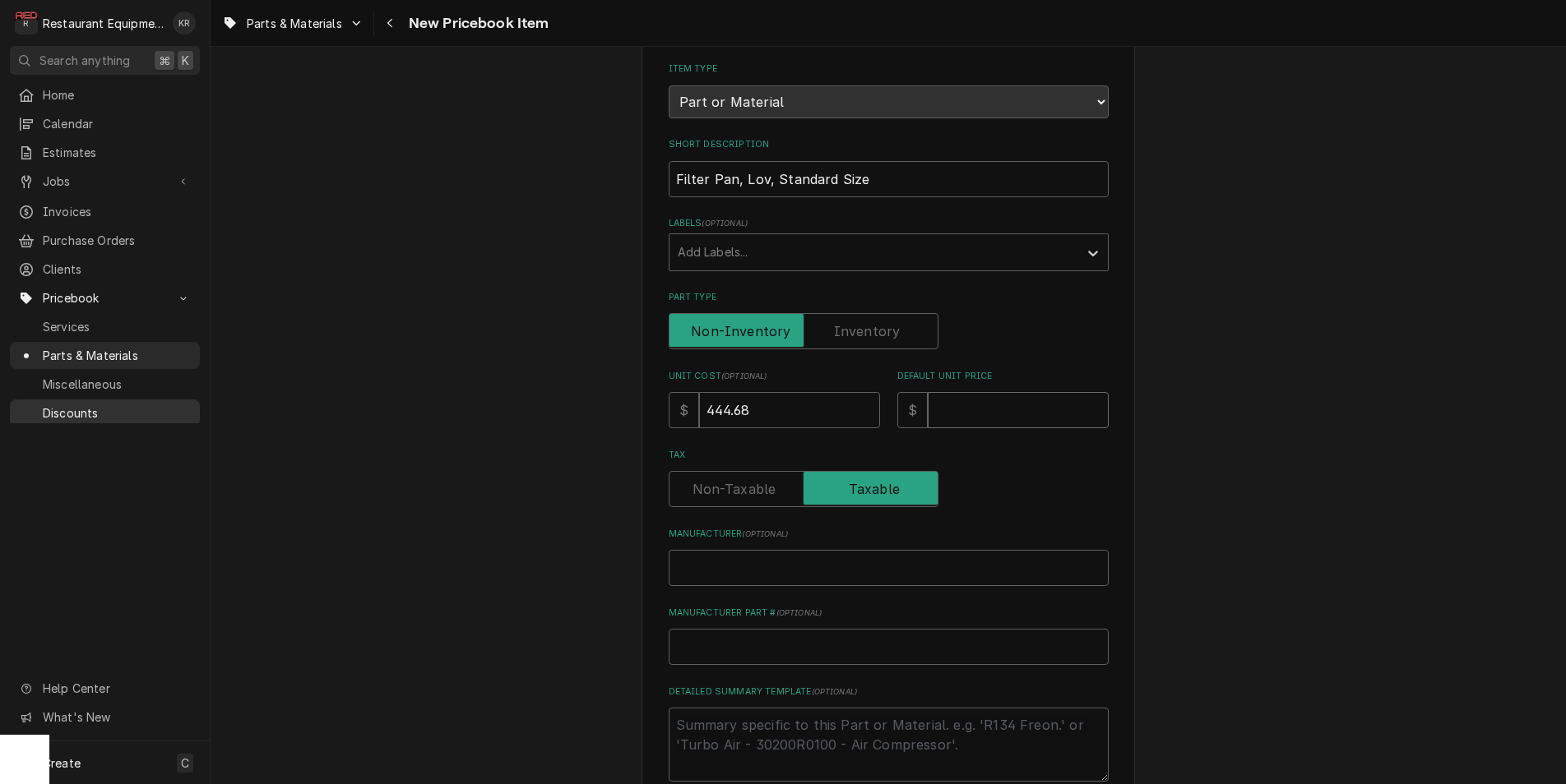
type textarea "x"
type input "80"
type textarea "x"
type input "808"
type textarea "x"
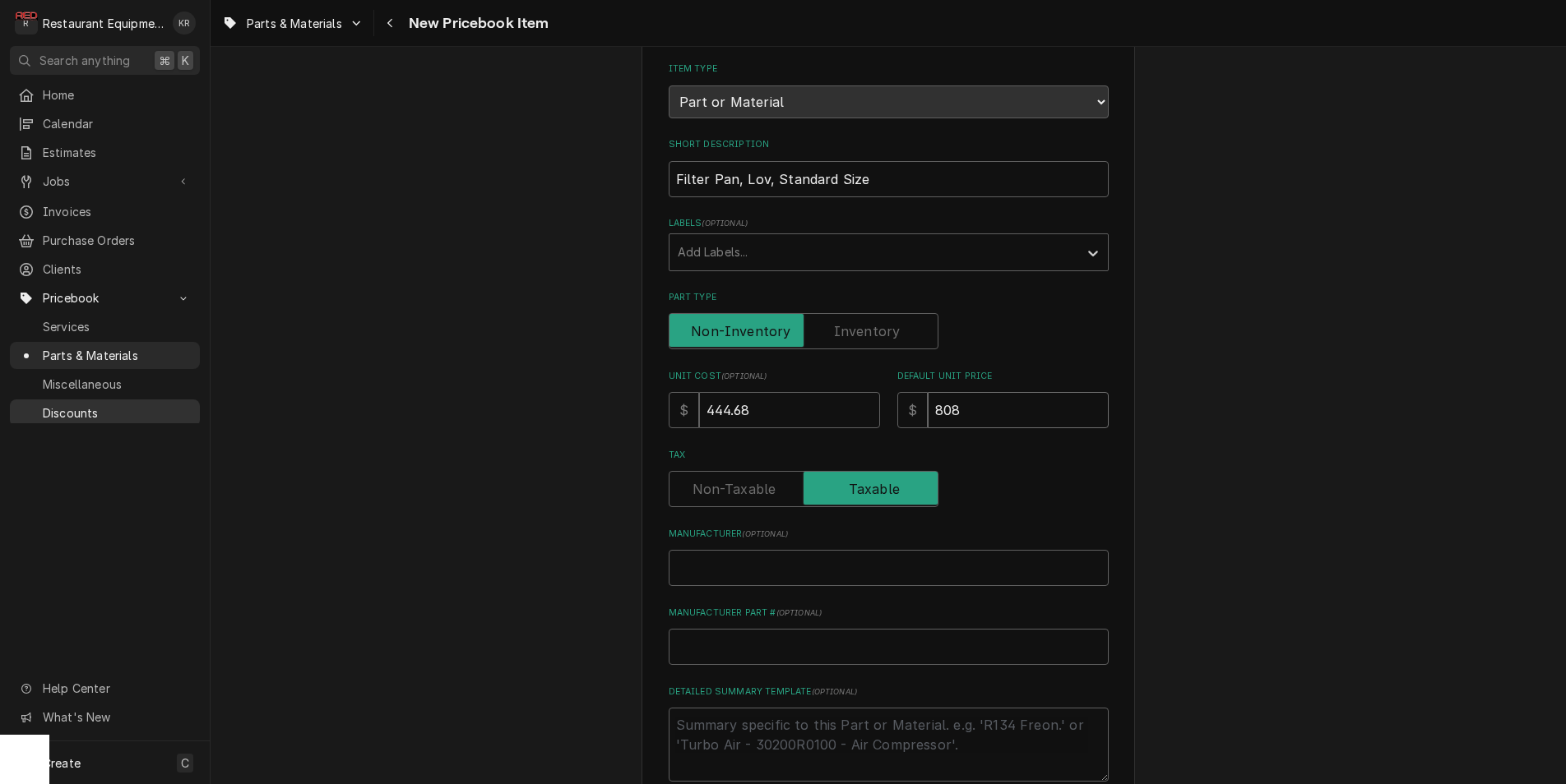
type input "808.5"
type textarea "x"
type input "808.5"
click at [703, 563] on input "Manufacturer ( optional )" at bounding box center [888, 568] width 440 height 36
paste input "Frymaster 1080549SP"
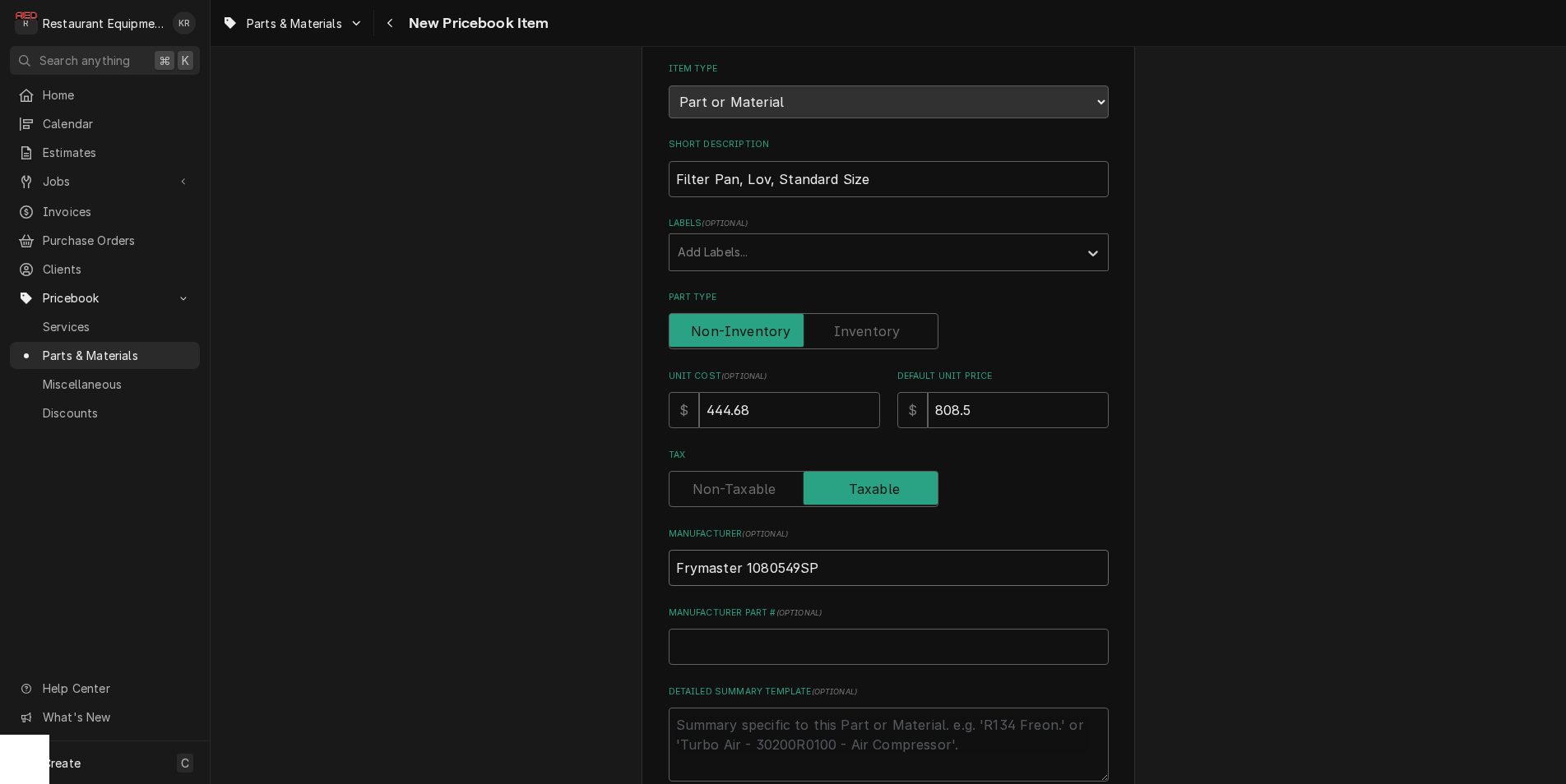
type input "Frymaster 1080549SP"
type textarea "x"
click at [781, 568] on input "Frymaster 1080549SP" at bounding box center [888, 568] width 440 height 36
click at [781, 568] on input "Frymaster 1080549SP" at bounding box center [888, 565] width 440 height 36
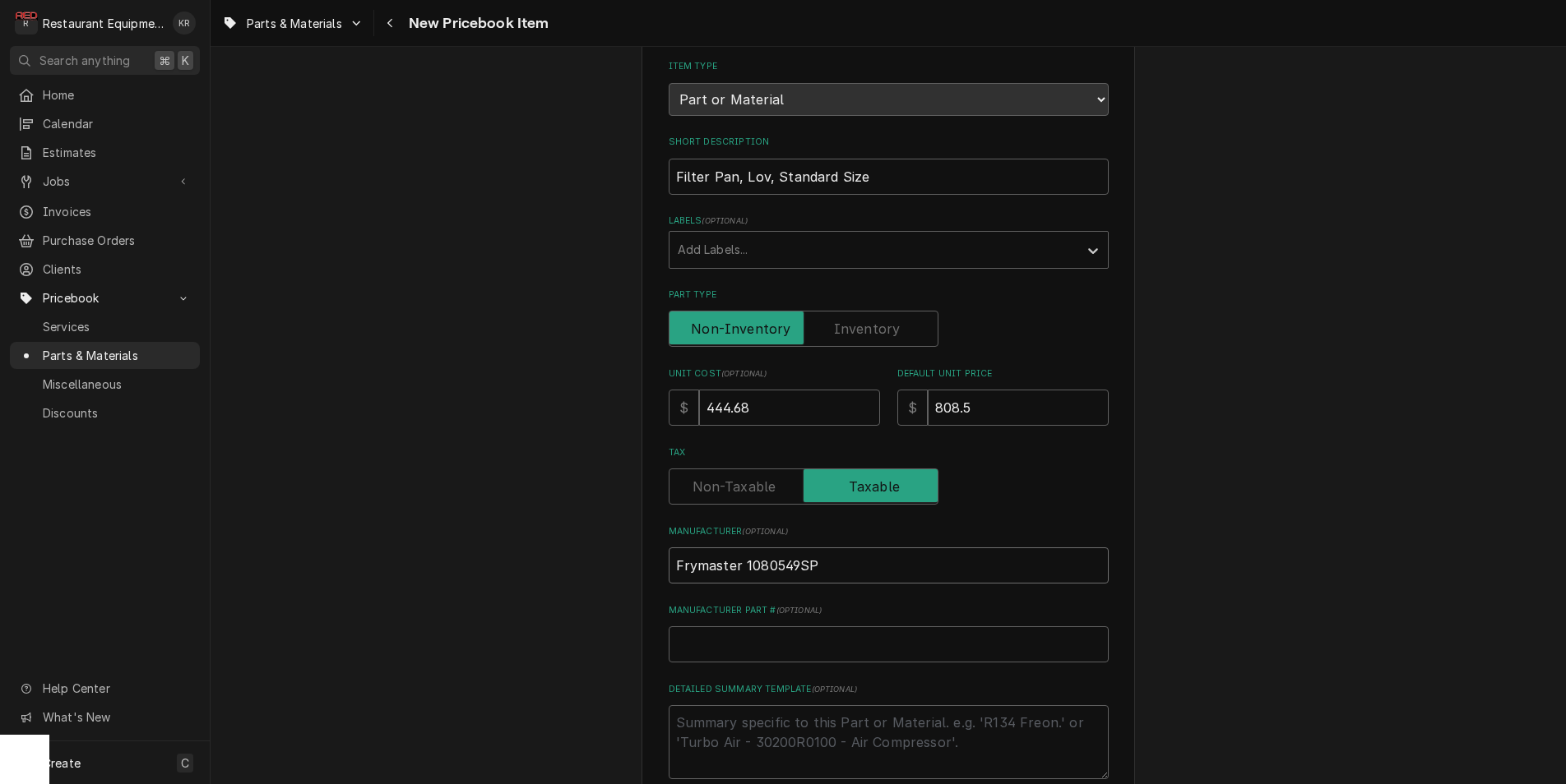
type input "Frymaster"
type textarea "x"
type input "Frymaster"
click at [720, 638] on input "Manufacturer Part # ( optional )" at bounding box center [888, 644] width 440 height 36
paste input "1080549SP"
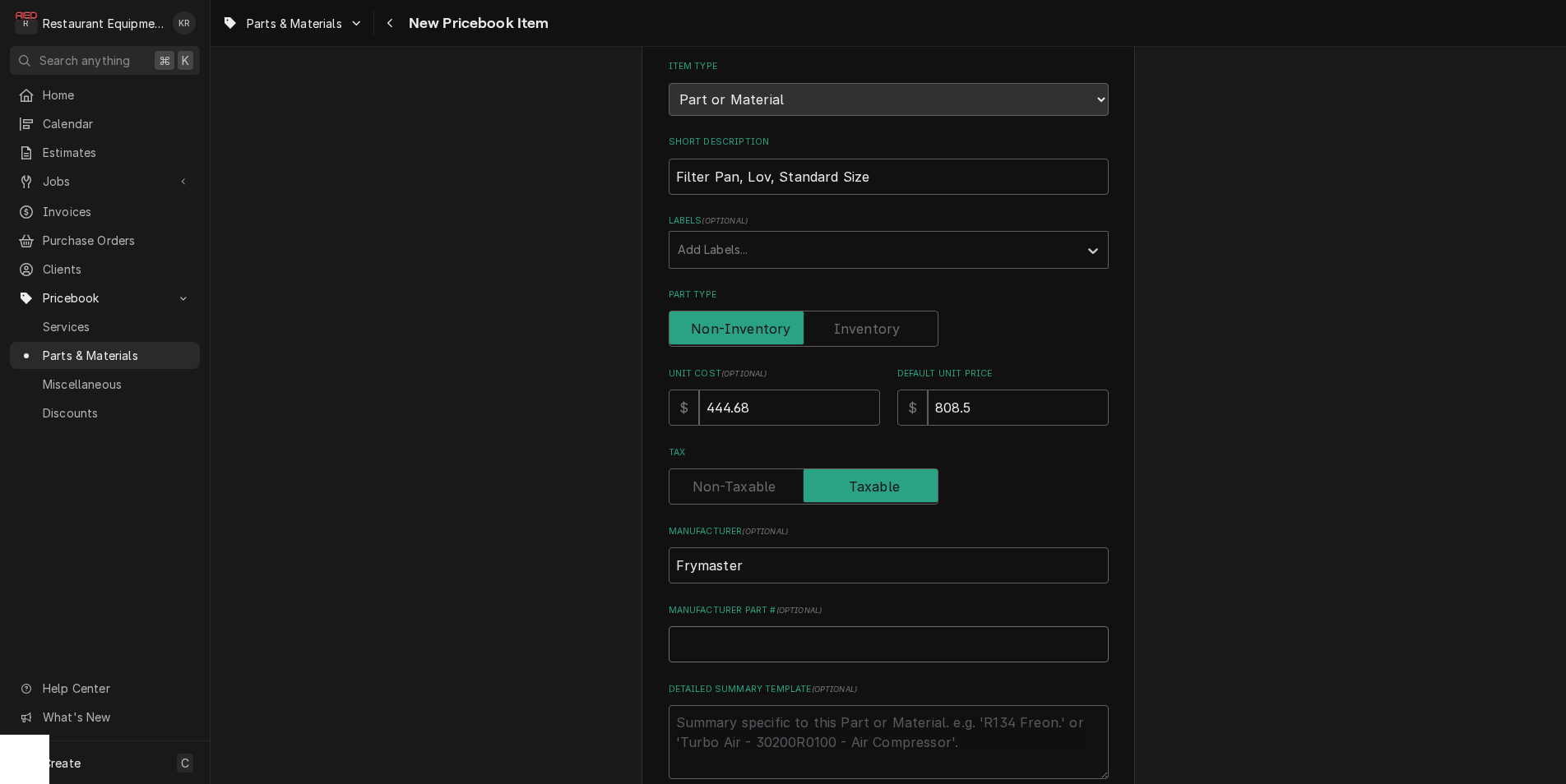
type input "1080549SP"
type textarea "x"
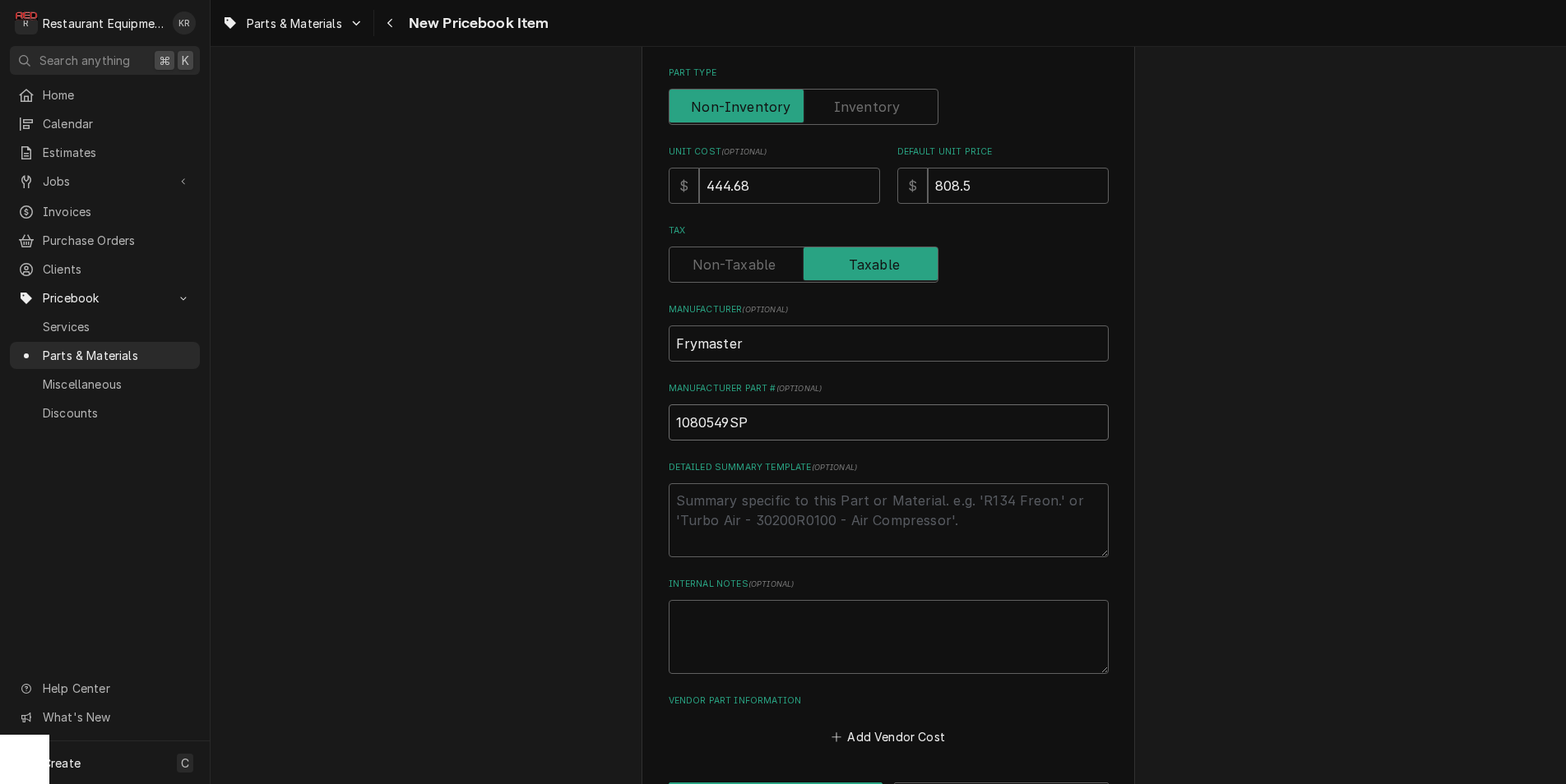
scroll to position [458, 0]
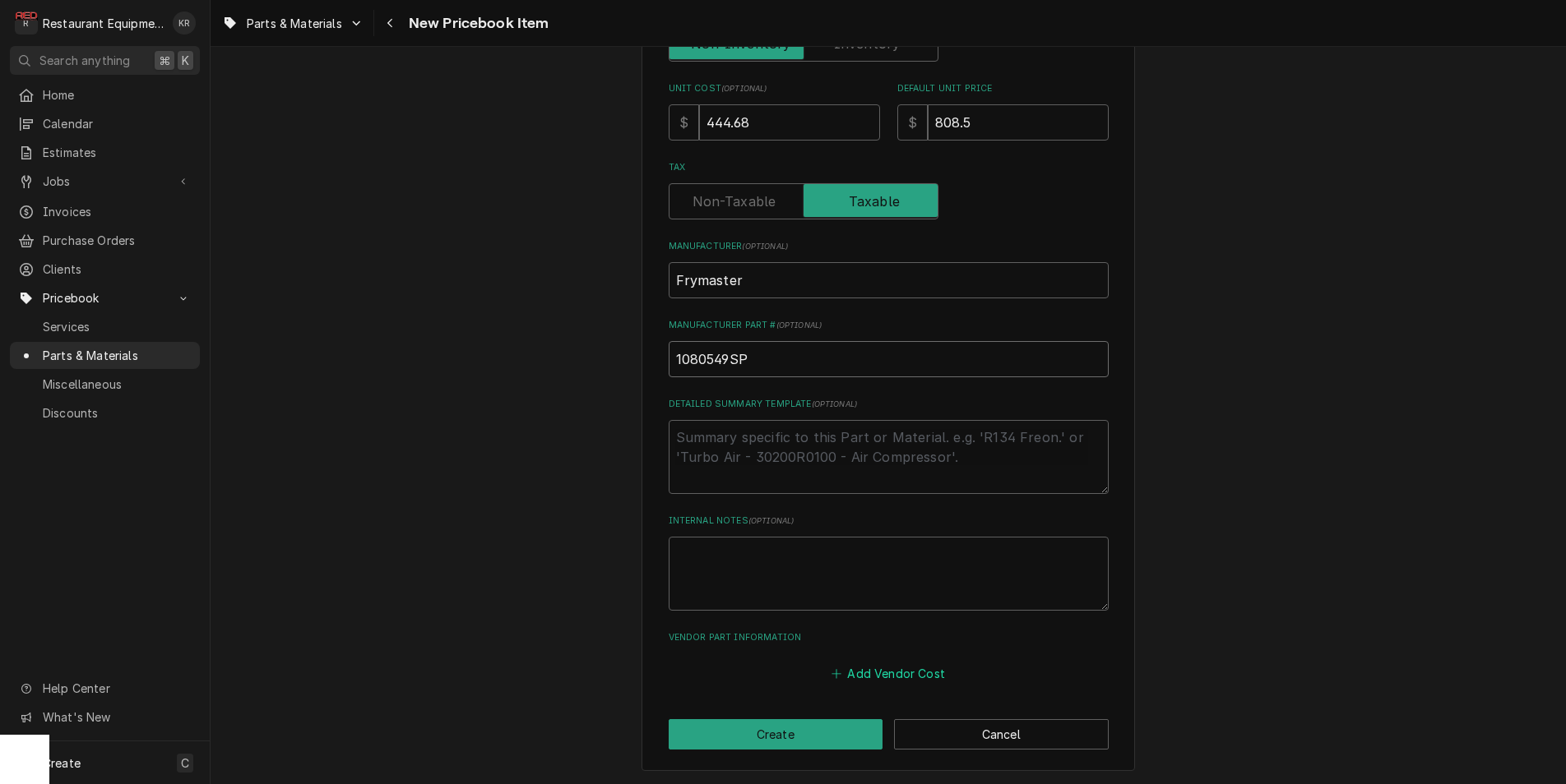
type input "1080549SP"
drag, startPoint x: 898, startPoint y: 671, endPoint x: 654, endPoint y: 551, distance: 271.9
click at [898, 671] on button "Add Vendor Cost" at bounding box center [888, 673] width 119 height 23
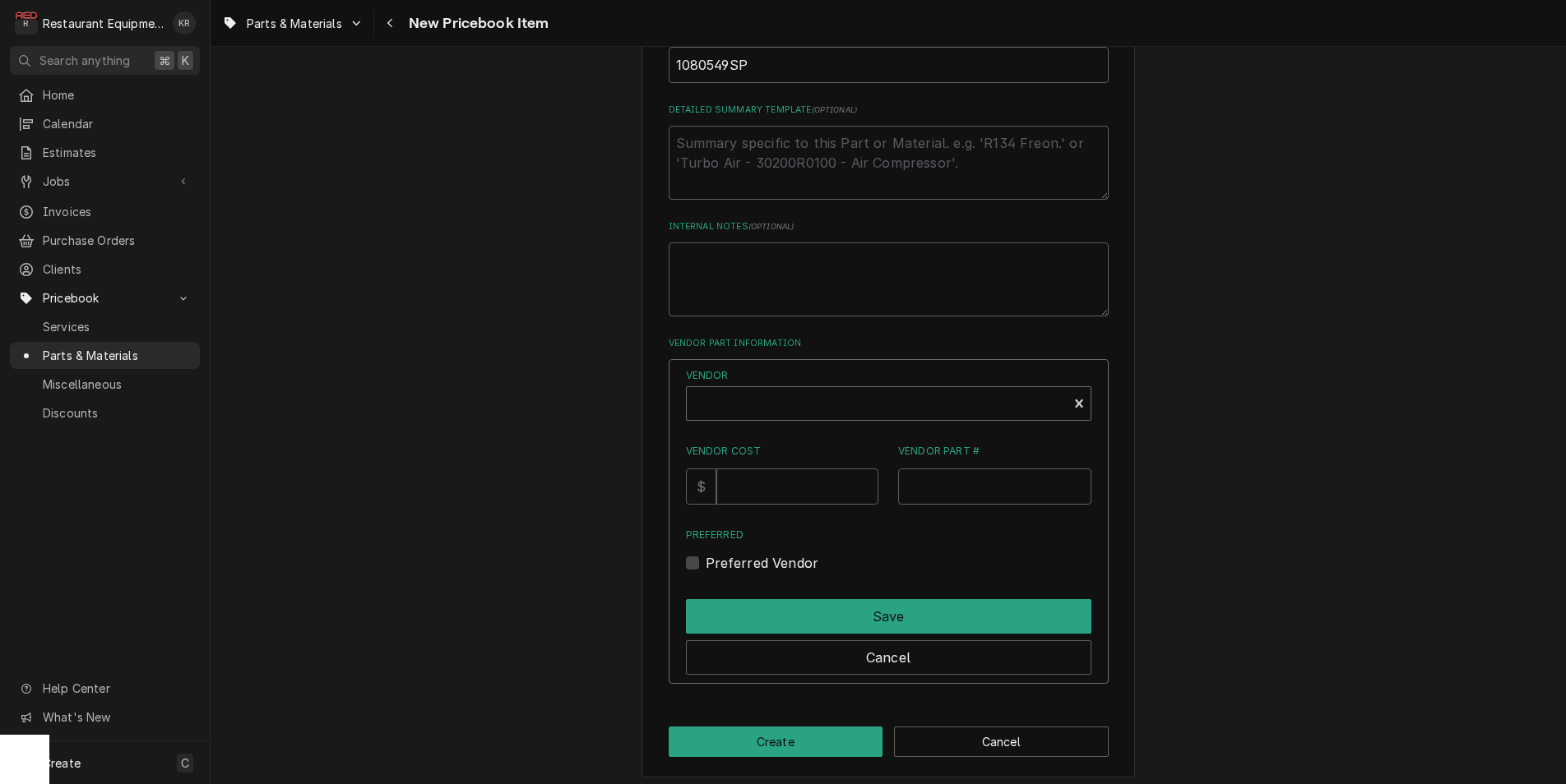
scroll to position [760, 0]
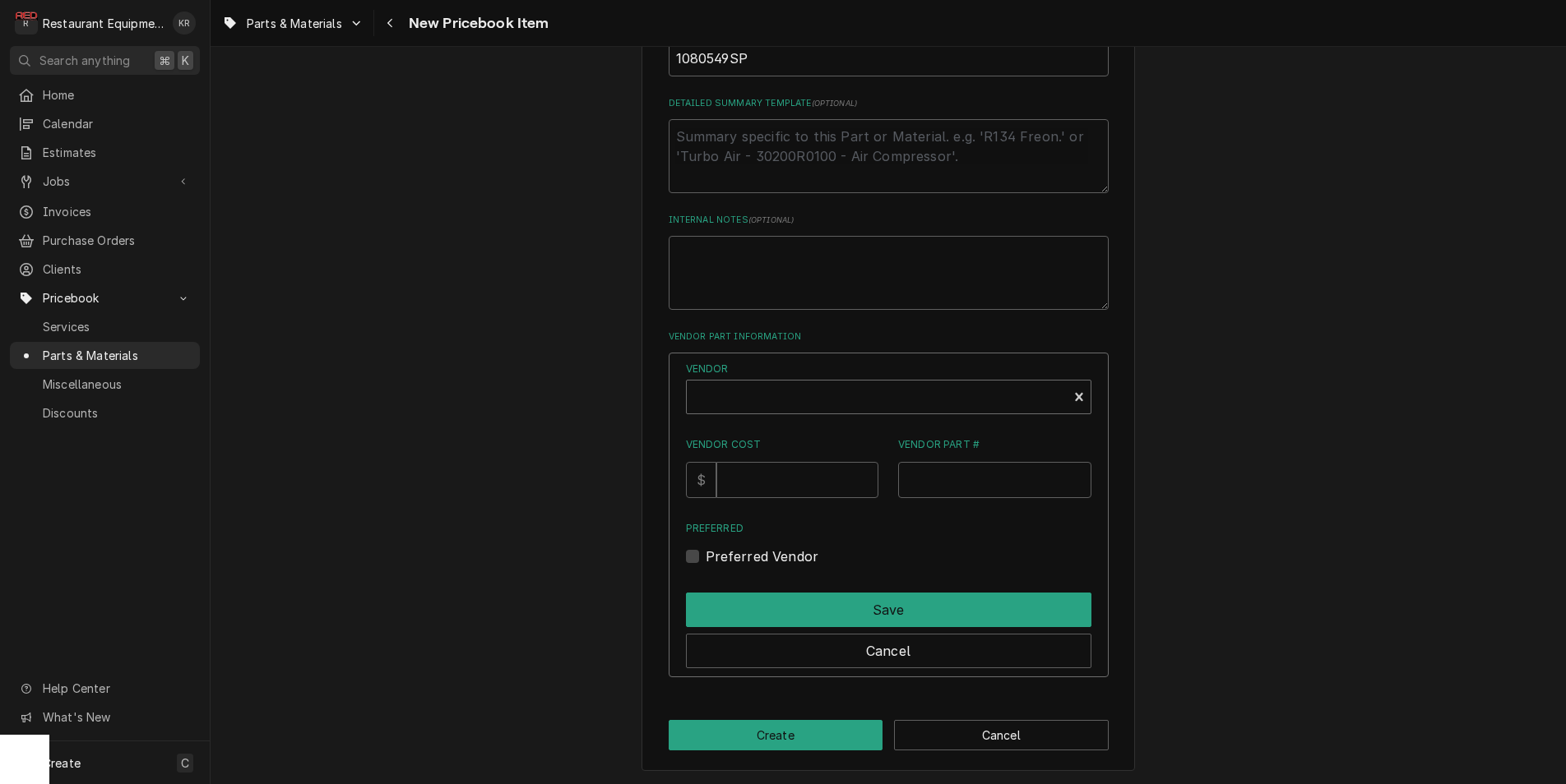
type textarea "x"
click at [759, 387] on div "Vendor" at bounding box center [877, 404] width 364 height 40
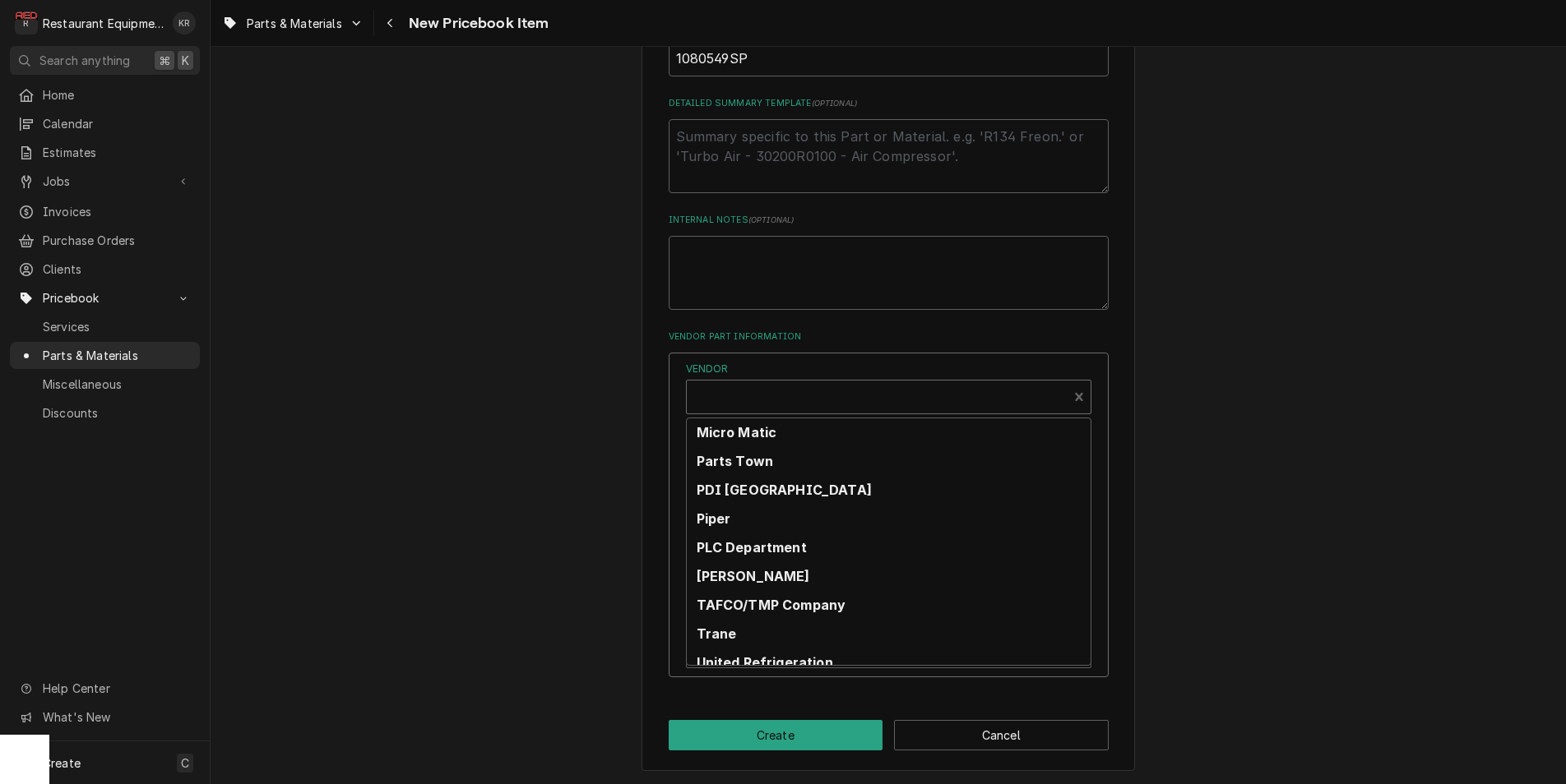
scroll to position [616, 0]
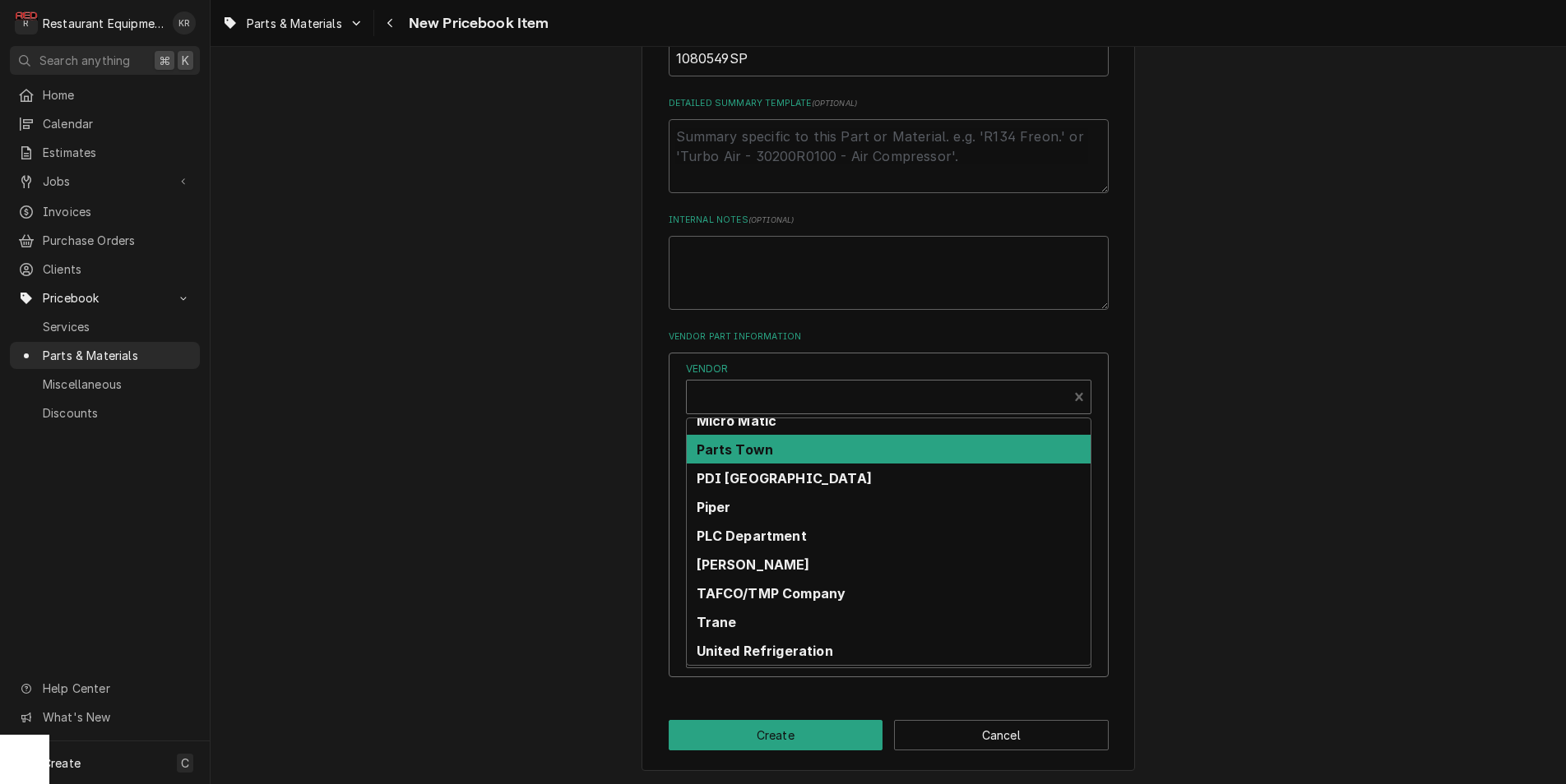
click at [764, 447] on strong "Parts Town" at bounding box center [734, 450] width 77 height 17
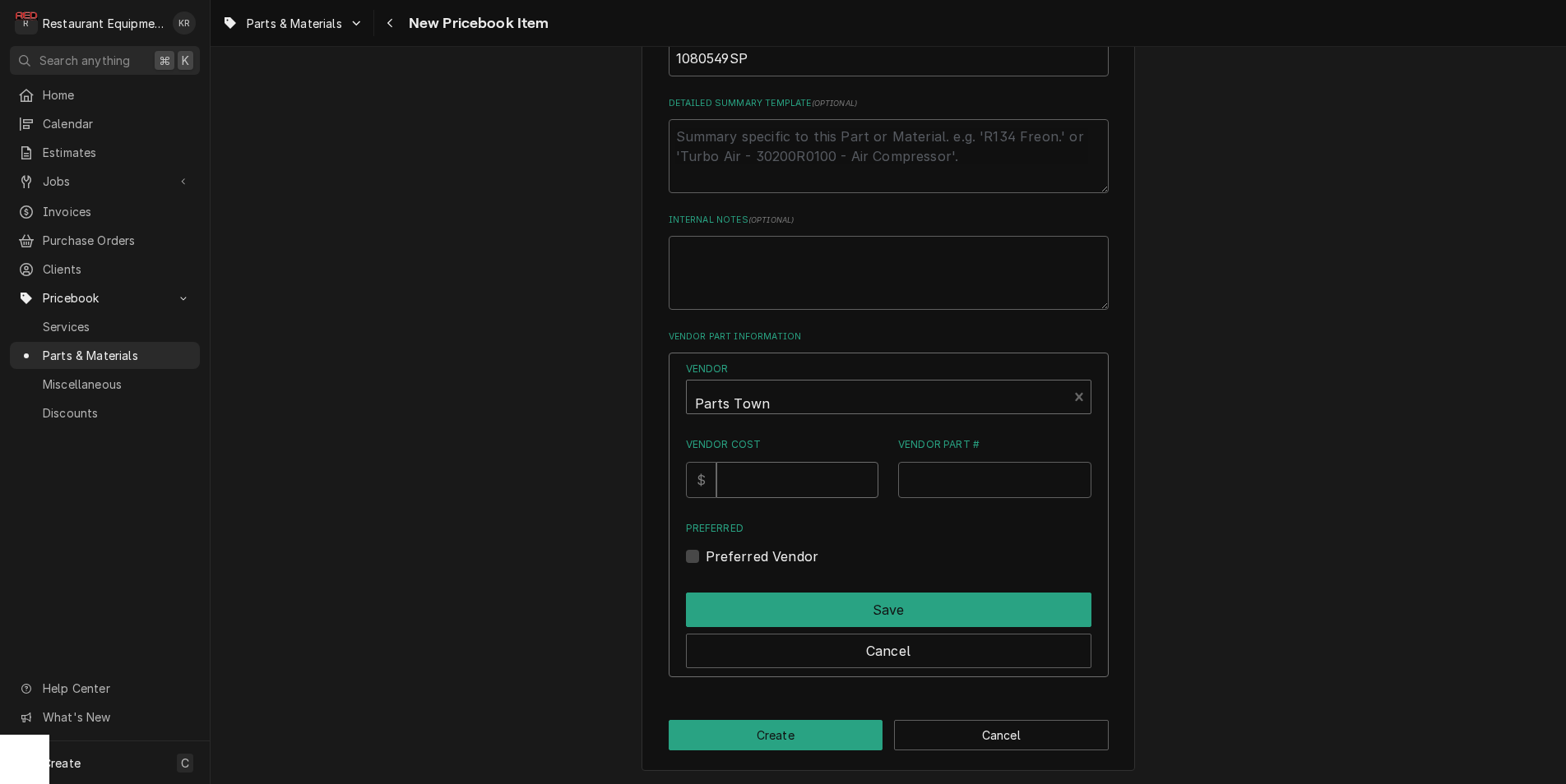
click at [768, 477] on input "Vendor Cost" at bounding box center [797, 480] width 162 height 36
type input "8"
type input "444.68"
click at [950, 480] on input "Vendor Part #" at bounding box center [994, 480] width 193 height 36
click at [949, 480] on input "Vendor Part #" at bounding box center [994, 480] width 193 height 36
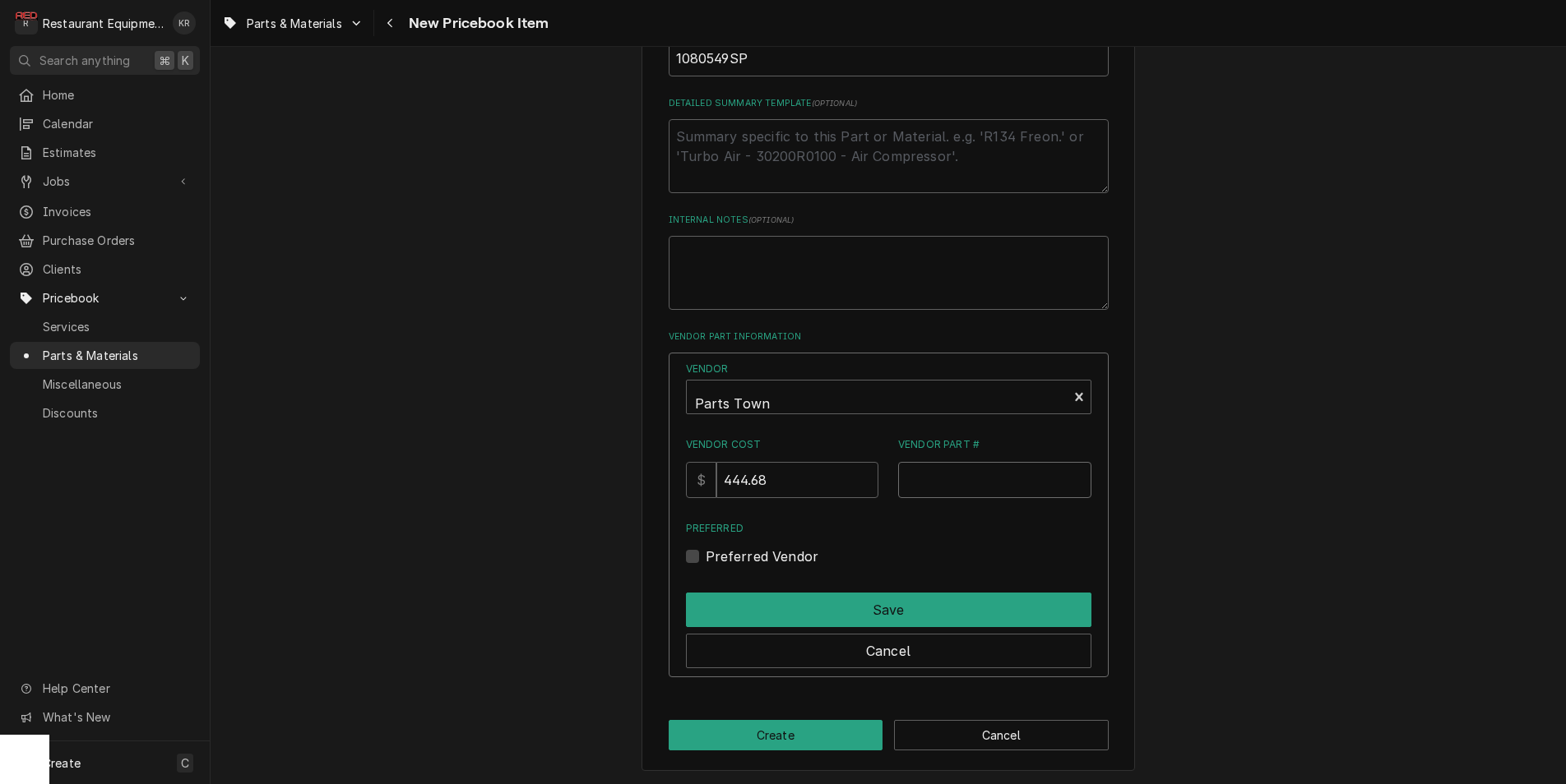
paste input "FM1080549SP"
type input "FM1080549SP"
drag, startPoint x: 718, startPoint y: 554, endPoint x: 724, endPoint y: 568, distance: 15.2
click at [718, 555] on div "Preferred Vendor" at bounding box center [888, 556] width 406 height 19
click at [712, 561] on div "Preferred Vendor" at bounding box center [888, 556] width 406 height 19
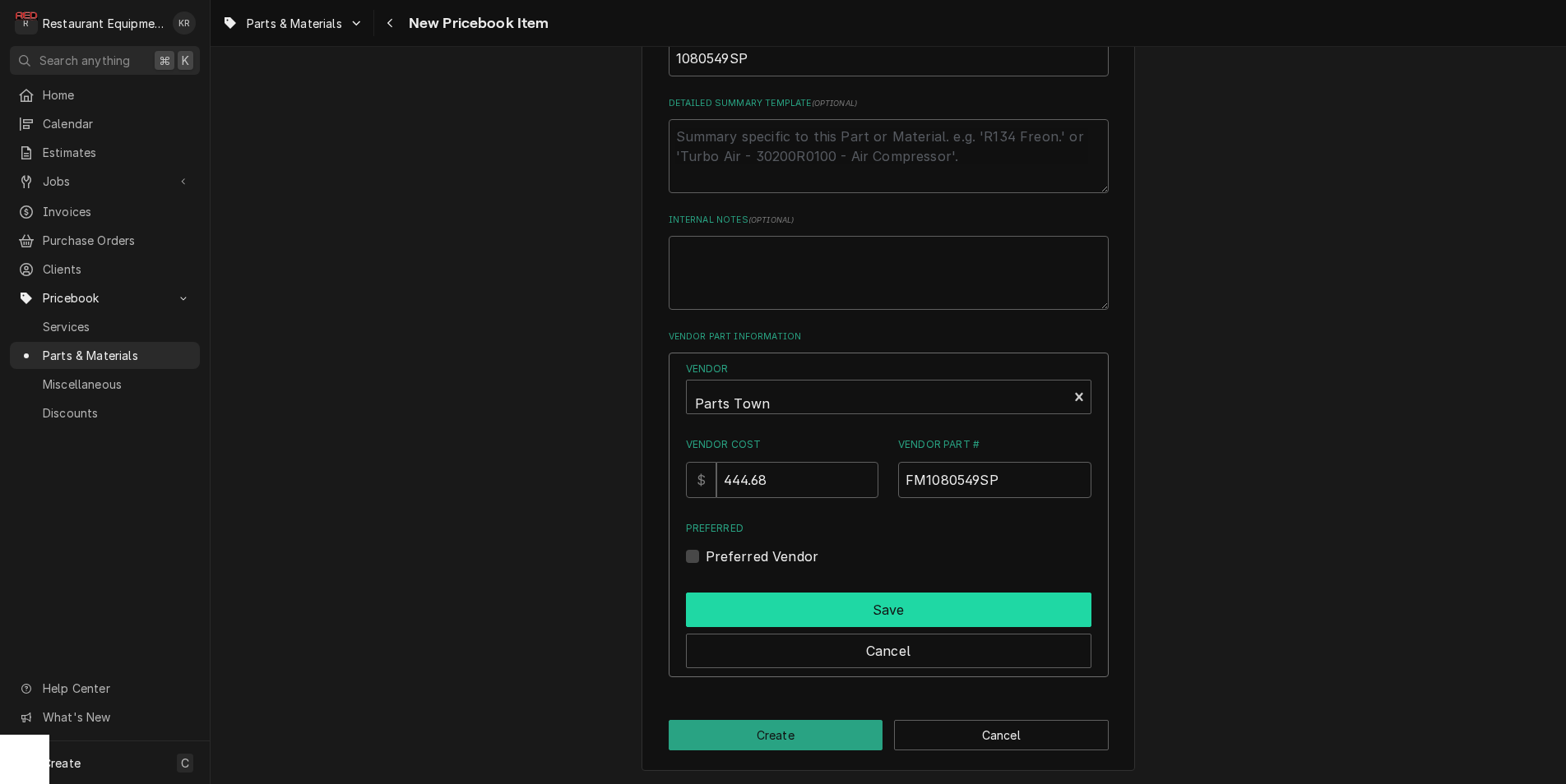
click at [769, 604] on button "Save" at bounding box center [888, 610] width 406 height 34
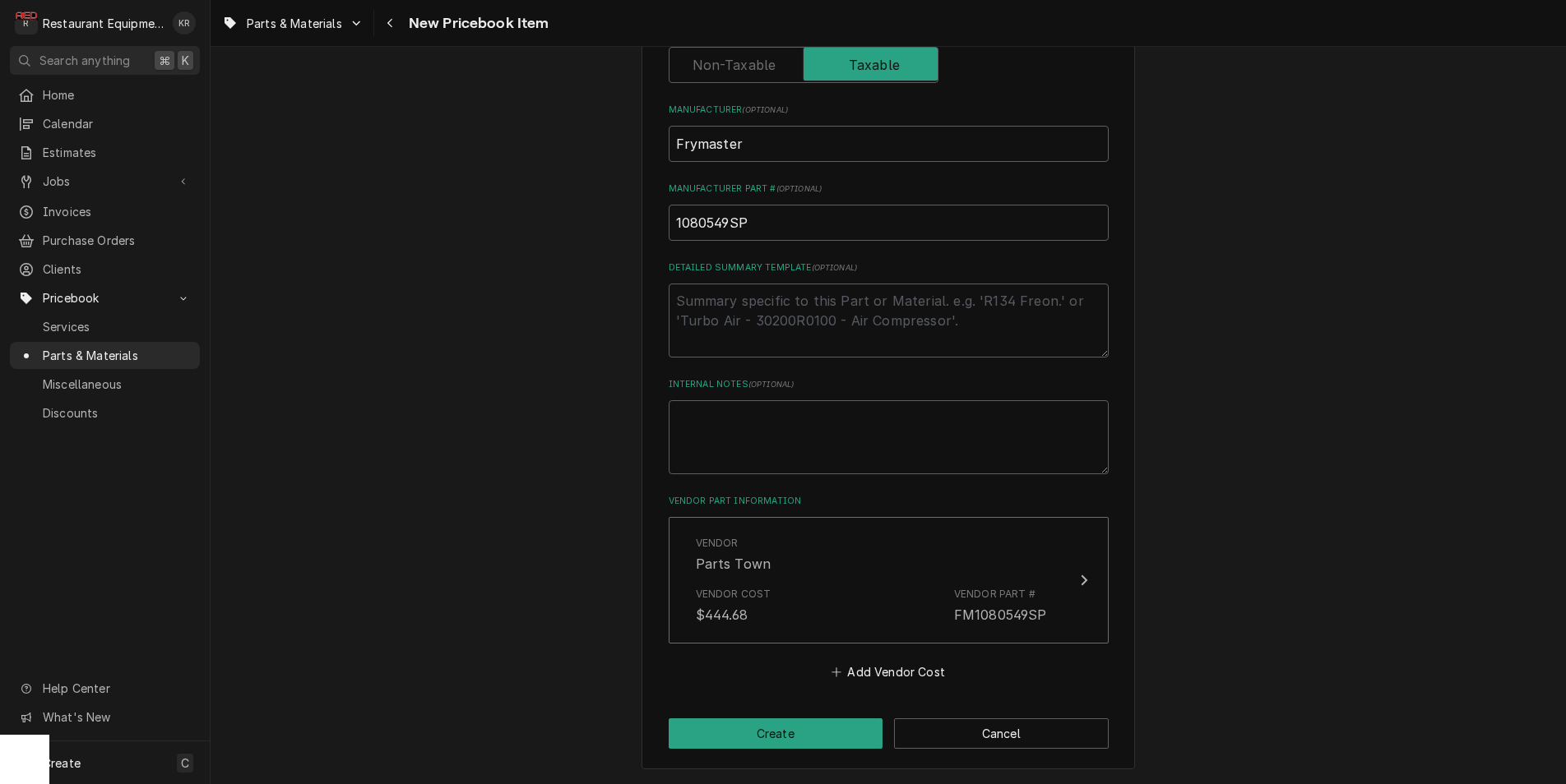
scroll to position [594, 0]
click at [783, 730] on button "Create" at bounding box center [775, 735] width 214 height 31
type textarea "x"
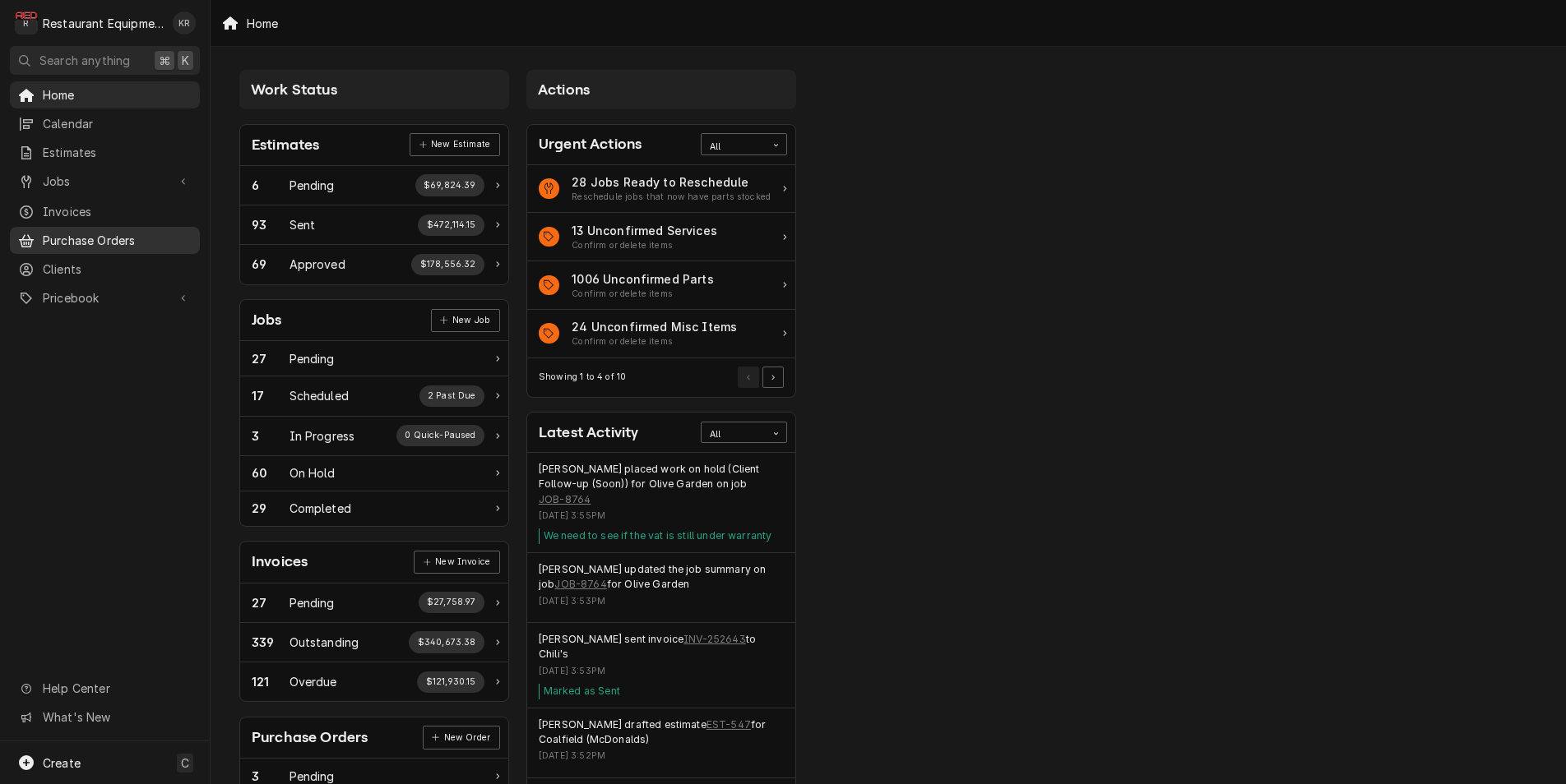
click at [127, 233] on span "Purchase Orders" at bounding box center [117, 240] width 149 height 18
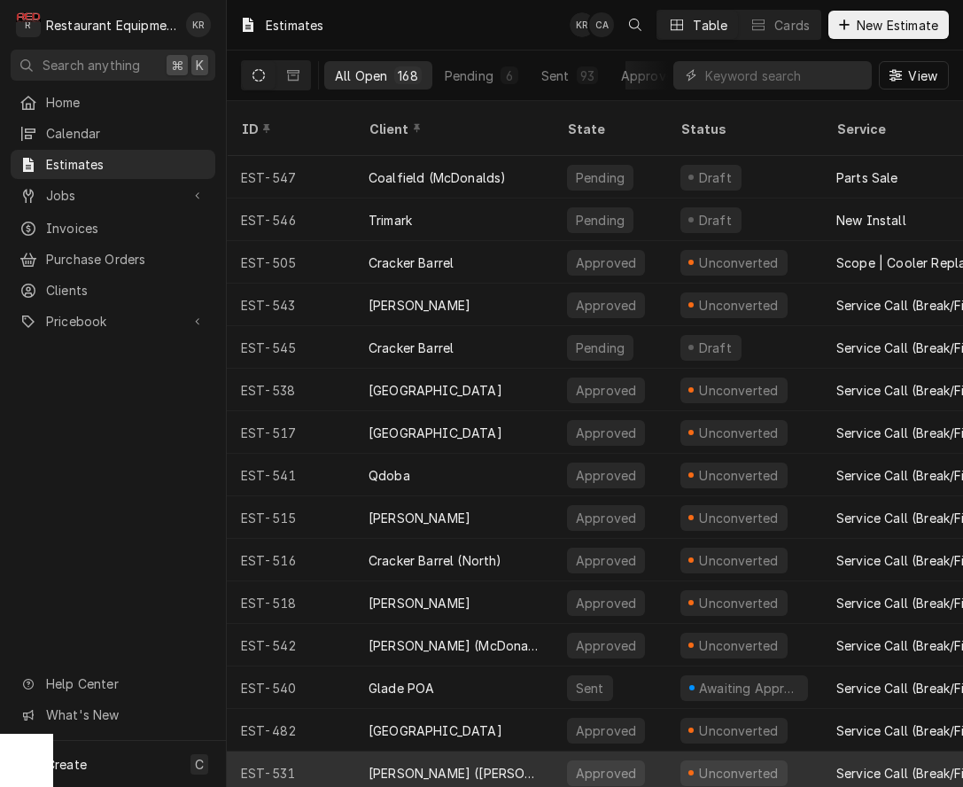
click at [303, 771] on div "EST-531" at bounding box center [291, 772] width 128 height 43
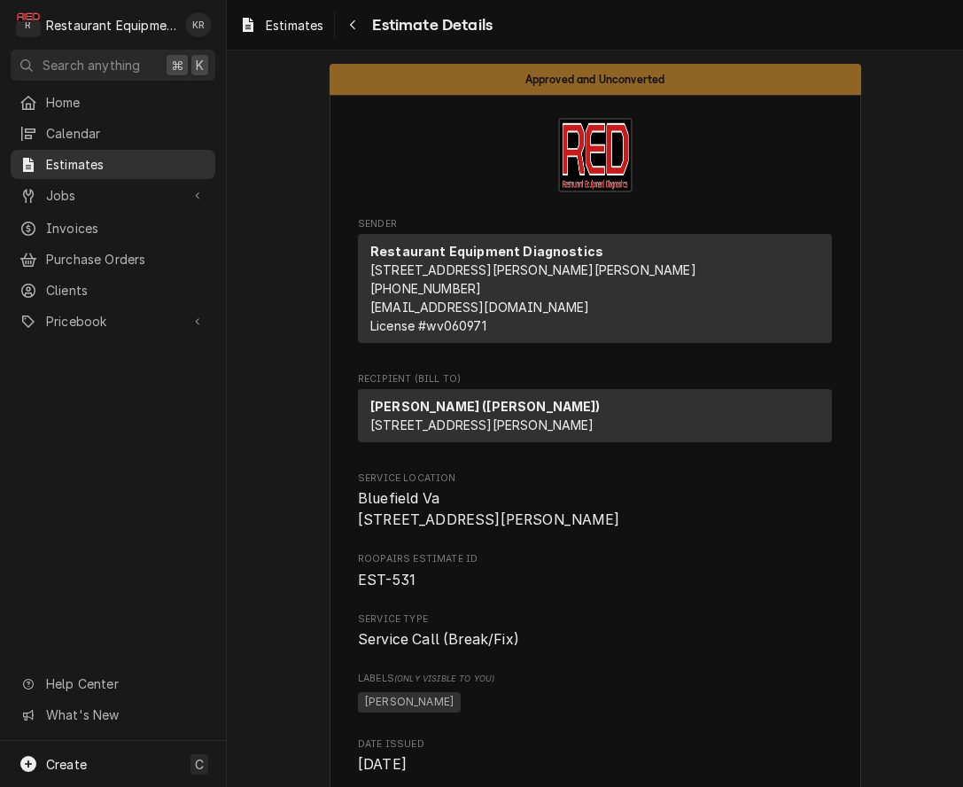
click at [71, 170] on link "Estimates" at bounding box center [113, 164] width 205 height 29
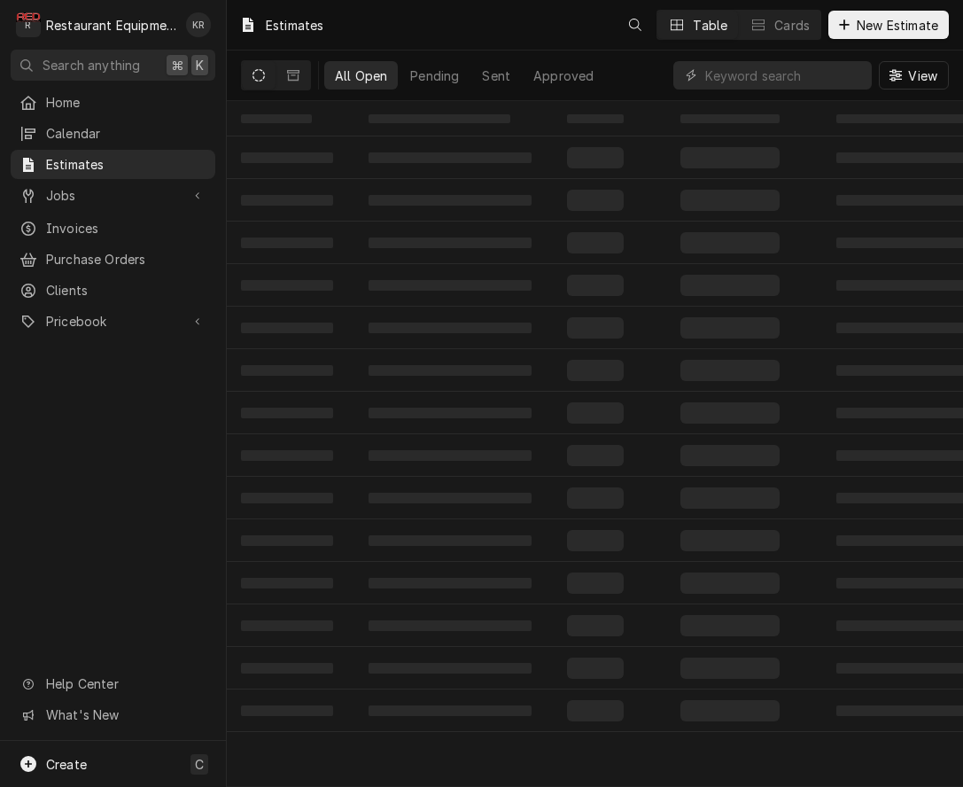
click at [279, 24] on div "Estimates" at bounding box center [281, 25] width 98 height 29
